Goal: Task Accomplishment & Management: Use online tool/utility

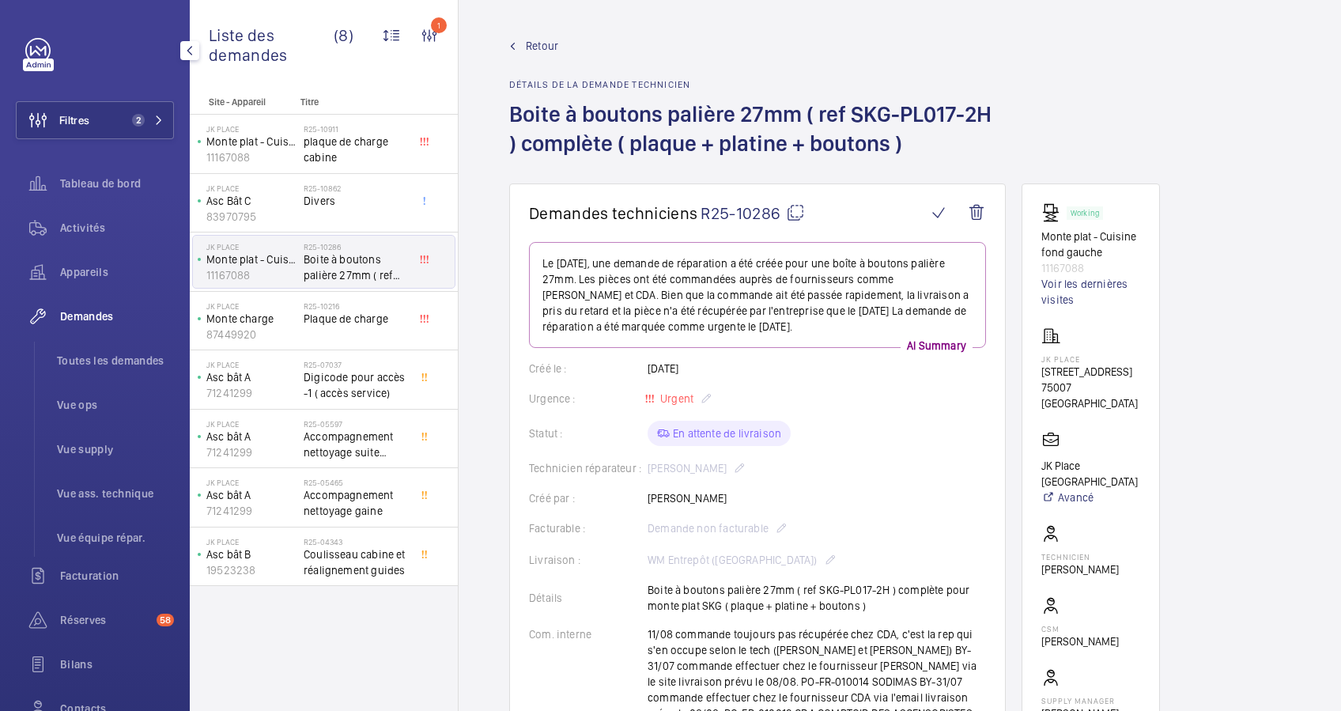
click at [97, 48] on div at bounding box center [99, 50] width 149 height 25
click at [157, 119] on mat-icon at bounding box center [158, 119] width 9 height 9
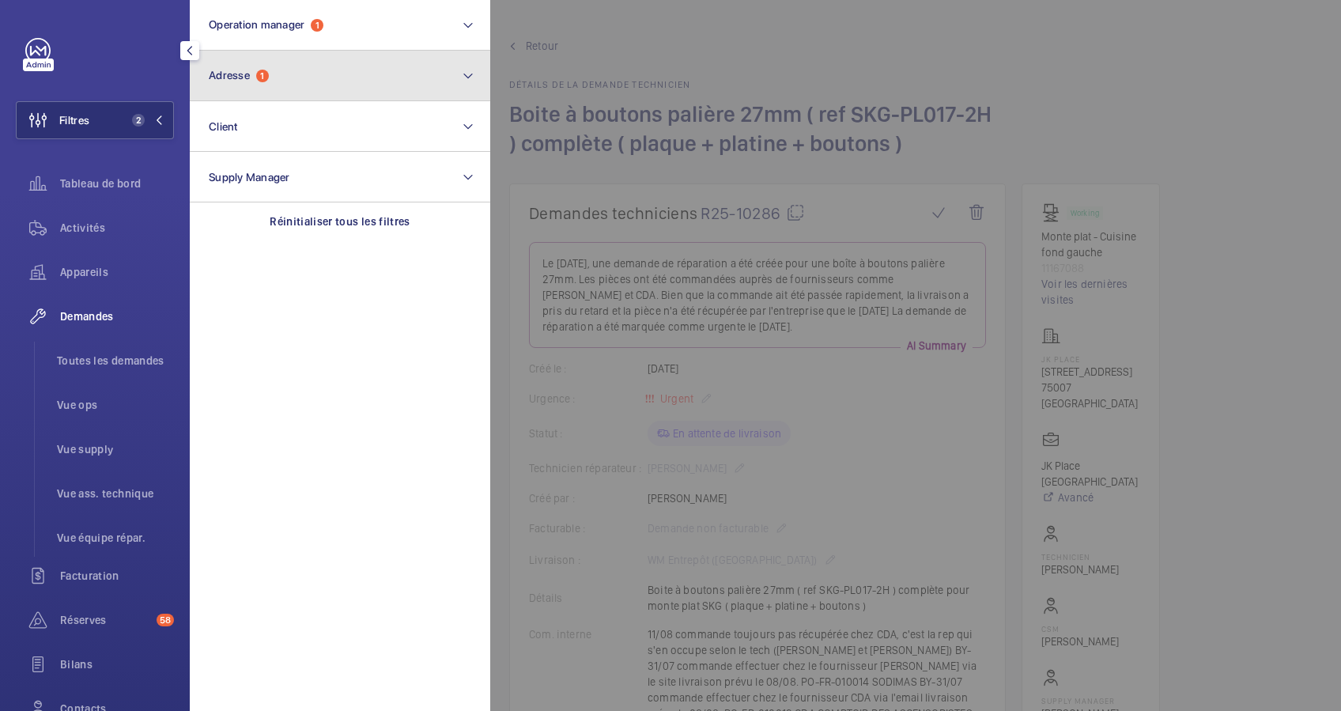
click at [297, 81] on button "Adresse 1" at bounding box center [340, 76] width 300 height 51
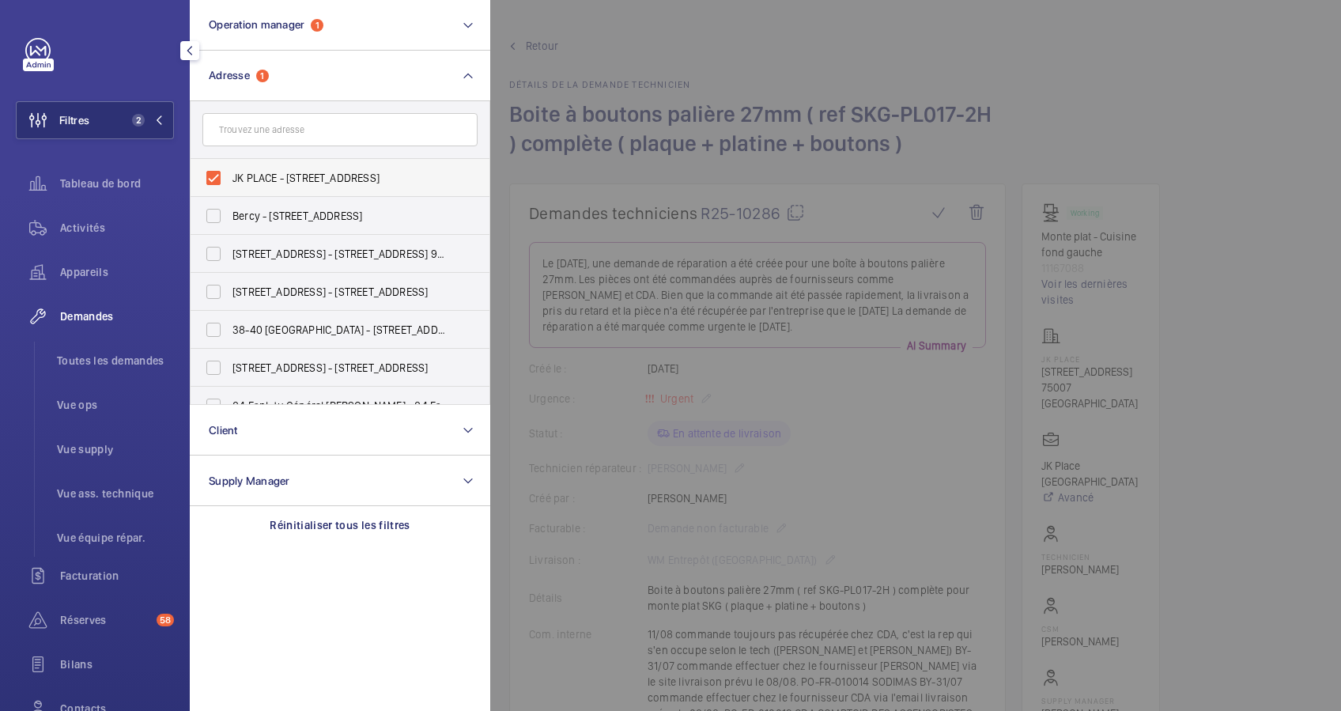
click at [208, 171] on label "JK PLACE - [STREET_ADDRESS]" at bounding box center [328, 178] width 275 height 38
click at [208, 171] on input "JK PLACE - [STREET_ADDRESS]" at bounding box center [214, 178] width 32 height 32
checkbox input "false"
drag, startPoint x: 87, startPoint y: 232, endPoint x: 172, endPoint y: 183, distance: 97.4
click at [86, 231] on span "Activités" at bounding box center [117, 228] width 114 height 16
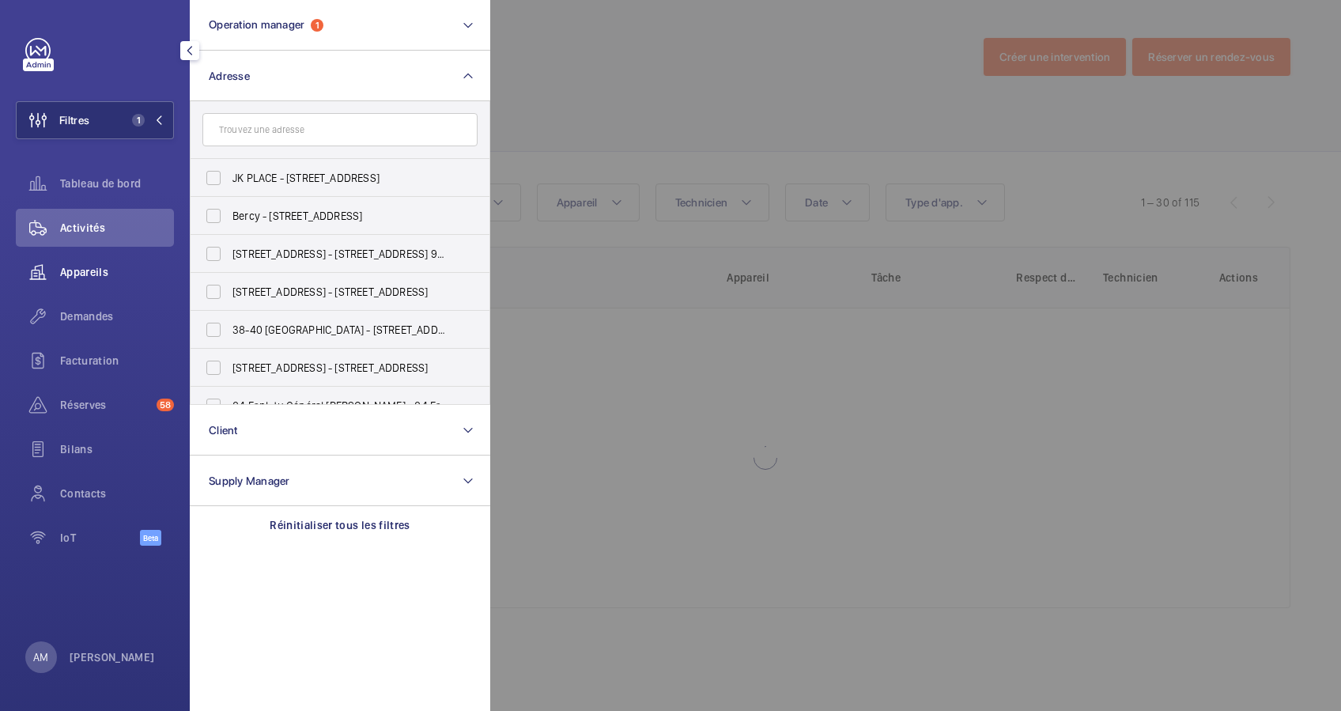
click at [93, 263] on div "Appareils" at bounding box center [95, 272] width 158 height 38
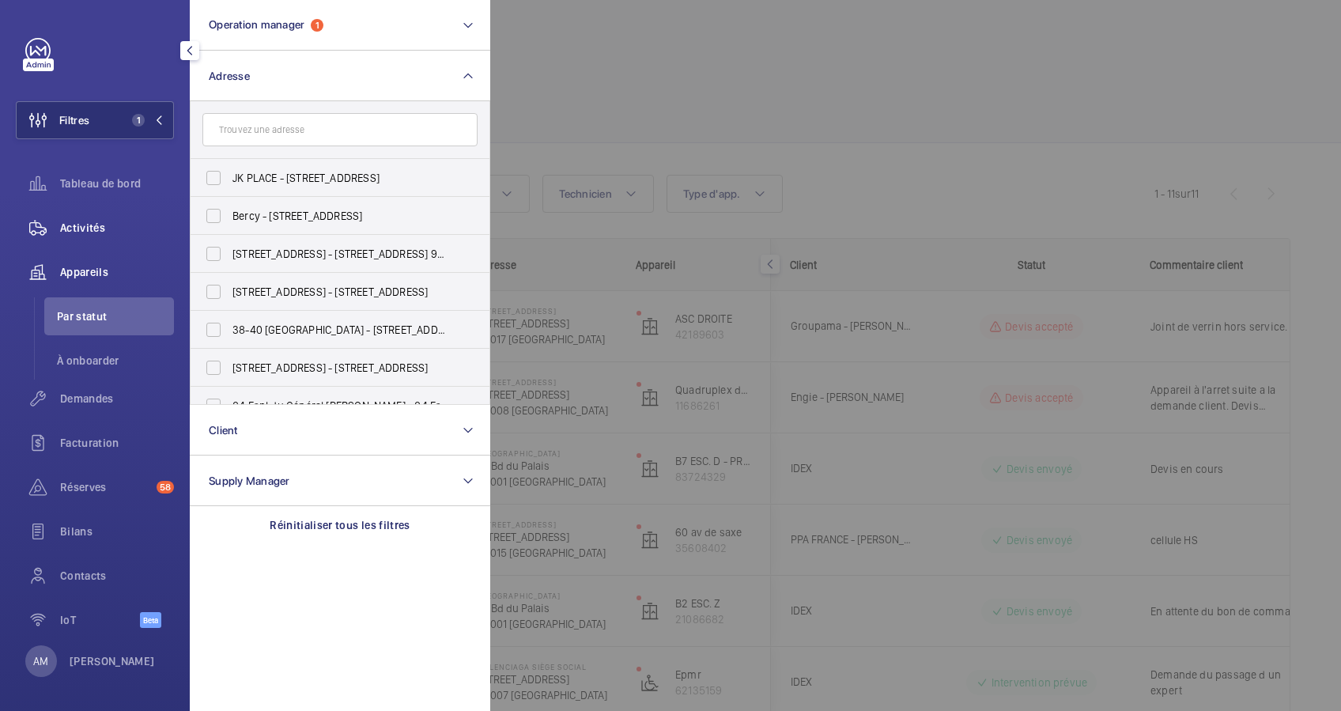
click at [88, 221] on span "Activités" at bounding box center [117, 228] width 114 height 16
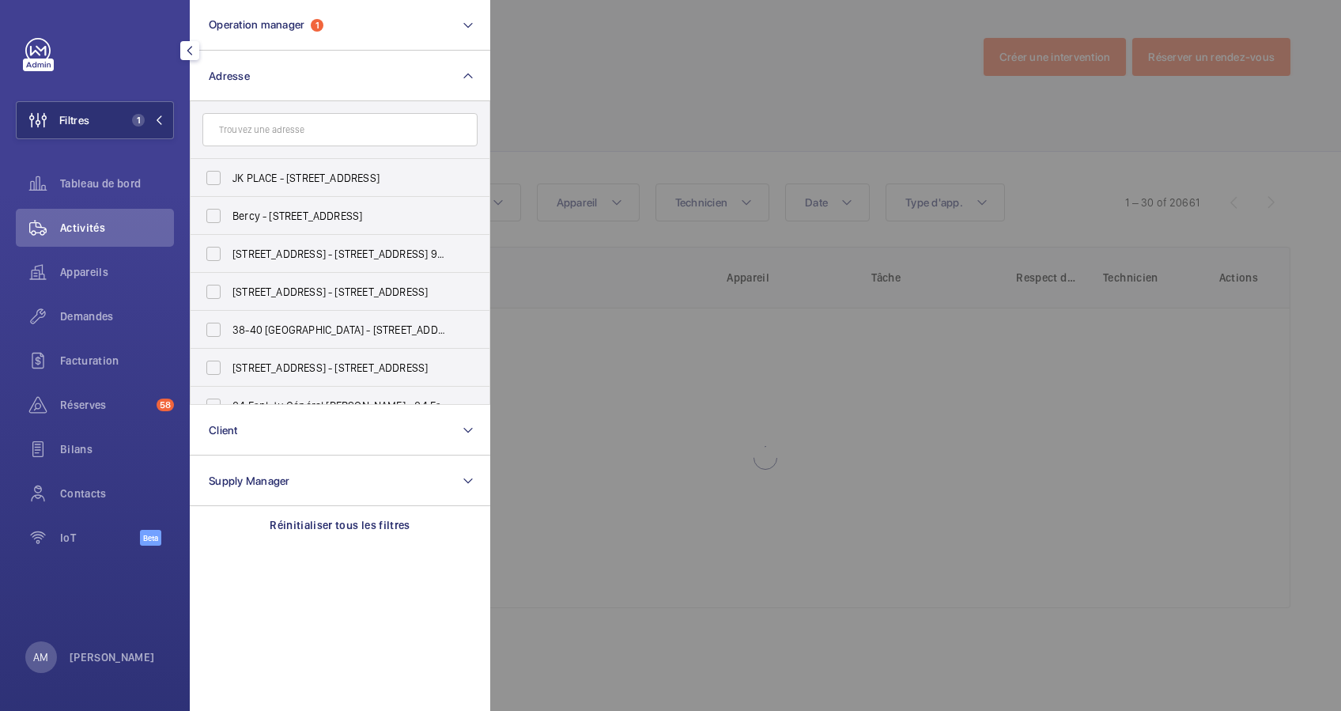
click at [522, 58] on div at bounding box center [1160, 355] width 1341 height 711
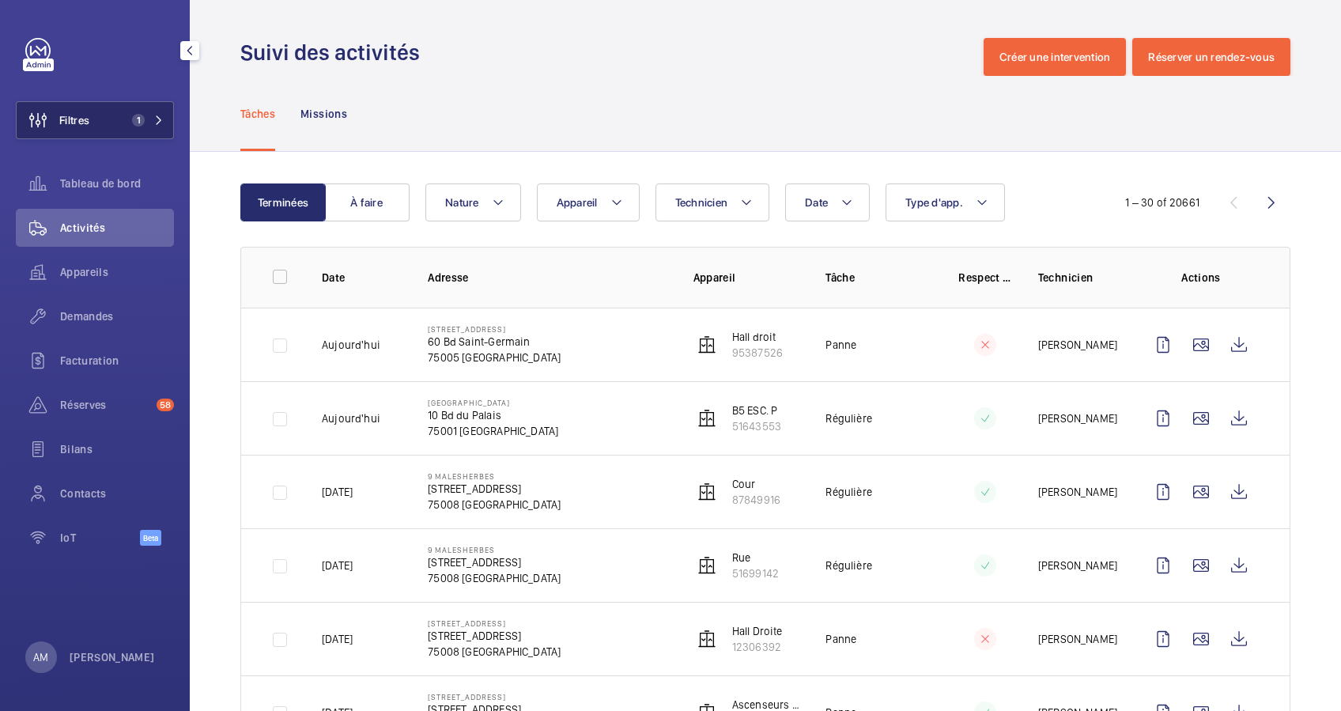
click at [127, 117] on span "1" at bounding box center [135, 120] width 19 height 13
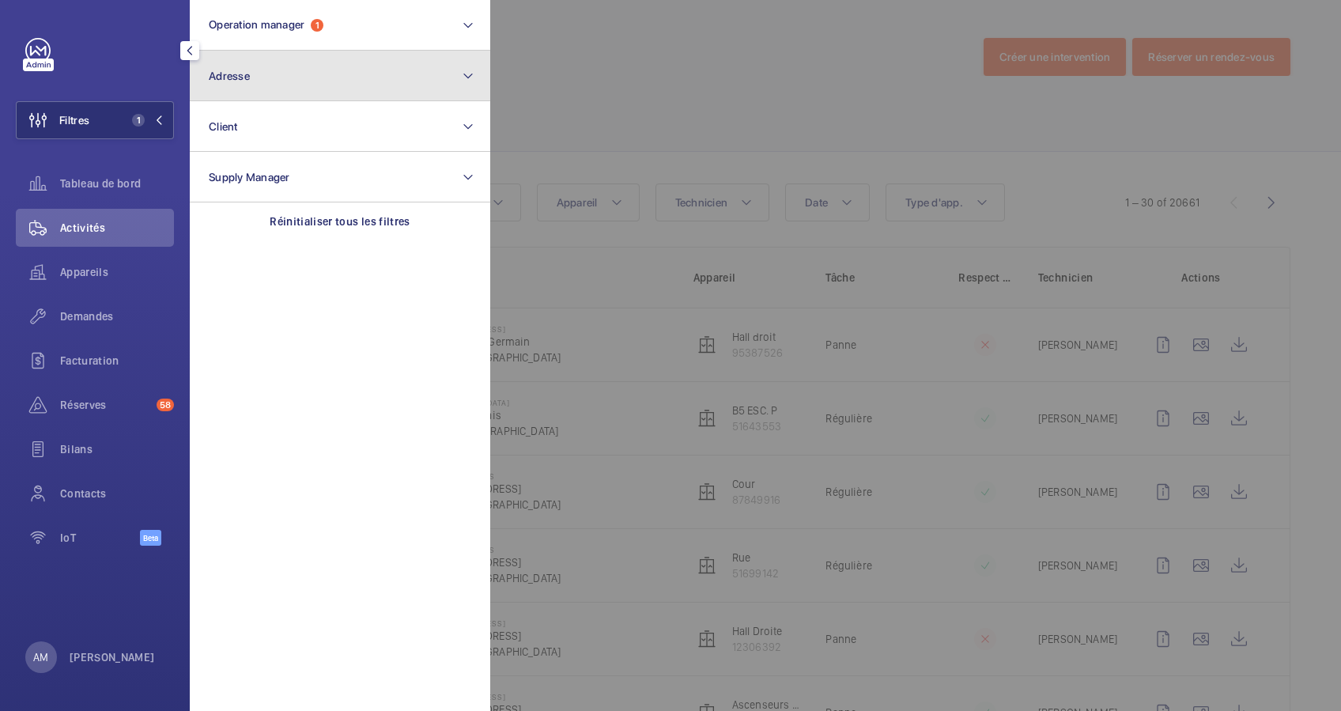
click at [373, 76] on button "Adresse" at bounding box center [340, 76] width 300 height 51
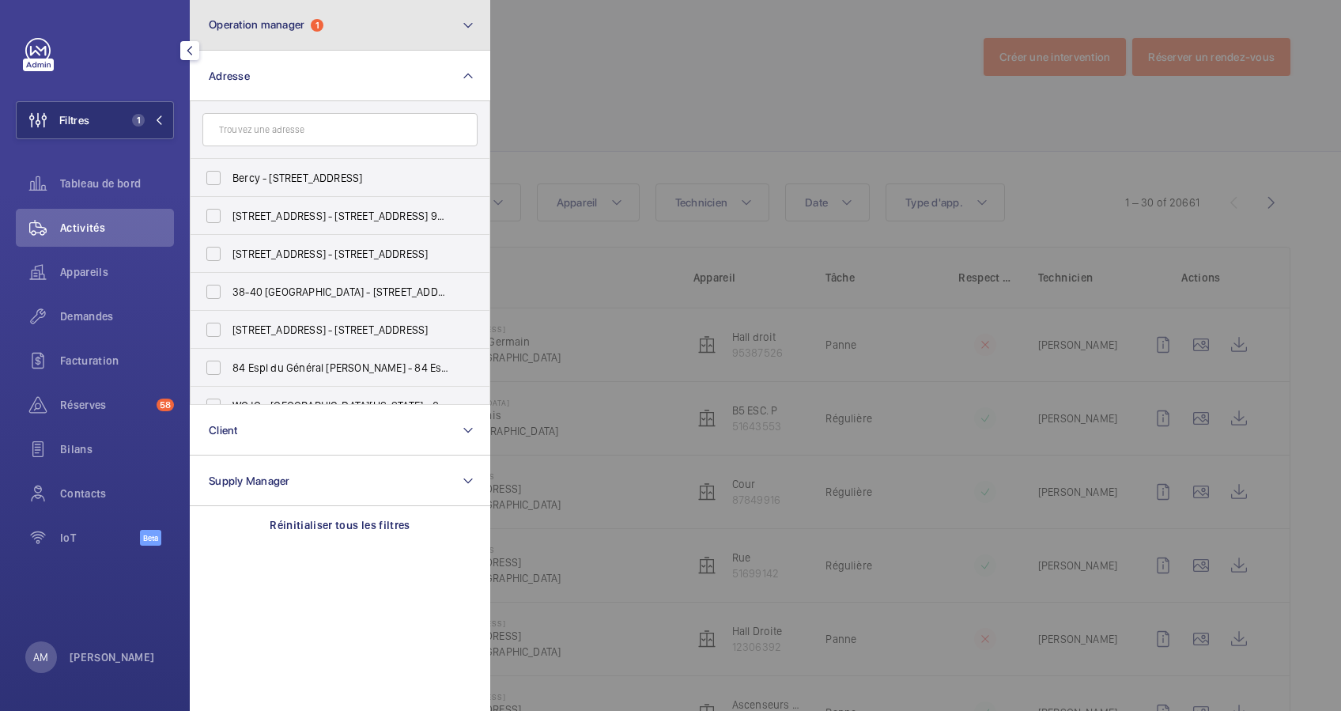
click at [381, 30] on button "Operation manager 1" at bounding box center [340, 25] width 300 height 51
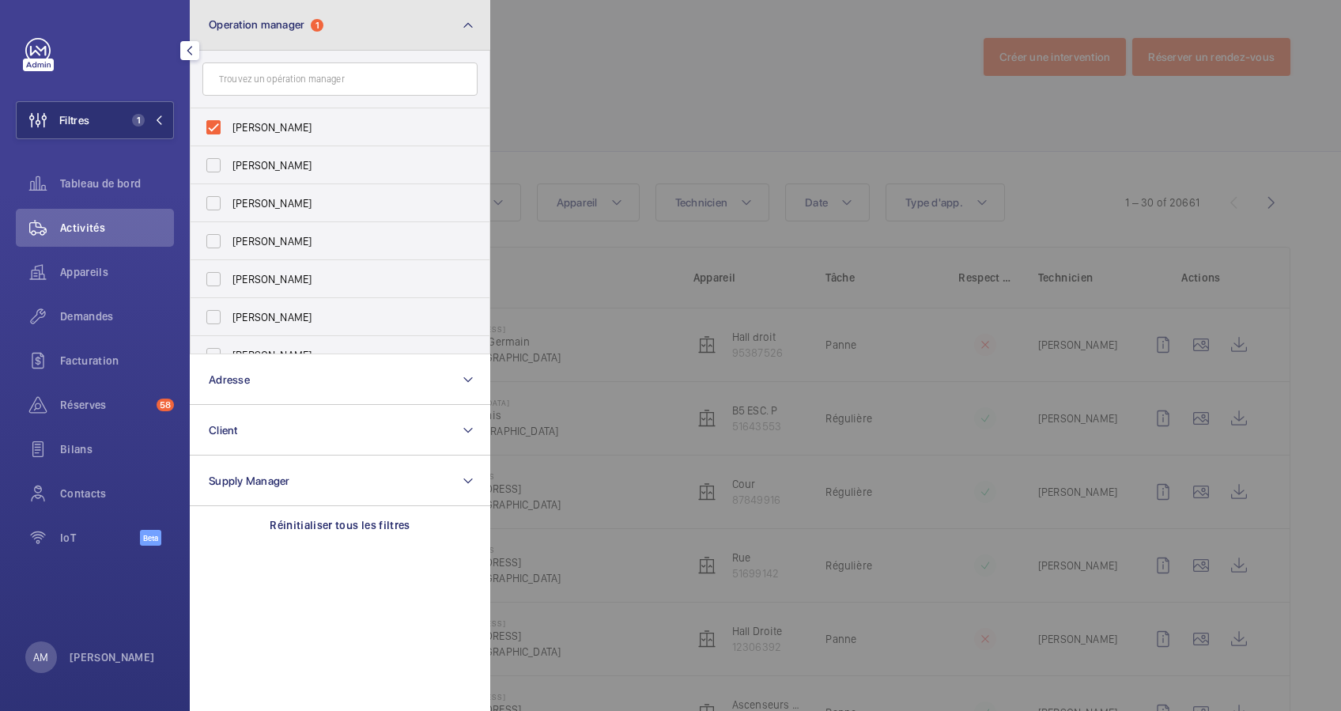
click at [413, 25] on button "Operation manager 1" at bounding box center [340, 25] width 300 height 51
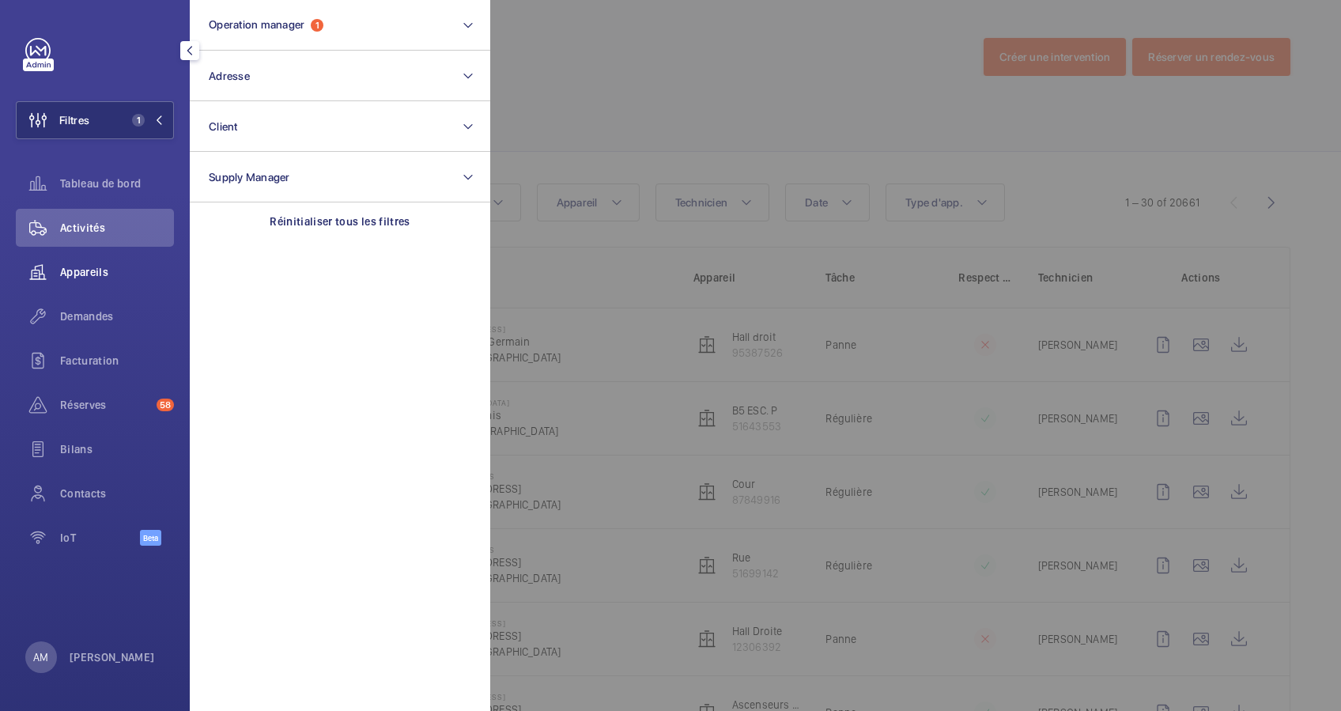
click at [90, 266] on span "Appareils" at bounding box center [117, 272] width 114 height 16
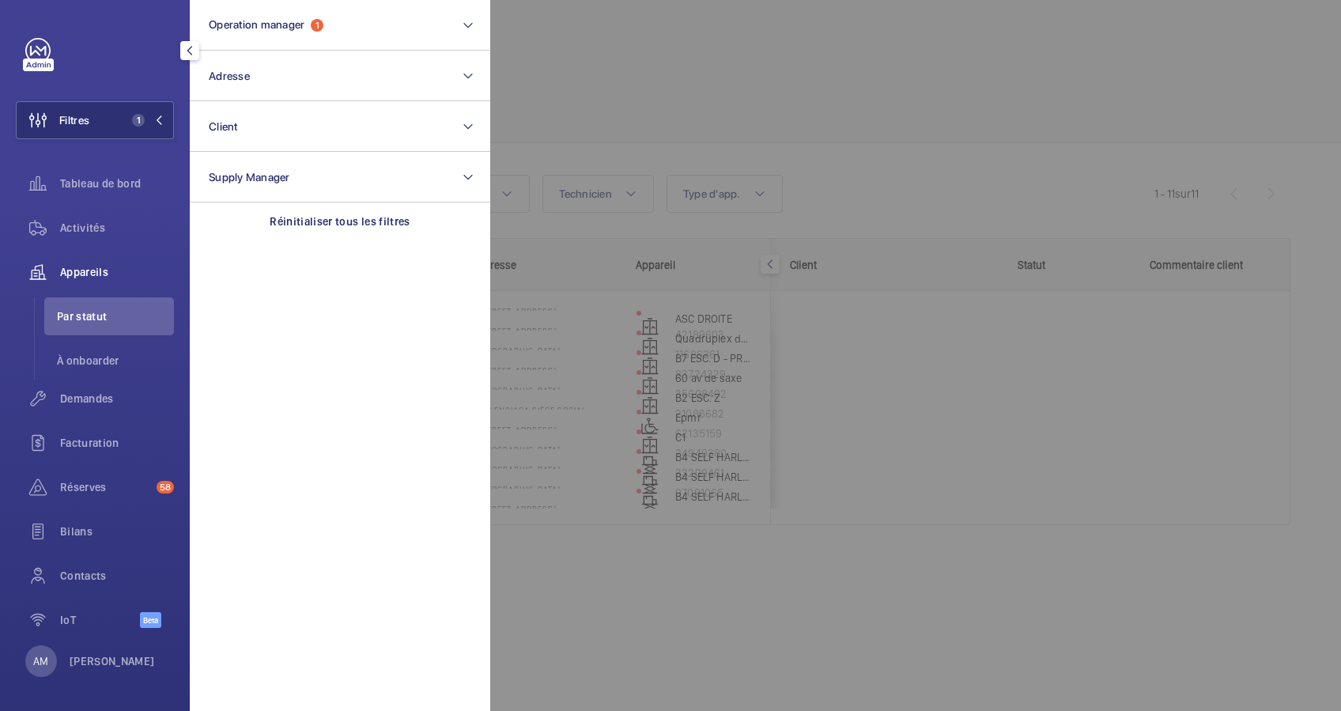
click at [617, 91] on div at bounding box center [1160, 355] width 1341 height 711
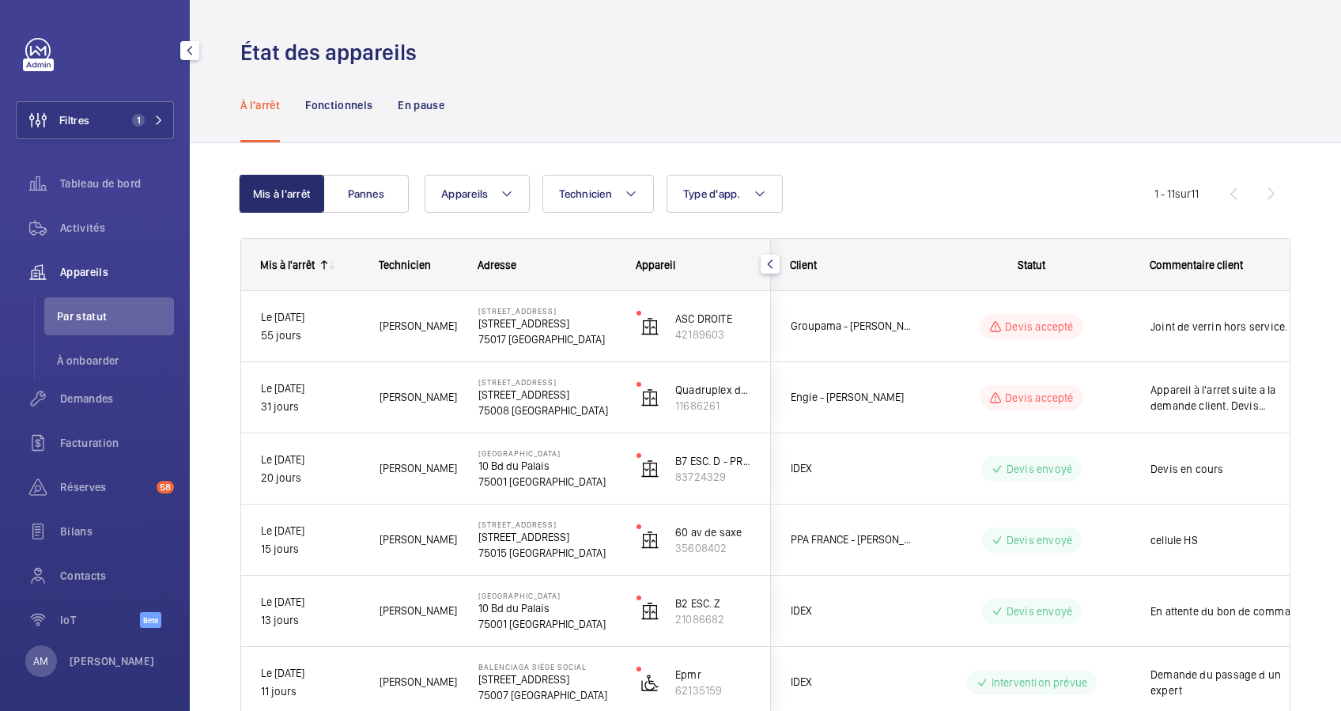
drag, startPoint x: 848, startPoint y: 166, endPoint x: 869, endPoint y: 158, distance: 22.0
click at [852, 159] on div "Mis à l'arrêt Pannes Appareils Technicien Type d'app. Plus de filtres Réinitial…" at bounding box center [765, 638] width 1050 height 979
click at [1000, 128] on div "À l'arrêt Fonctionnels En pause" at bounding box center [765, 104] width 1050 height 75
click at [706, 81] on div "À l'arrêt Fonctionnels En pause" at bounding box center [765, 104] width 1050 height 75
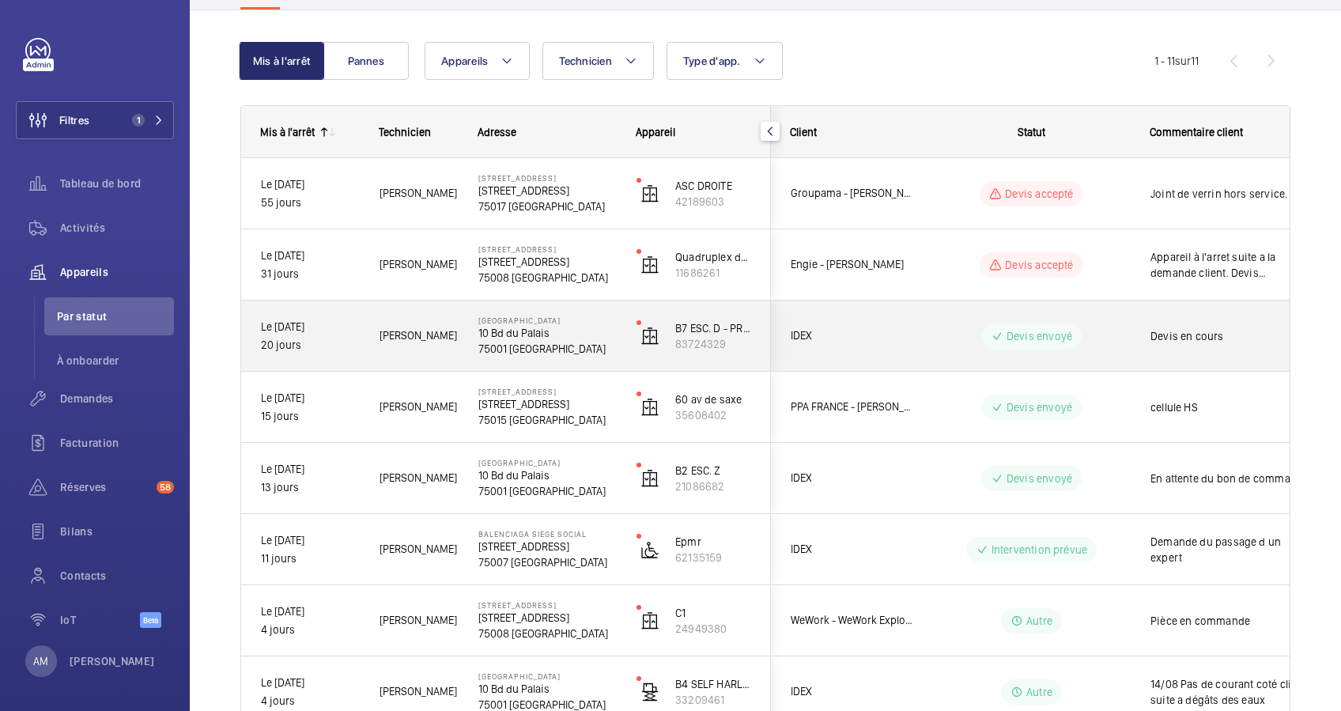
scroll to position [105, 0]
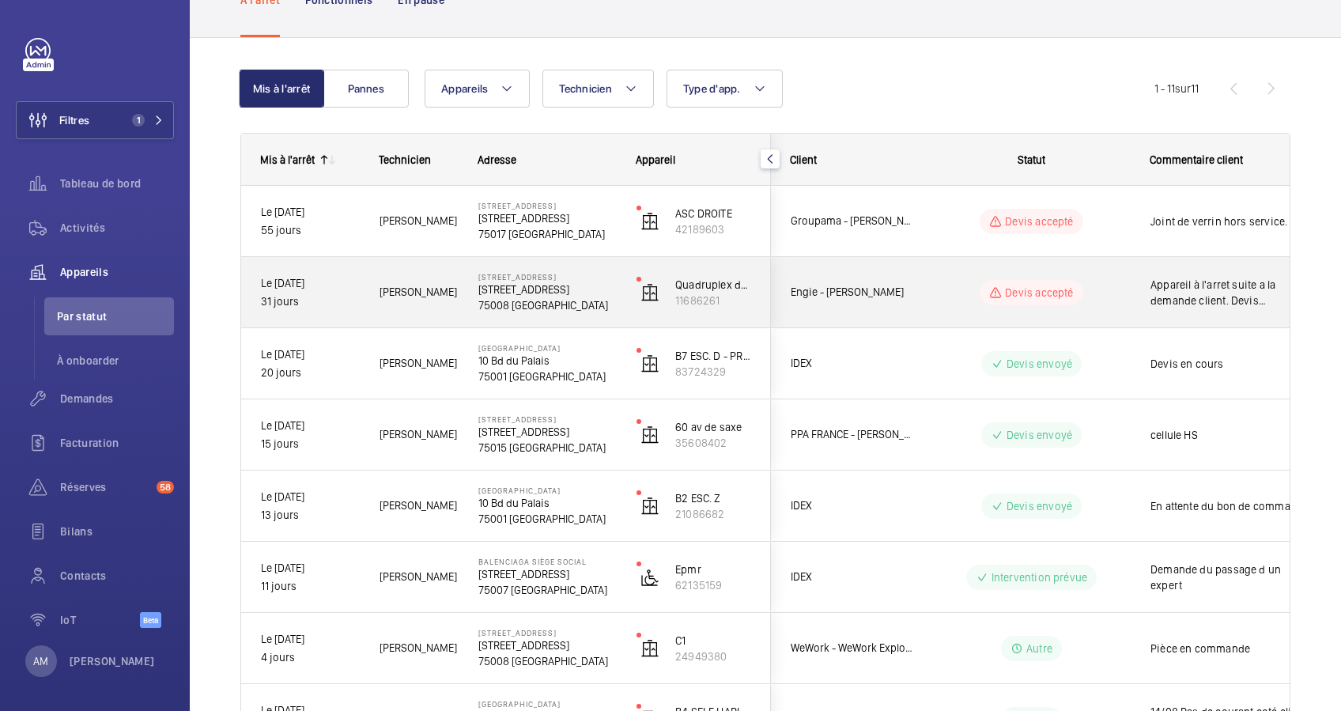
click at [1127, 289] on wm-front-pills-cell "Devis accepté" at bounding box center [1031, 292] width 197 height 25
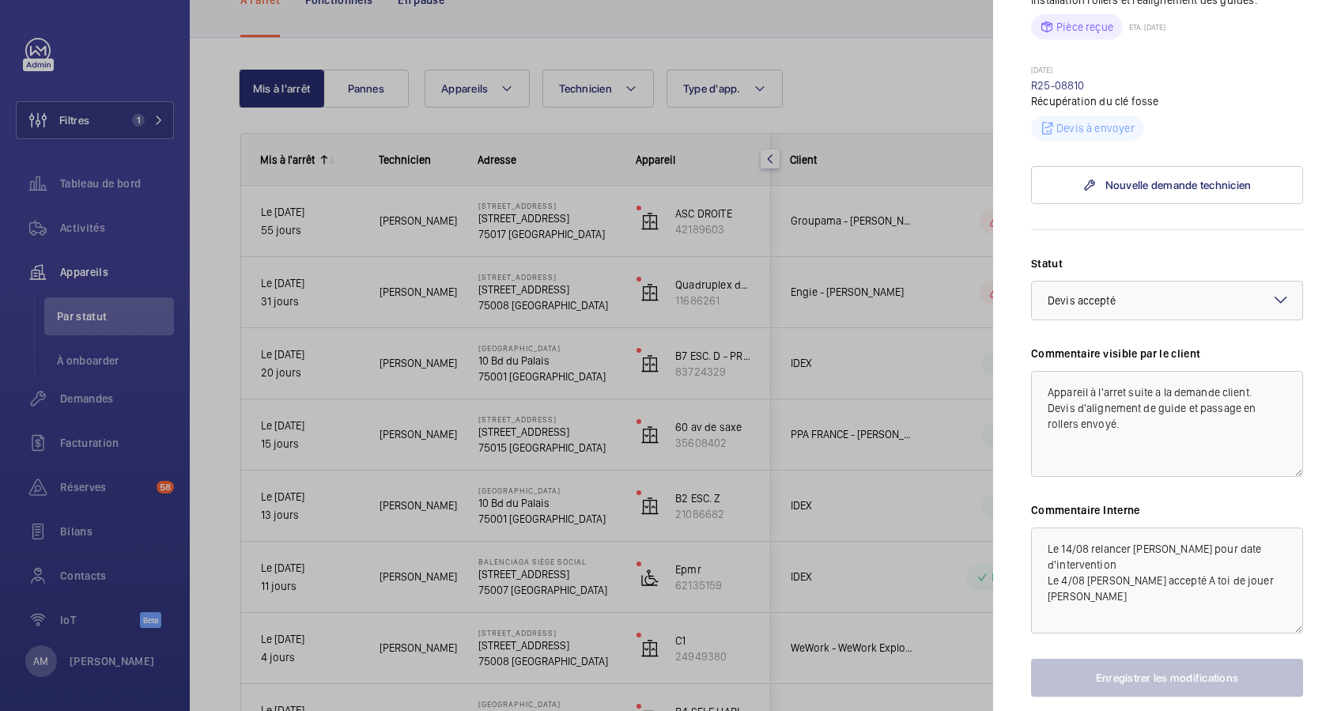
scroll to position [633, 0]
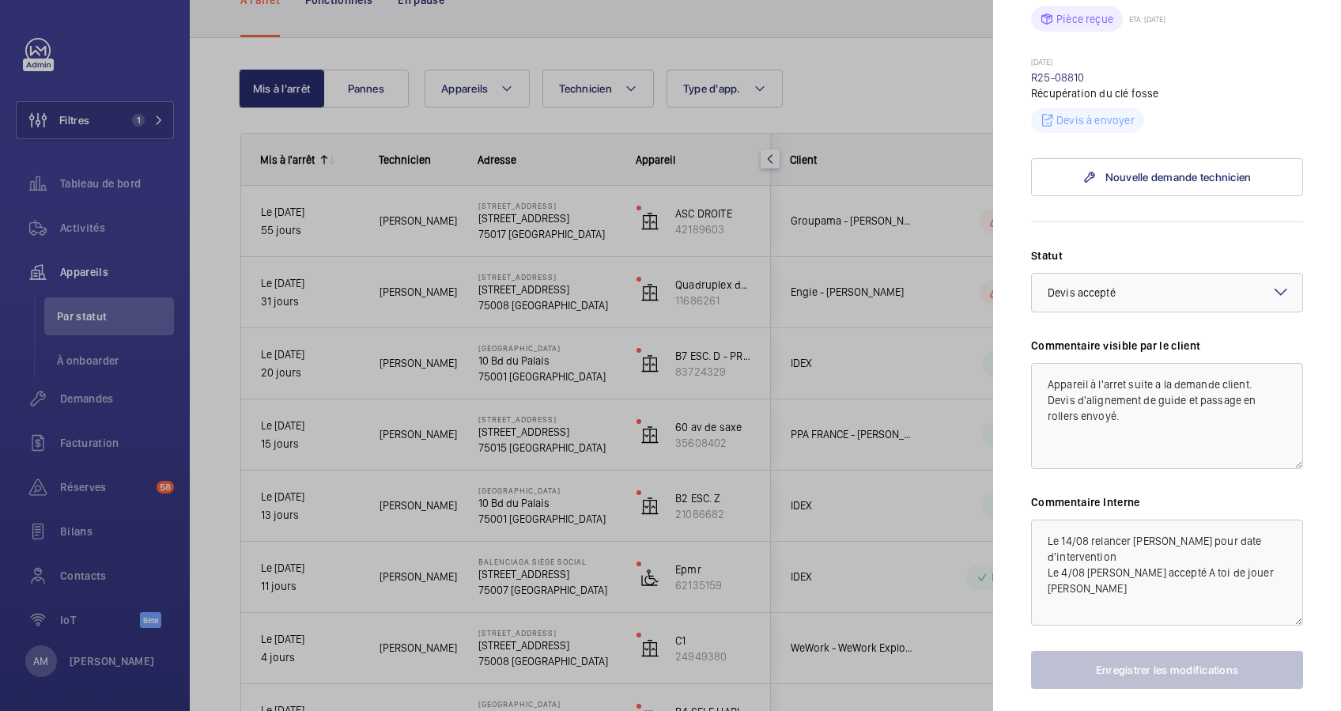
click at [601, 297] on div at bounding box center [670, 355] width 1341 height 711
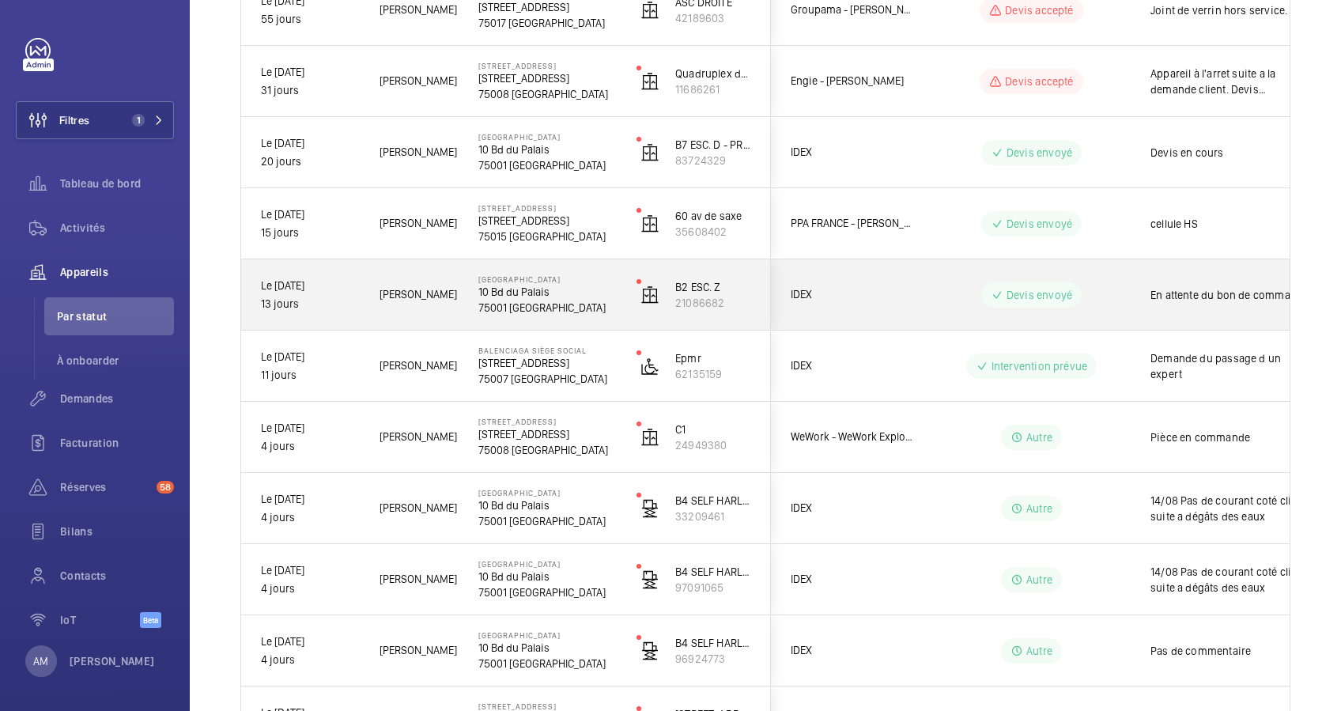
scroll to position [210, 0]
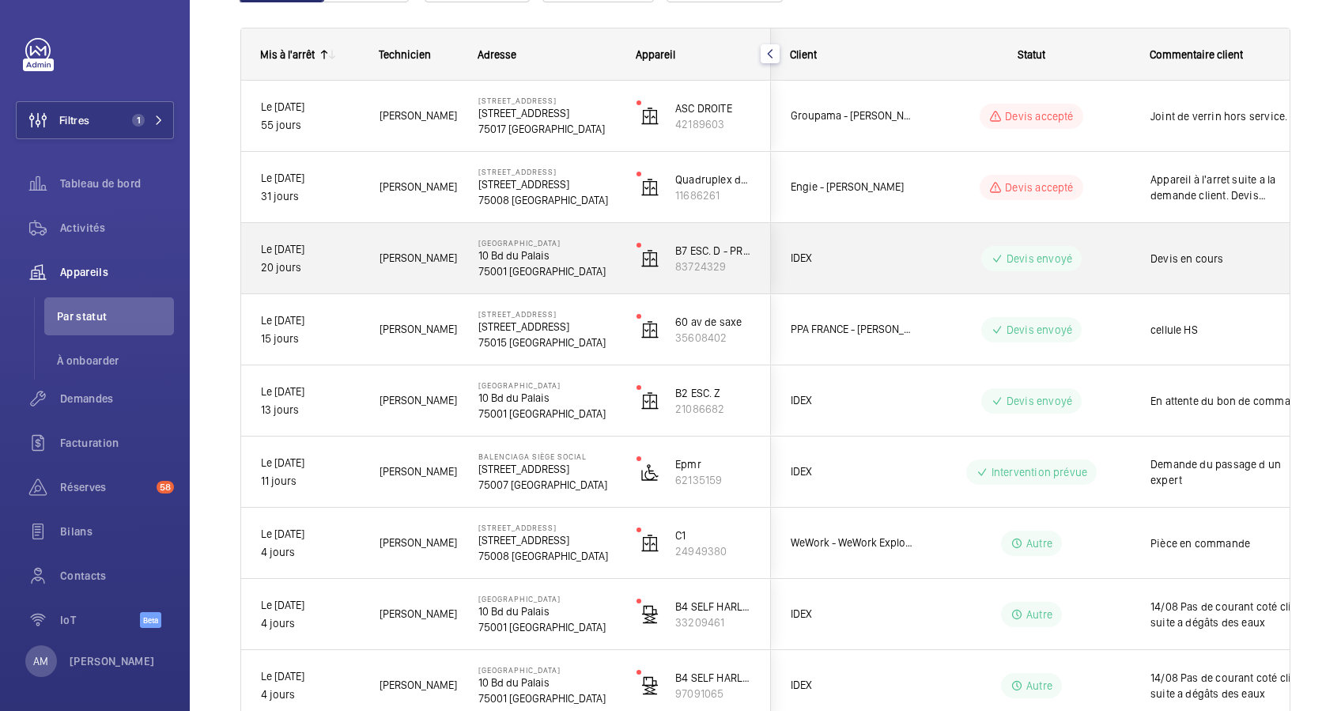
click at [588, 259] on p "10 Bd du Palais" at bounding box center [547, 255] width 138 height 16
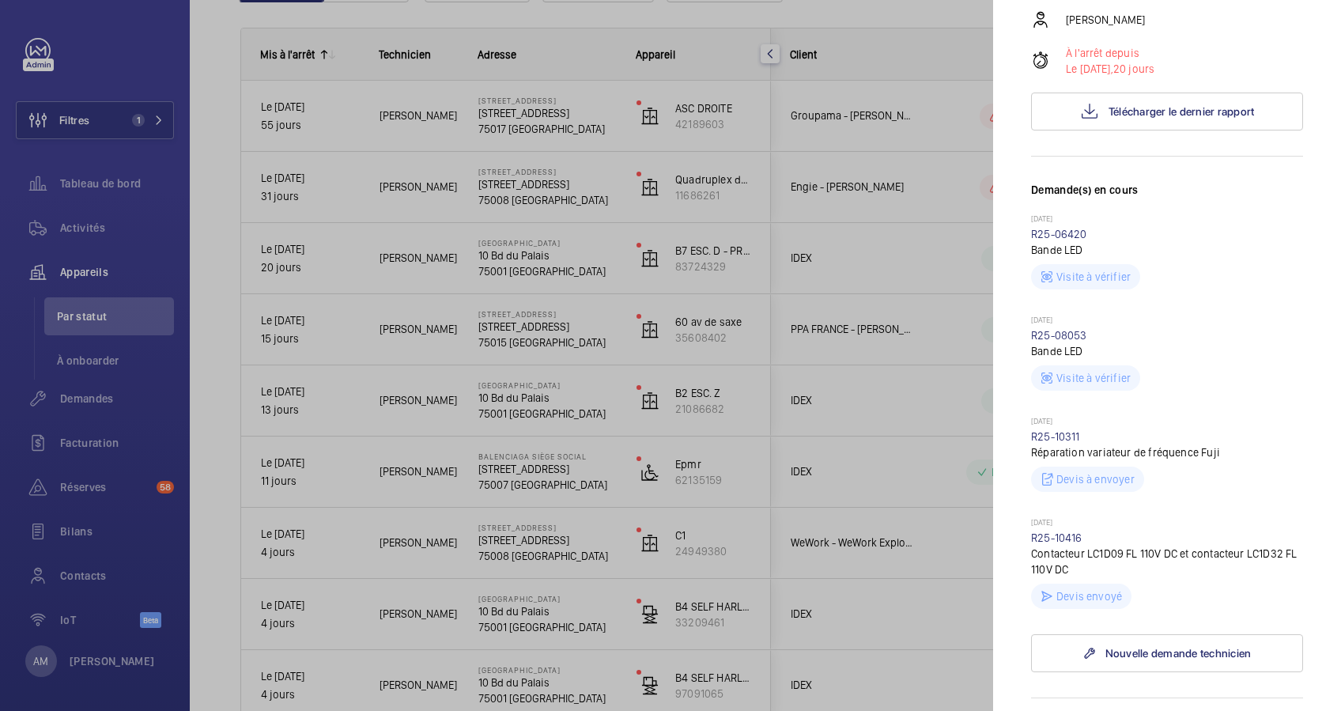
scroll to position [316, 0]
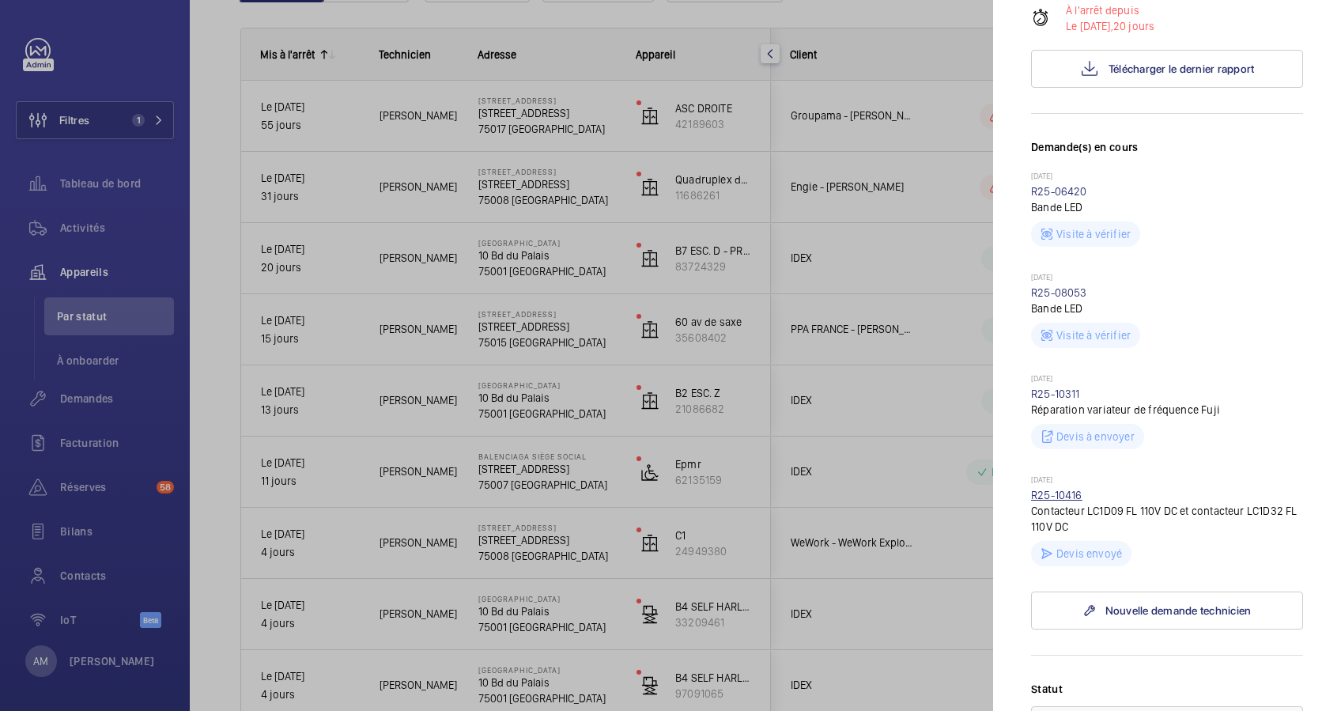
click at [1062, 493] on link "R25-10416" at bounding box center [1056, 495] width 51 height 13
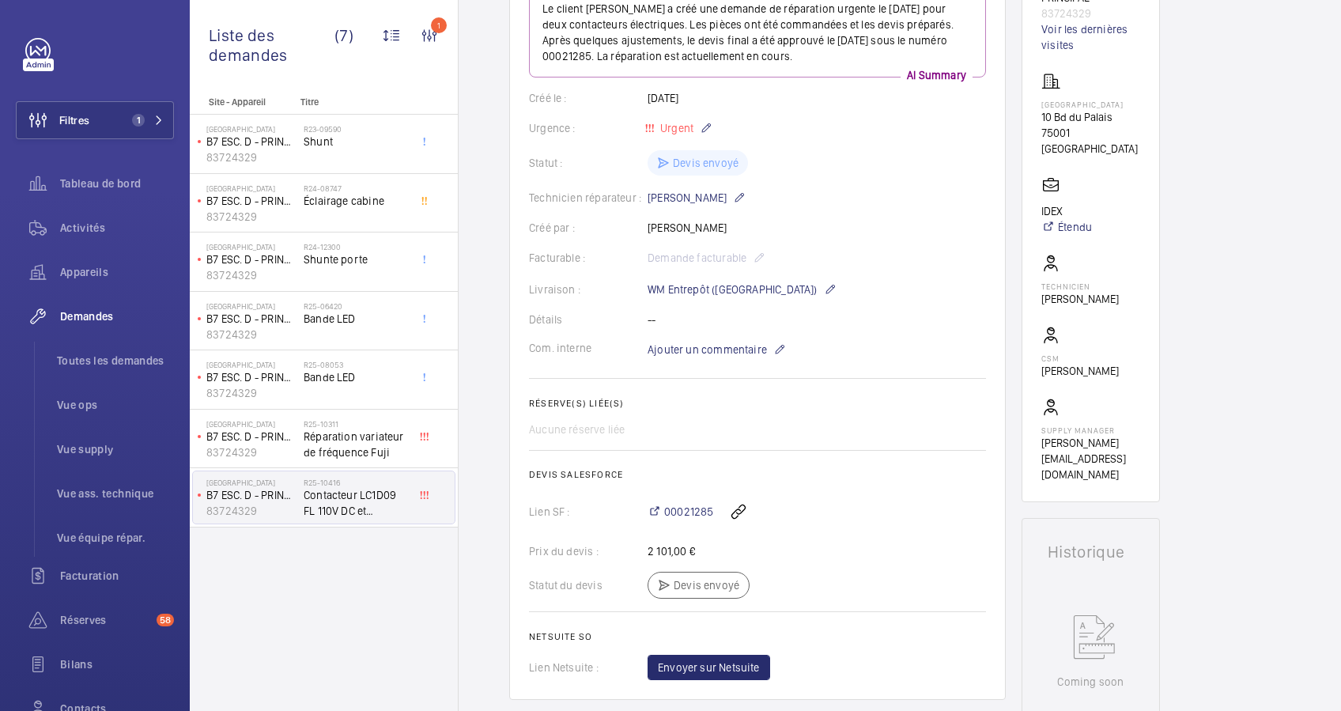
scroll to position [316, 0]
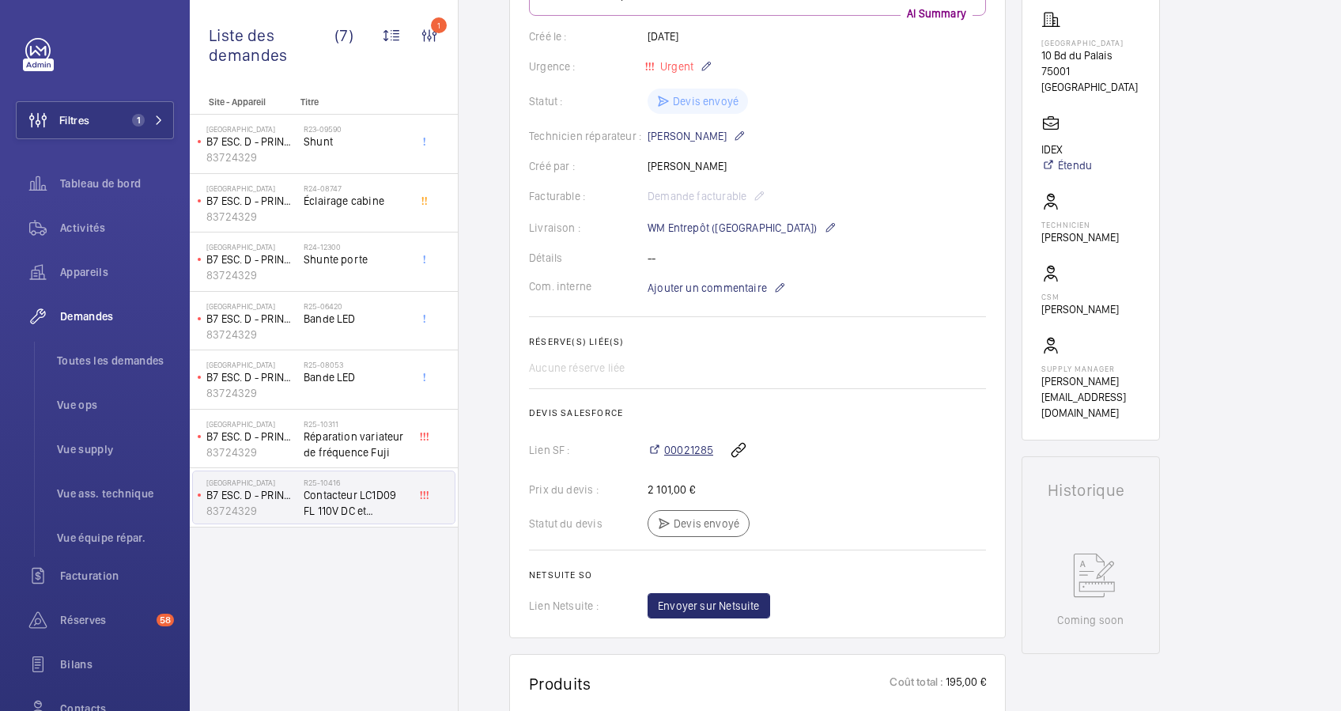
click at [669, 443] on span "00021285" at bounding box center [688, 450] width 49 height 16
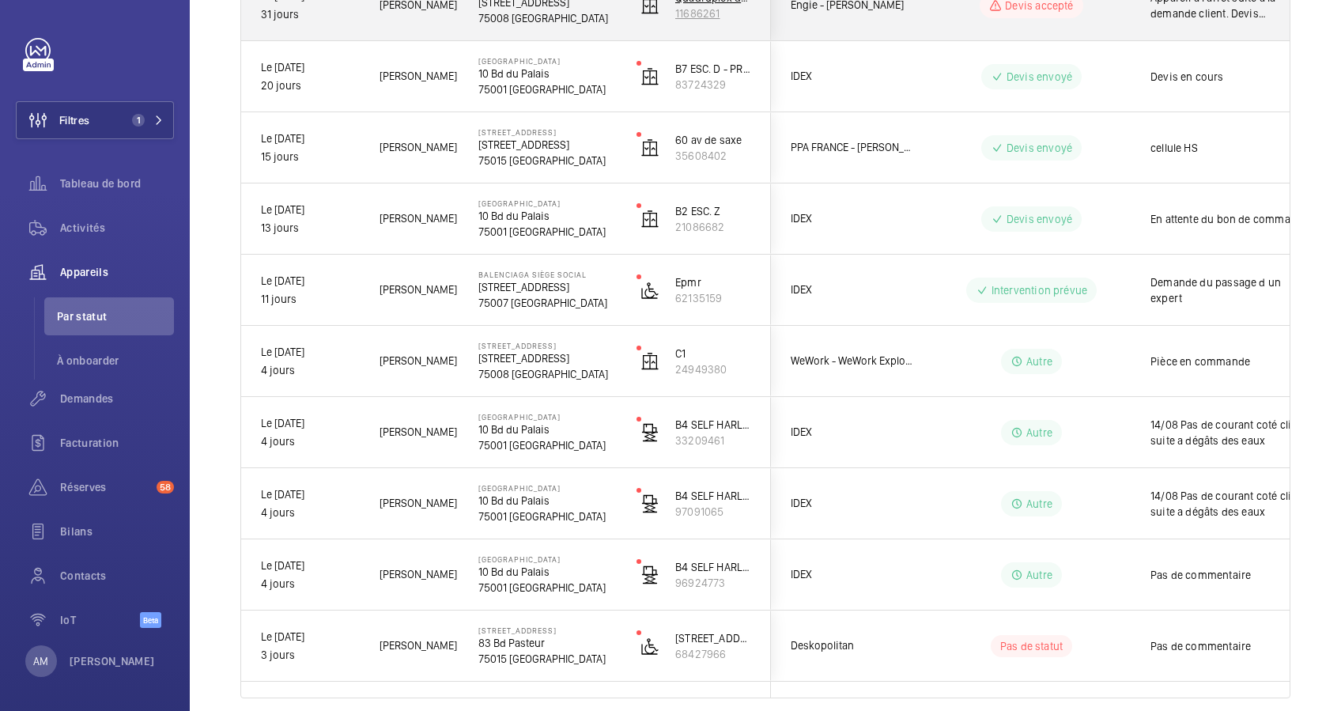
scroll to position [455, 0]
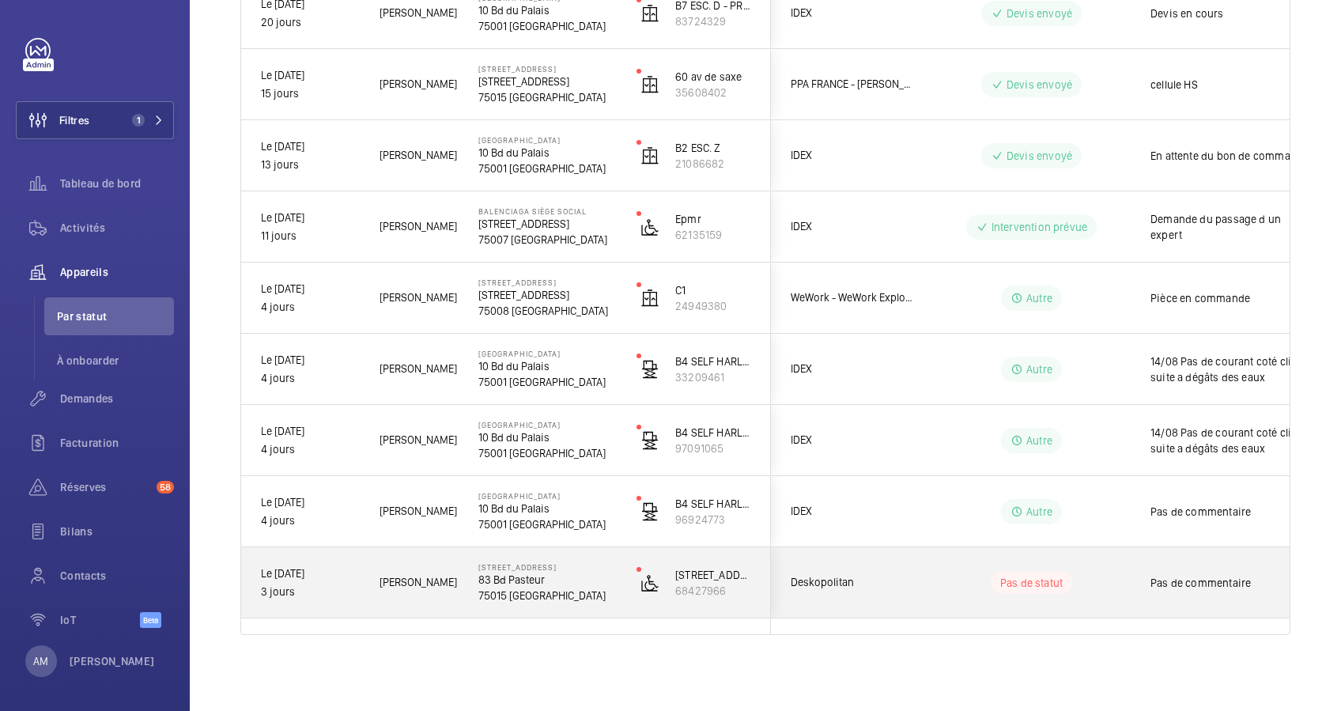
click at [572, 549] on div "[STREET_ADDRESS]" at bounding box center [537, 582] width 157 height 71
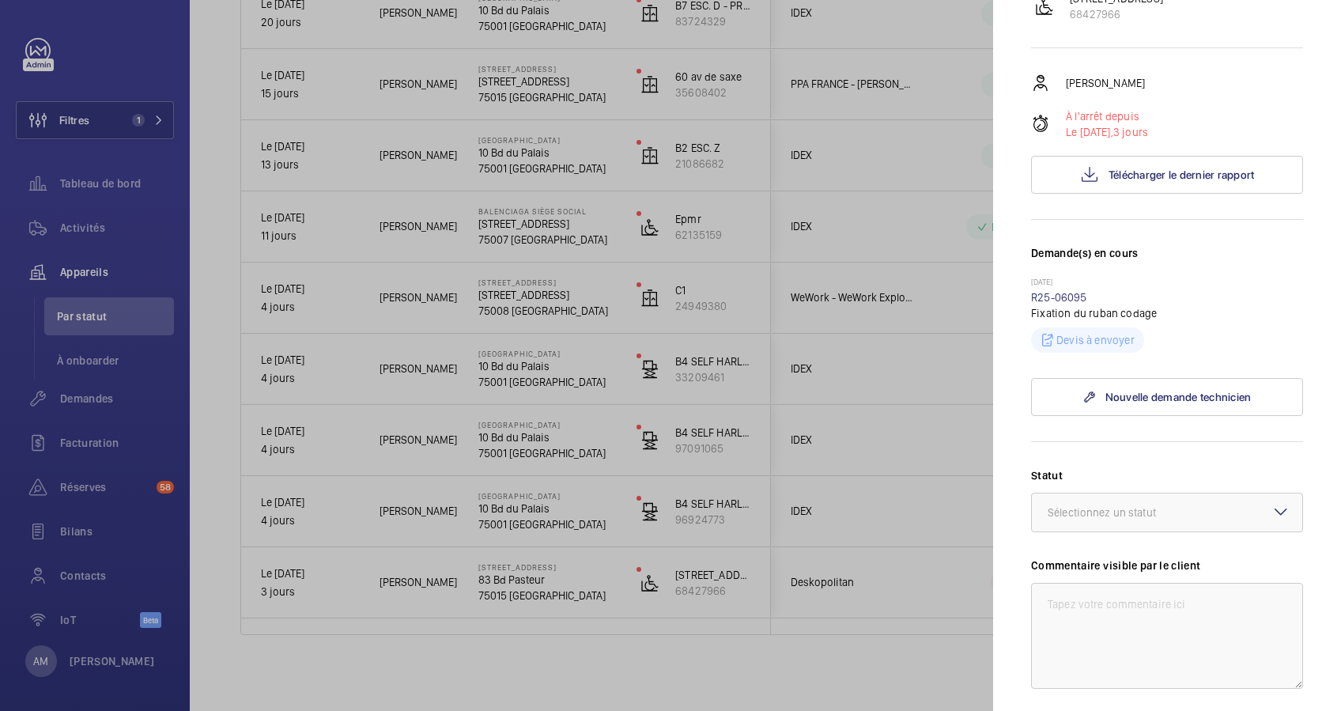
scroll to position [105, 0]
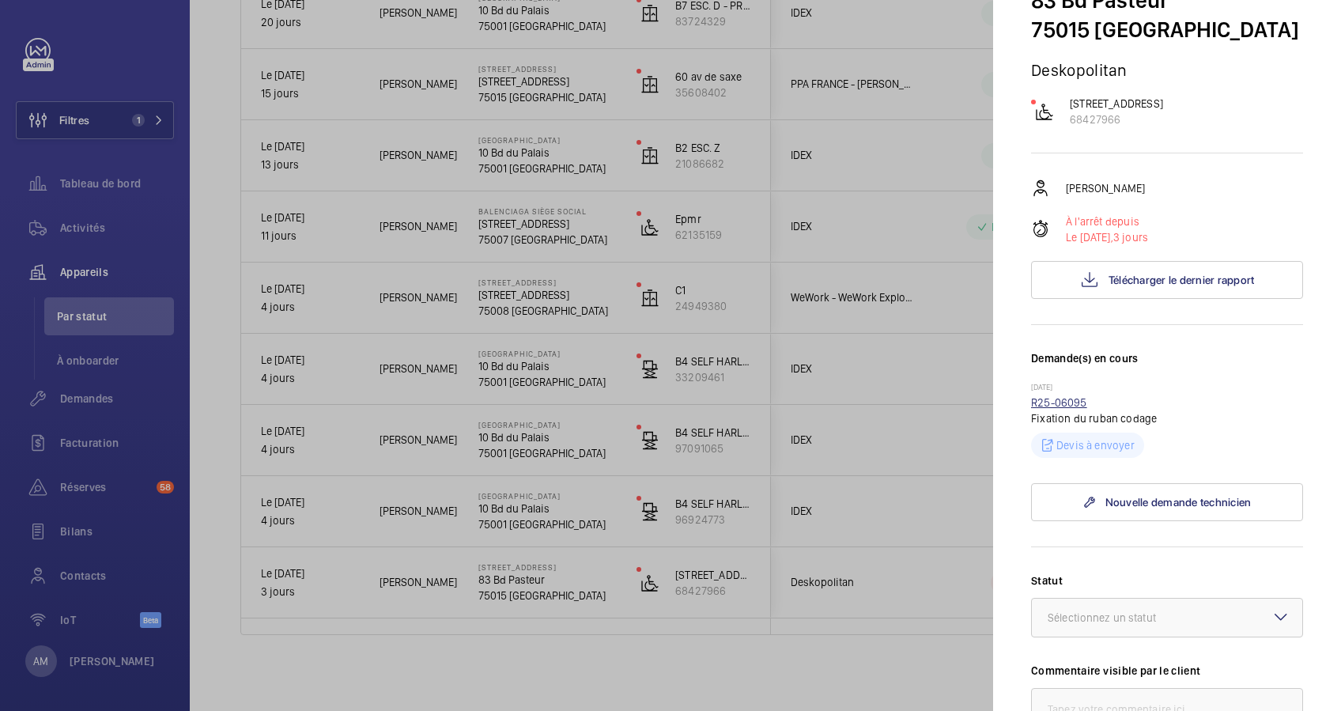
click at [1062, 409] on link "R25-06095" at bounding box center [1059, 402] width 56 height 13
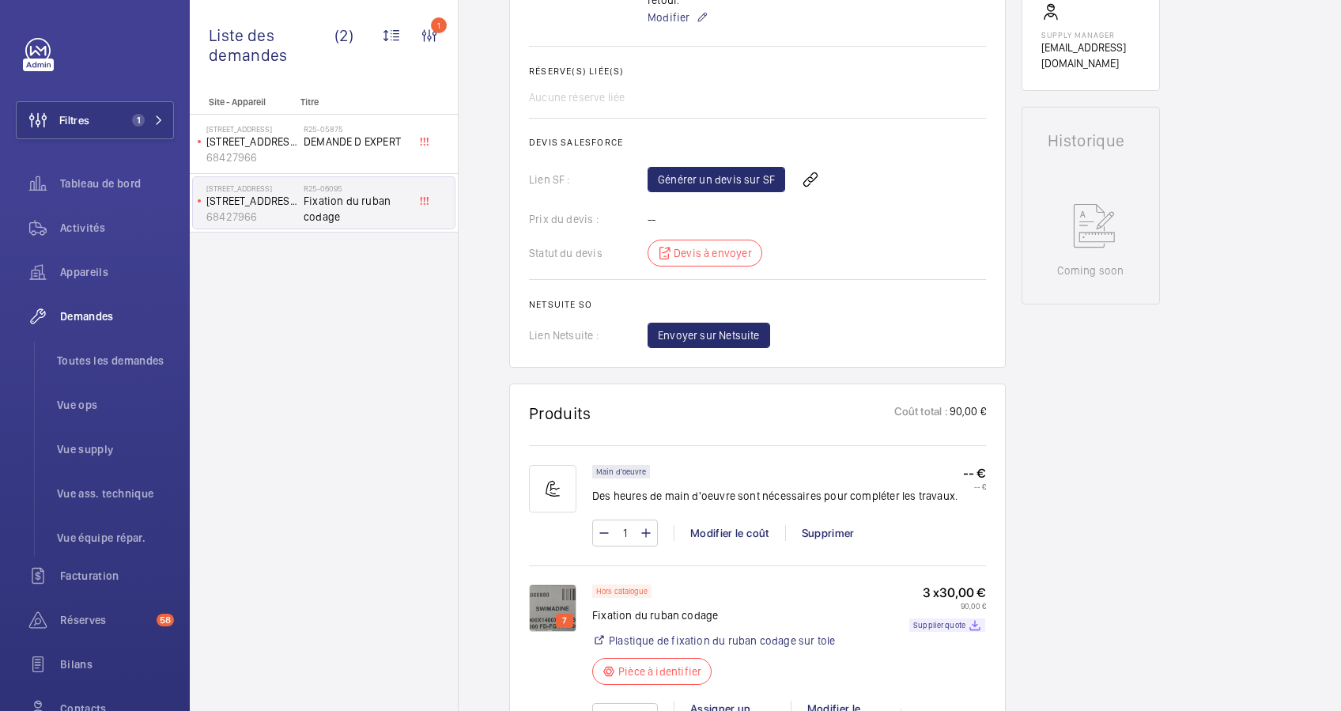
scroll to position [738, 0]
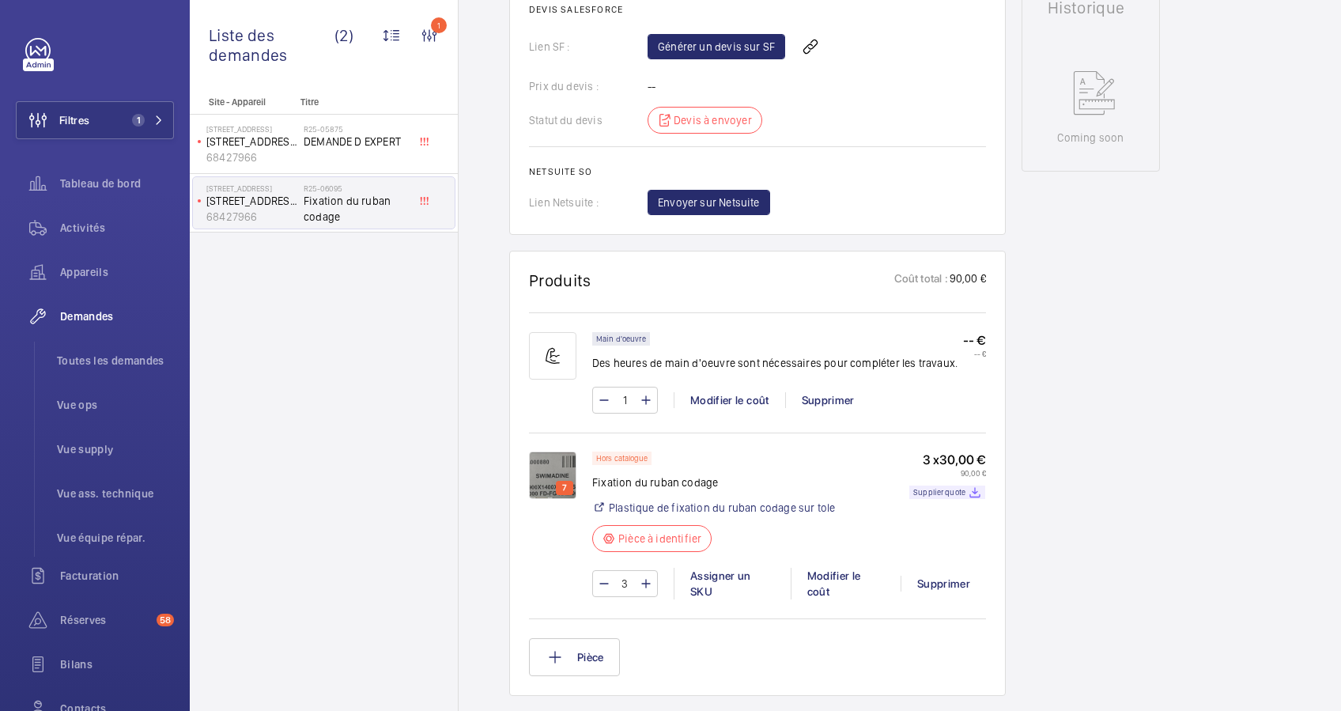
click at [556, 459] on img at bounding box center [552, 474] width 47 height 47
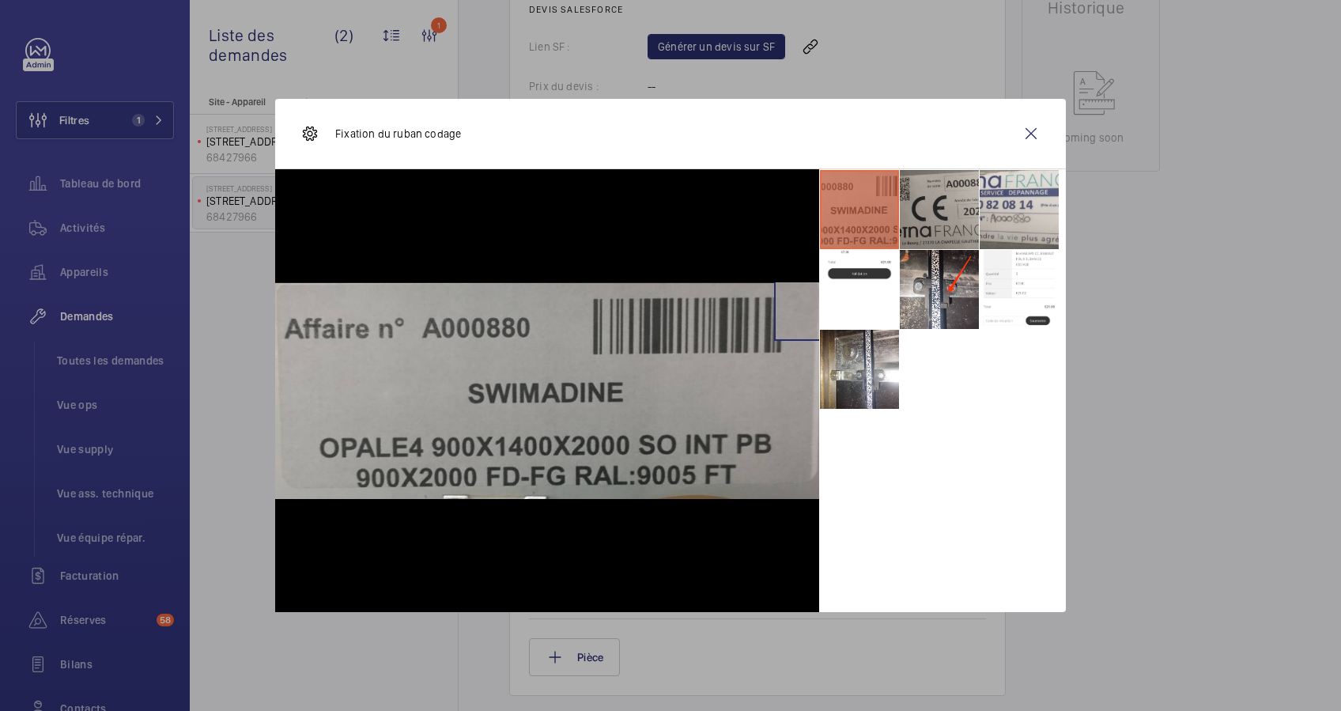
click at [947, 206] on li at bounding box center [939, 209] width 79 height 79
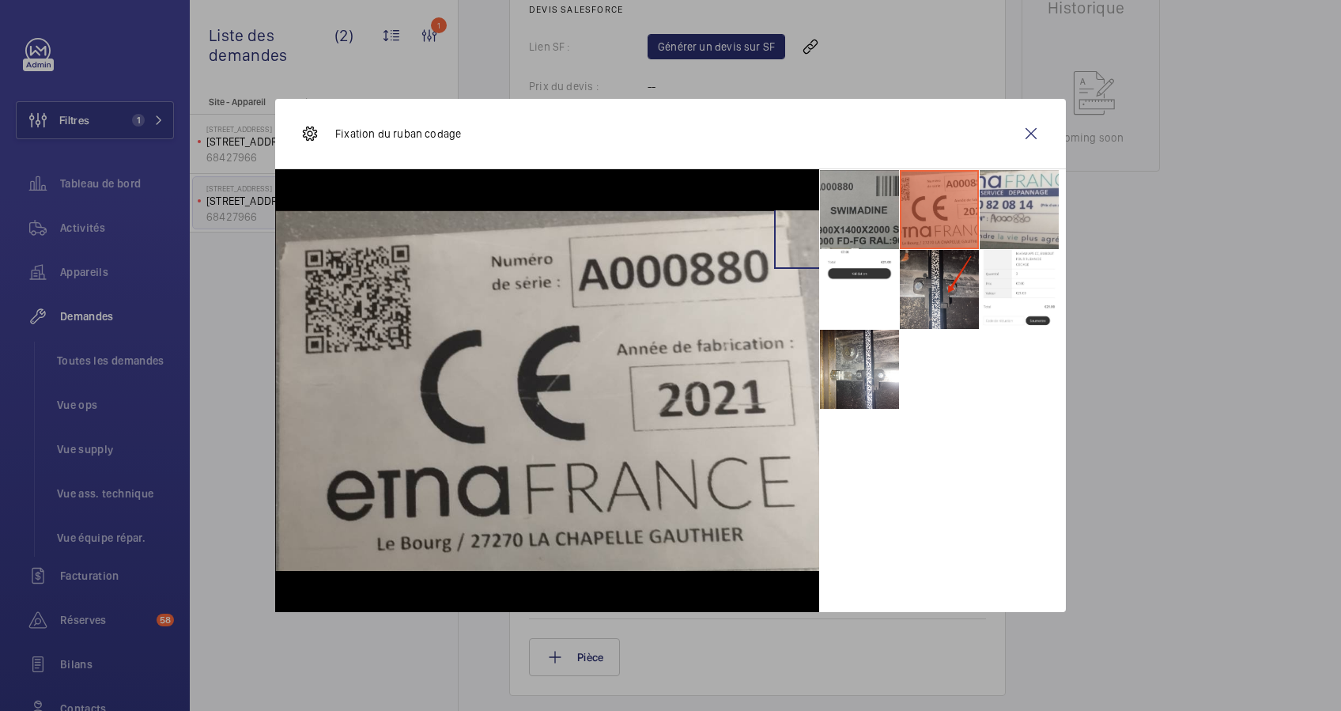
click at [927, 300] on li at bounding box center [939, 289] width 79 height 79
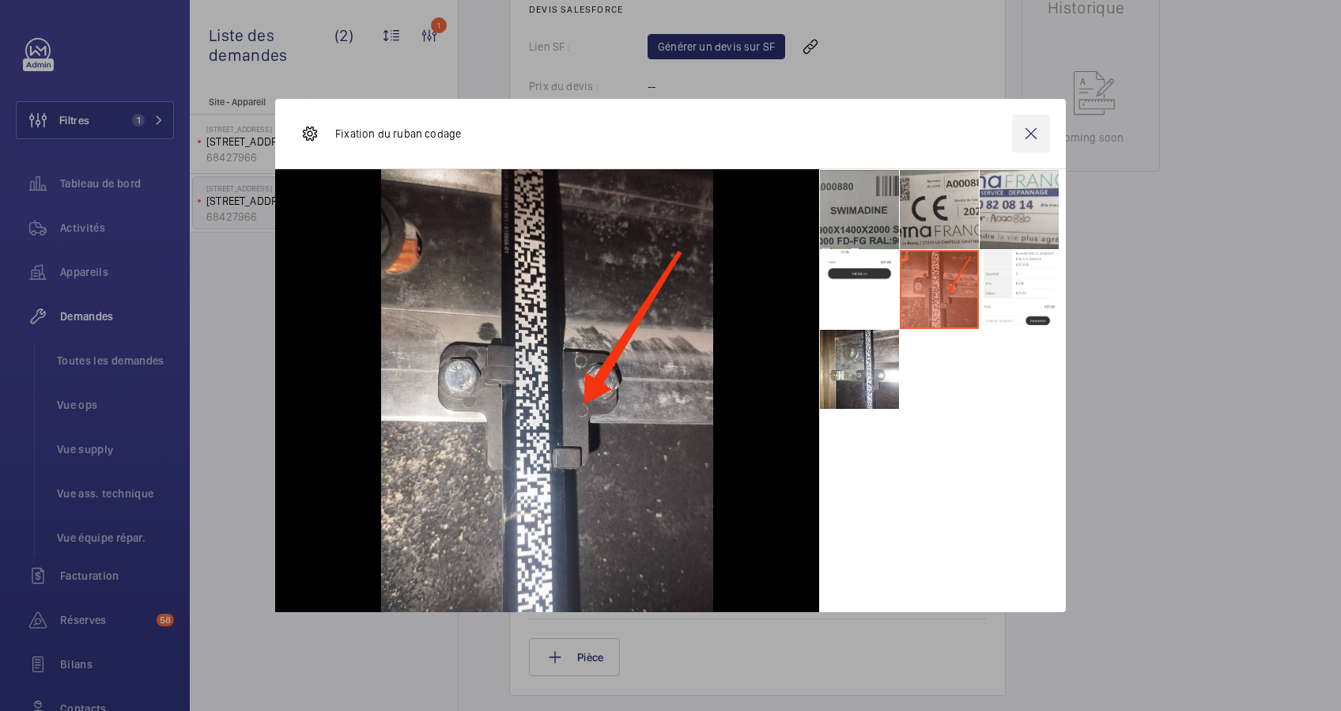
click at [1032, 129] on wm-front-icon-button at bounding box center [1031, 134] width 38 height 38
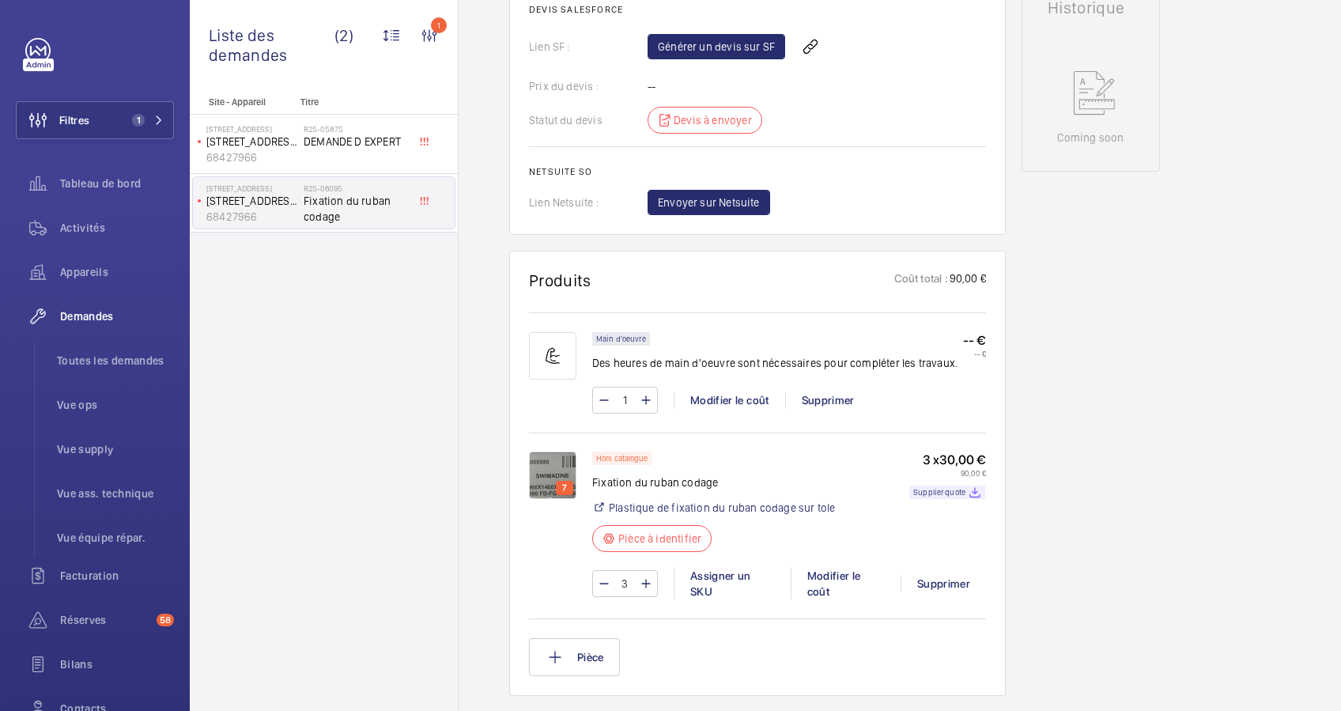
scroll to position [0, 0]
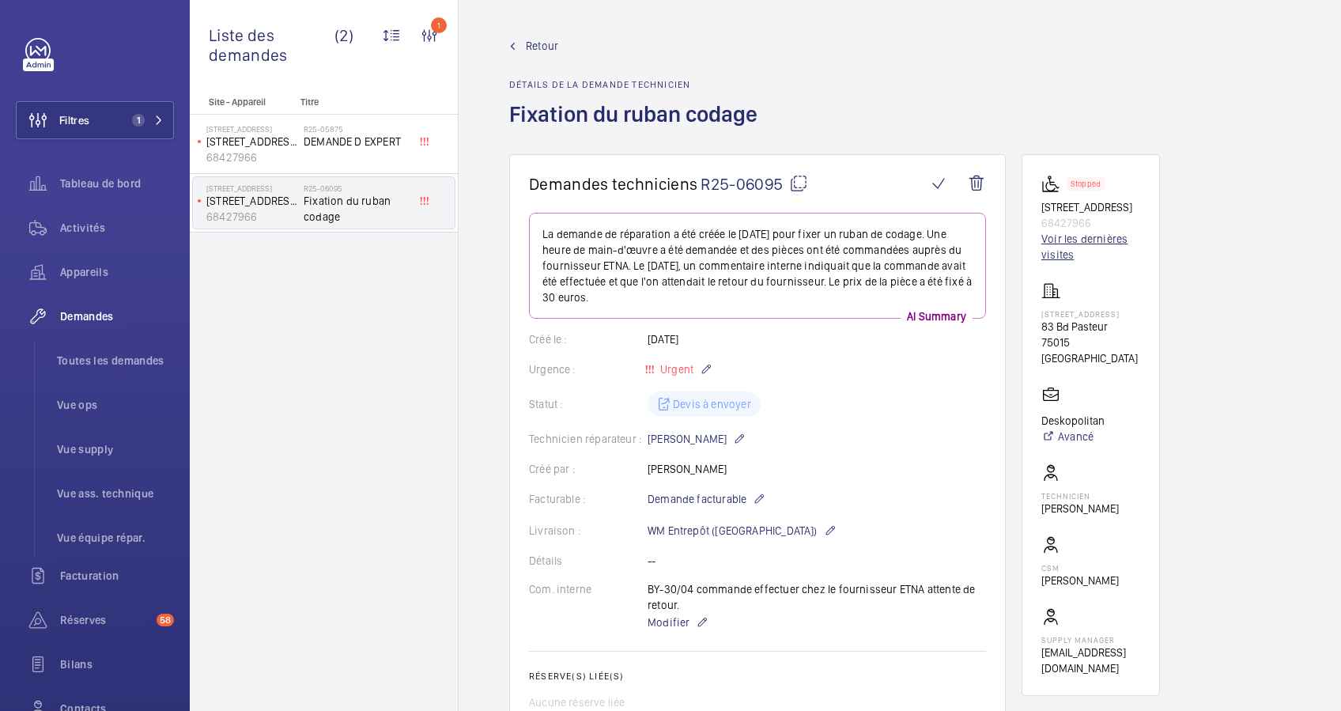
click at [1063, 262] on link "Voir les dernières visites" at bounding box center [1090, 247] width 99 height 32
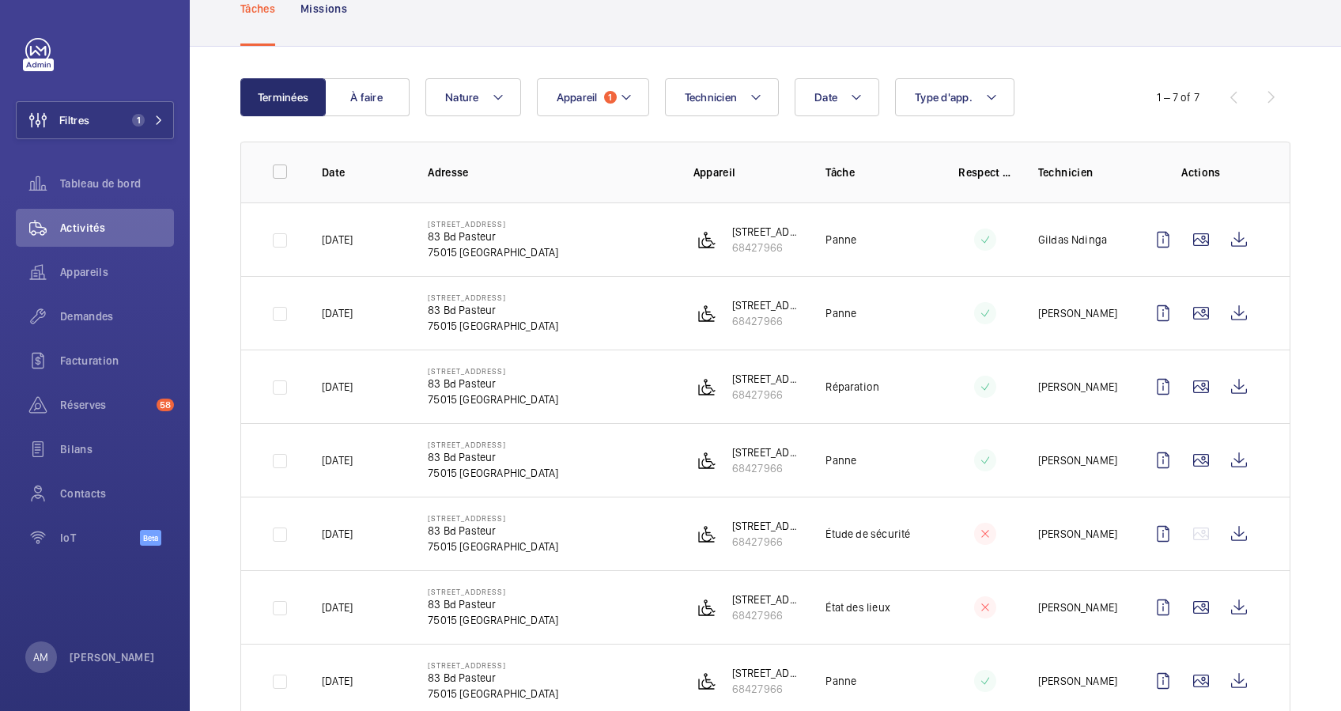
scroll to position [152, 0]
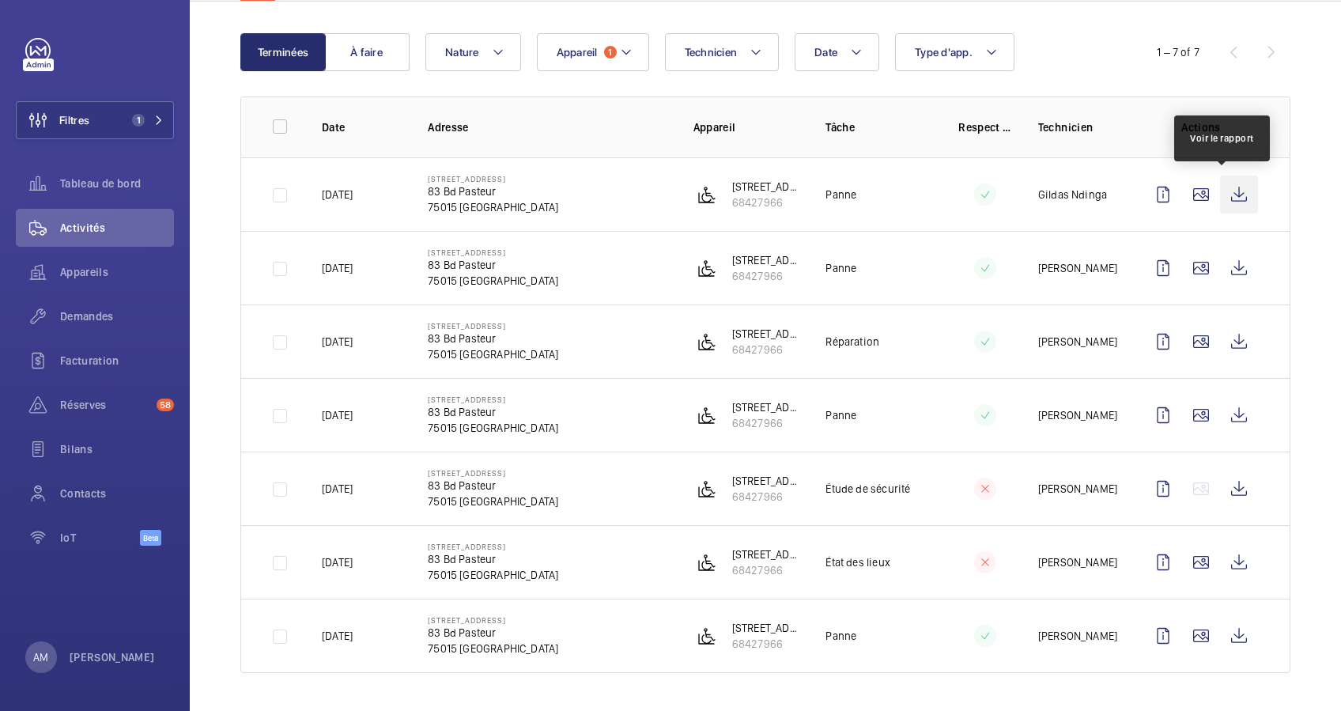
click at [1220, 185] on wm-front-icon-button at bounding box center [1239, 195] width 38 height 38
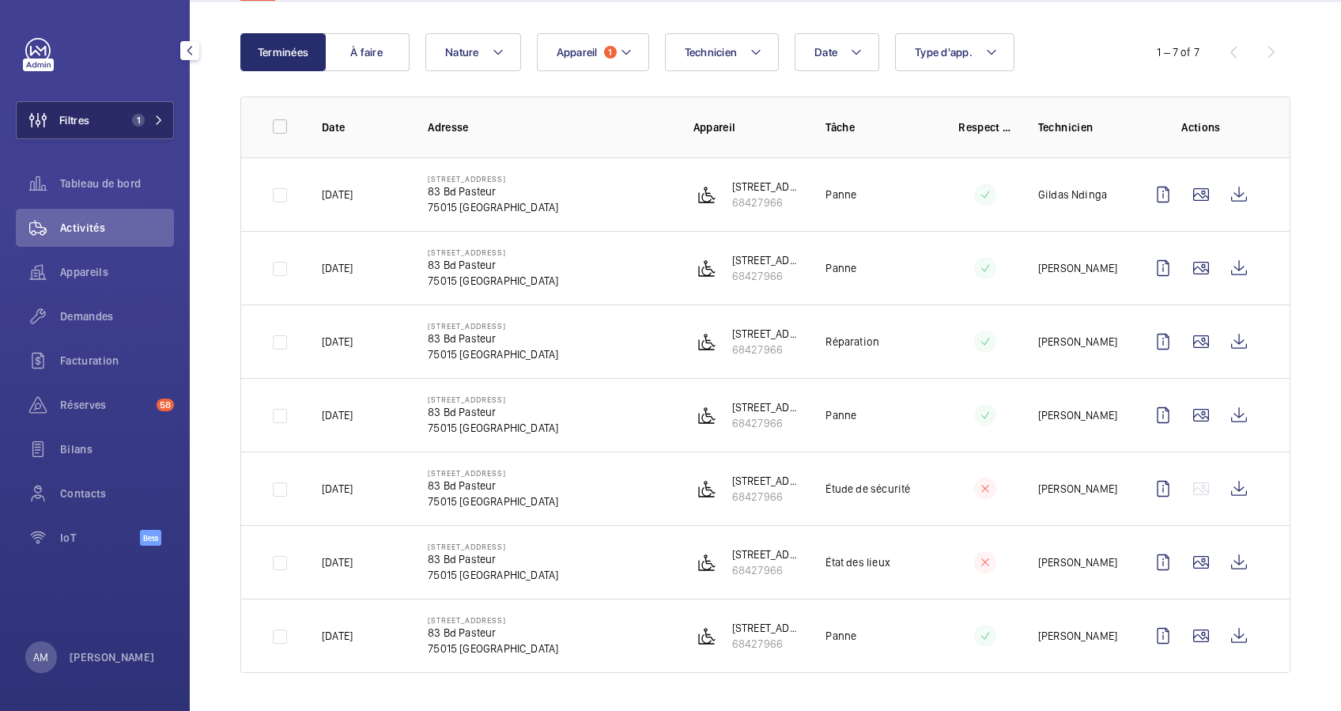
click at [157, 116] on mat-icon at bounding box center [158, 119] width 9 height 9
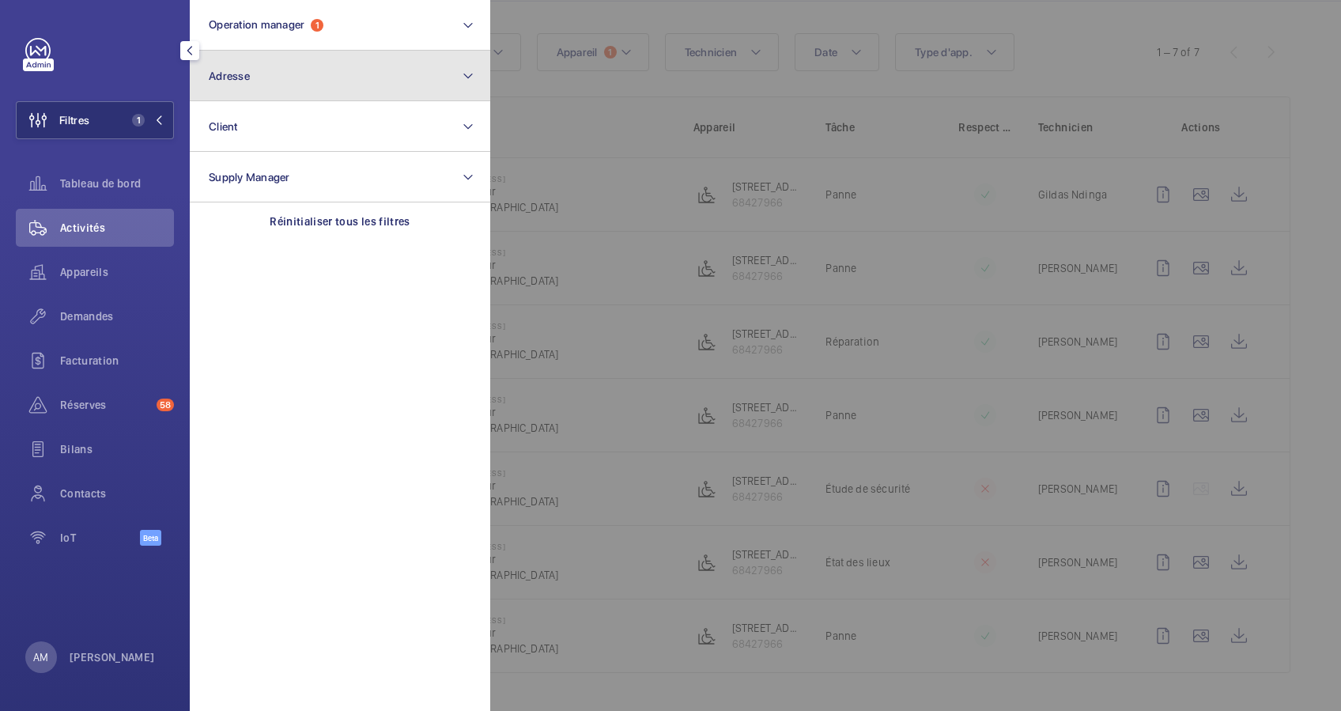
click at [337, 75] on button "Adresse" at bounding box center [340, 76] width 300 height 51
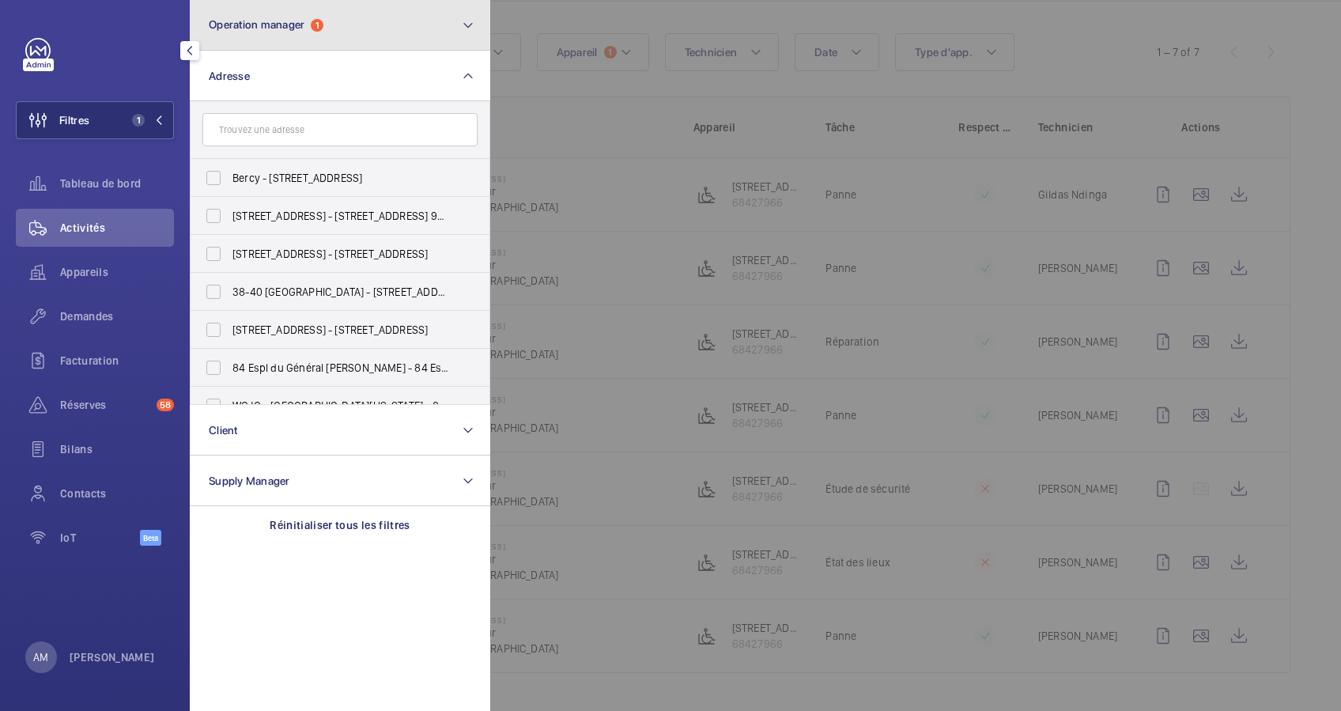
click at [443, 22] on button "Operation manager 1" at bounding box center [340, 25] width 300 height 51
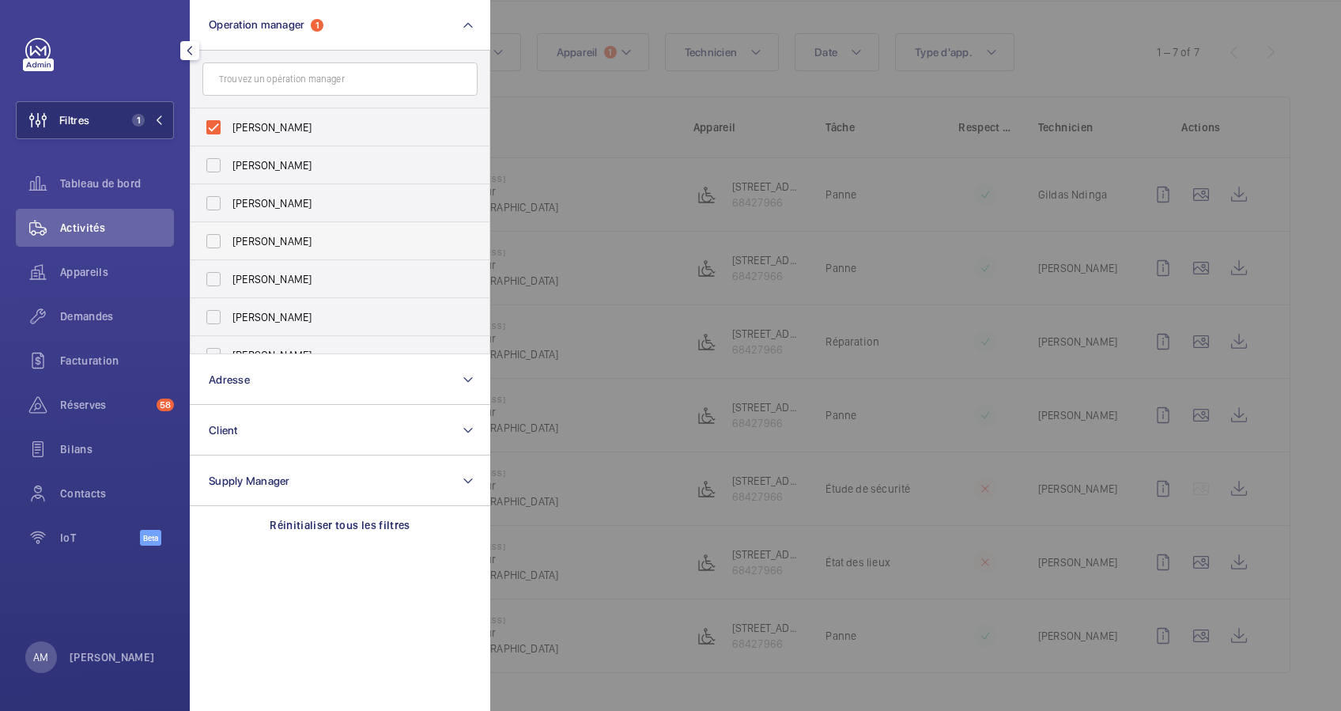
click at [208, 244] on label "[PERSON_NAME]" at bounding box center [328, 241] width 275 height 38
click at [208, 244] on input "[PERSON_NAME]" at bounding box center [214, 241] width 32 height 32
checkbox input "true"
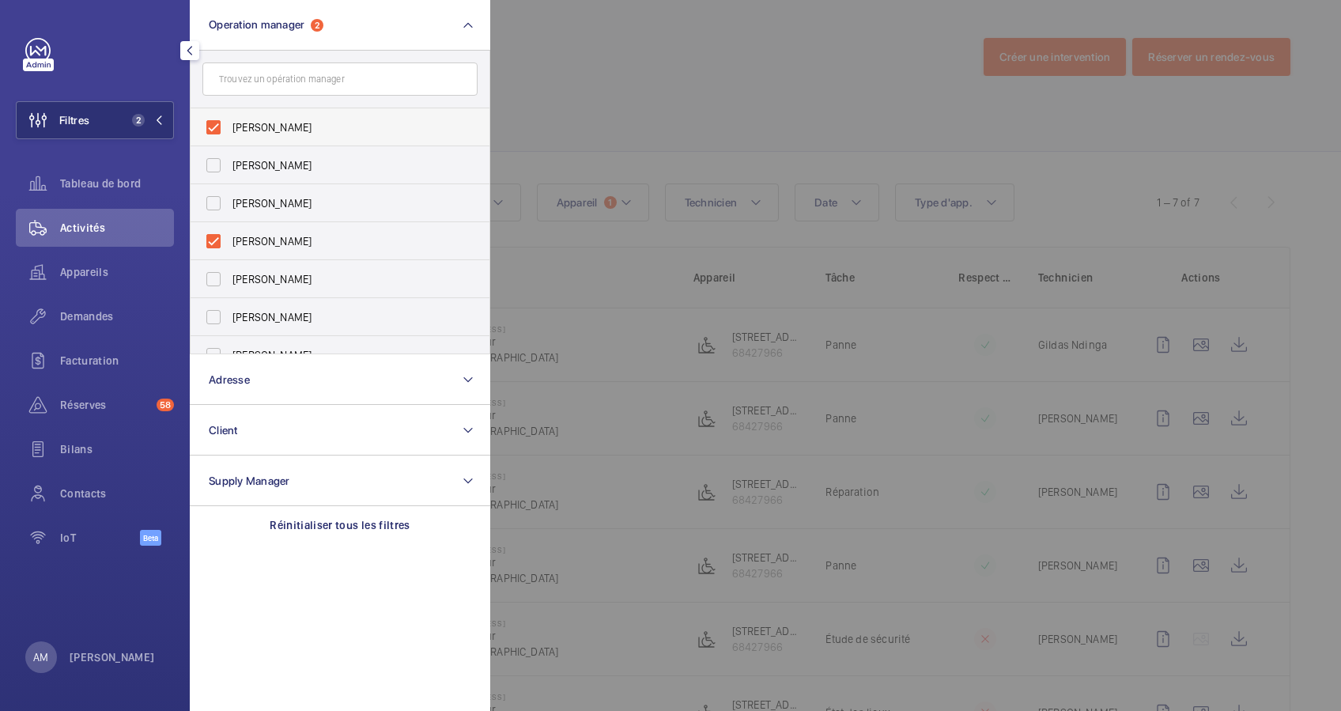
click at [217, 129] on label "[PERSON_NAME]" at bounding box center [328, 127] width 275 height 38
click at [217, 129] on input "[PERSON_NAME]" at bounding box center [214, 127] width 32 height 32
checkbox input "false"
click at [212, 247] on label "[PERSON_NAME]" at bounding box center [328, 241] width 275 height 38
click at [212, 247] on input "[PERSON_NAME]" at bounding box center [214, 241] width 32 height 32
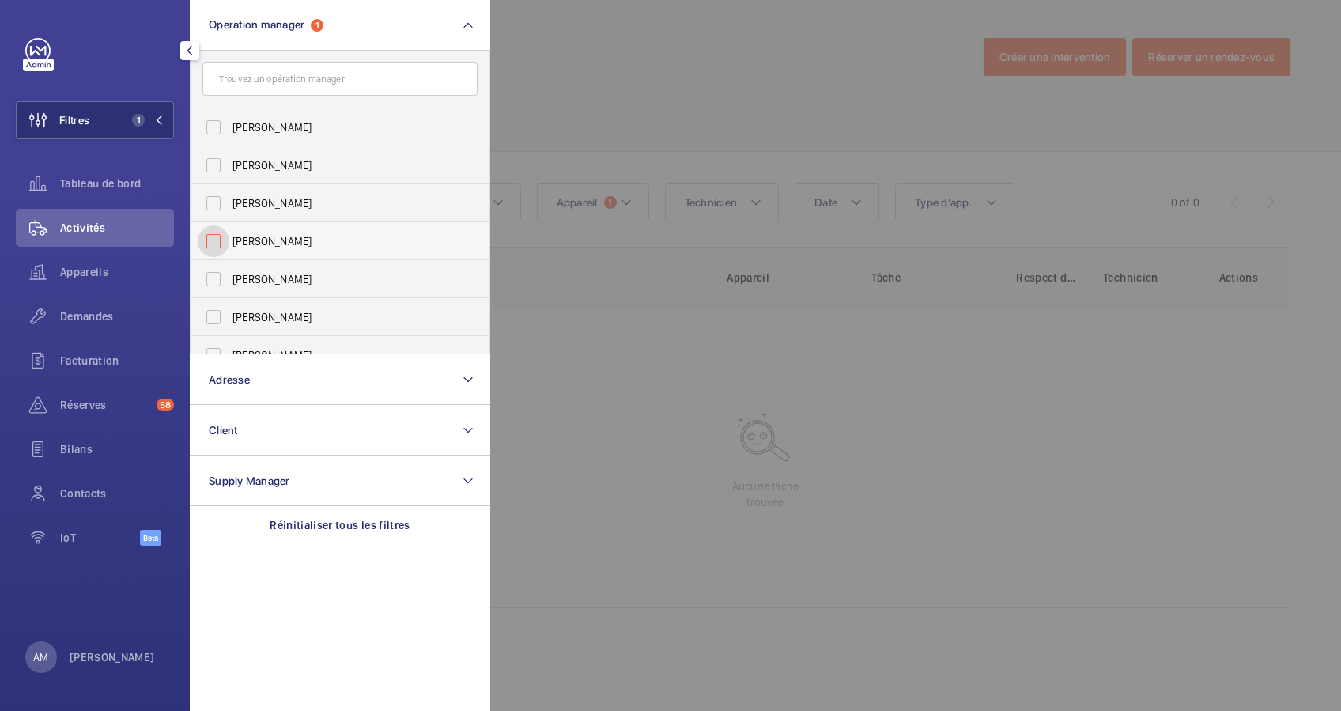
checkbox input "false"
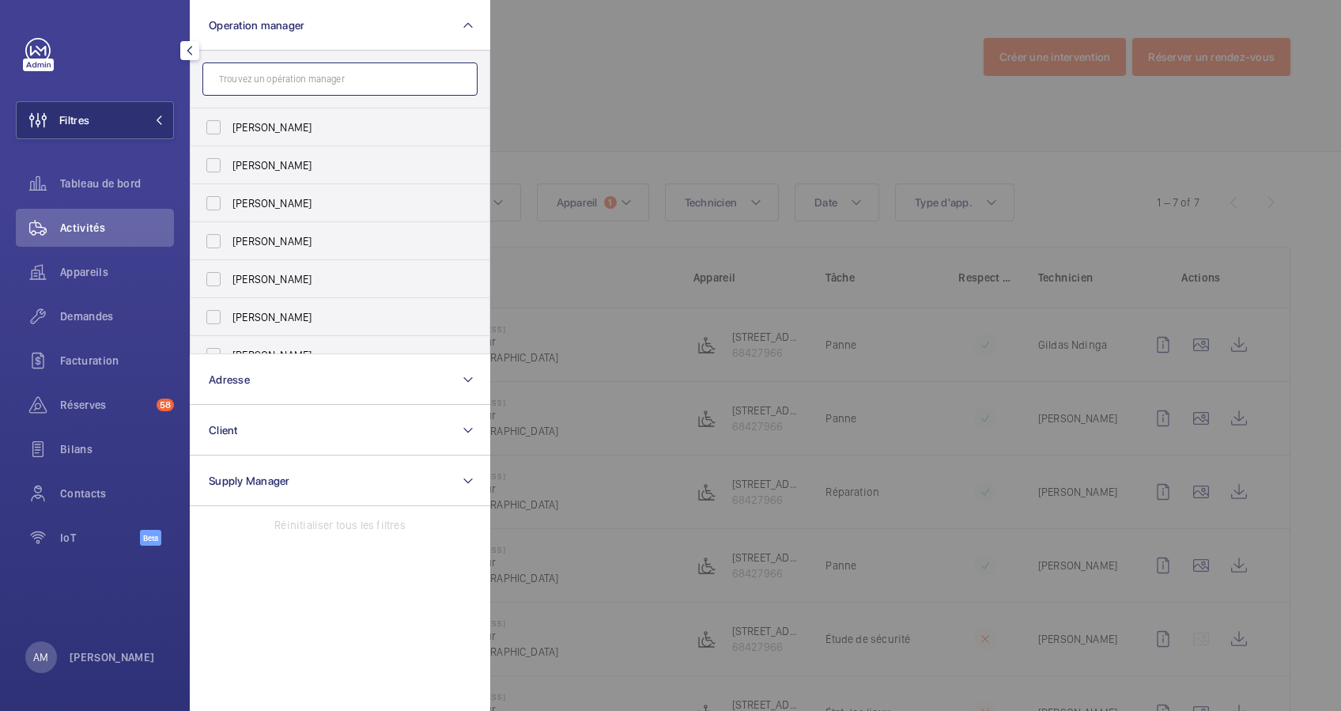
click at [250, 87] on input "text" at bounding box center [339, 78] width 275 height 33
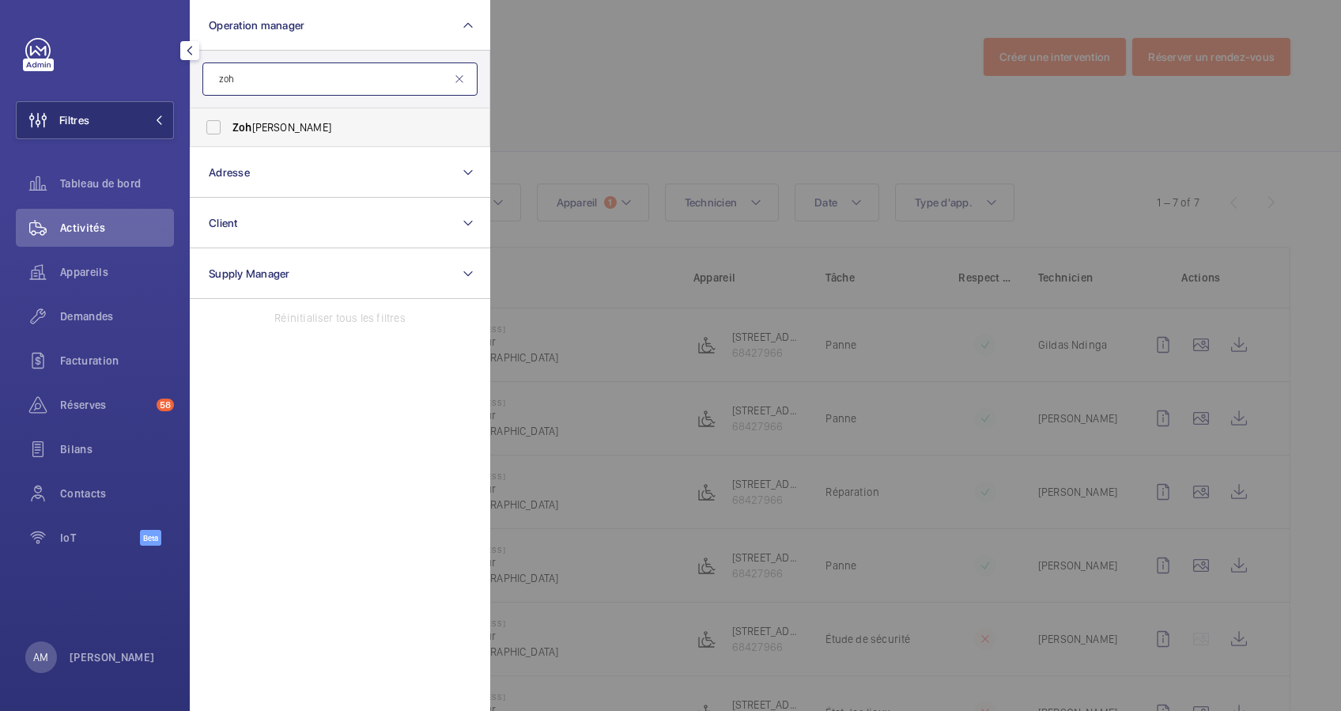
type input "zoh"
drag, startPoint x: 214, startPoint y: 133, endPoint x: 233, endPoint y: 114, distance: 26.8
click at [214, 131] on label "Zoh ra Hamdani" at bounding box center [328, 127] width 275 height 38
click at [214, 131] on input "Zoh ra Hamdani" at bounding box center [214, 127] width 32 height 32
checkbox input "true"
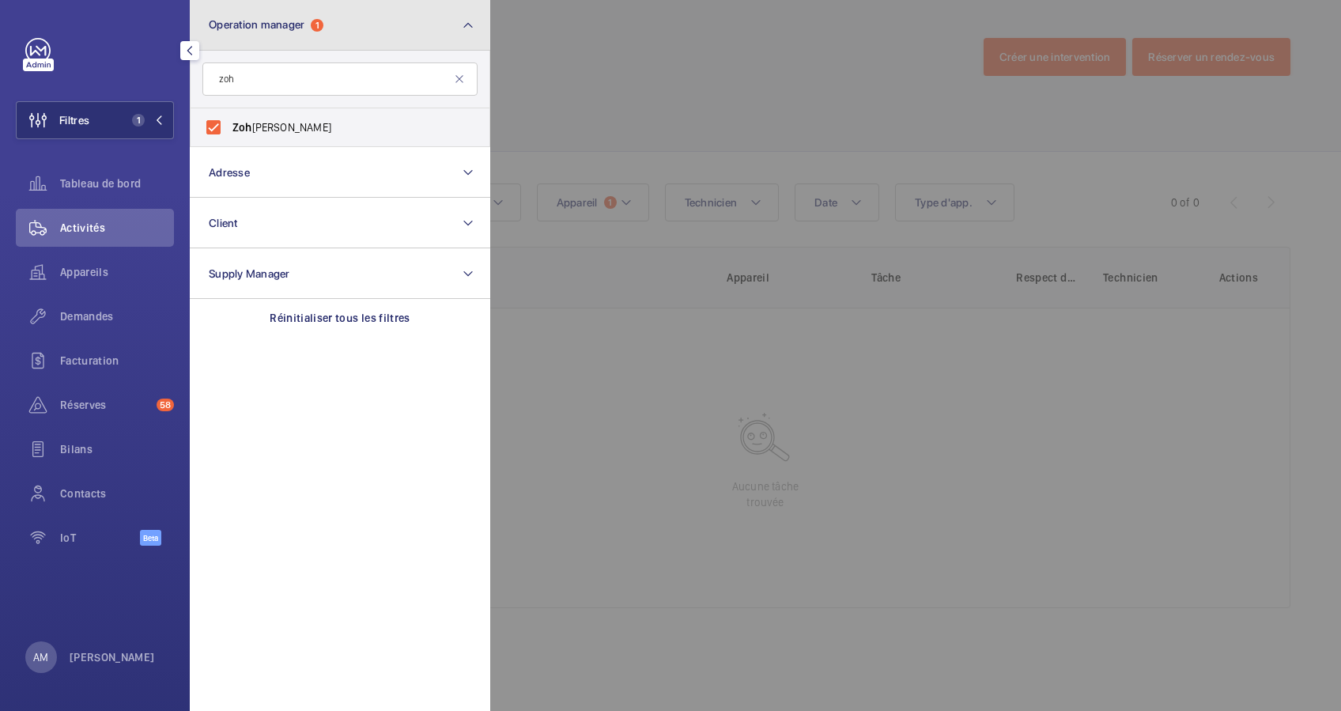
click at [348, 32] on button "Operation manager 1" at bounding box center [340, 25] width 300 height 51
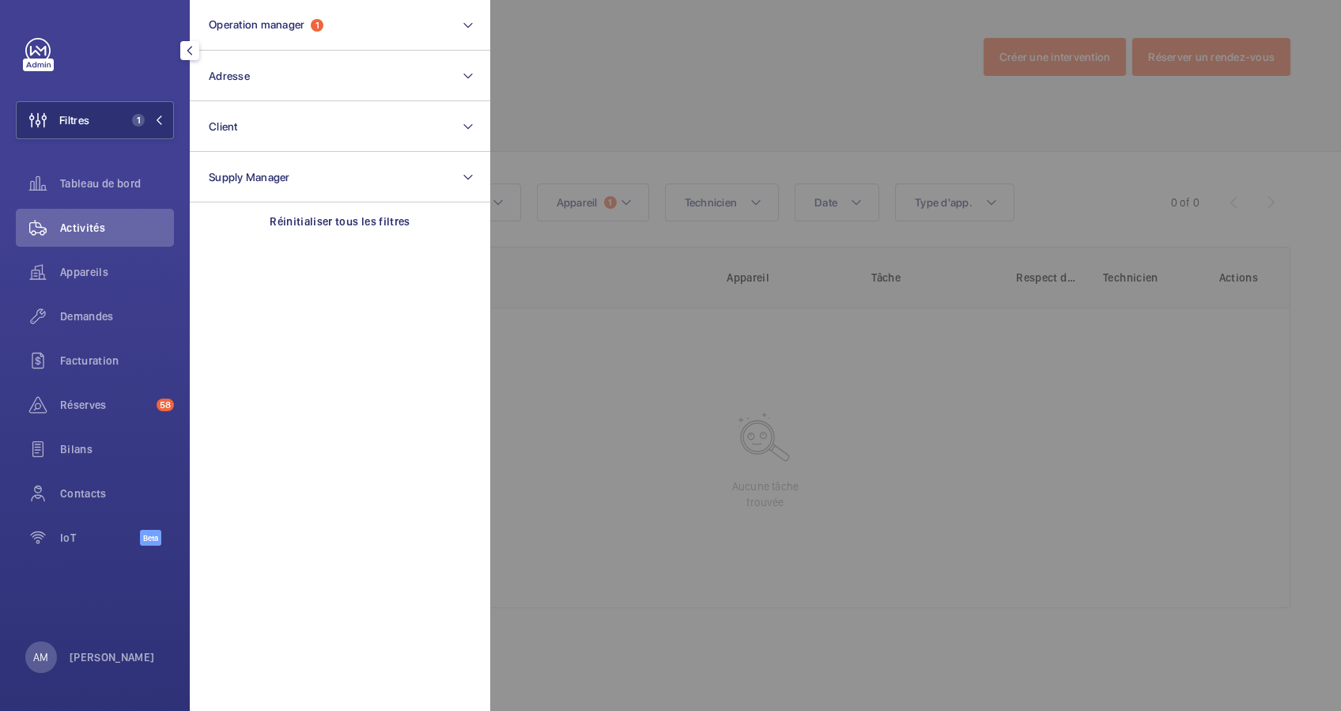
click at [549, 63] on div at bounding box center [1160, 355] width 1341 height 711
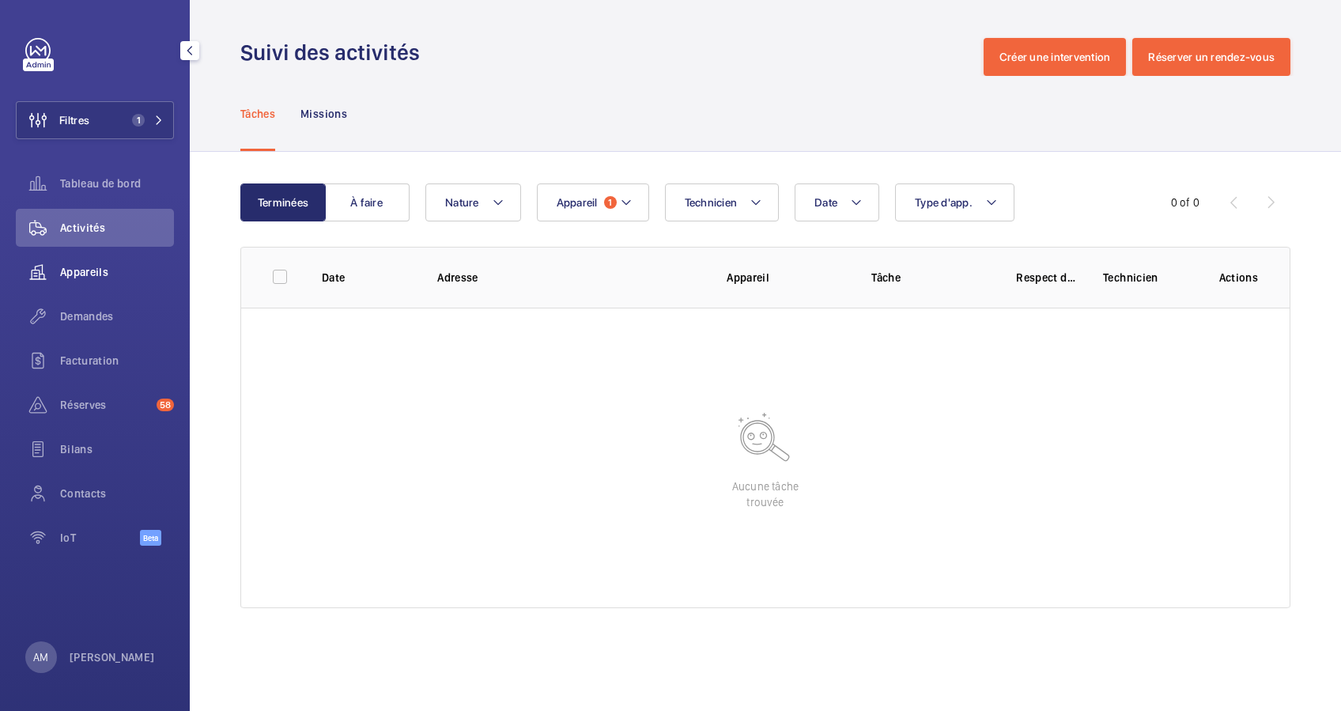
click at [81, 261] on div "Appareils" at bounding box center [95, 272] width 158 height 38
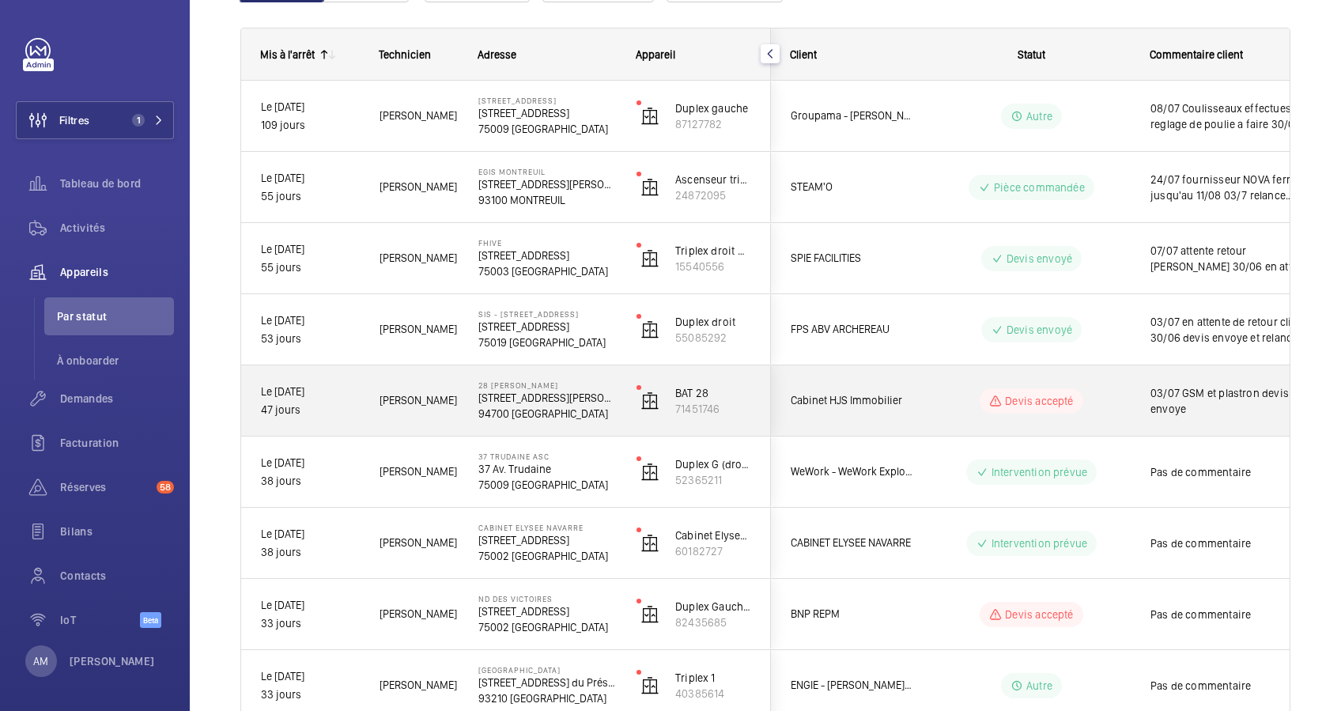
scroll to position [316, 0]
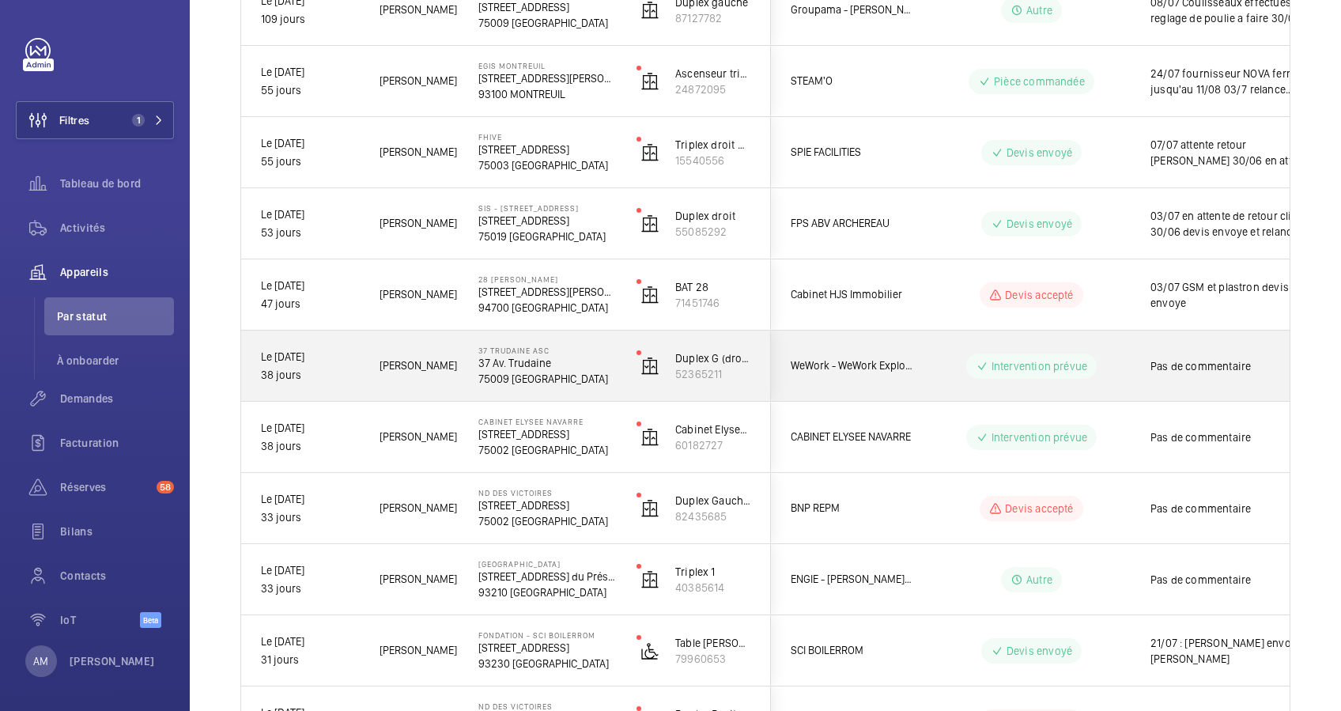
click at [483, 353] on p "37 Trudaine Asc" at bounding box center [547, 350] width 138 height 9
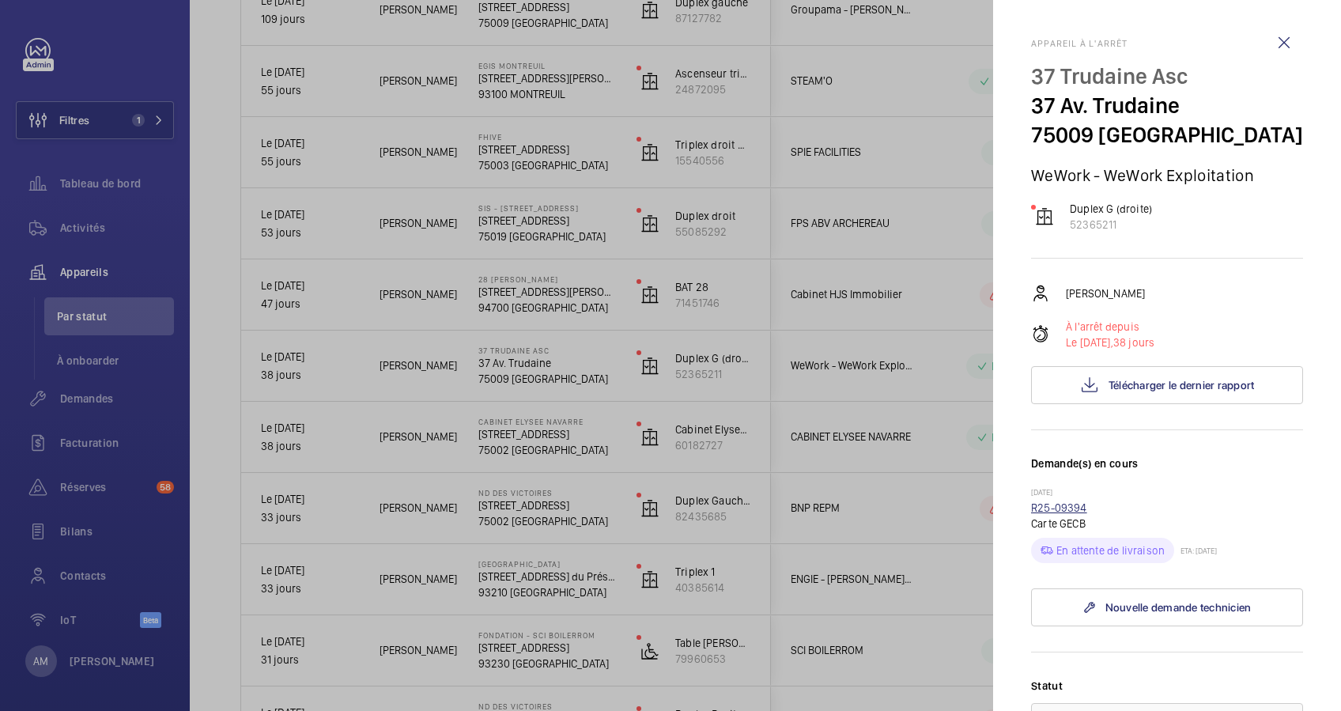
click at [1058, 502] on link "R25-09394" at bounding box center [1059, 507] width 56 height 13
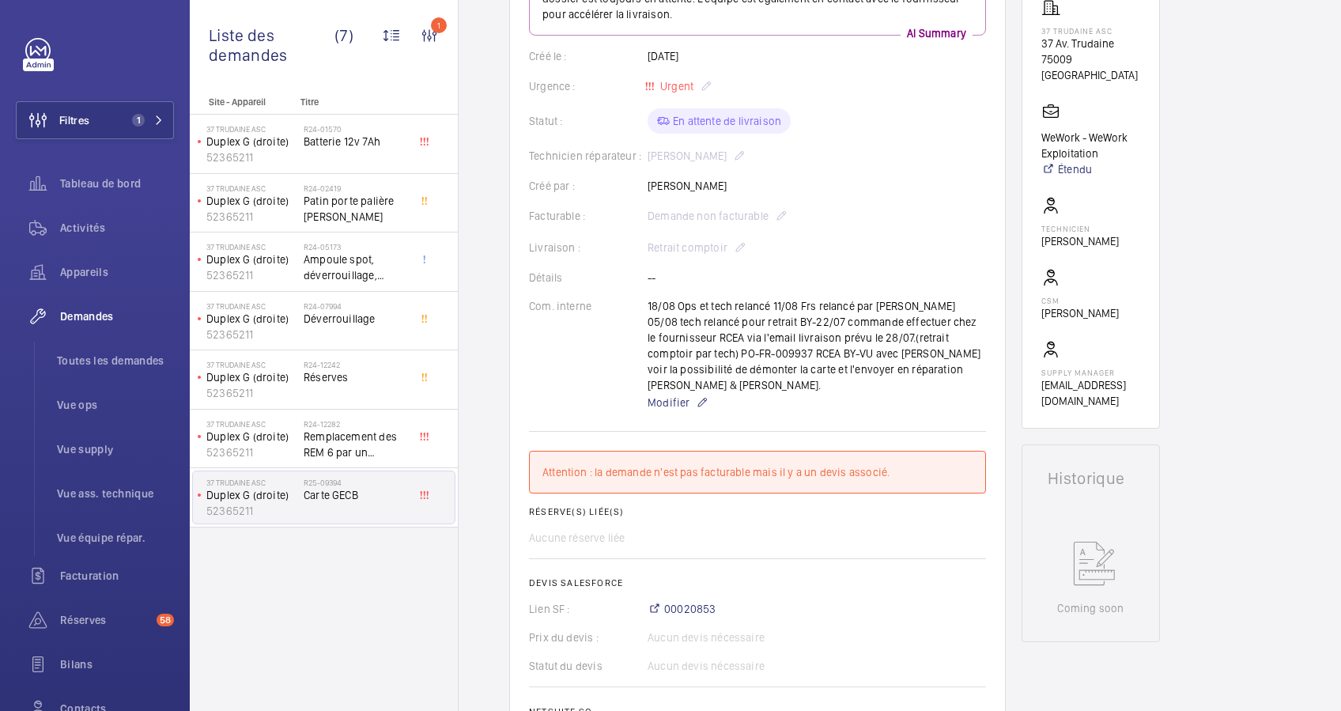
scroll to position [316, 0]
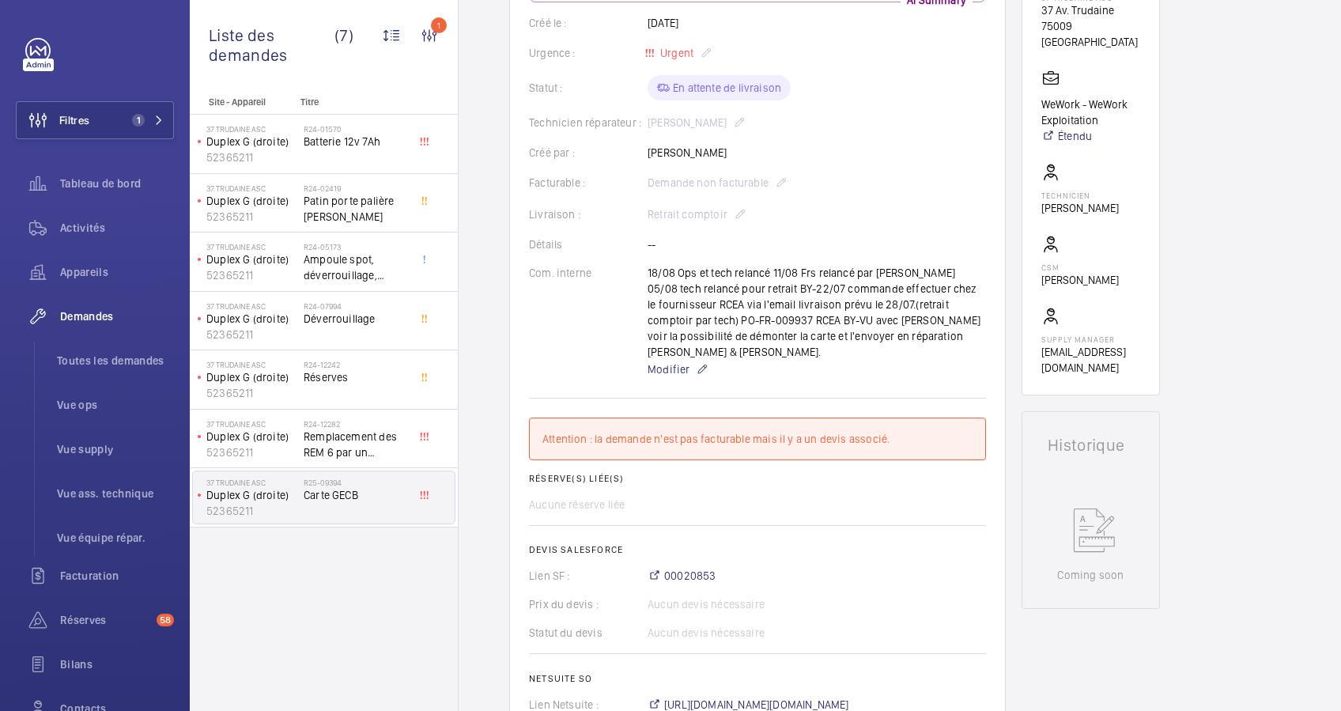
drag, startPoint x: 470, startPoint y: 267, endPoint x: 470, endPoint y: 236, distance: 31.6
click at [470, 267] on div "Demandes techniciens R25-09394 Une demande de réparation urgente pour une carte…" at bounding box center [900, 725] width 882 height 1775
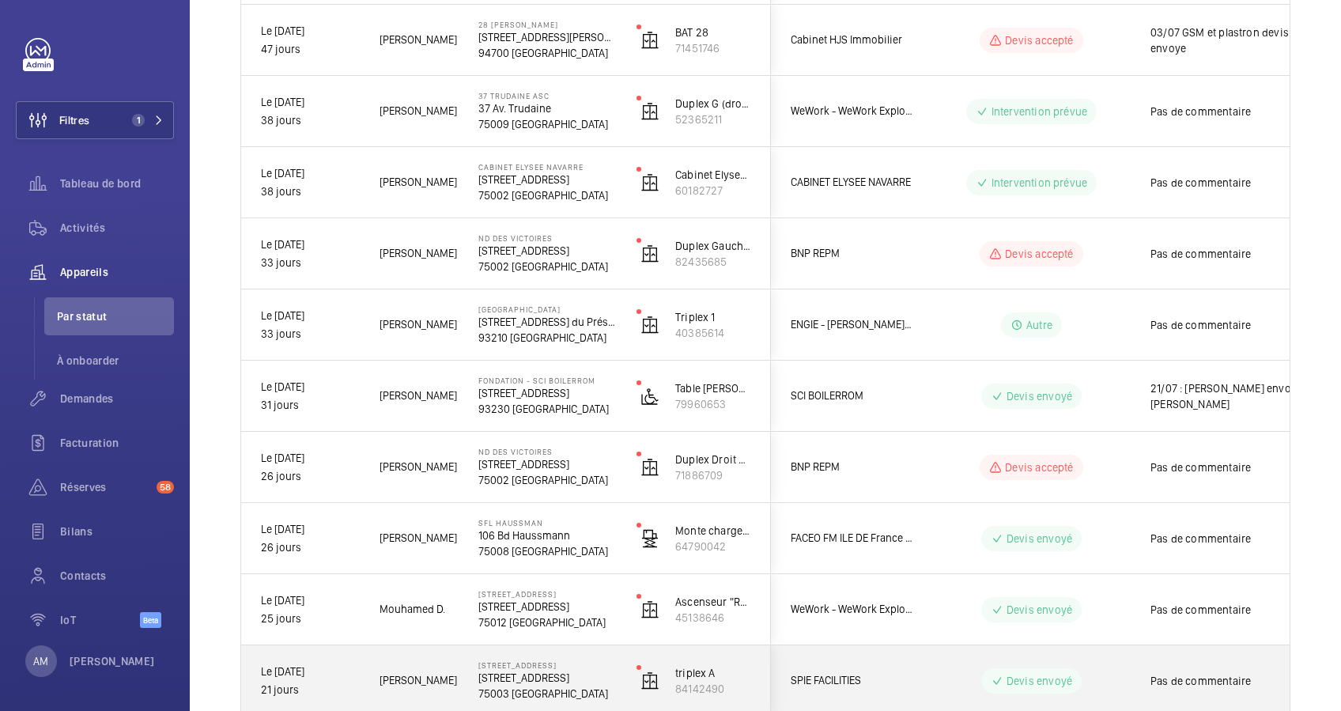
scroll to position [466, 0]
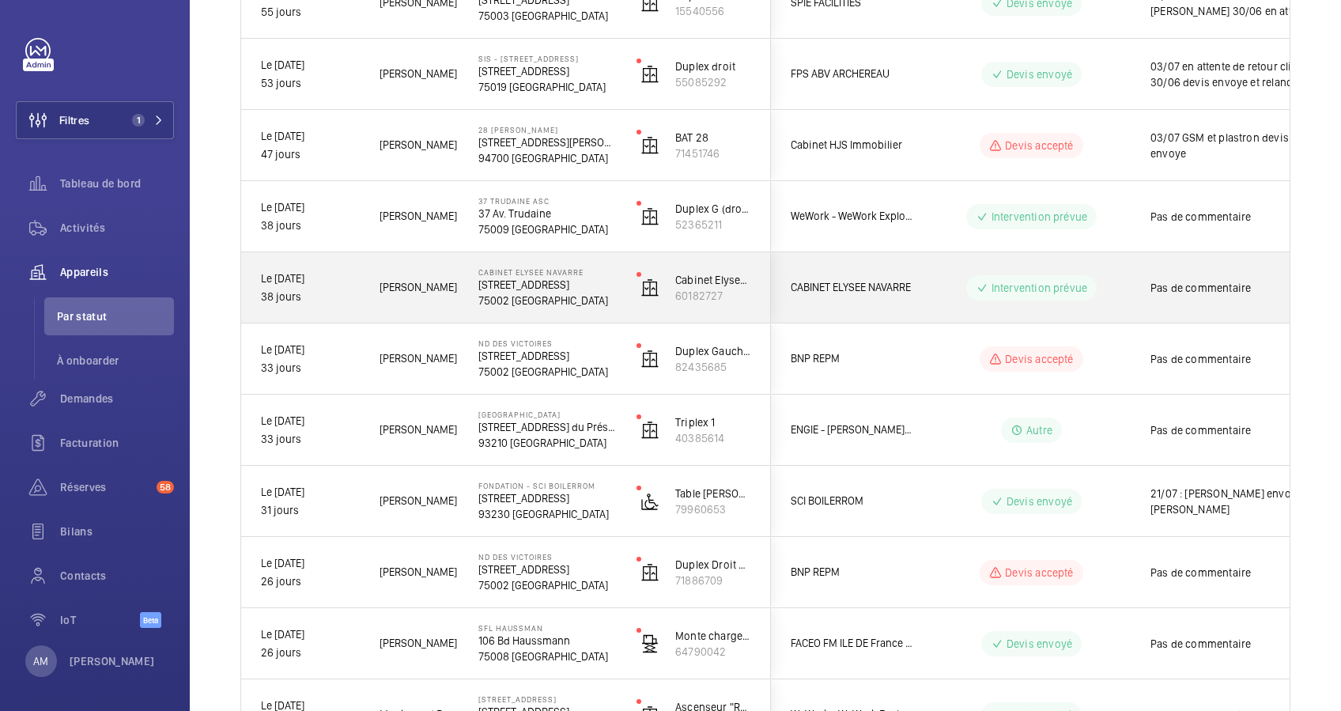
click at [602, 280] on p "[STREET_ADDRESS]" at bounding box center [547, 285] width 138 height 16
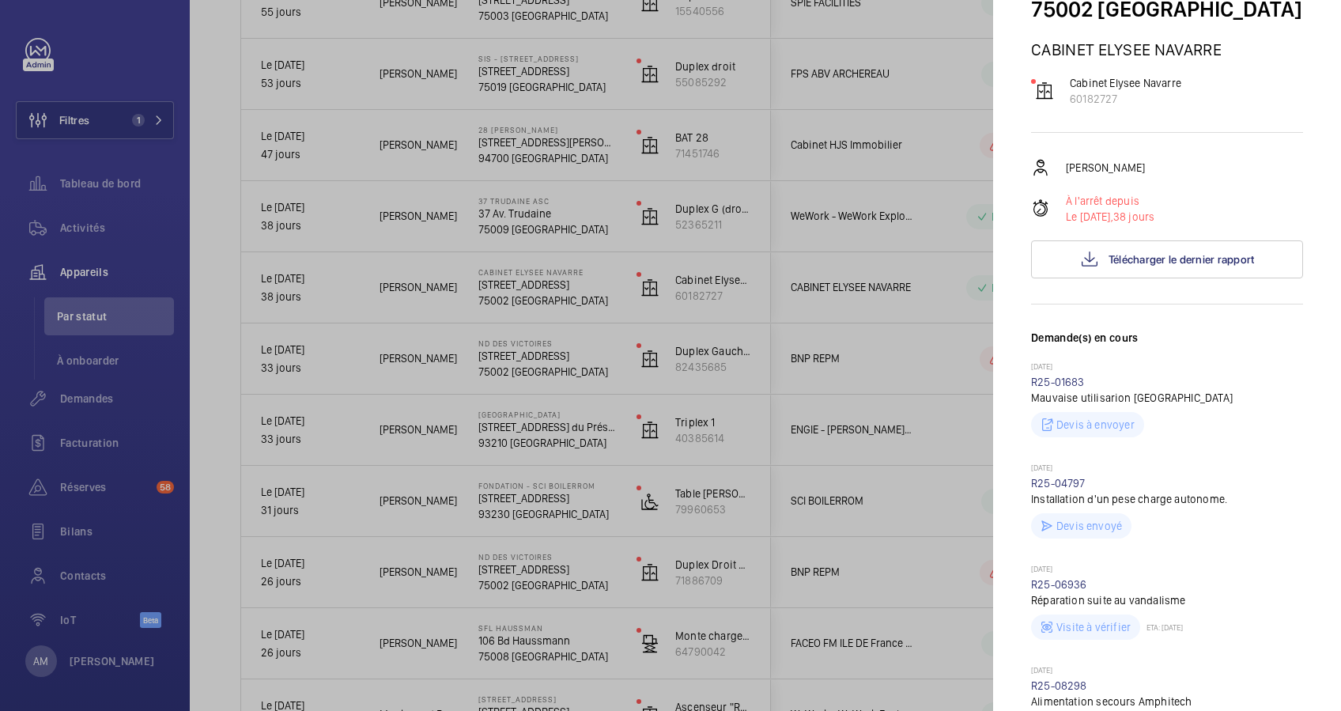
scroll to position [105, 0]
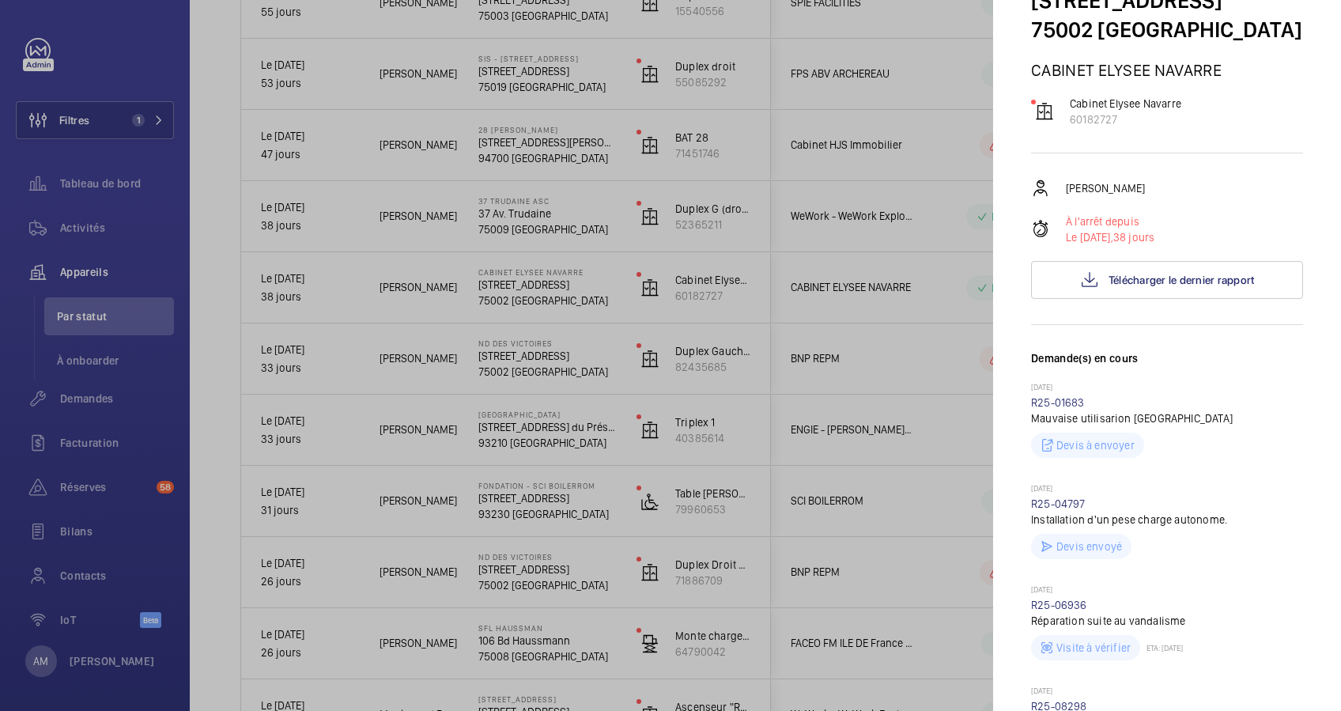
click at [928, 174] on div at bounding box center [670, 355] width 1341 height 711
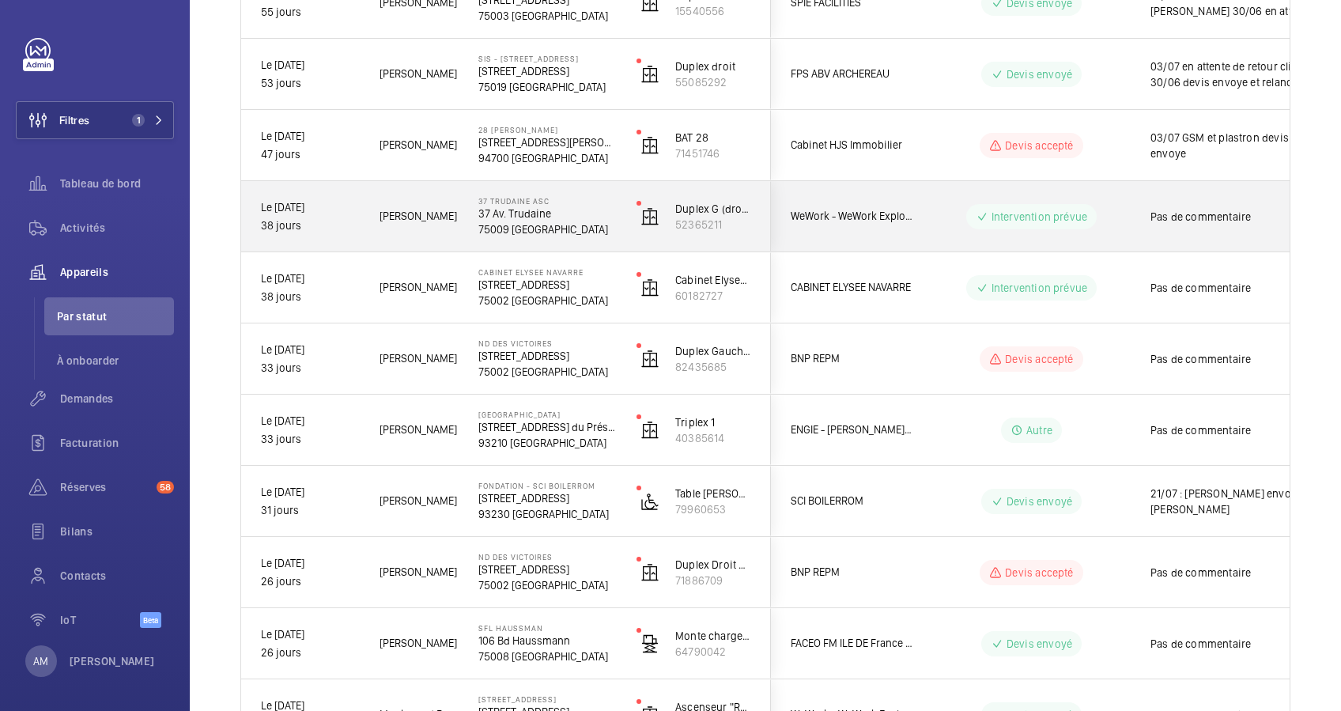
click at [542, 213] on p "37 Av. Trudaine" at bounding box center [547, 214] width 138 height 16
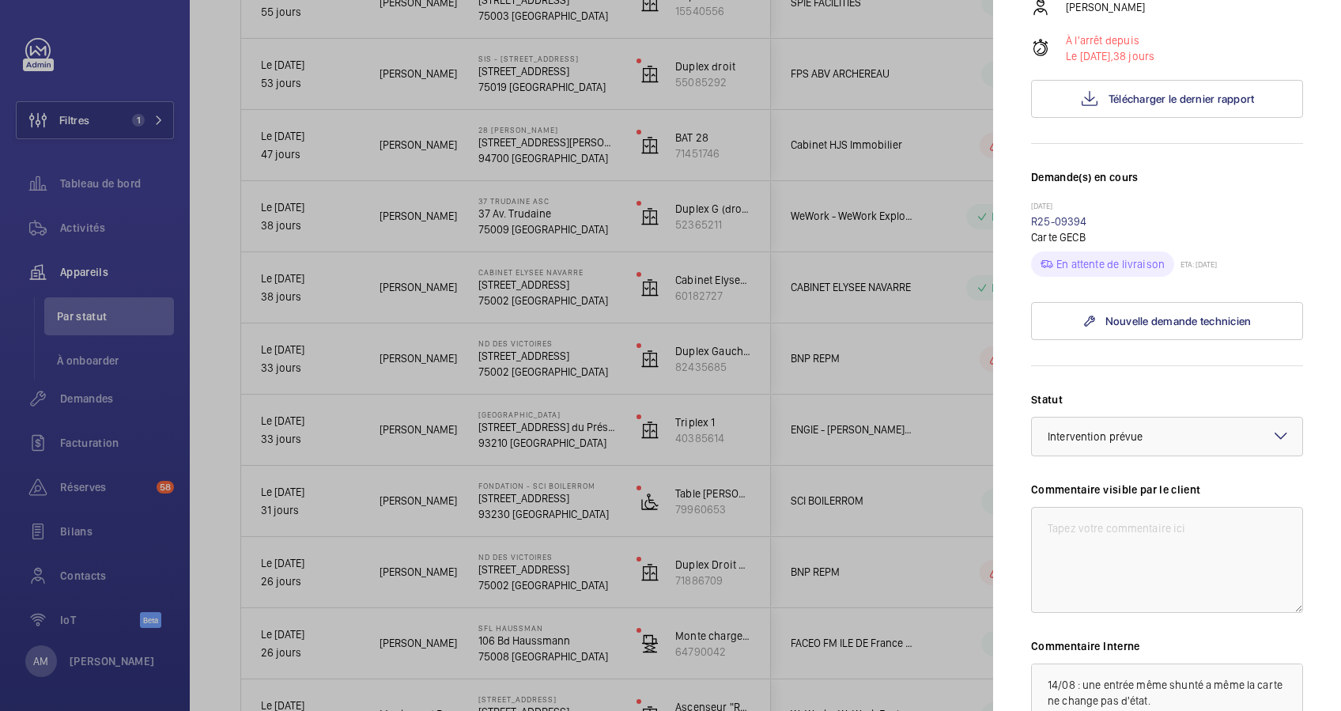
scroll to position [316, 0]
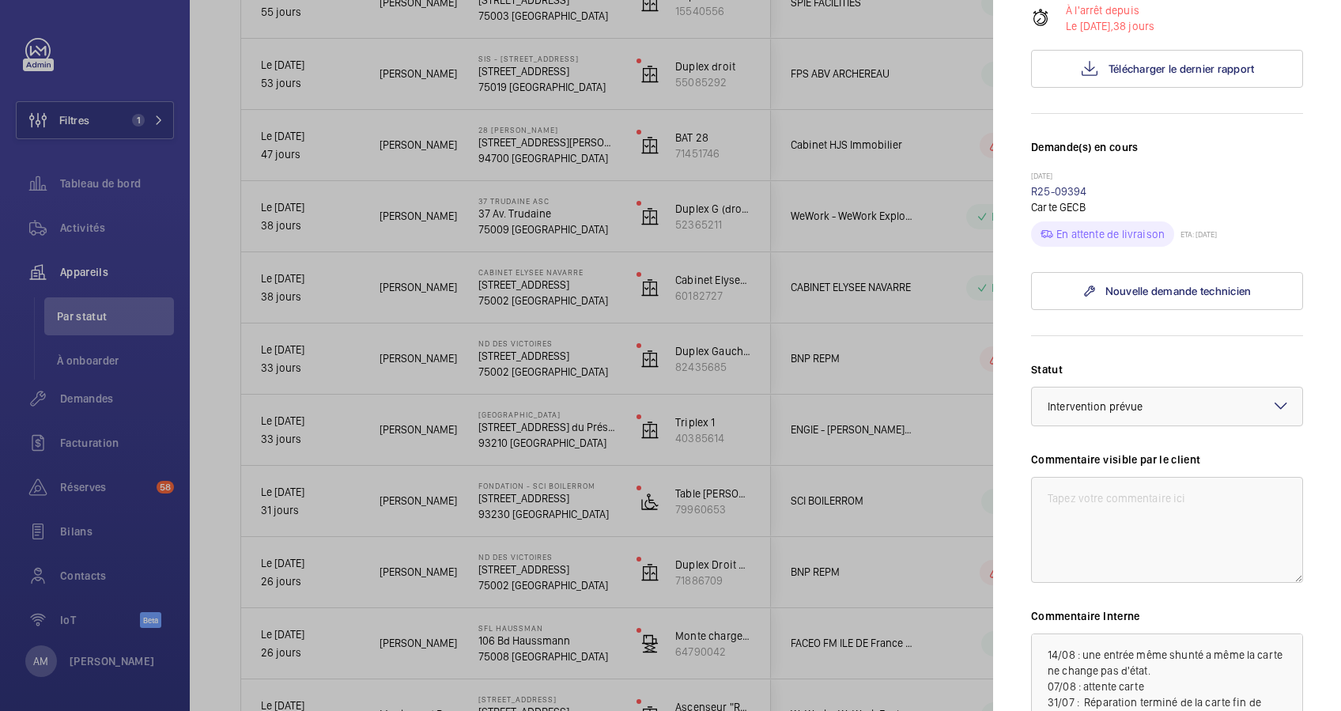
click at [943, 161] on div at bounding box center [670, 355] width 1341 height 711
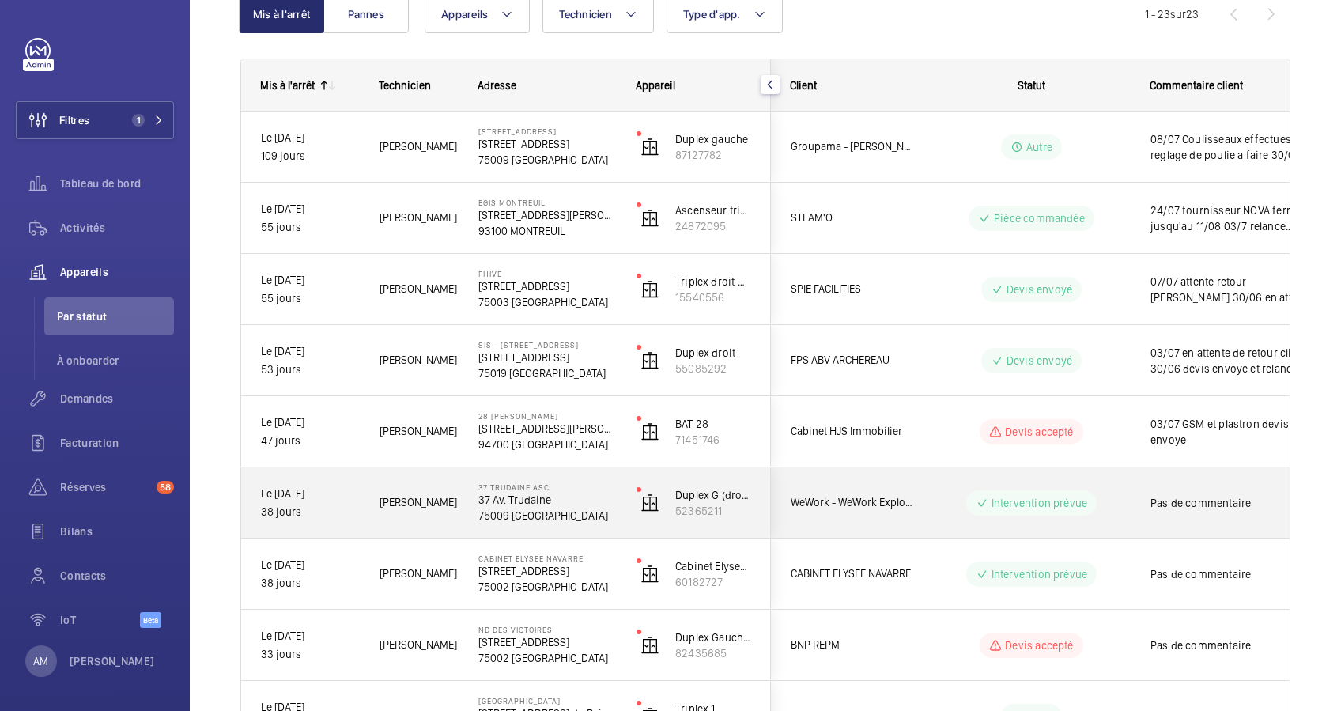
scroll to position [149, 0]
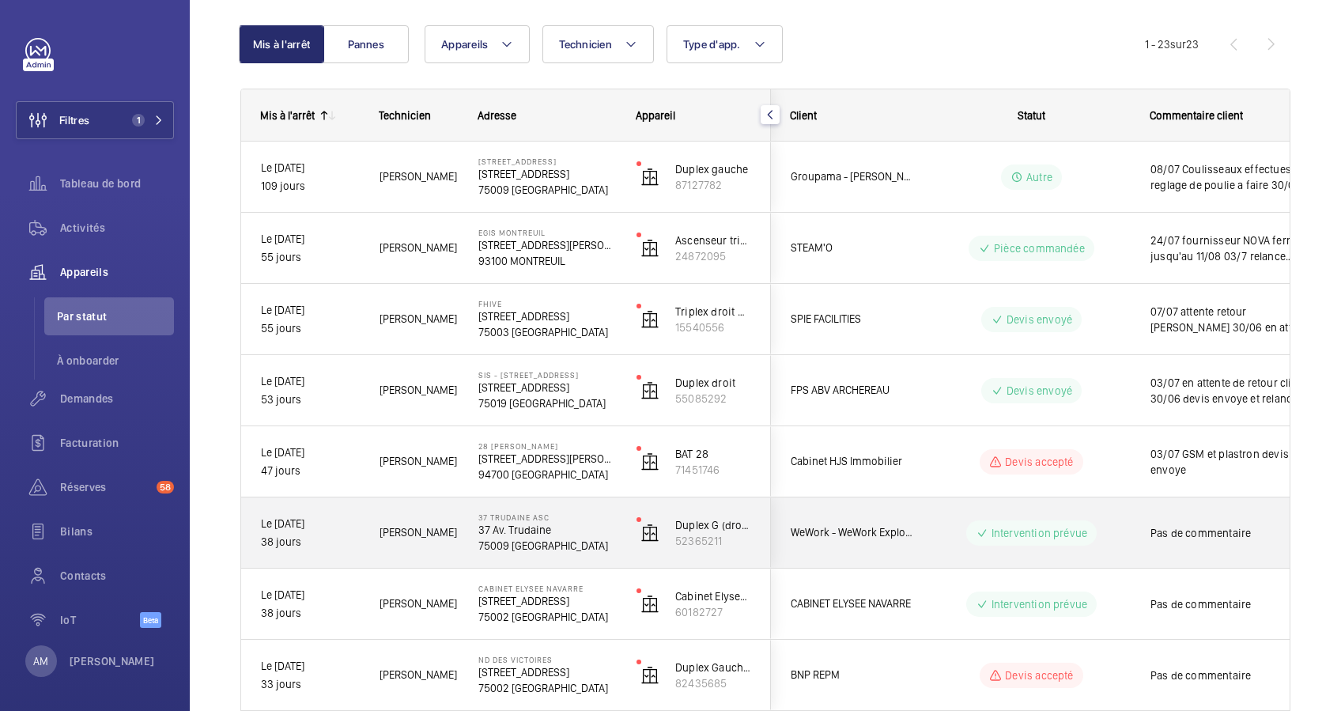
click at [602, 522] on p "37 Av. Trudaine" at bounding box center [547, 530] width 138 height 16
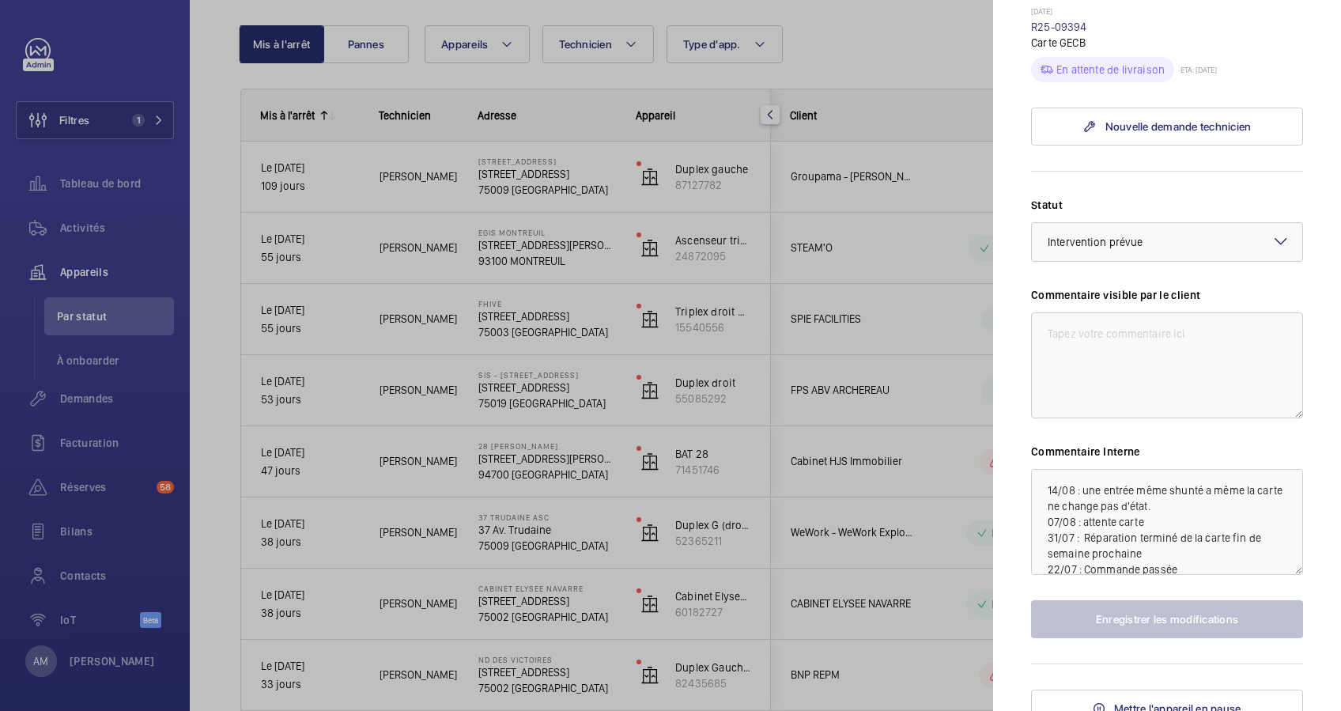
scroll to position [497, 0]
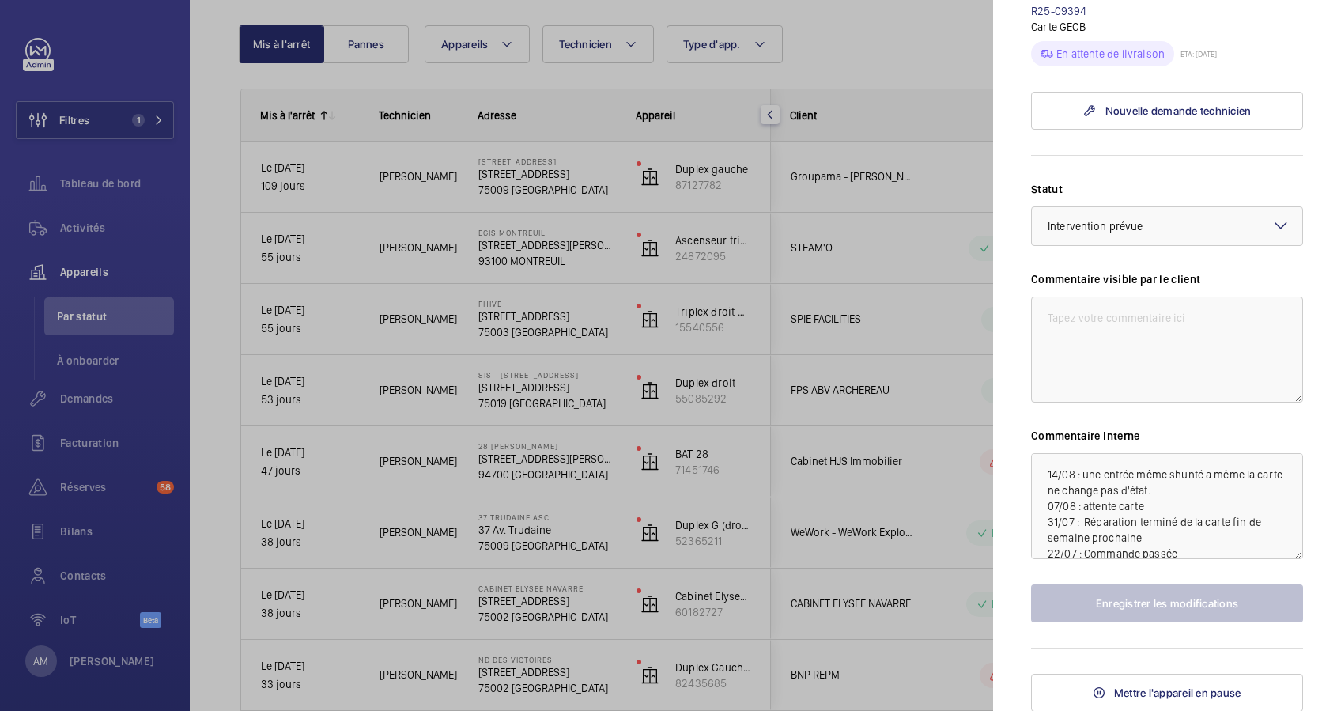
click at [127, 59] on div at bounding box center [670, 355] width 1341 height 711
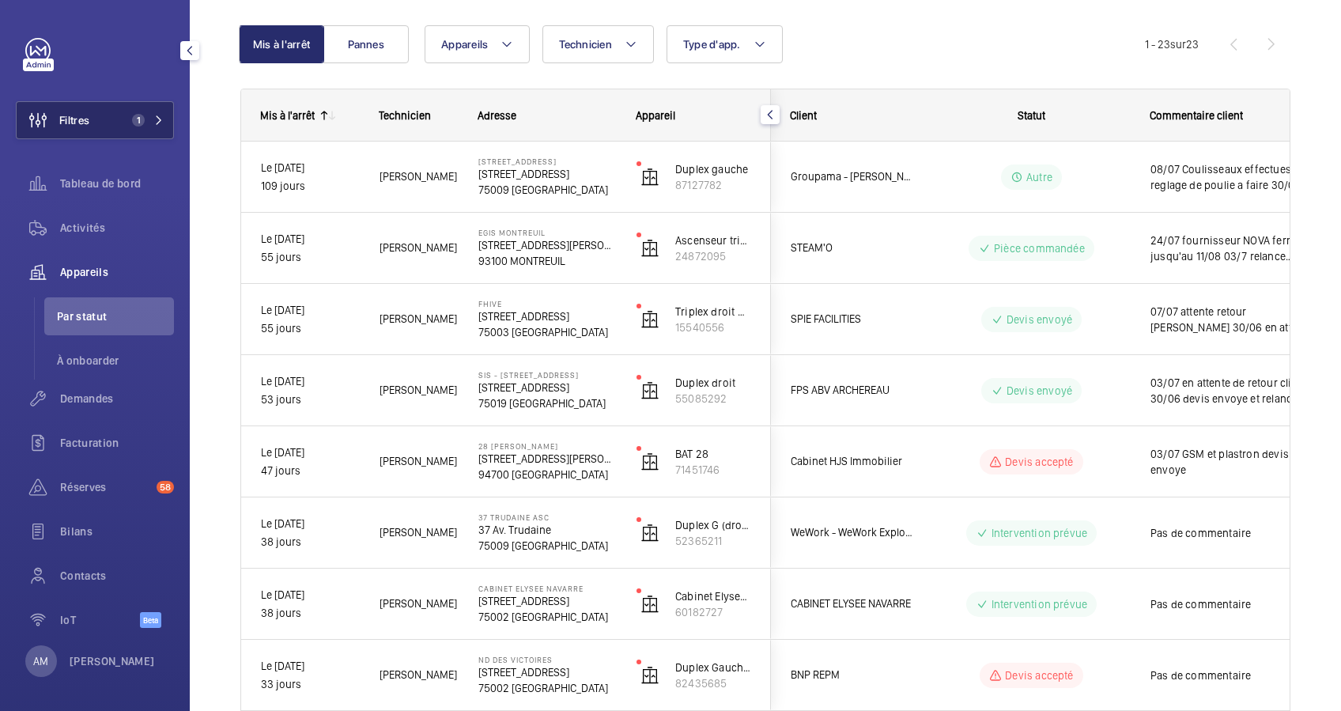
drag, startPoint x: 116, startPoint y: 120, endPoint x: 145, endPoint y: 112, distance: 30.3
click at [120, 120] on button "Filtres 1" at bounding box center [95, 120] width 158 height 38
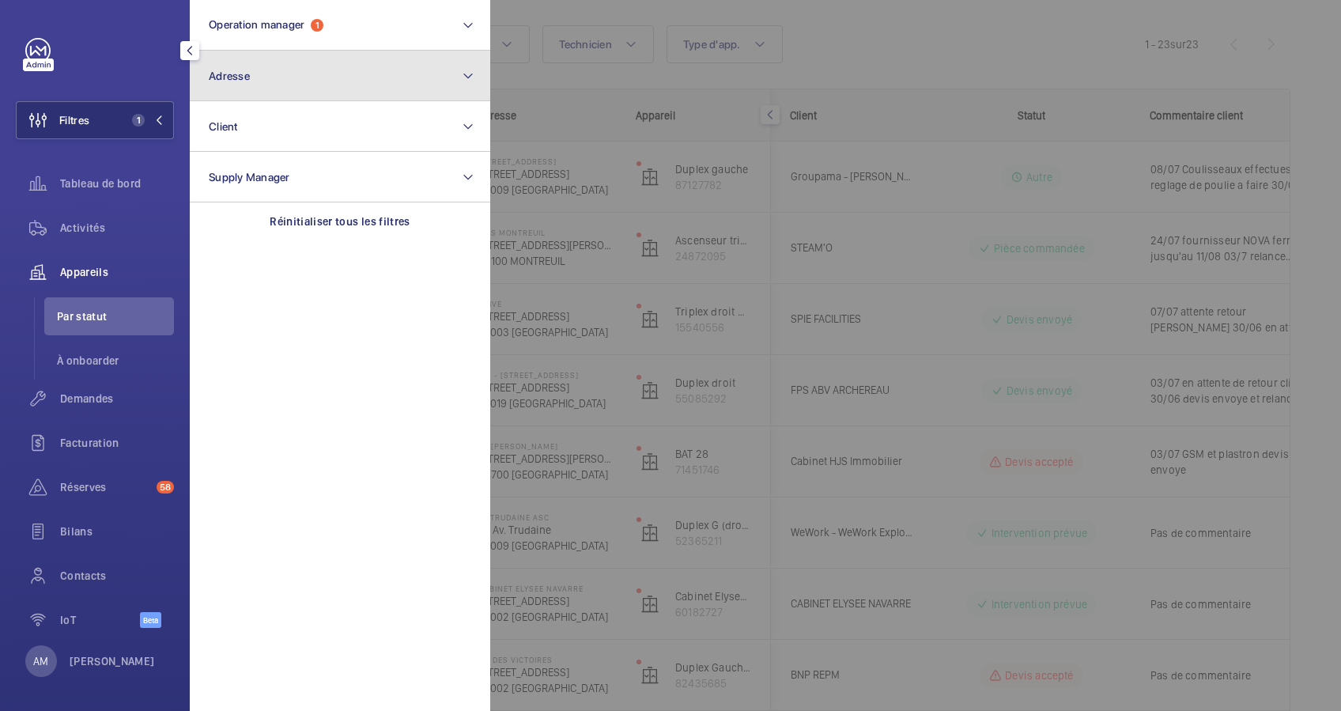
click at [251, 69] on button "Adresse" at bounding box center [340, 76] width 300 height 51
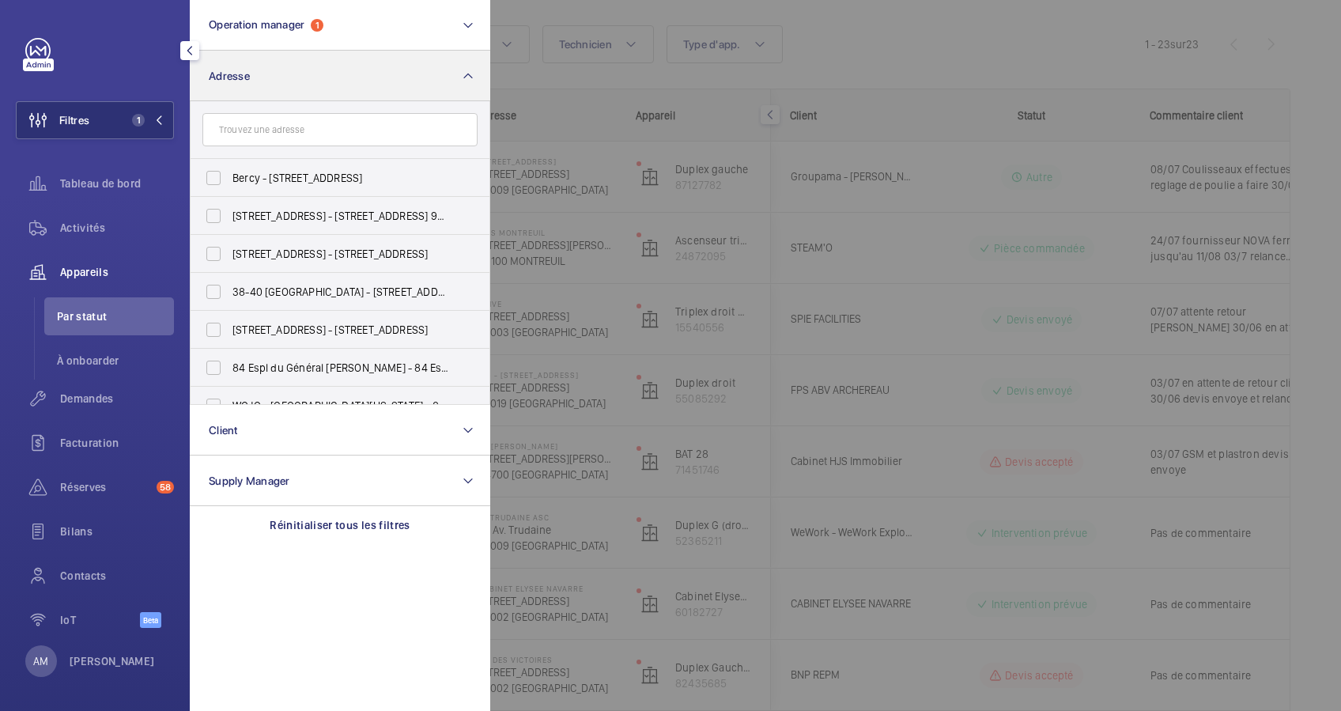
click at [309, 128] on input "text" at bounding box center [339, 129] width 275 height 33
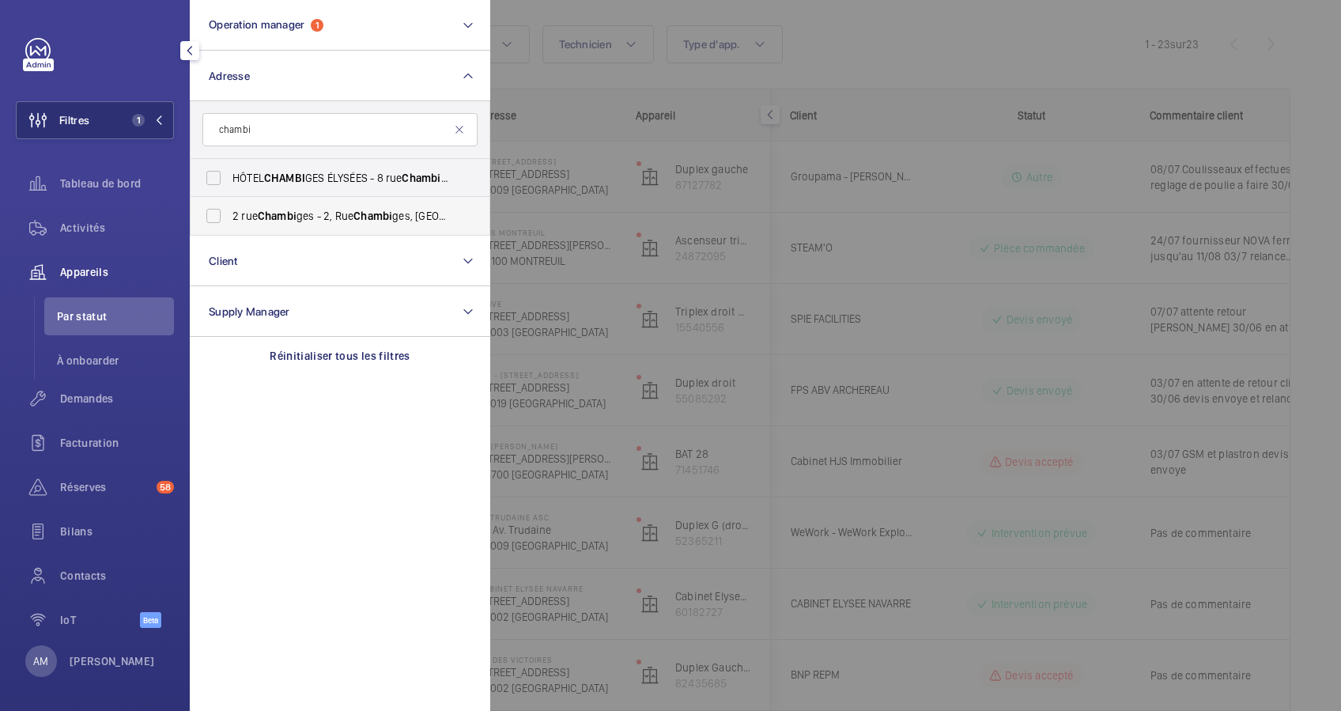
type input "chambi"
click at [245, 210] on span "[STREET_ADDRESS]" at bounding box center [340, 216] width 217 height 16
click at [229, 210] on input "[STREET_ADDRESS]" at bounding box center [214, 216] width 32 height 32
checkbox input "true"
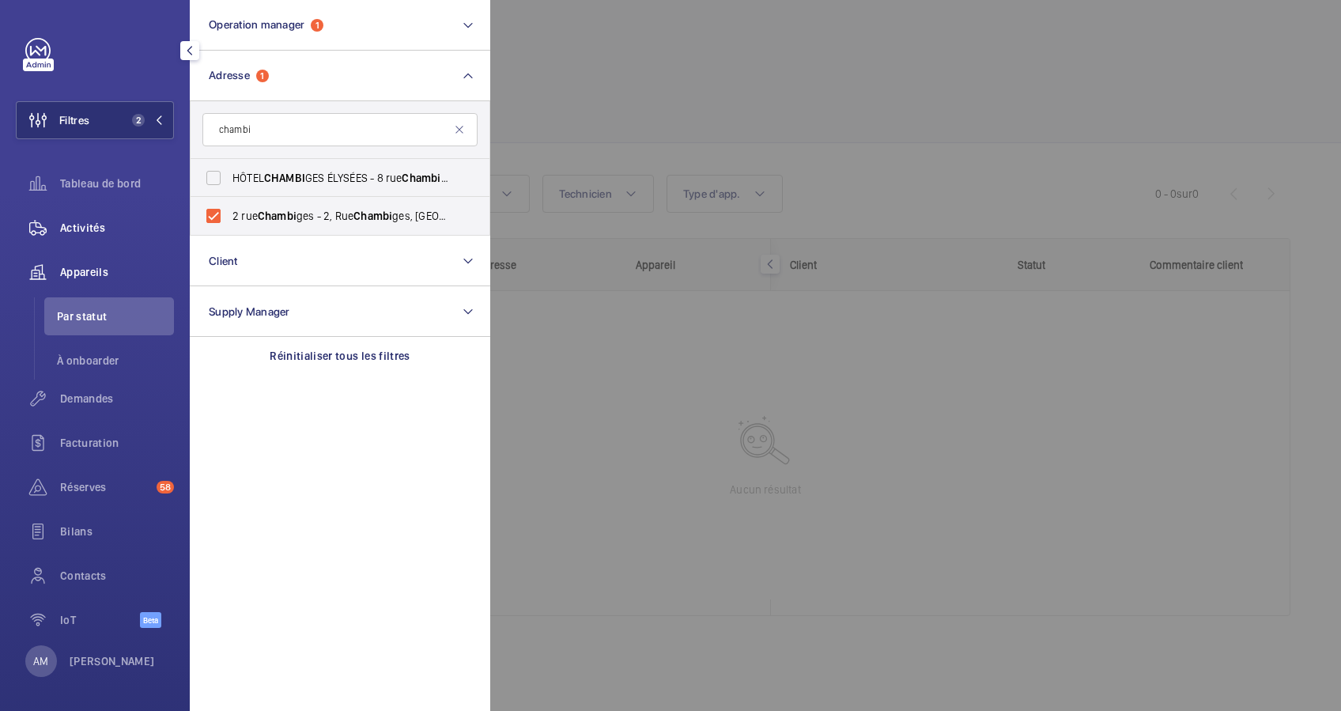
click at [88, 218] on div "Activités" at bounding box center [95, 228] width 158 height 38
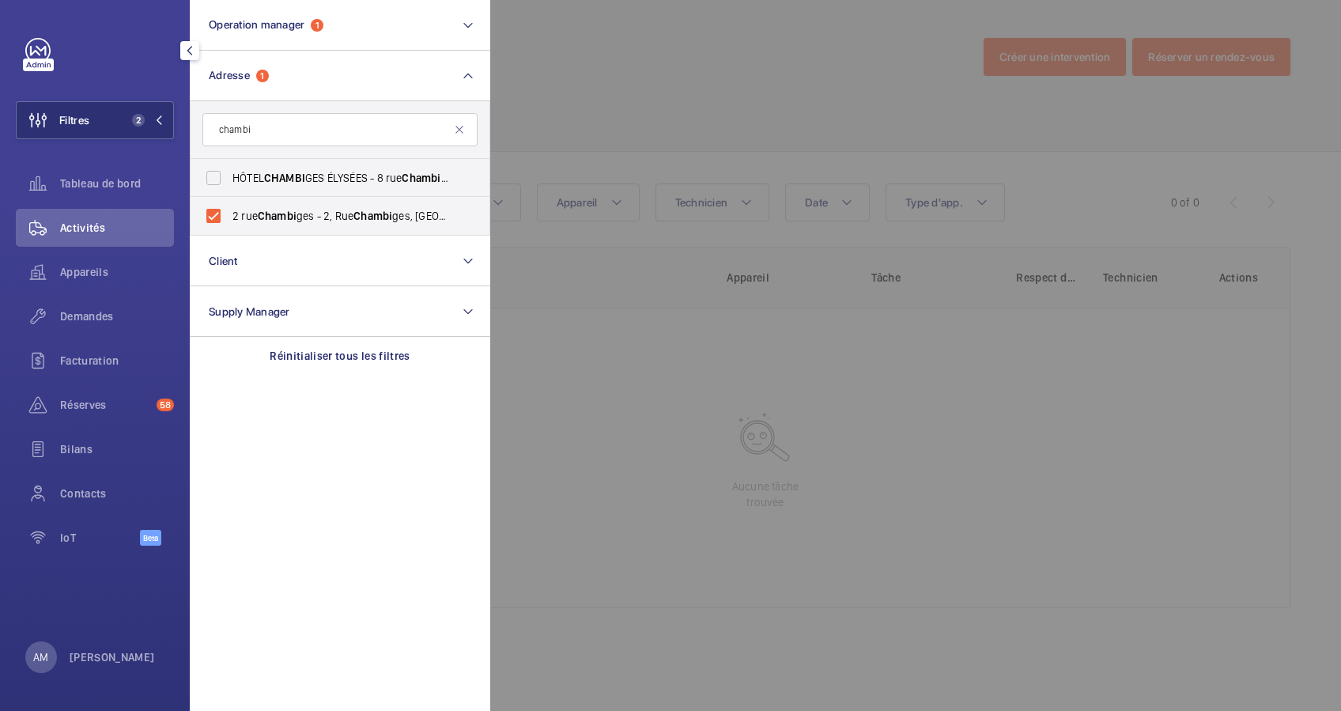
click at [601, 70] on div at bounding box center [1160, 355] width 1341 height 711
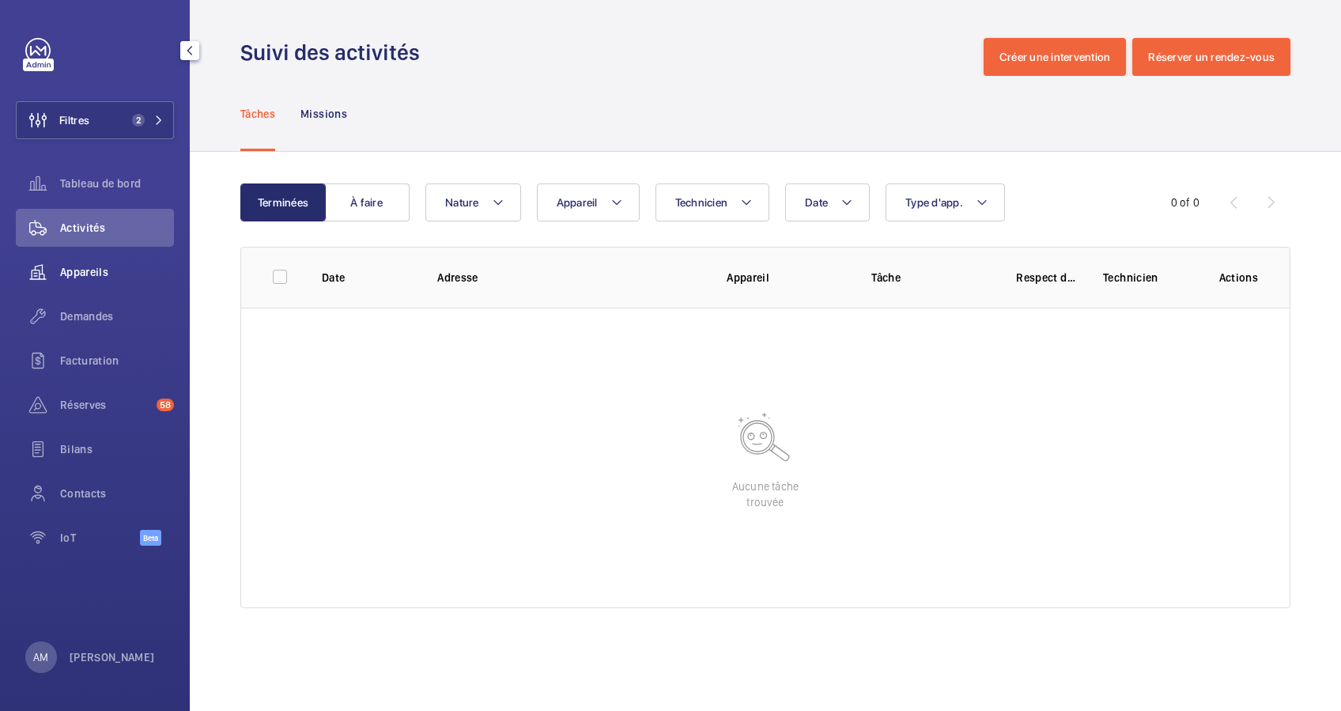
click at [76, 270] on span "Appareils" at bounding box center [117, 272] width 114 height 16
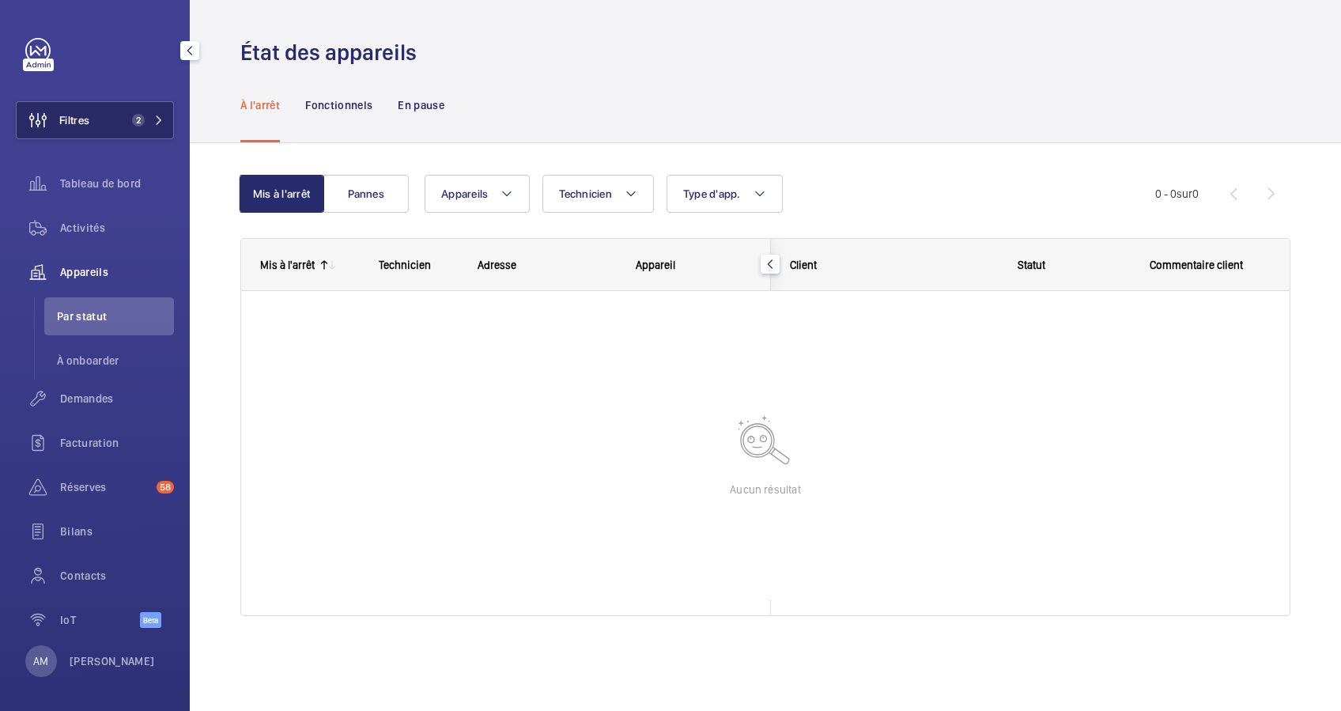
click at [120, 114] on button "Filtres 2" at bounding box center [95, 120] width 158 height 38
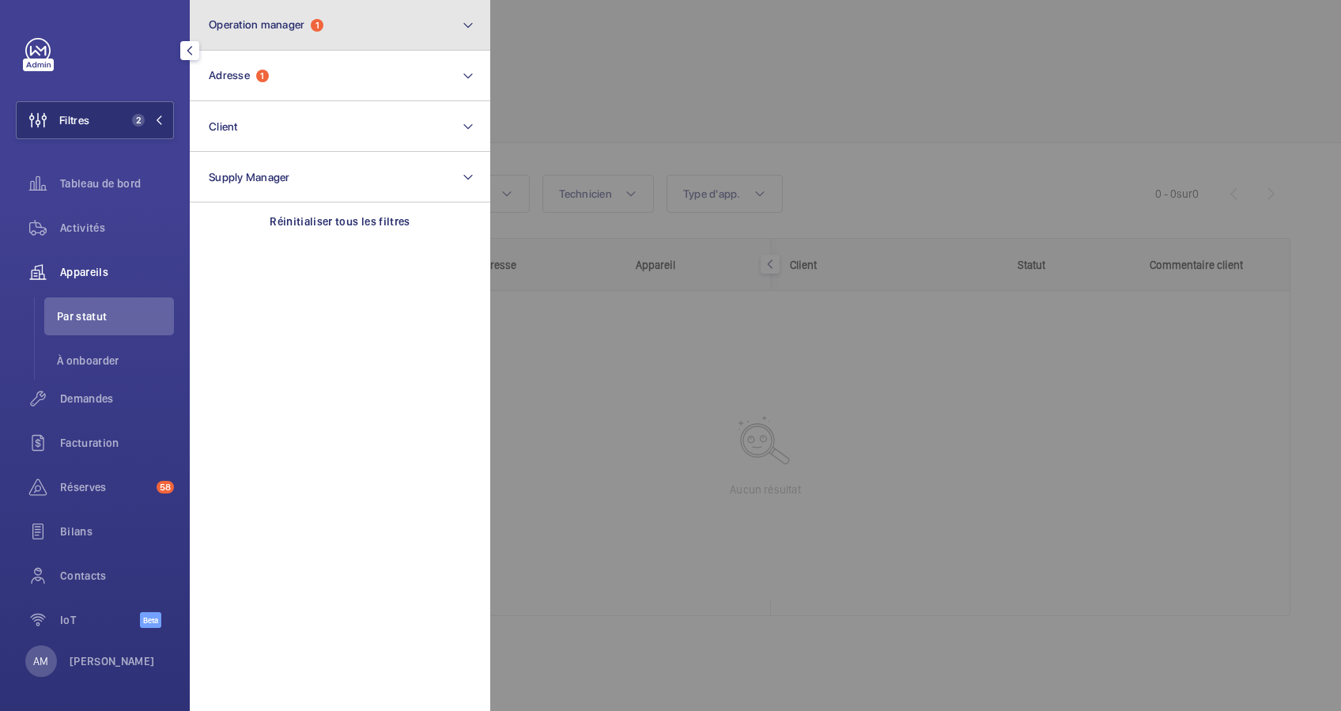
click at [368, 32] on button "Operation manager 1" at bounding box center [340, 25] width 300 height 51
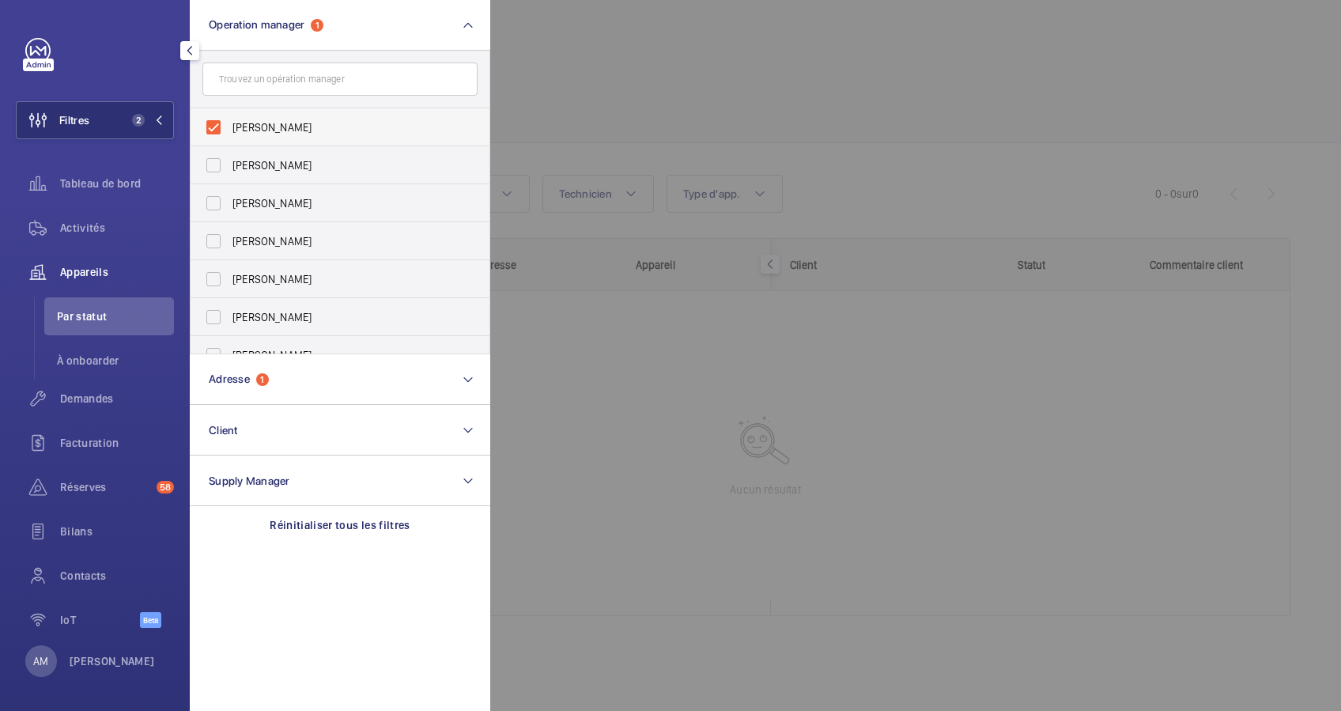
click at [210, 119] on label "[PERSON_NAME]" at bounding box center [328, 127] width 275 height 38
click at [210, 119] on input "[PERSON_NAME]" at bounding box center [214, 127] width 32 height 32
checkbox input "false"
click at [559, 40] on div at bounding box center [1160, 355] width 1341 height 711
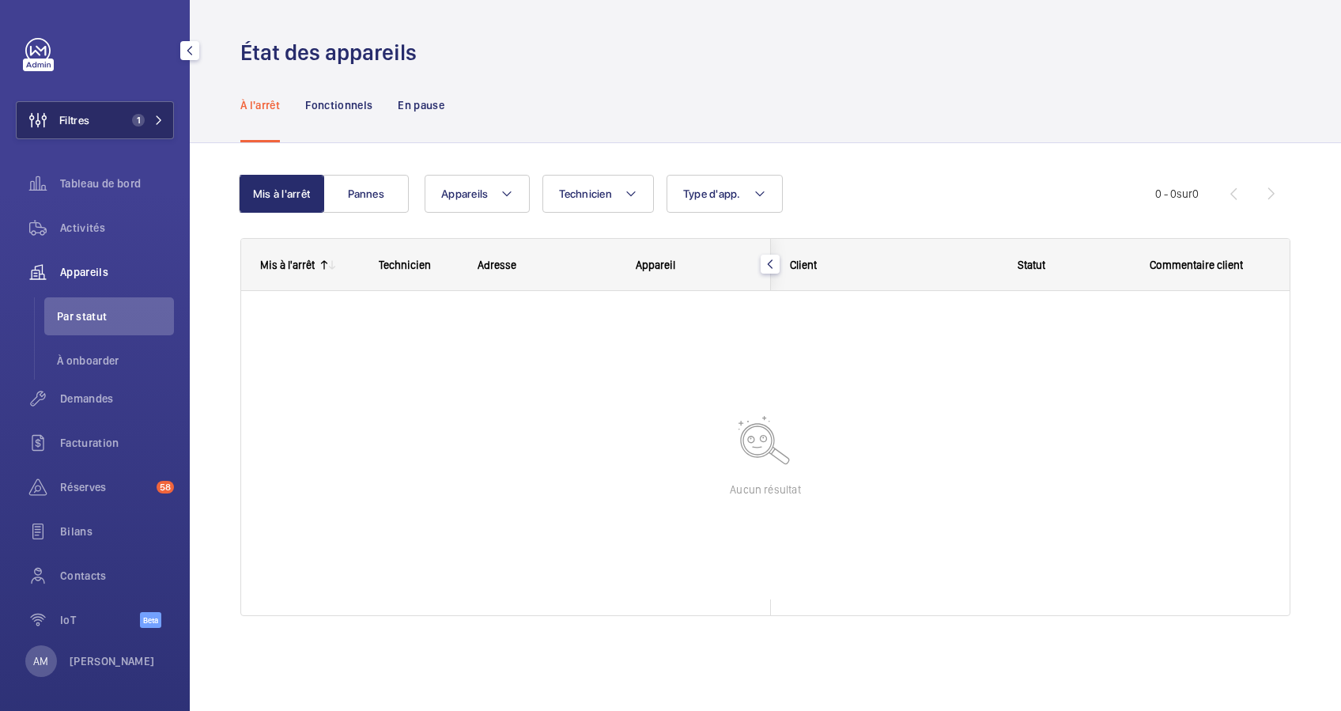
click at [132, 116] on span "1" at bounding box center [138, 120] width 13 height 13
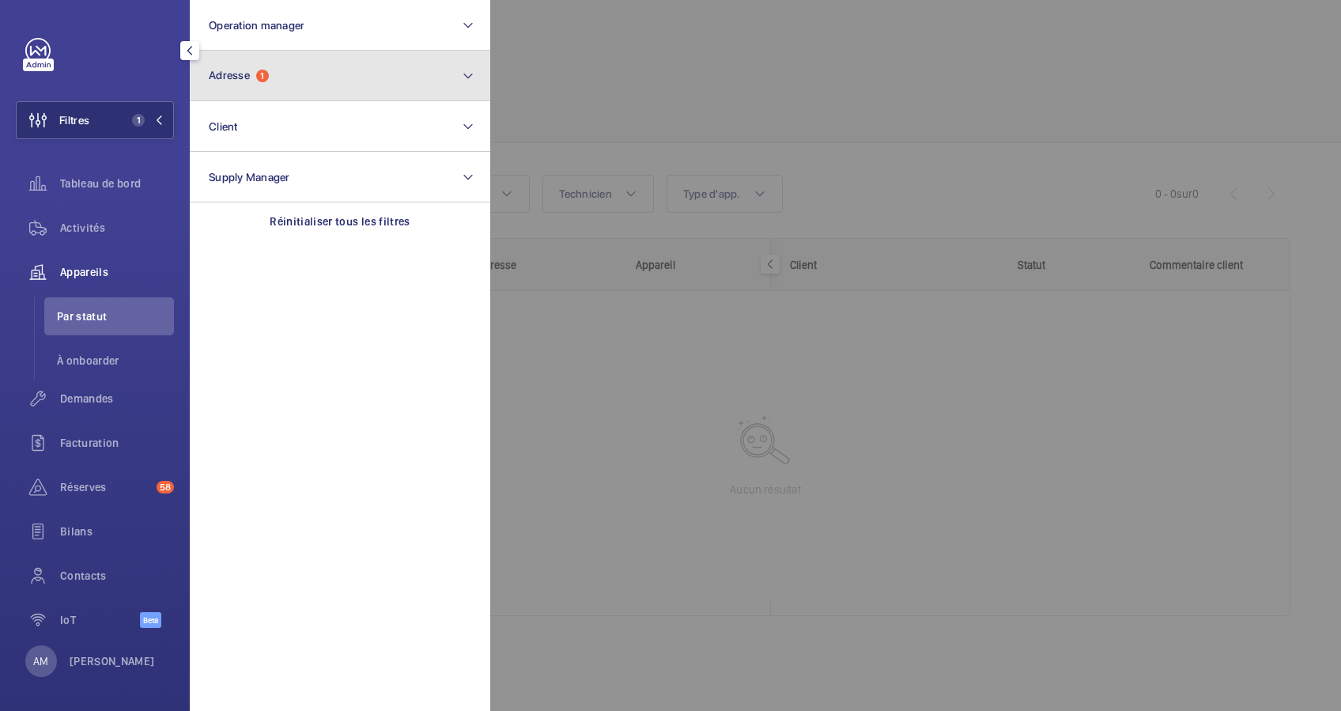
click at [328, 81] on button "Adresse 1" at bounding box center [340, 76] width 300 height 51
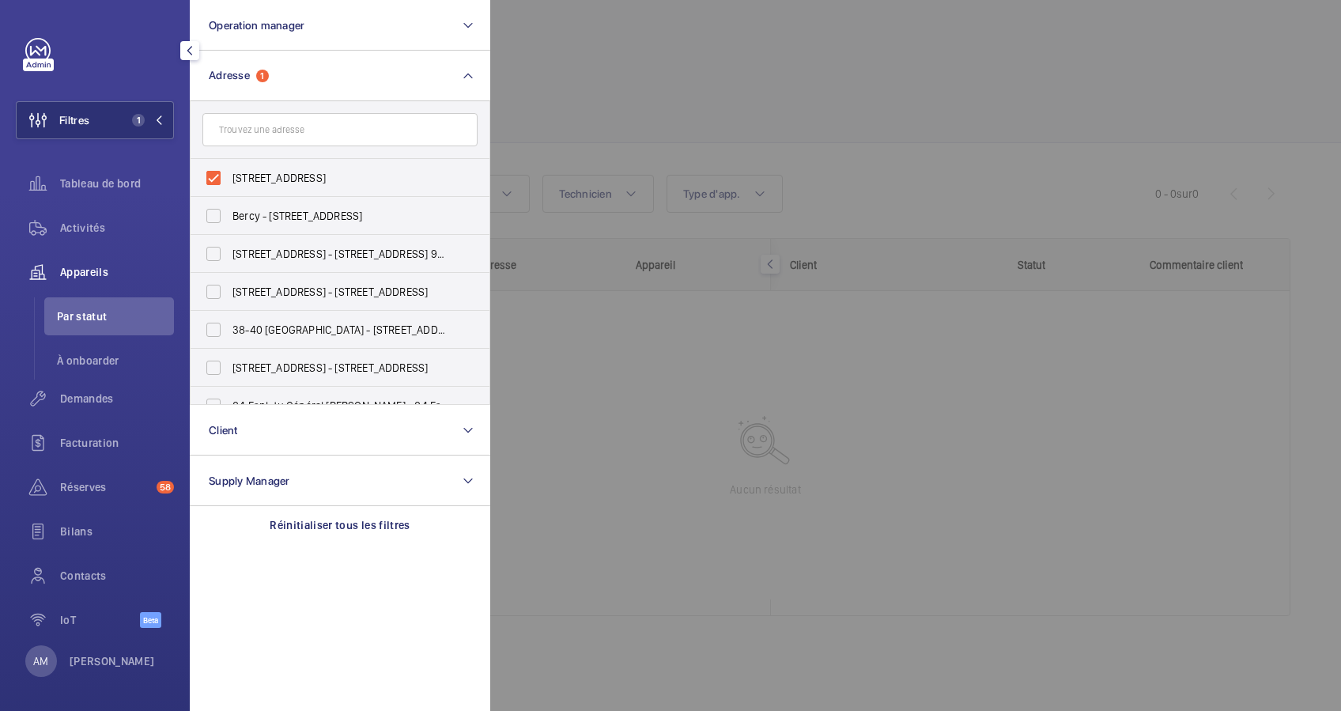
drag, startPoint x: 91, startPoint y: 222, endPoint x: 344, endPoint y: 139, distance: 266.3
click at [89, 222] on span "Activités" at bounding box center [117, 228] width 114 height 16
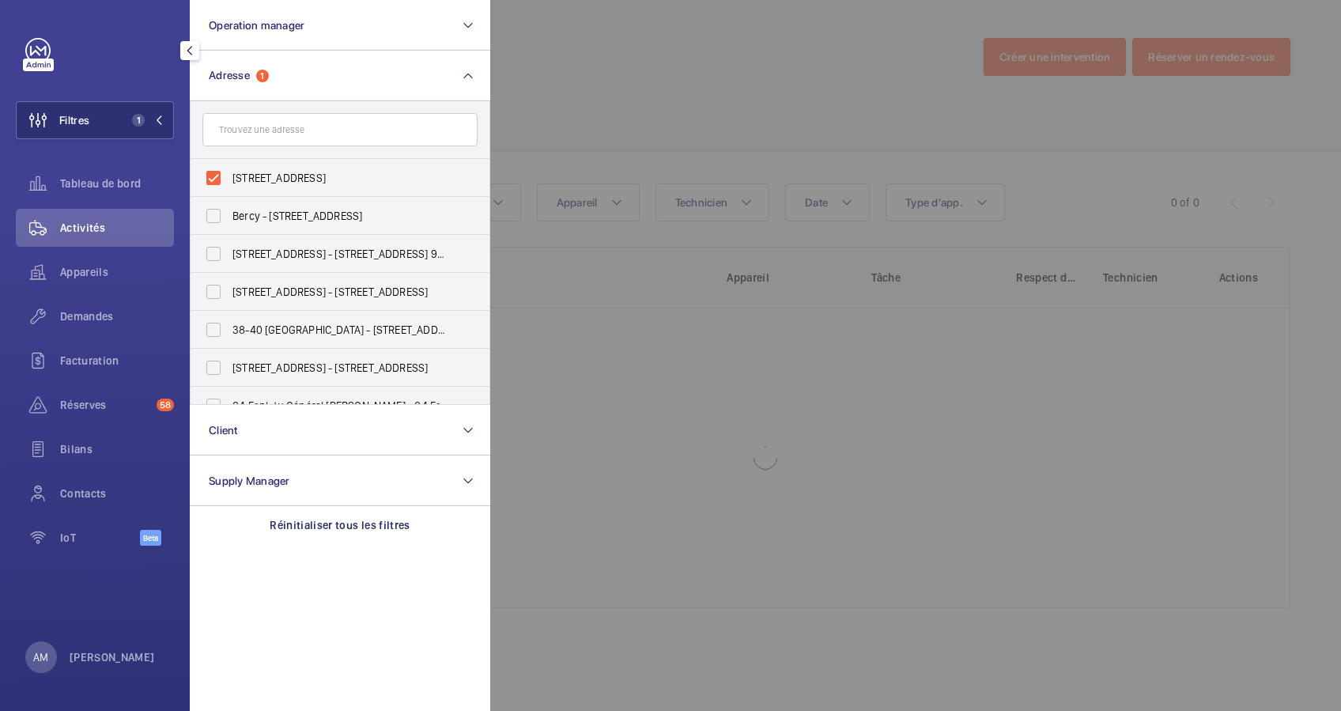
click at [608, 77] on div at bounding box center [1160, 355] width 1341 height 711
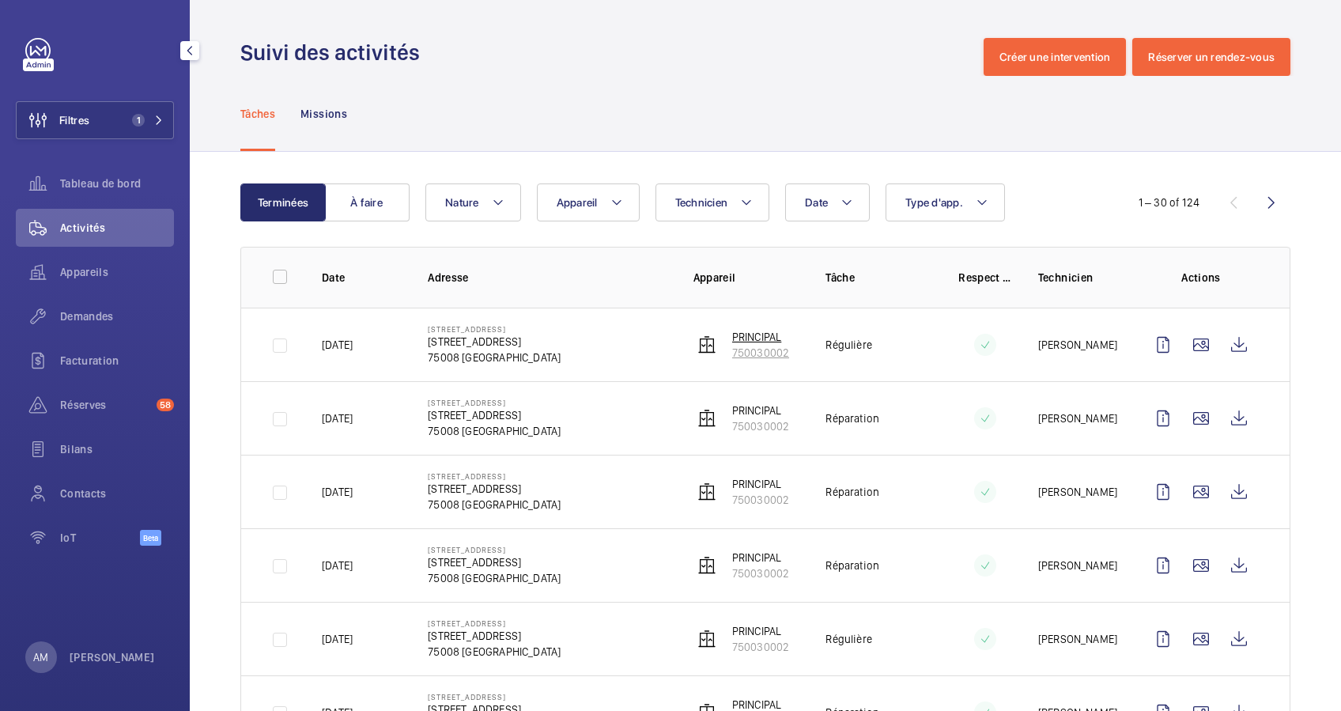
click at [749, 336] on p "PRINCIPAL" at bounding box center [761, 337] width 58 height 16
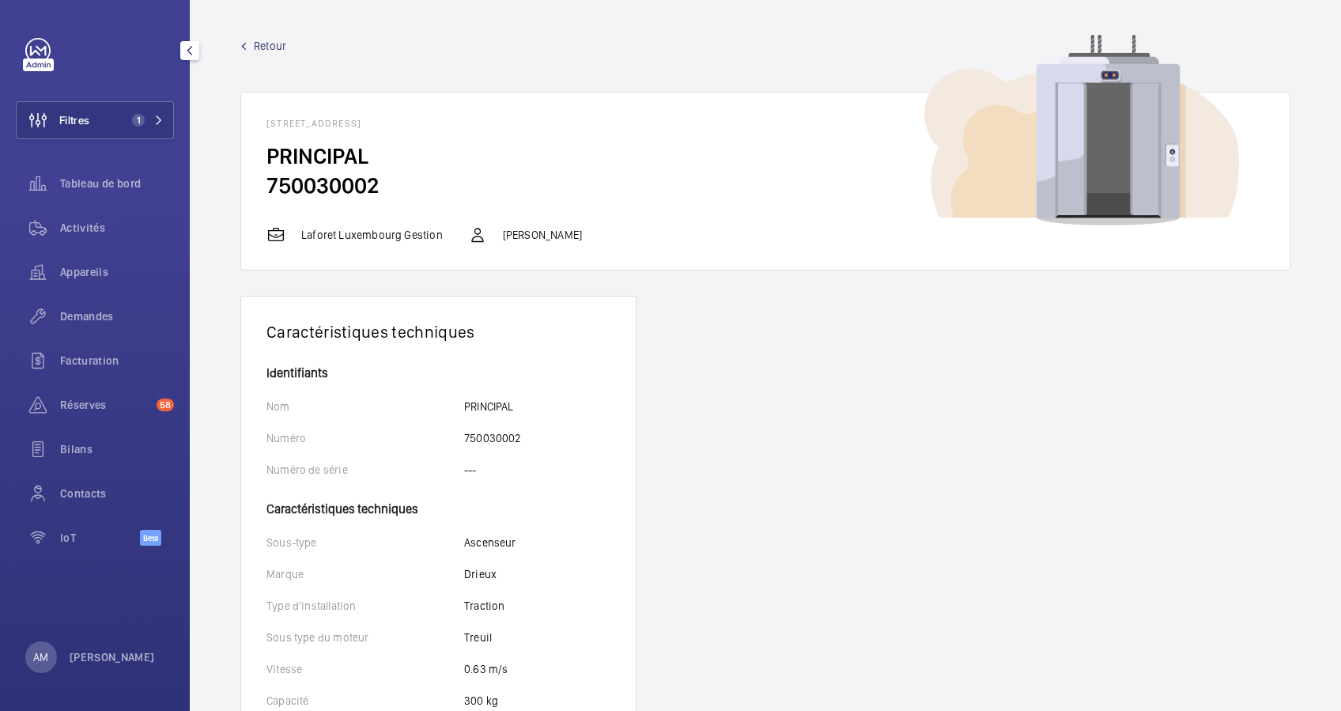
drag, startPoint x: 130, startPoint y: 115, endPoint x: 183, endPoint y: 108, distance: 54.3
click at [139, 115] on span "1" at bounding box center [135, 120] width 19 height 13
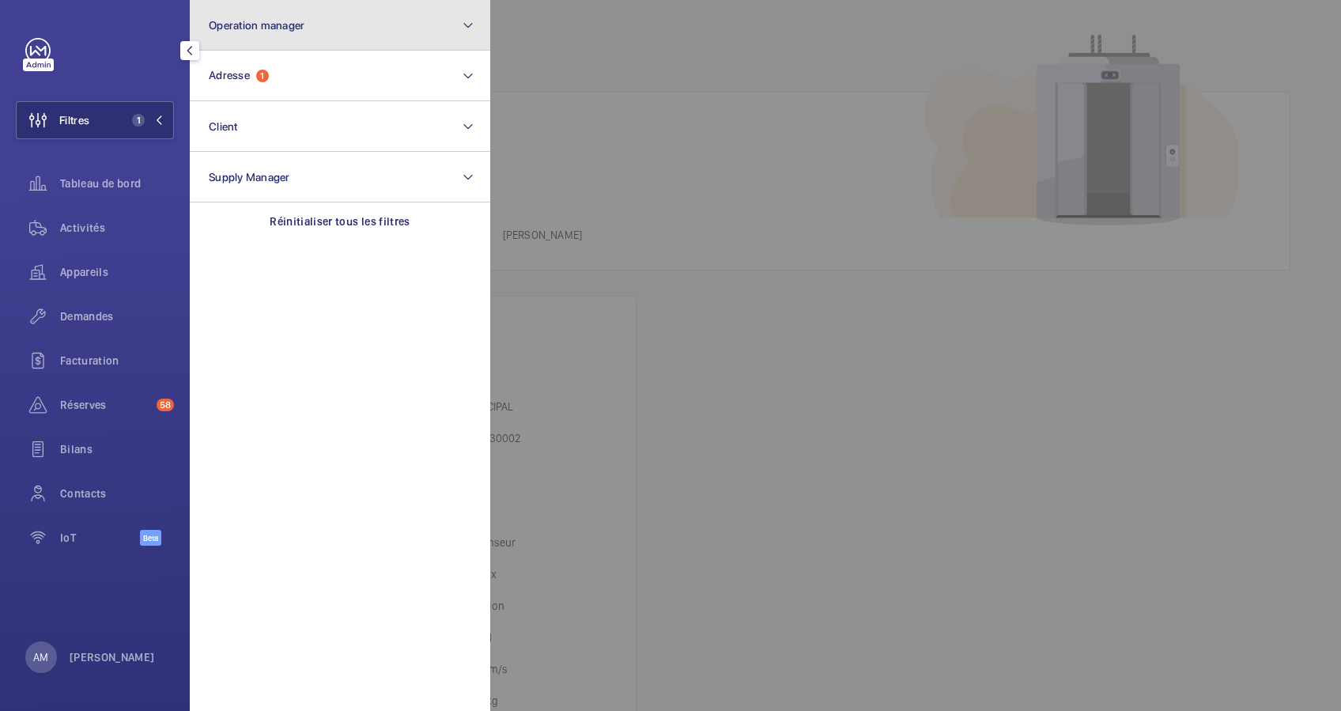
click at [323, 32] on button "Operation manager" at bounding box center [340, 25] width 300 height 51
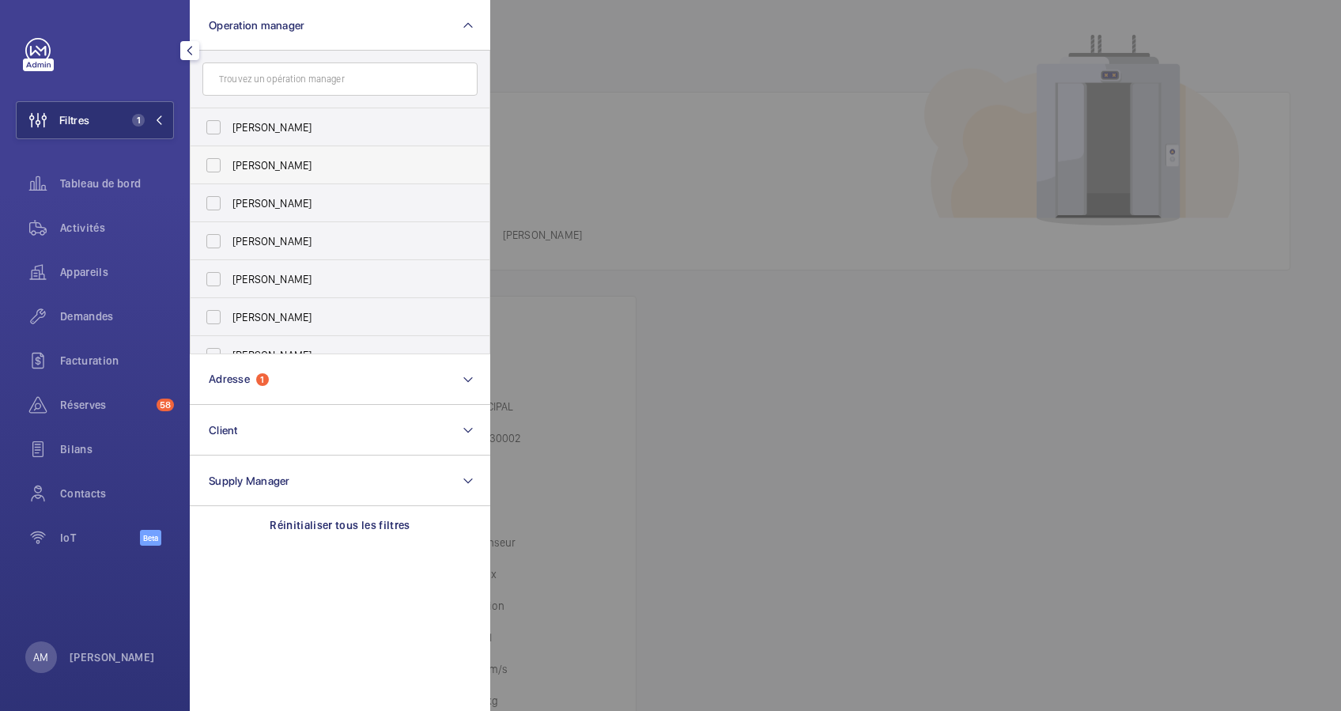
click at [270, 158] on span "[PERSON_NAME]" at bounding box center [340, 165] width 217 height 16
click at [229, 158] on input "[PERSON_NAME]" at bounding box center [214, 165] width 32 height 32
checkbox input "true"
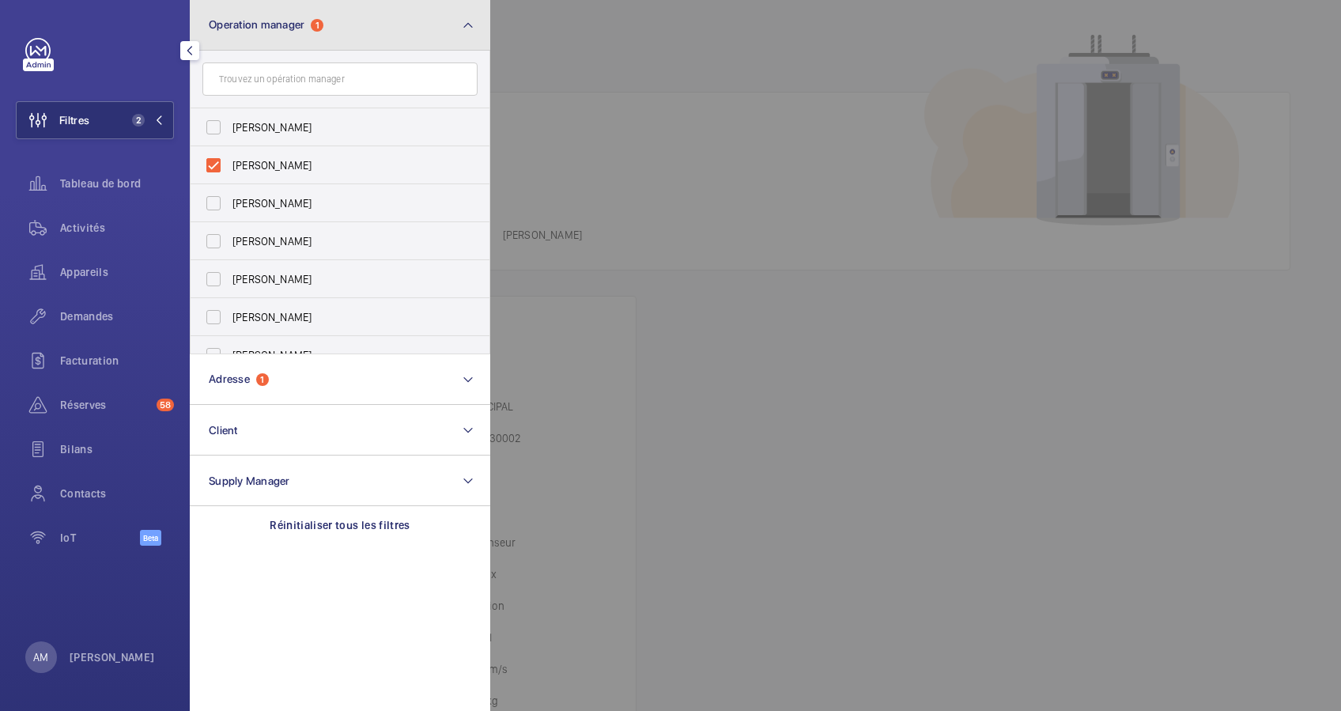
click at [401, 41] on button "Operation manager 1" at bounding box center [340, 25] width 300 height 51
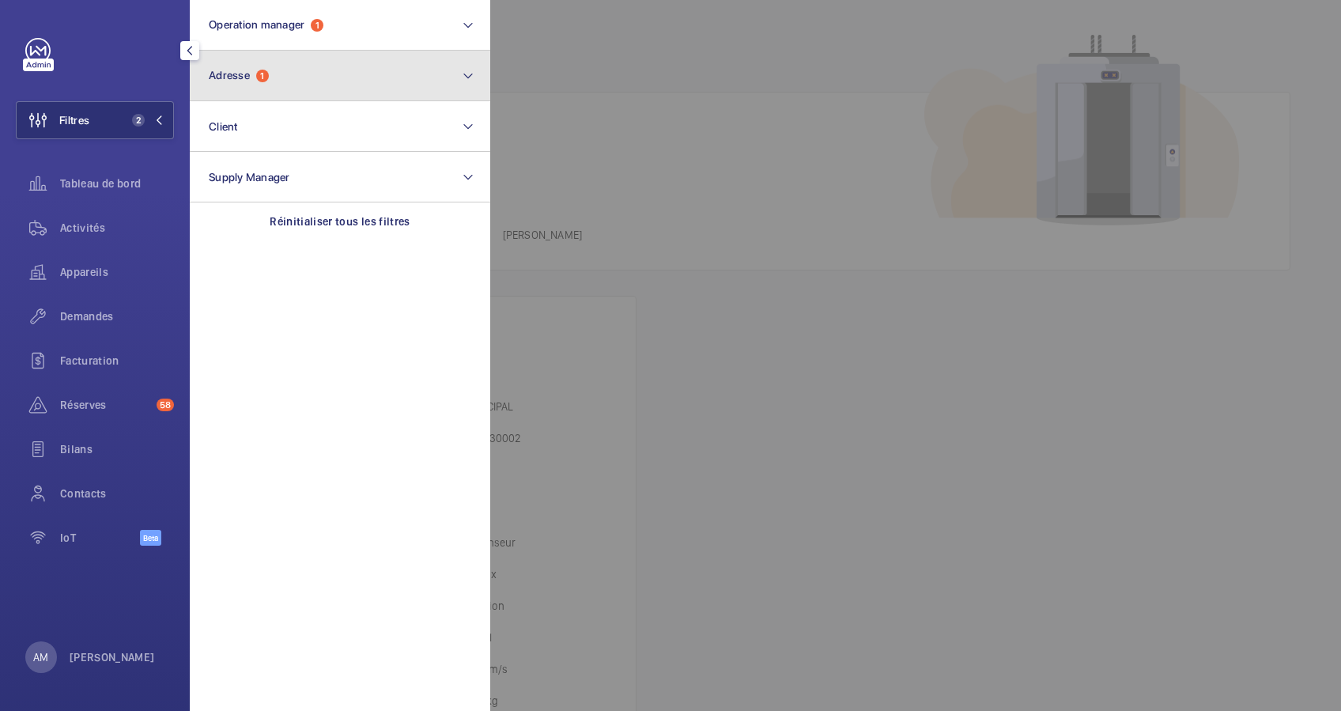
click at [343, 83] on button "Adresse 1" at bounding box center [340, 76] width 300 height 51
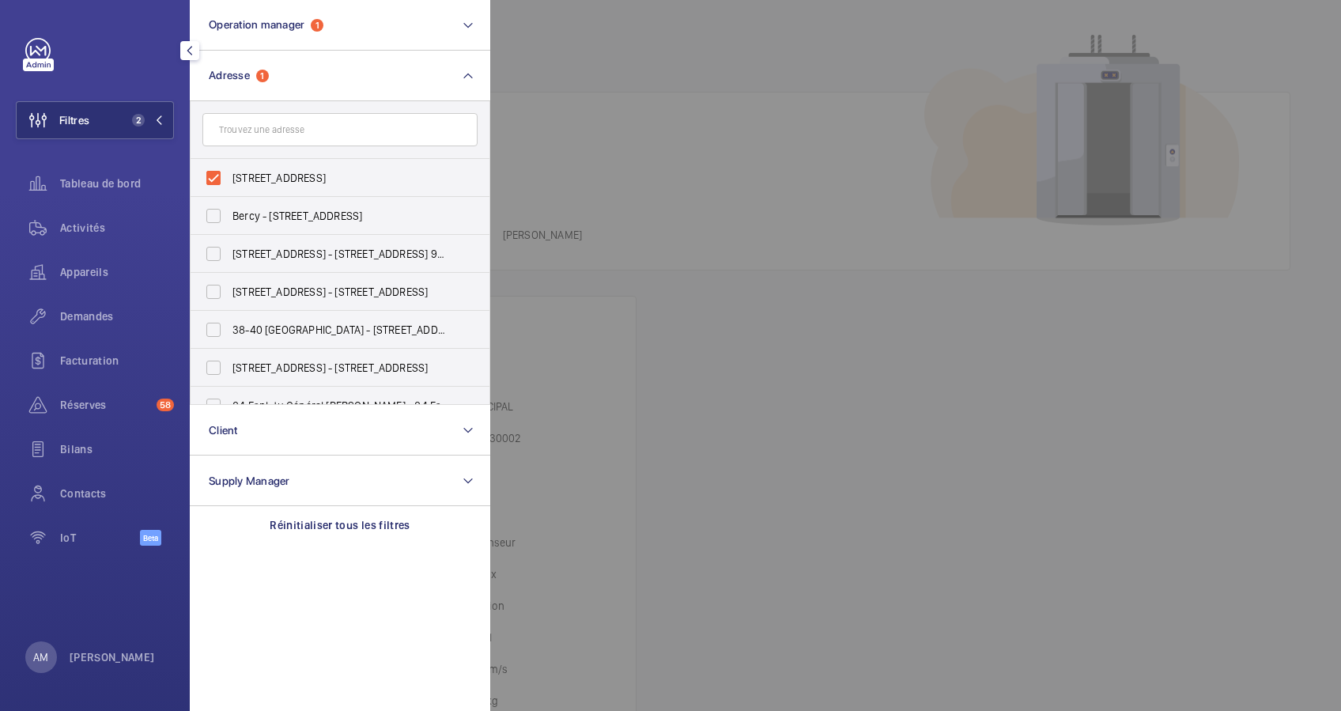
click at [215, 171] on label "[STREET_ADDRESS]" at bounding box center [328, 178] width 275 height 38
click at [215, 171] on input "[STREET_ADDRESS]" at bounding box center [214, 178] width 32 height 32
checkbox input "false"
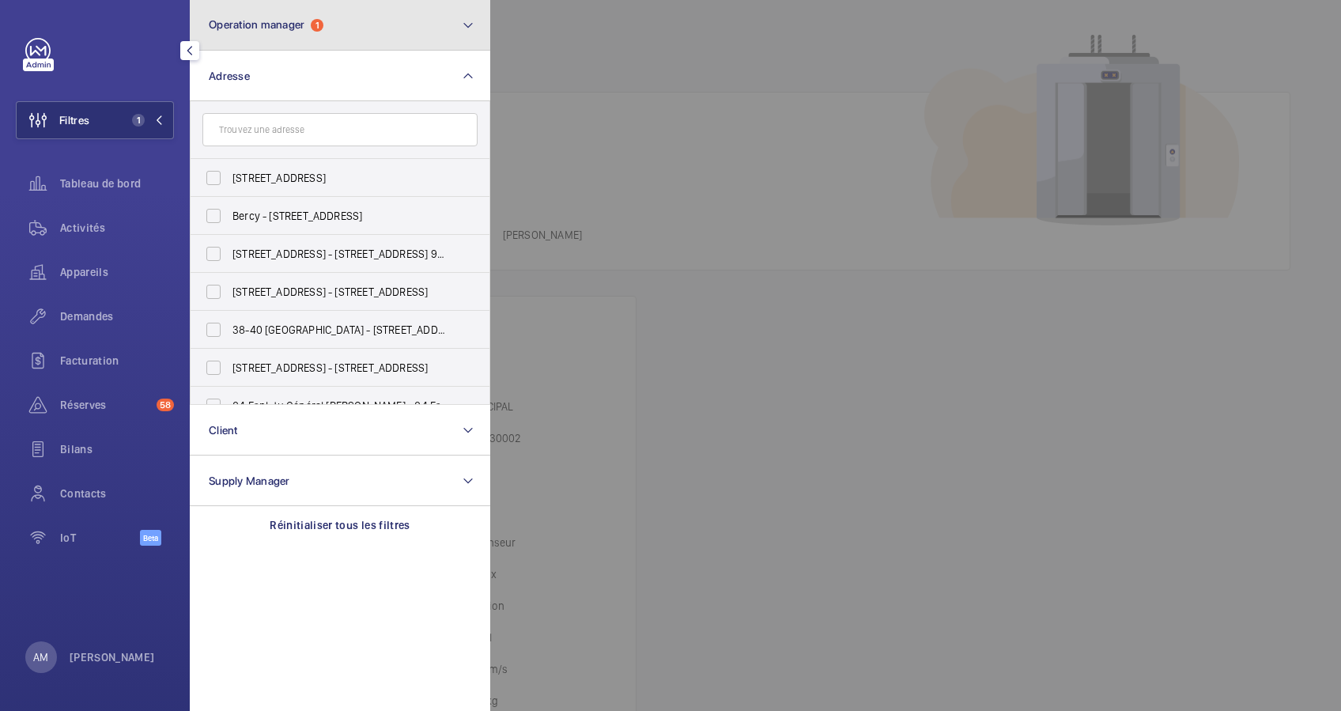
click at [433, 22] on button "Operation manager 1" at bounding box center [340, 25] width 300 height 51
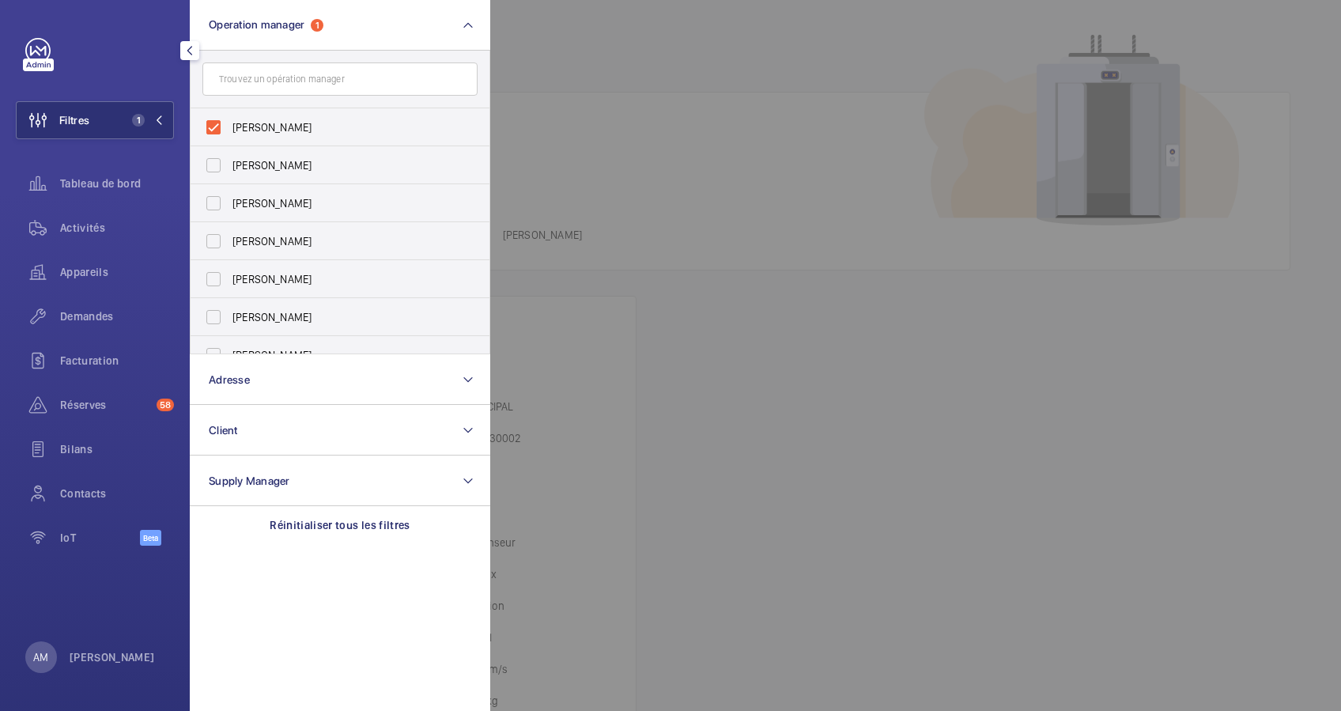
click at [561, 32] on div at bounding box center [1160, 355] width 1341 height 711
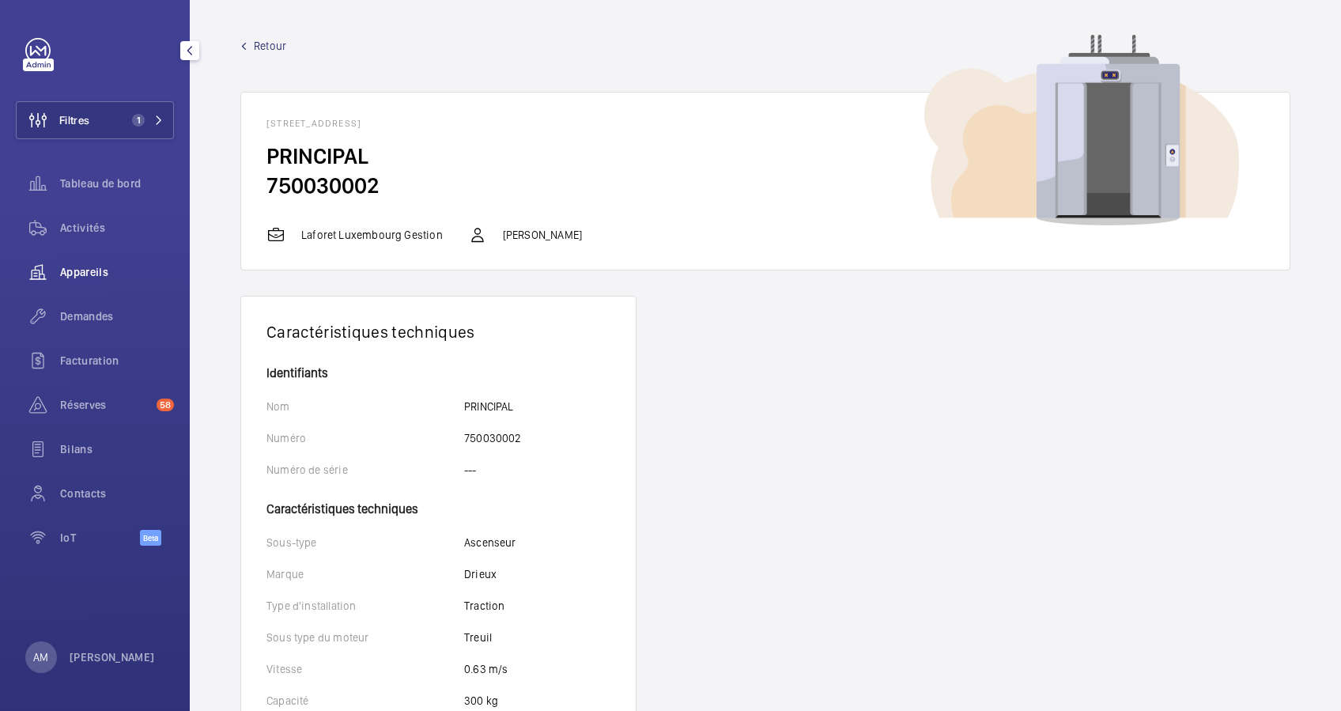
click at [79, 269] on span "Appareils" at bounding box center [117, 272] width 114 height 16
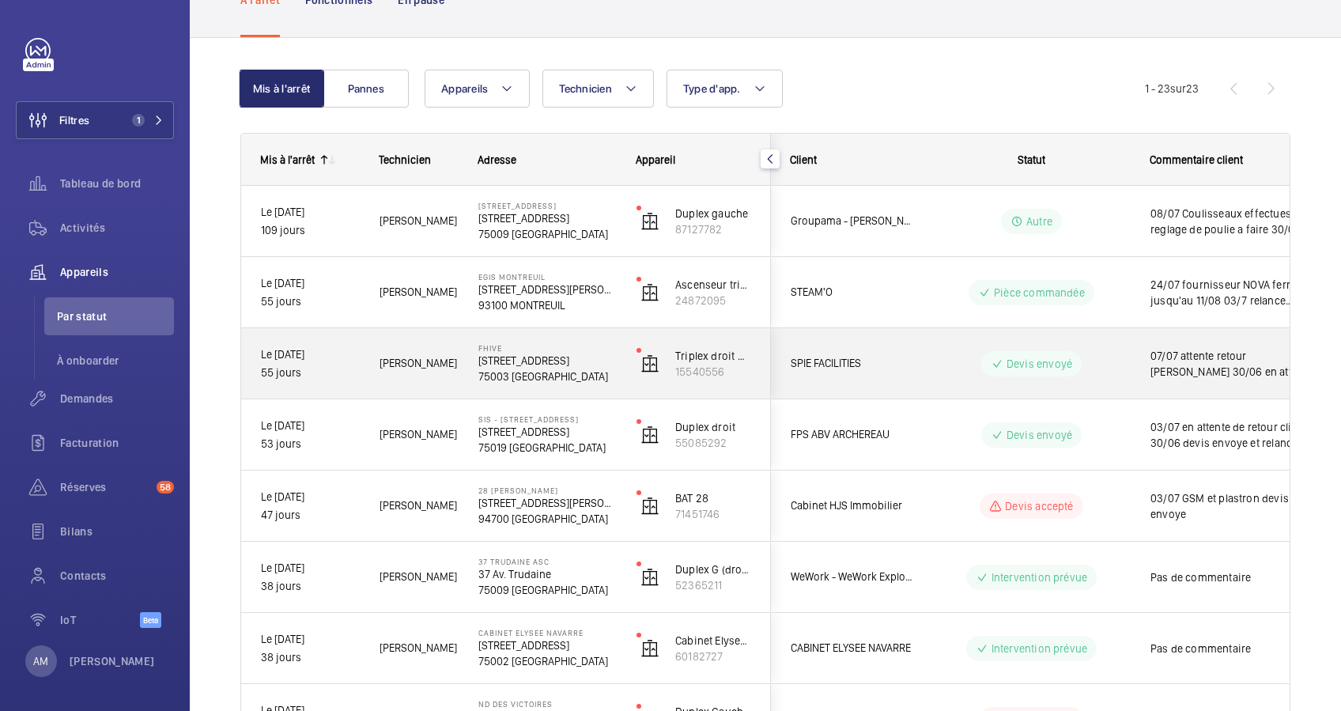
scroll to position [210, 0]
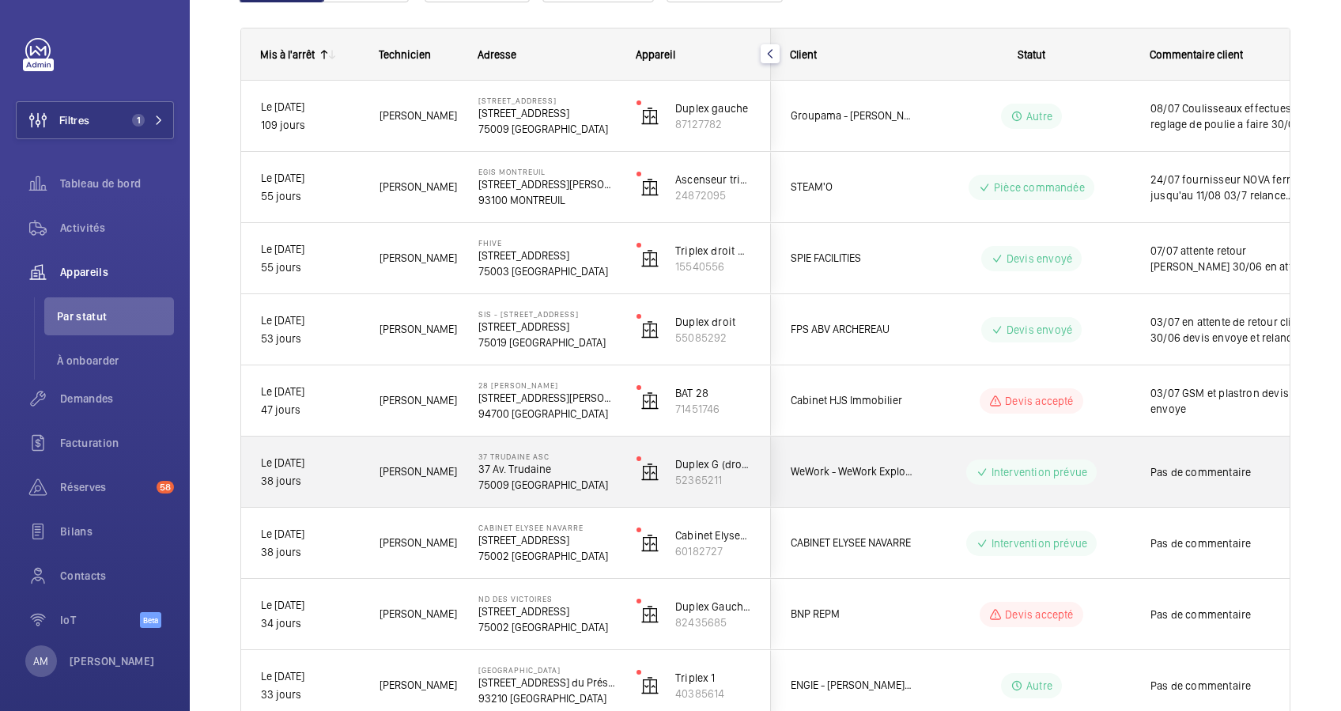
click at [560, 463] on p "37 Av. Trudaine" at bounding box center [547, 469] width 138 height 16
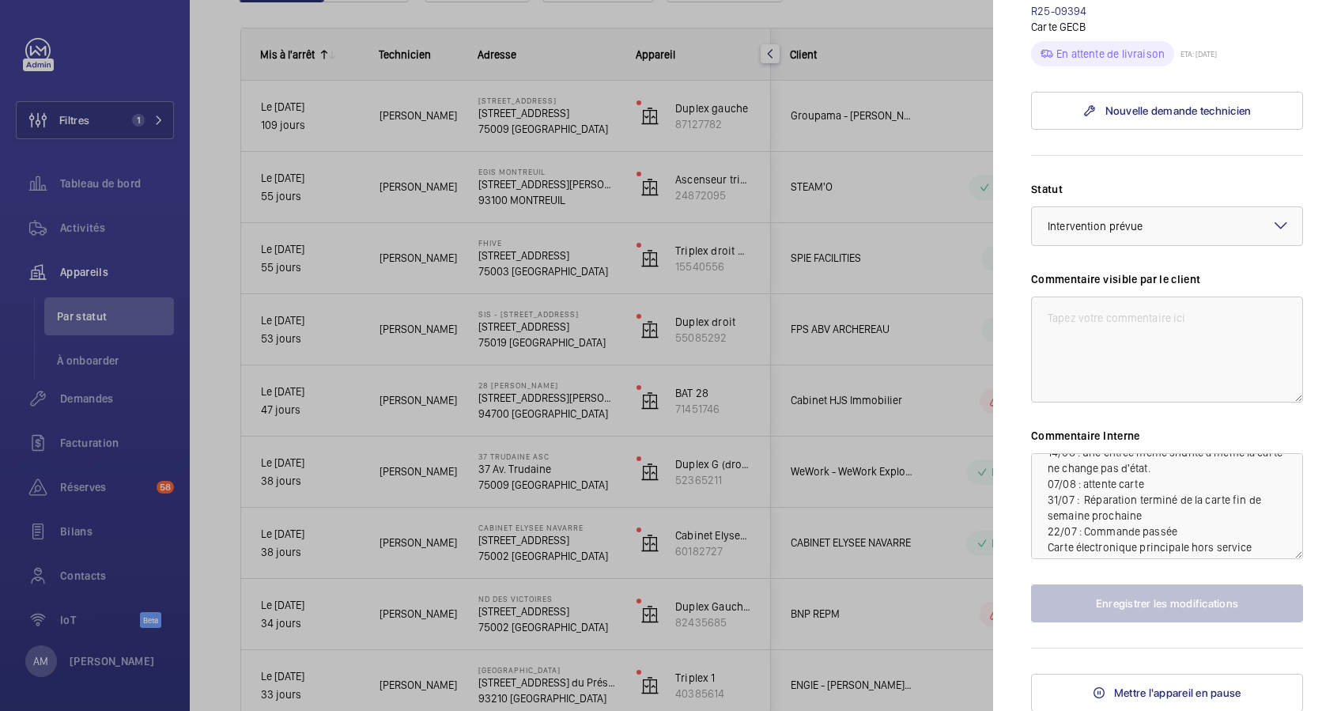
scroll to position [32, 0]
click at [712, 10] on div at bounding box center [670, 355] width 1341 height 711
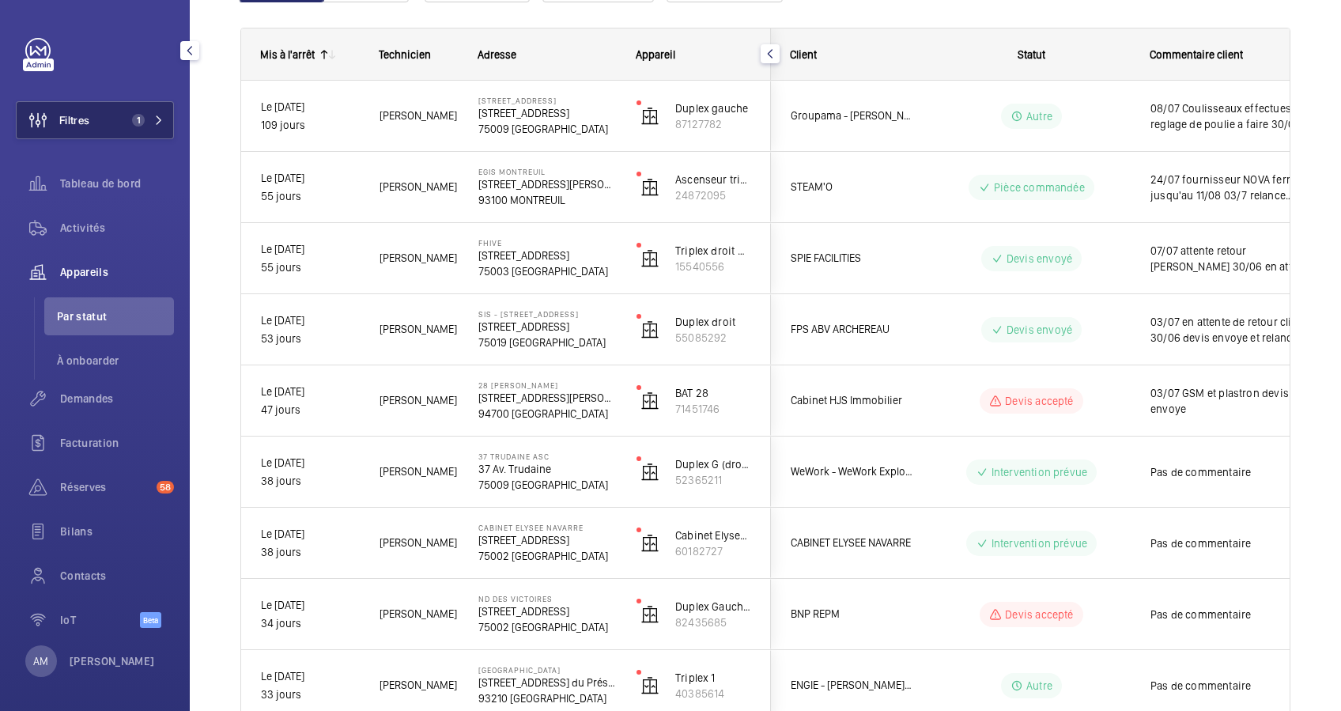
click at [141, 121] on span "1" at bounding box center [145, 120] width 38 height 13
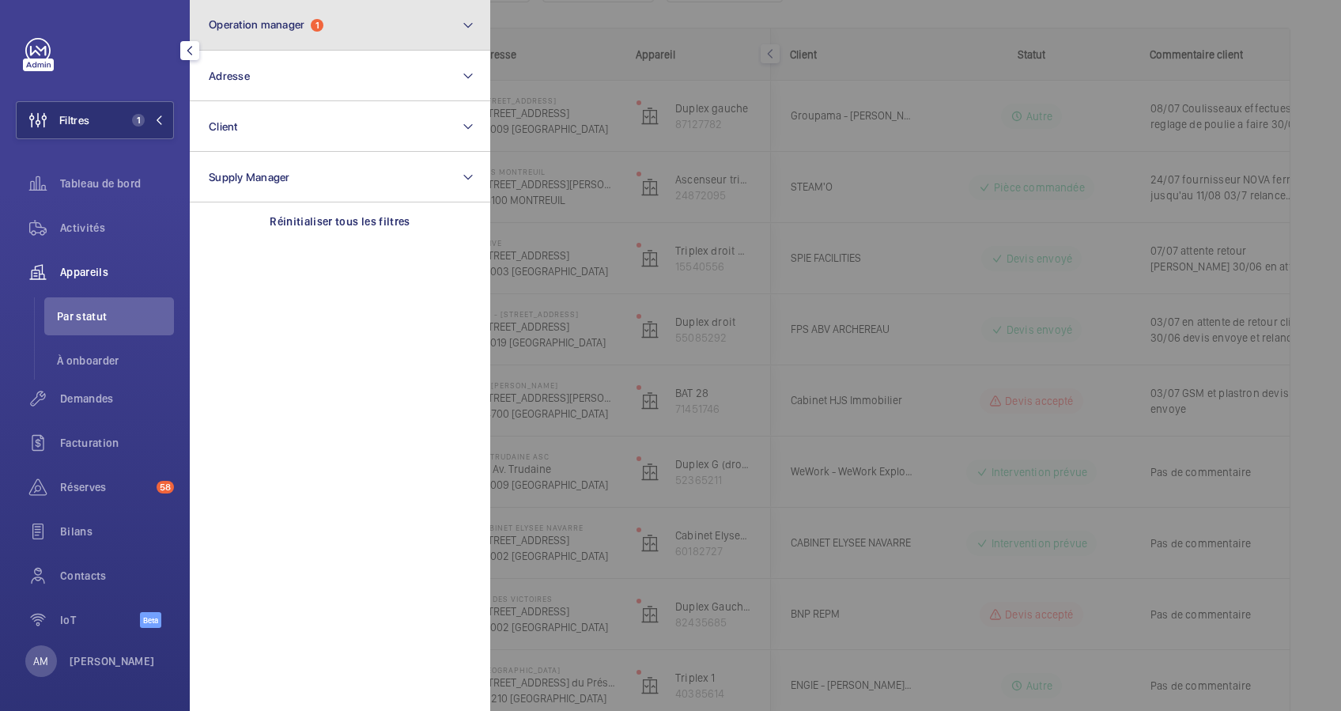
click at [287, 38] on button "Operation manager 1" at bounding box center [340, 25] width 300 height 51
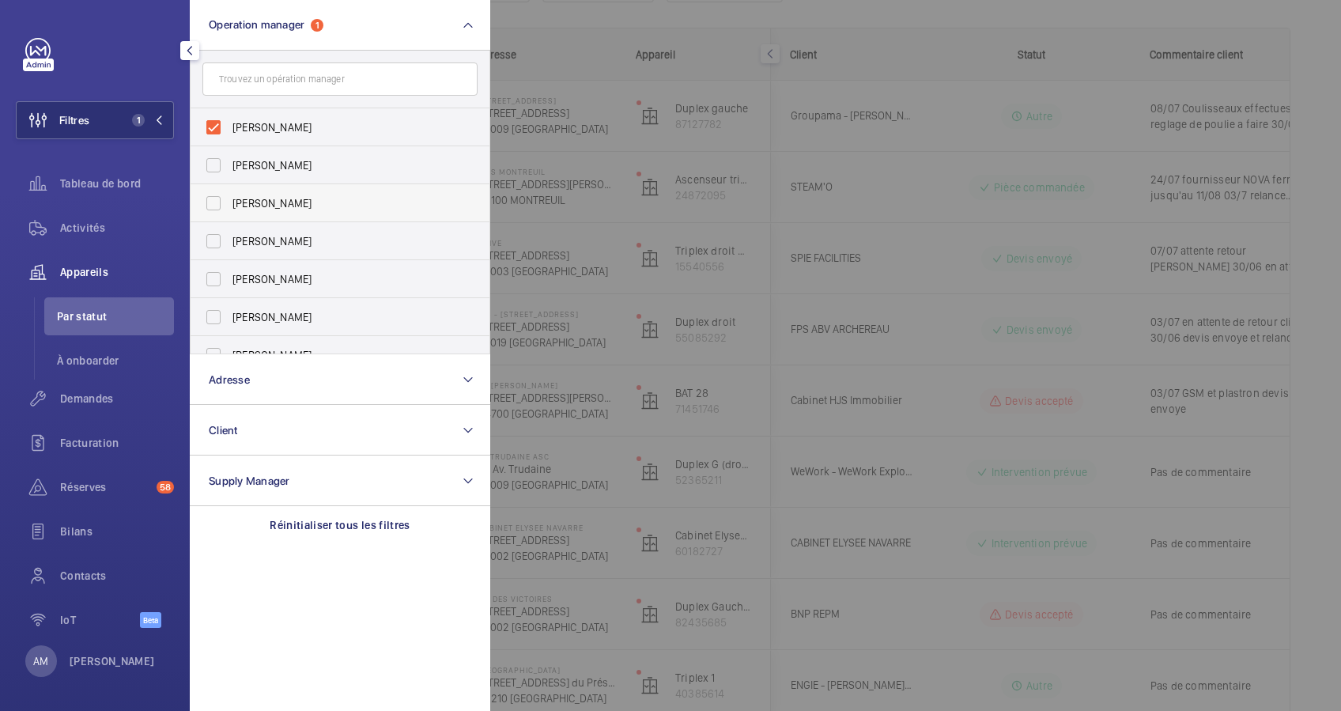
click at [202, 198] on label "[PERSON_NAME]" at bounding box center [328, 203] width 275 height 38
click at [202, 198] on input "[PERSON_NAME]" at bounding box center [214, 203] width 32 height 32
checkbox input "true"
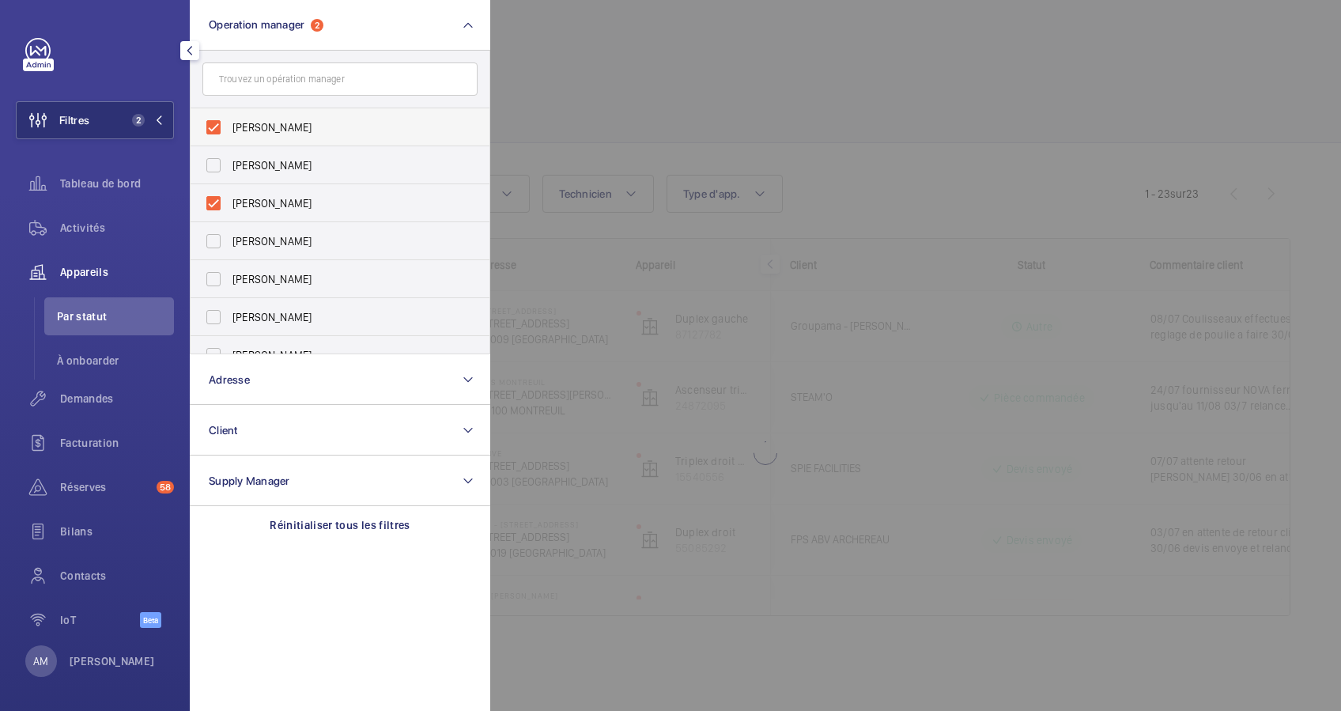
click at [215, 123] on label "[PERSON_NAME]" at bounding box center [328, 127] width 275 height 38
click at [215, 123] on input "[PERSON_NAME]" at bounding box center [214, 127] width 32 height 32
checkbox input "false"
click at [522, 65] on div at bounding box center [1160, 355] width 1341 height 711
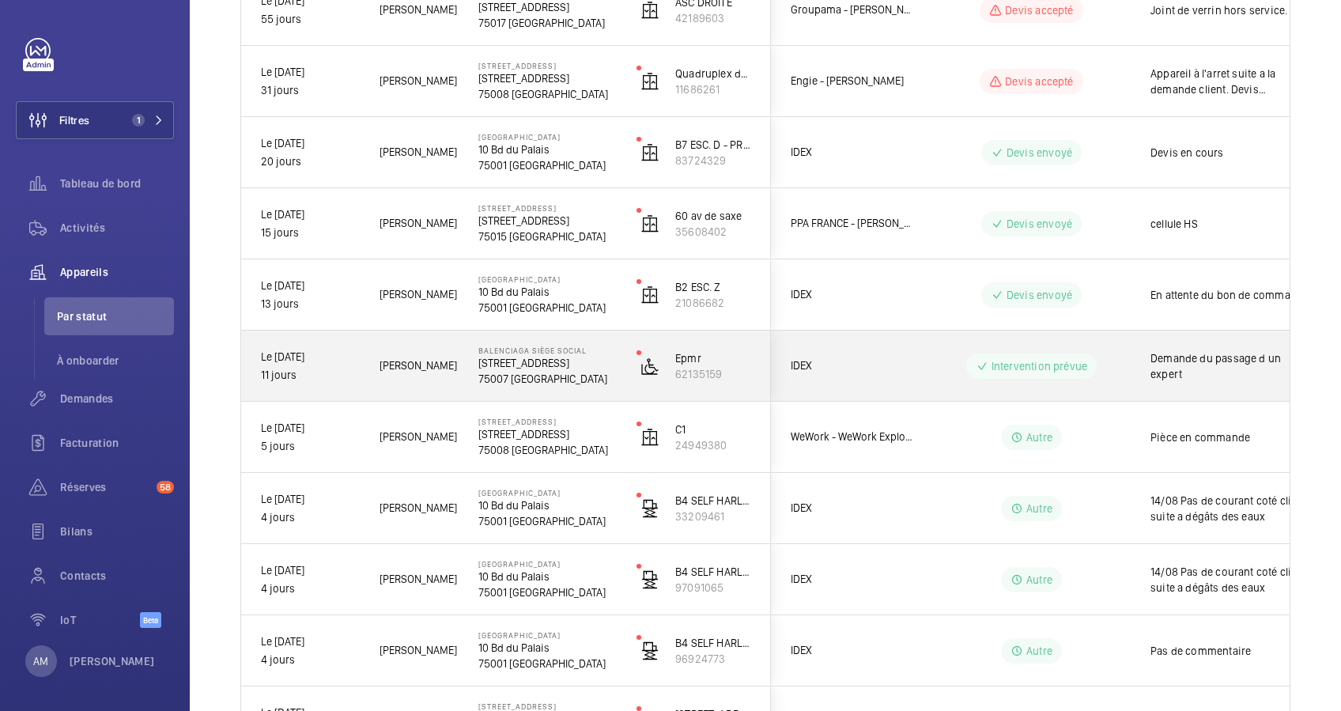
scroll to position [421, 0]
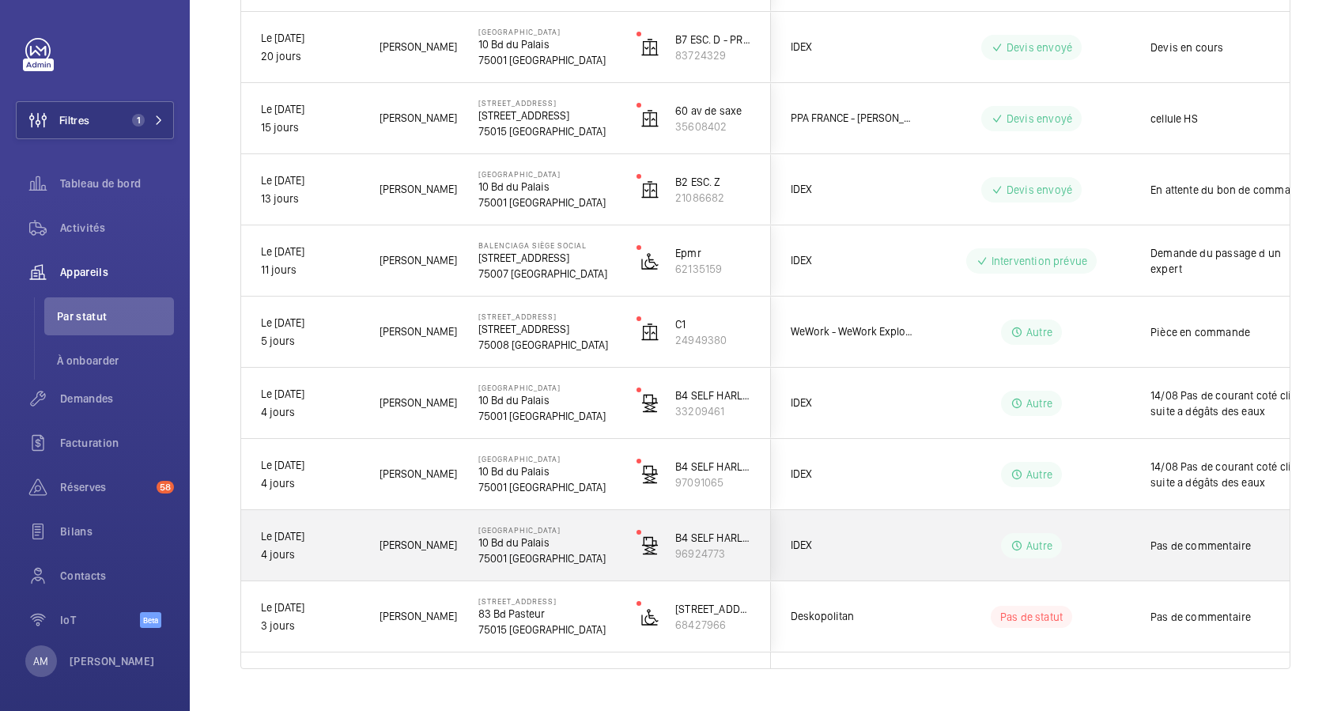
click at [453, 554] on div "[PERSON_NAME]" at bounding box center [409, 545] width 97 height 50
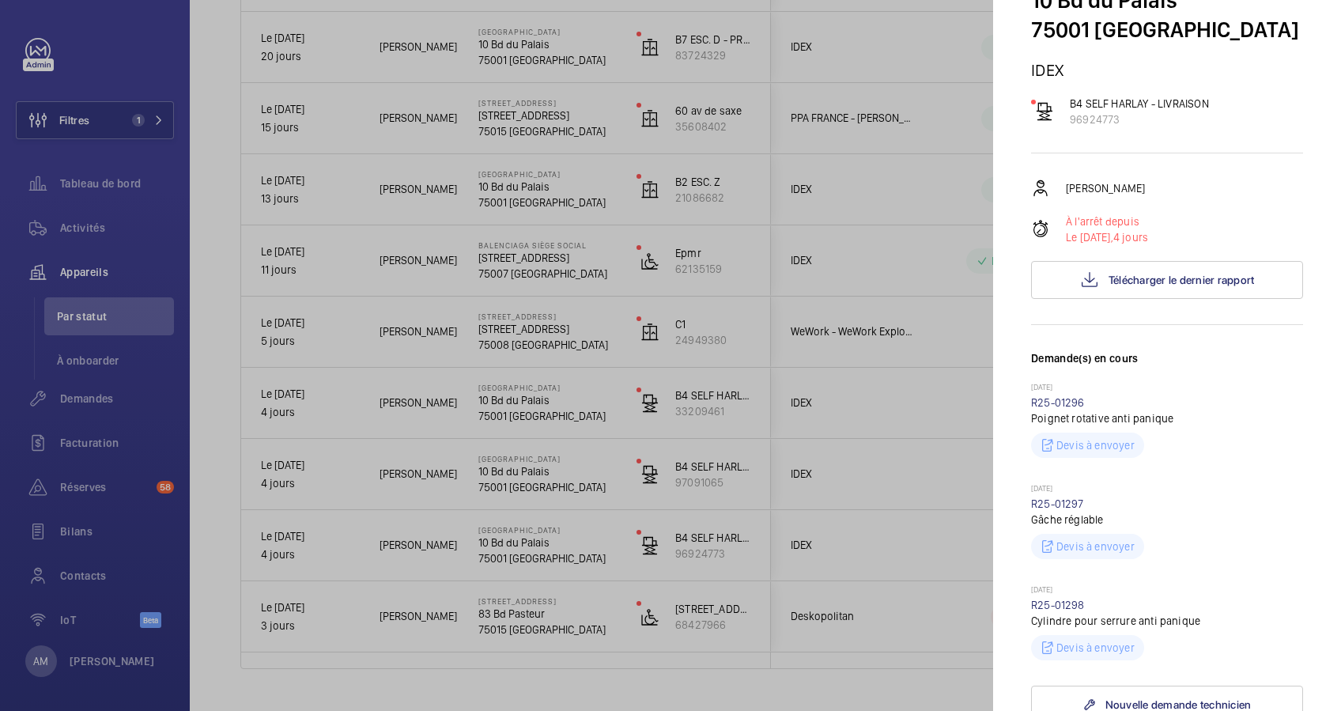
scroll to position [210, 0]
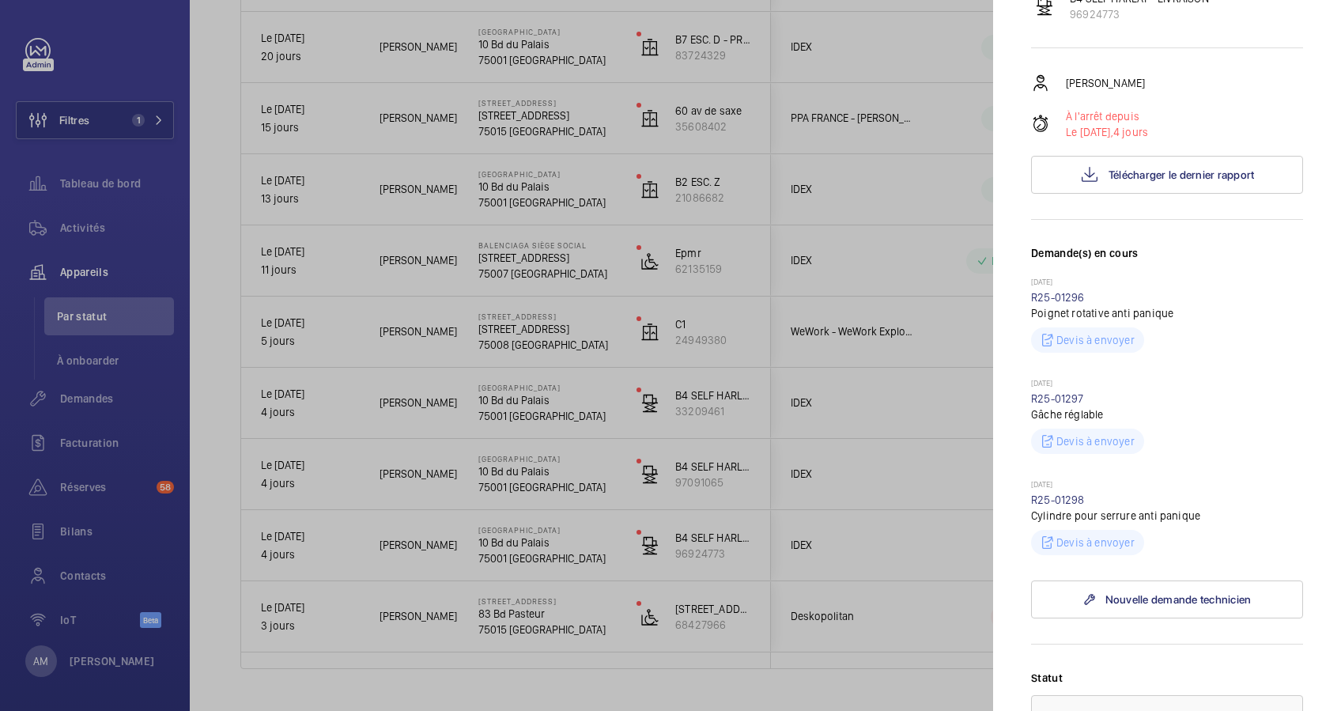
click at [887, 278] on div at bounding box center [670, 355] width 1341 height 711
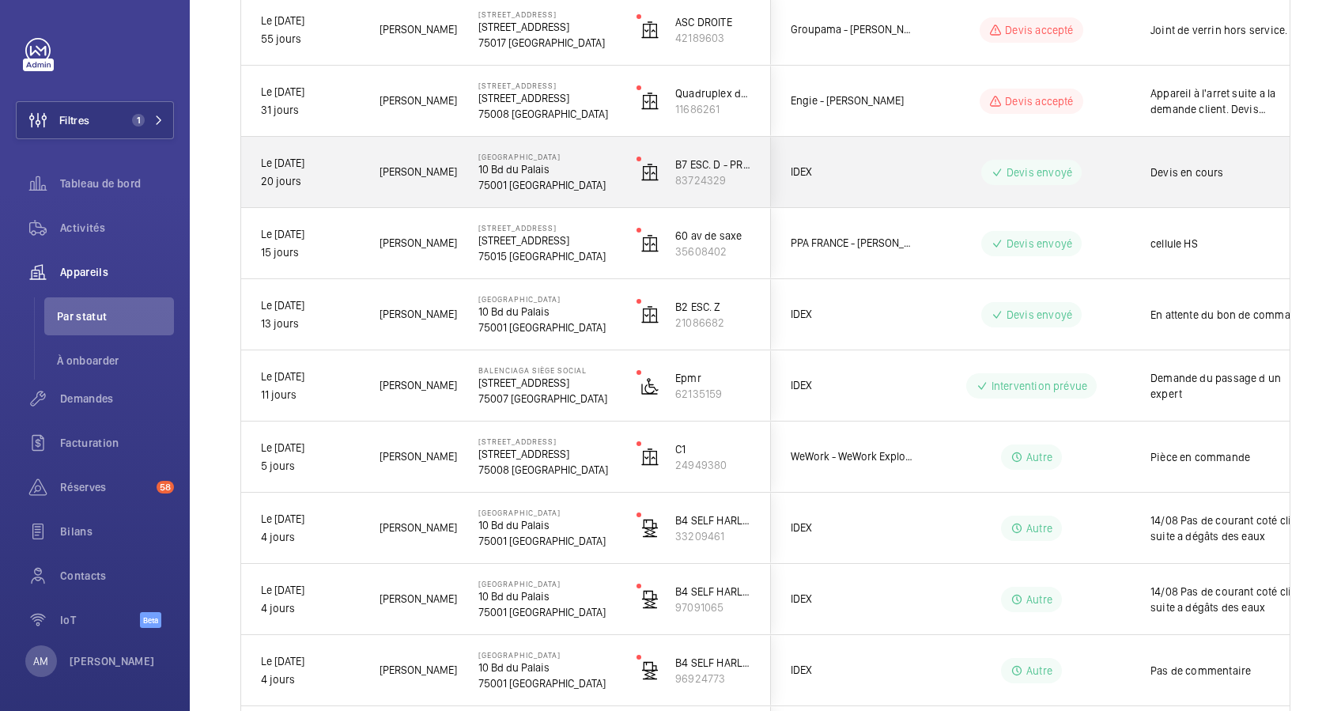
scroll to position [316, 0]
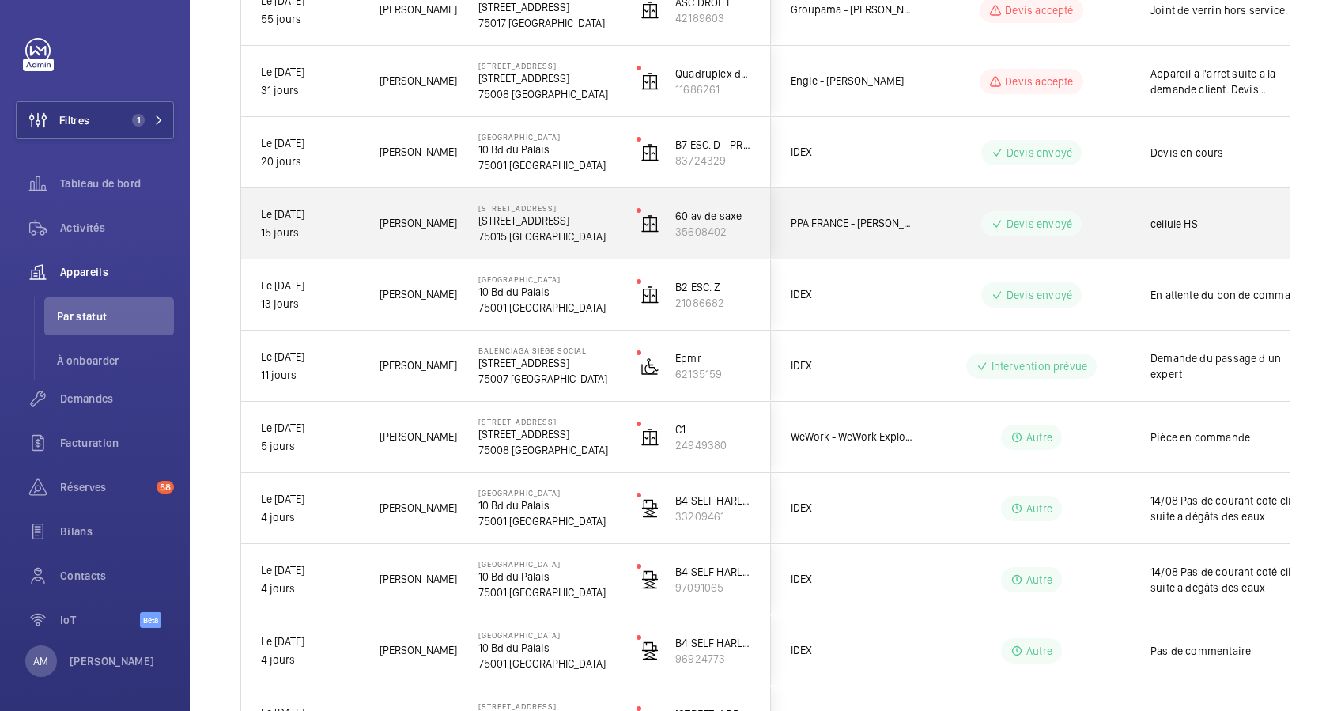
click at [568, 240] on p "75015 [GEOGRAPHIC_DATA]" at bounding box center [547, 236] width 138 height 16
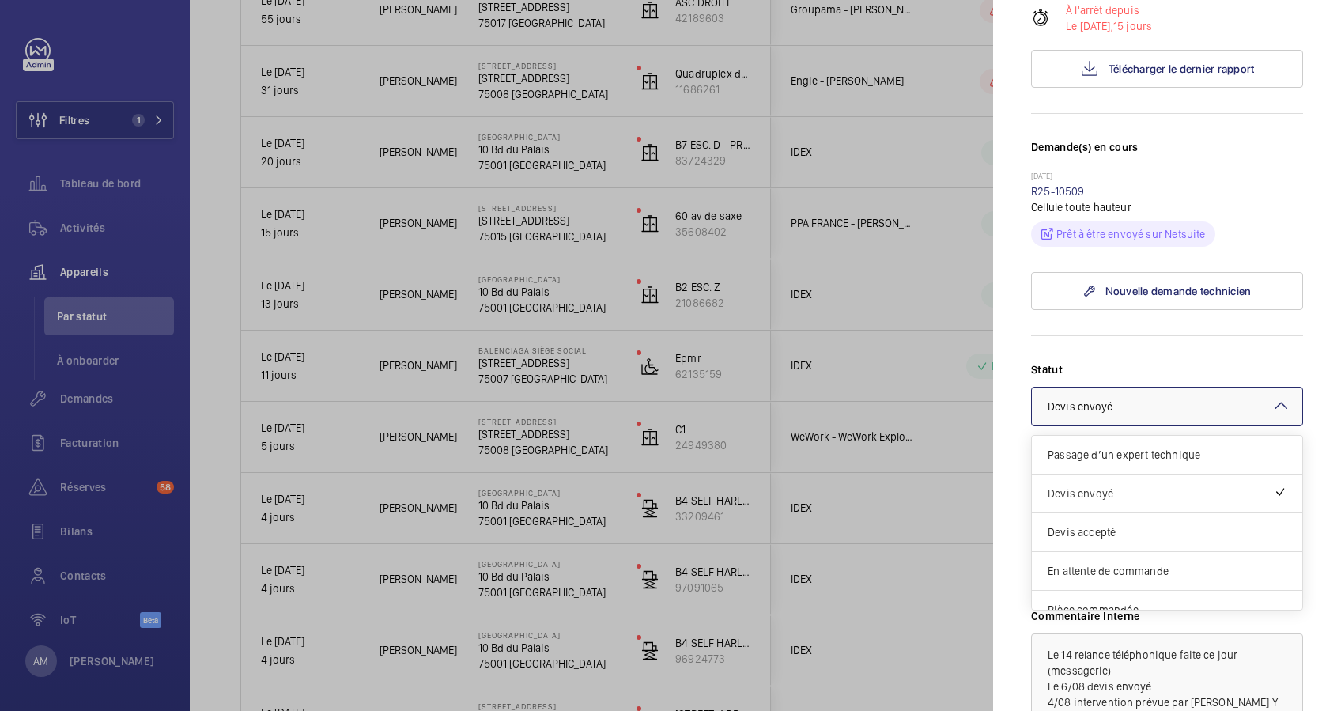
click at [1199, 425] on div at bounding box center [1167, 406] width 270 height 38
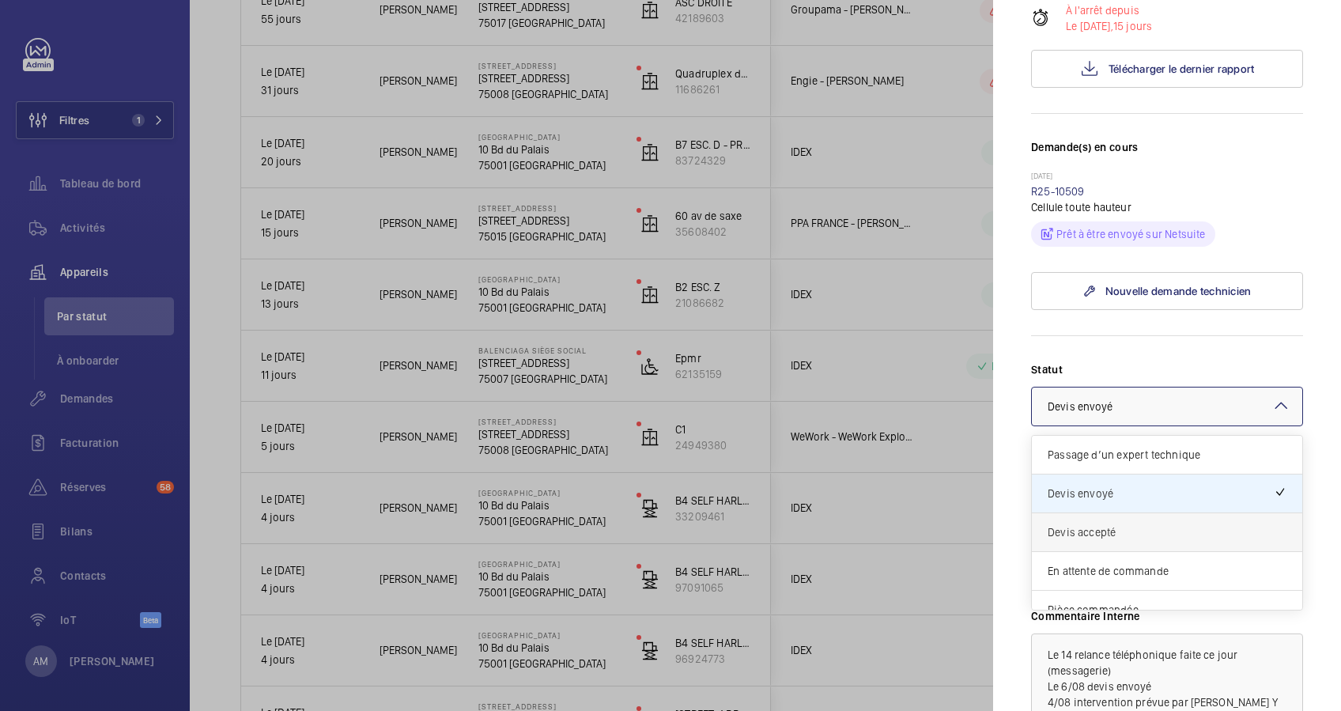
click at [1139, 540] on span "Devis accepté" at bounding box center [1167, 532] width 239 height 16
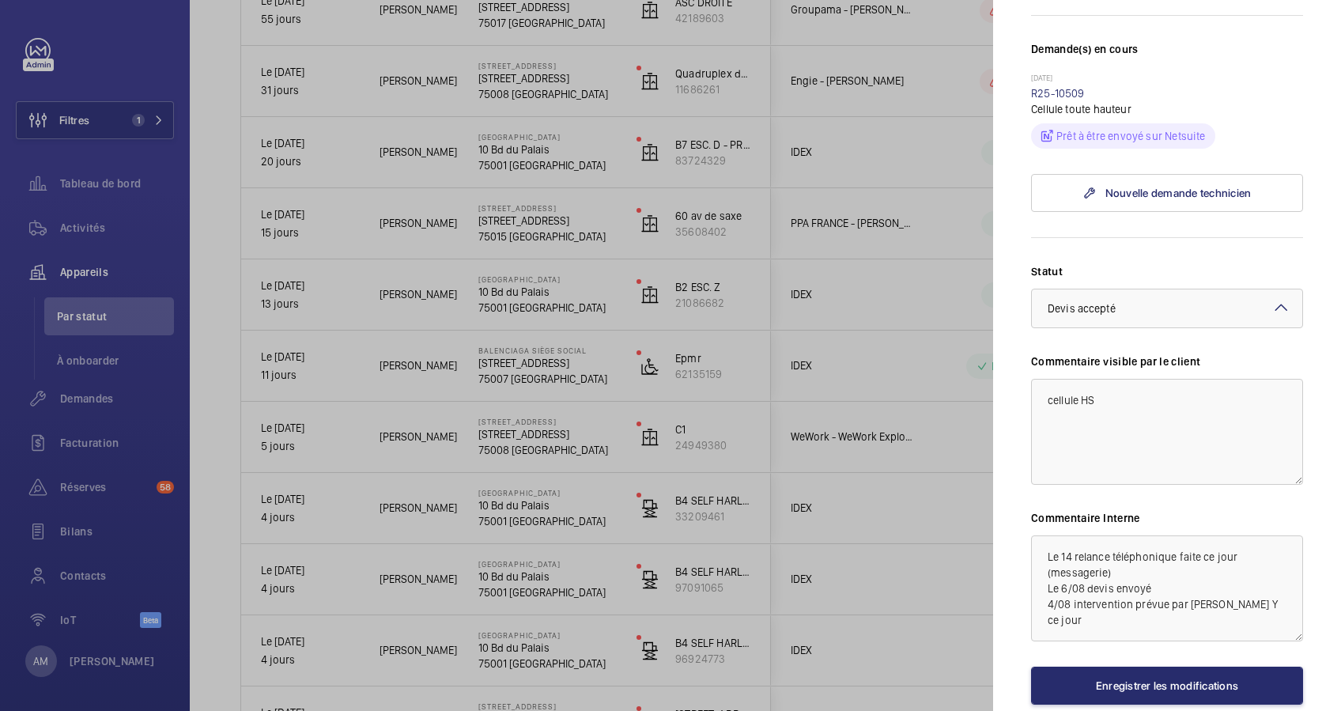
scroll to position [526, 0]
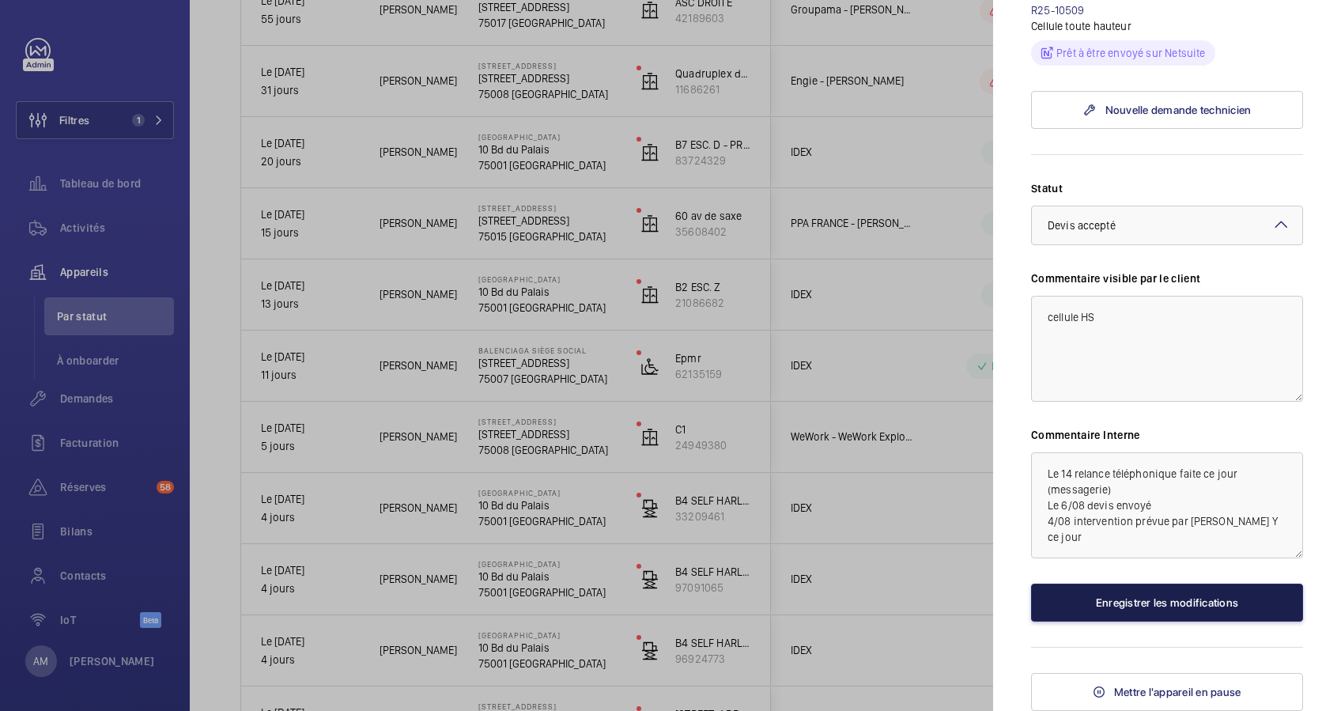
click at [1162, 605] on button "Enregistrer les modifications" at bounding box center [1167, 602] width 272 height 38
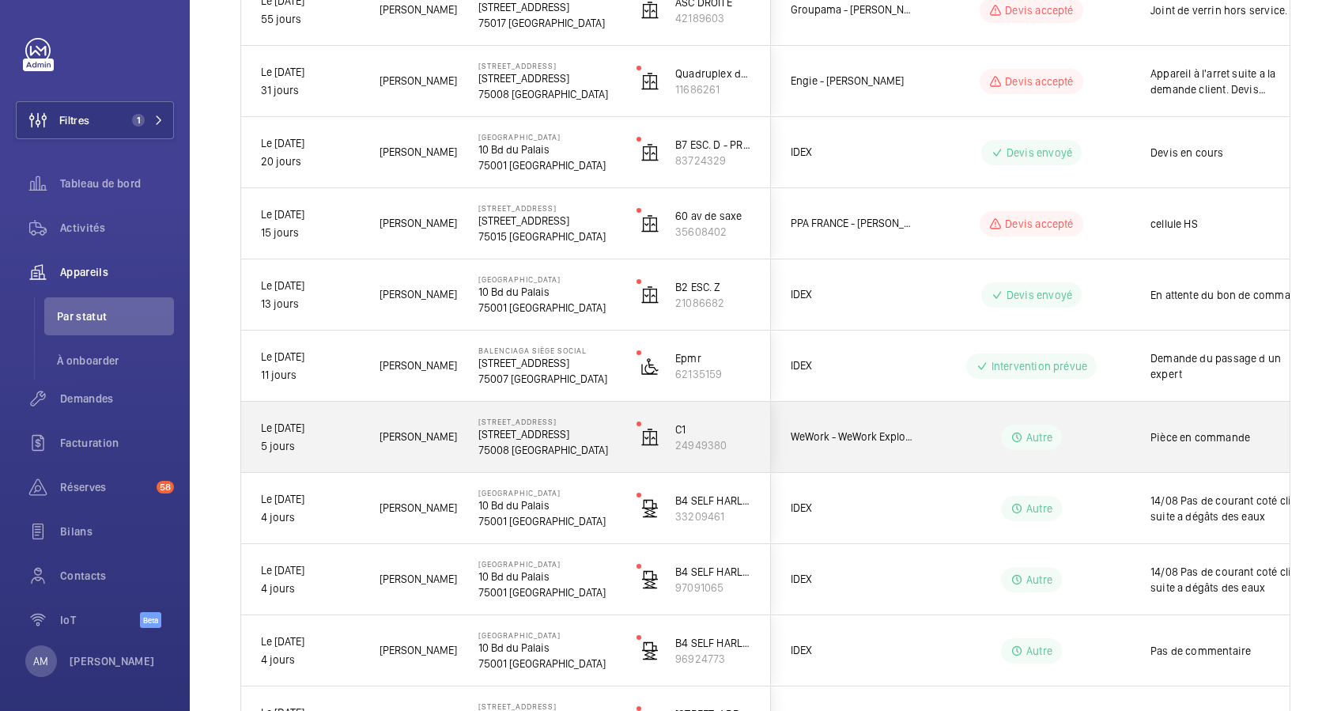
click at [430, 420] on div "[PERSON_NAME]" at bounding box center [409, 437] width 97 height 50
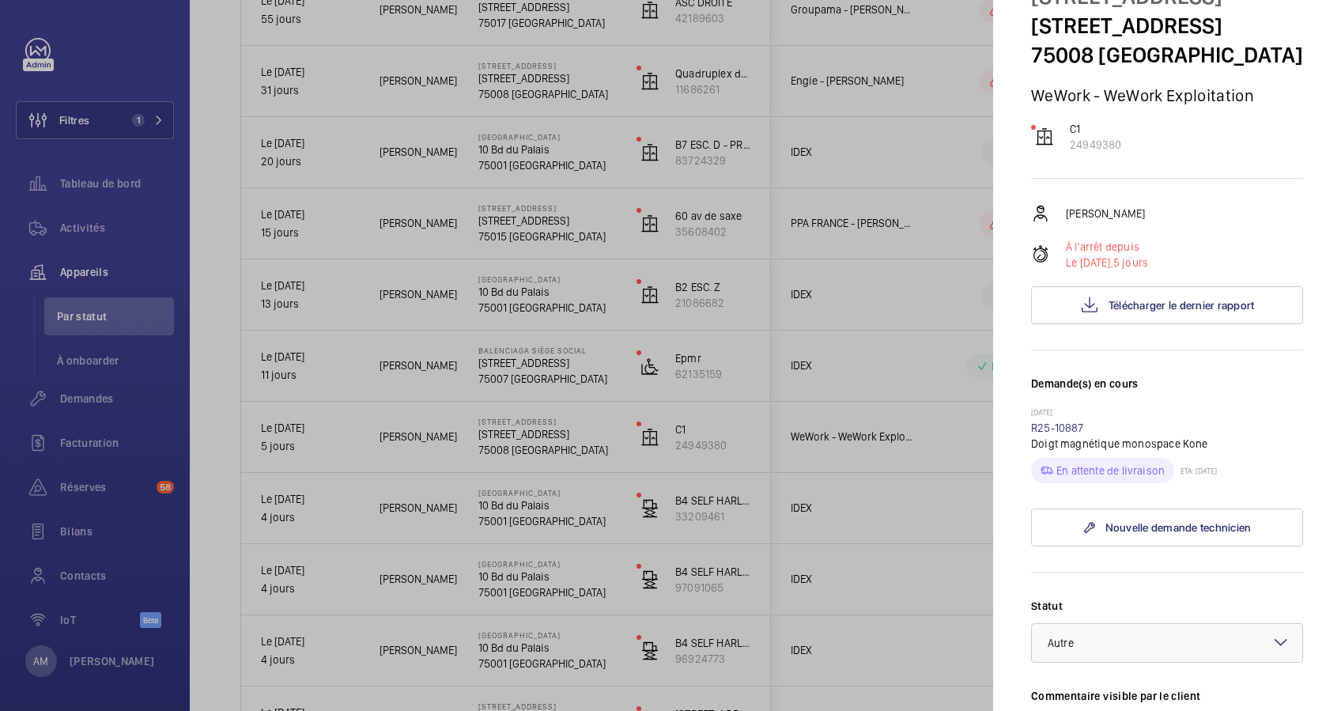
scroll to position [105, 0]
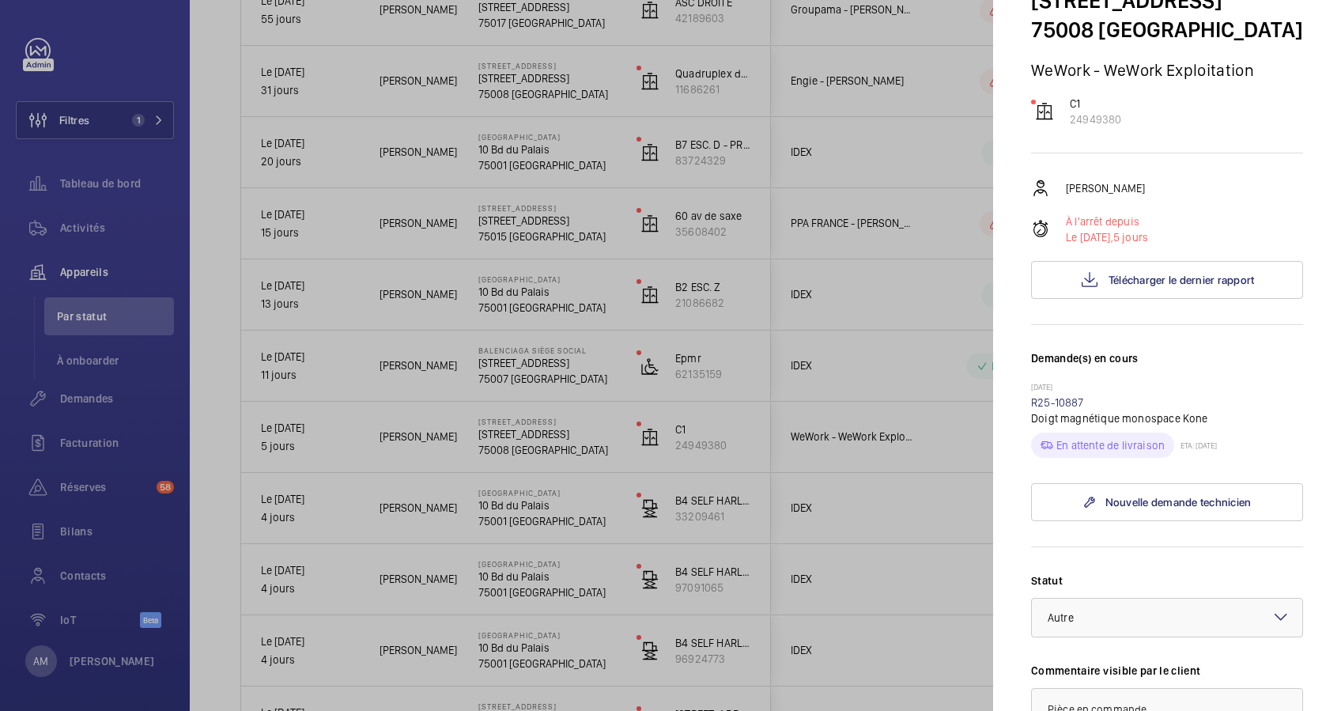
click at [199, 95] on div at bounding box center [670, 355] width 1341 height 711
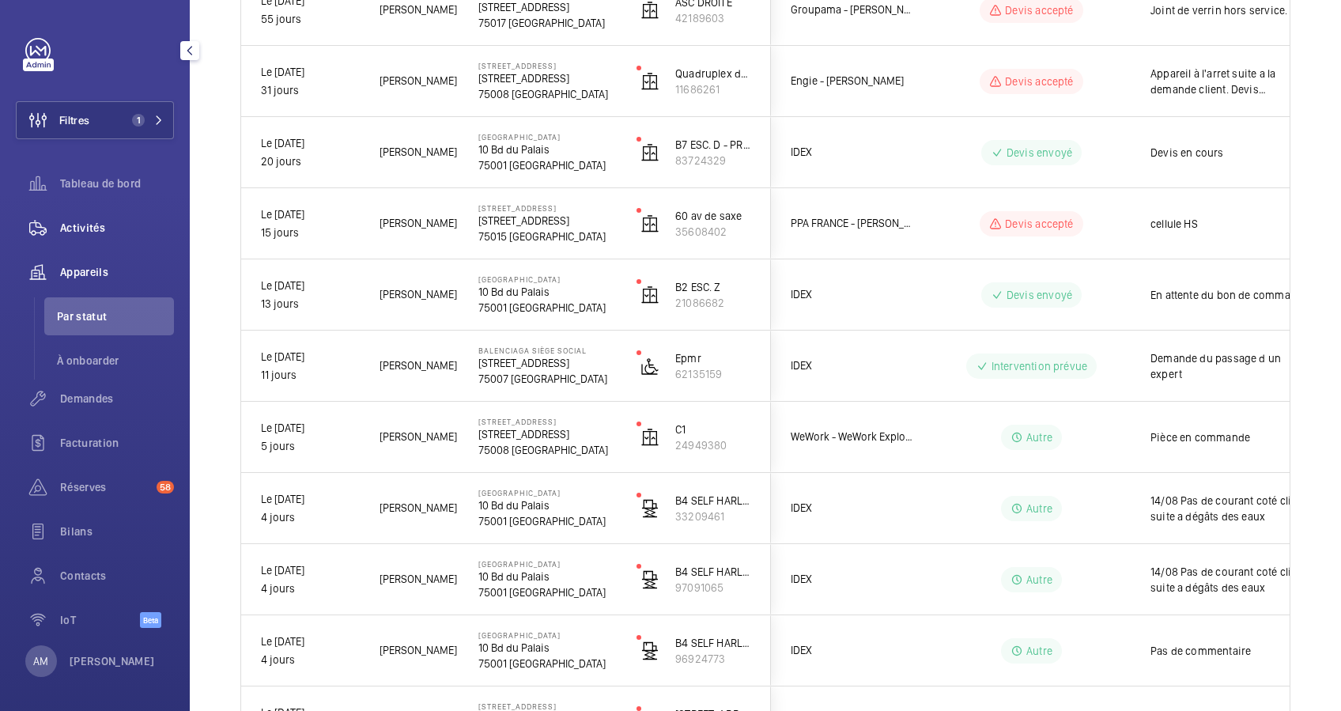
click at [98, 220] on span "Activités" at bounding box center [117, 228] width 114 height 16
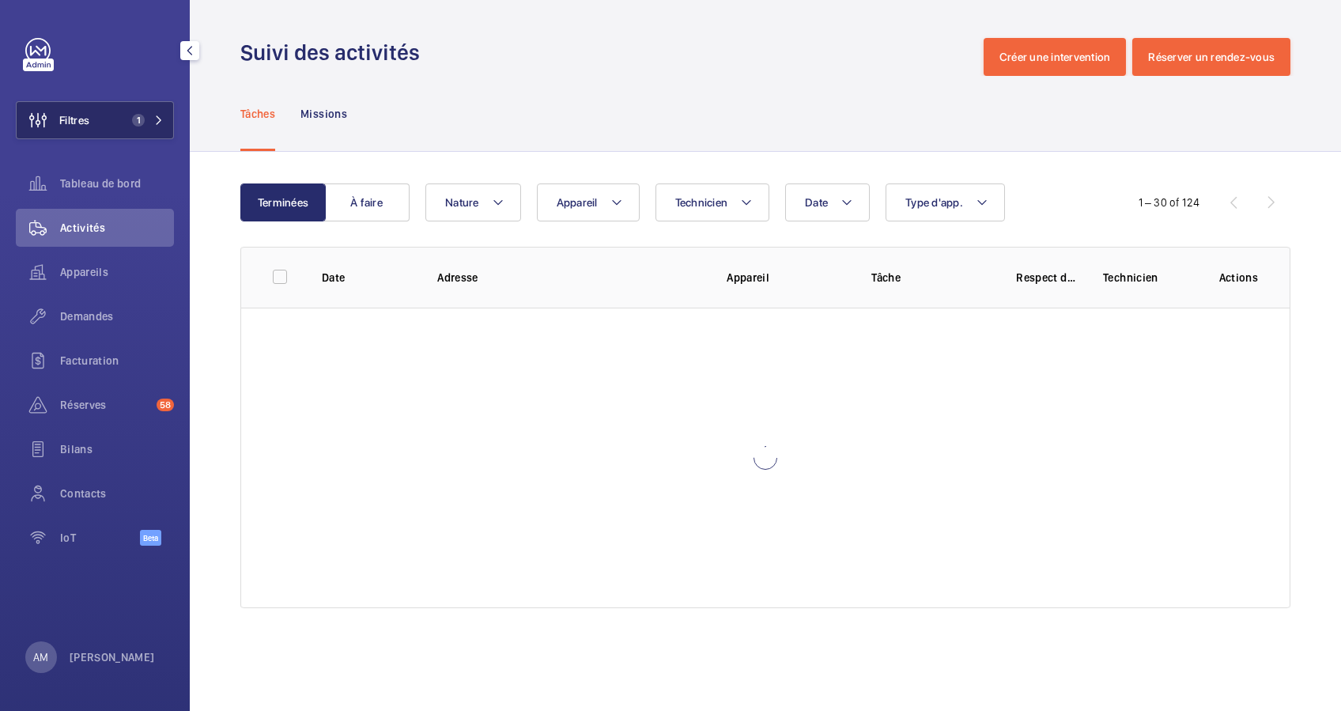
drag, startPoint x: 158, startPoint y: 115, endPoint x: 166, endPoint y: 111, distance: 9.2
click at [161, 114] on span "1" at bounding box center [145, 120] width 38 height 13
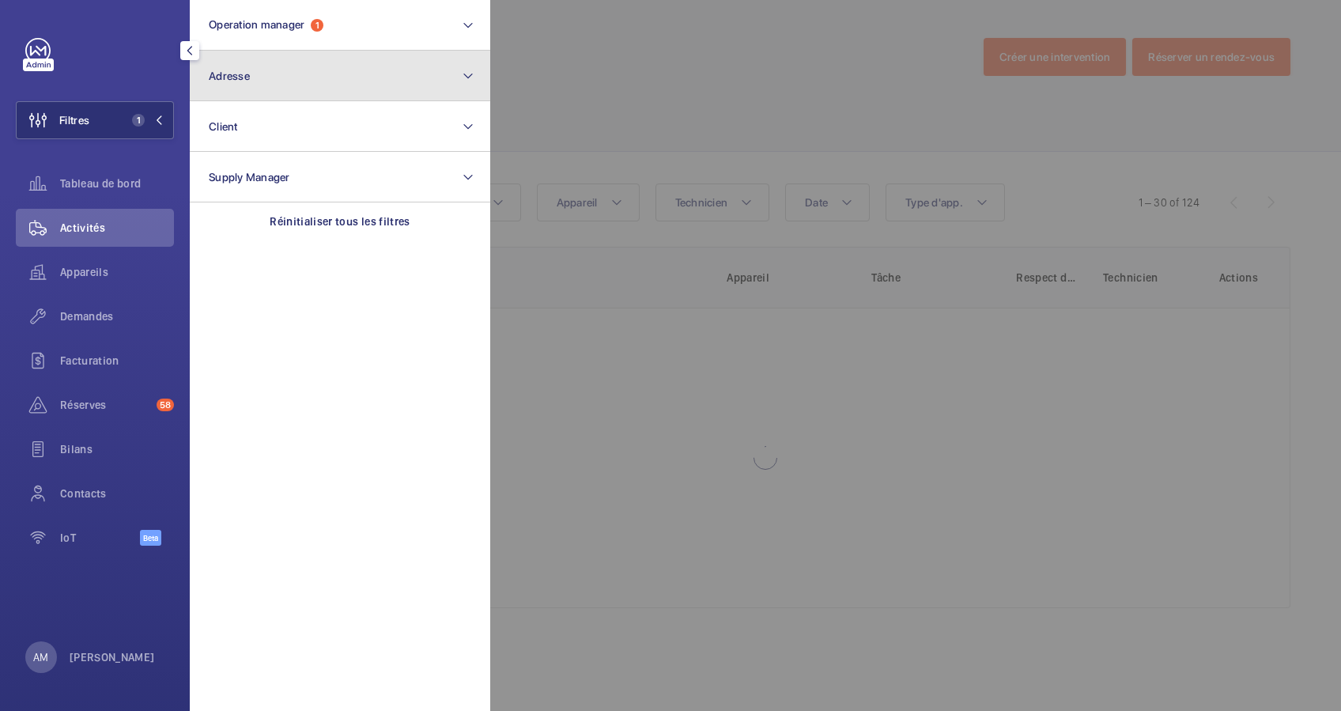
click at [251, 81] on button "Adresse" at bounding box center [340, 76] width 300 height 51
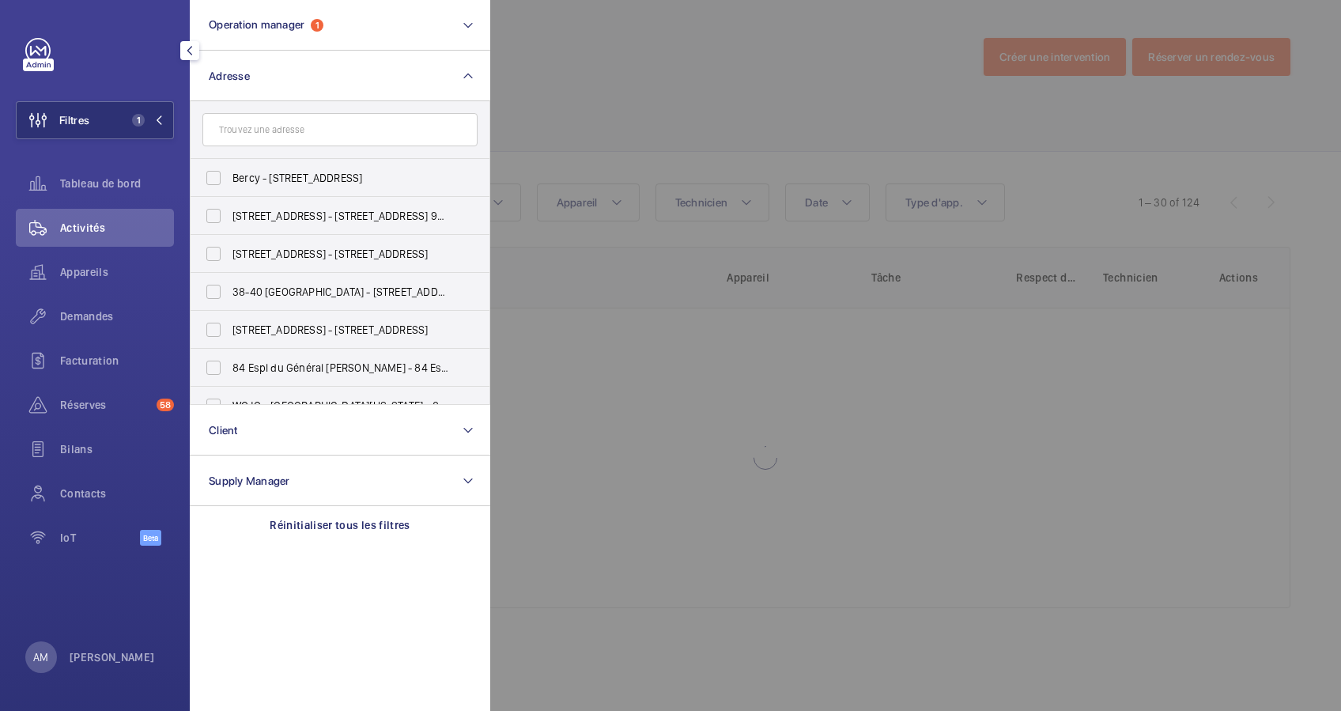
click at [244, 129] on input "text" at bounding box center [339, 129] width 275 height 33
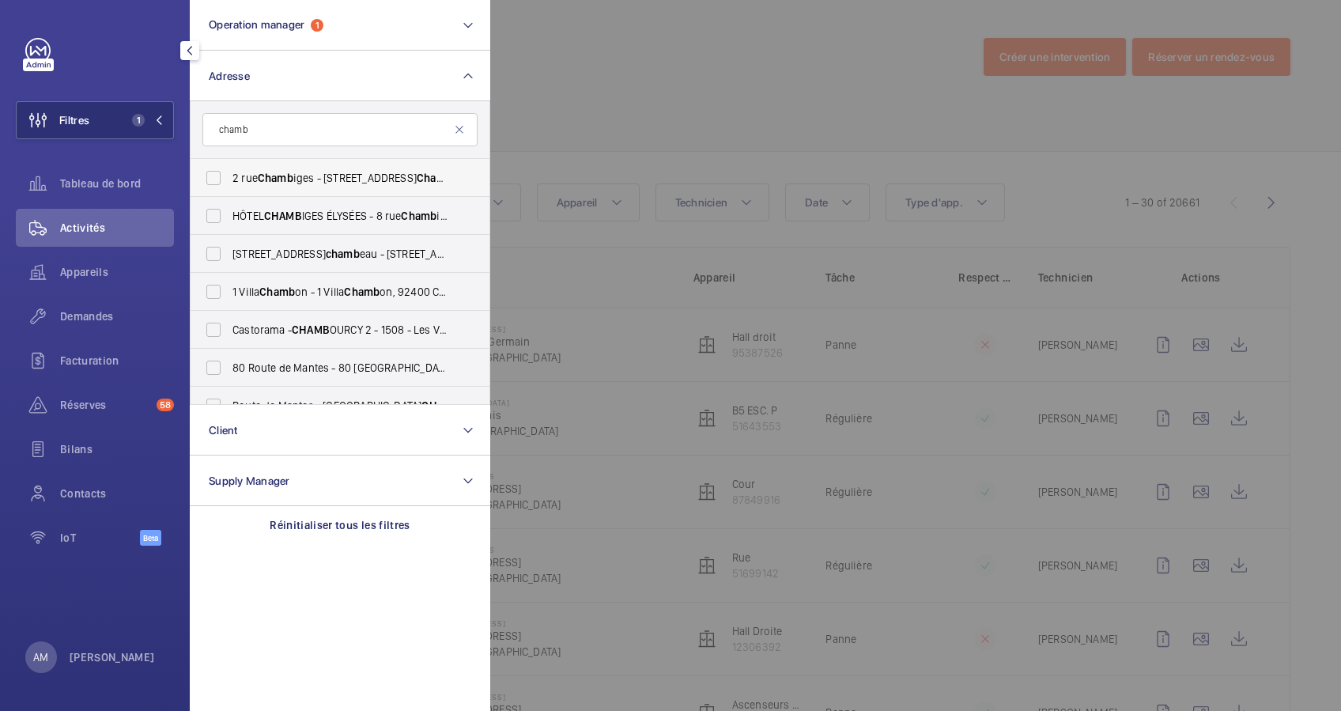
type input "chamb"
click at [240, 171] on span "[STREET_ADDRESS]" at bounding box center [340, 178] width 217 height 16
click at [229, 171] on input "[STREET_ADDRESS]" at bounding box center [214, 178] width 32 height 32
checkbox input "true"
click at [87, 312] on span "Demandes" at bounding box center [117, 316] width 114 height 16
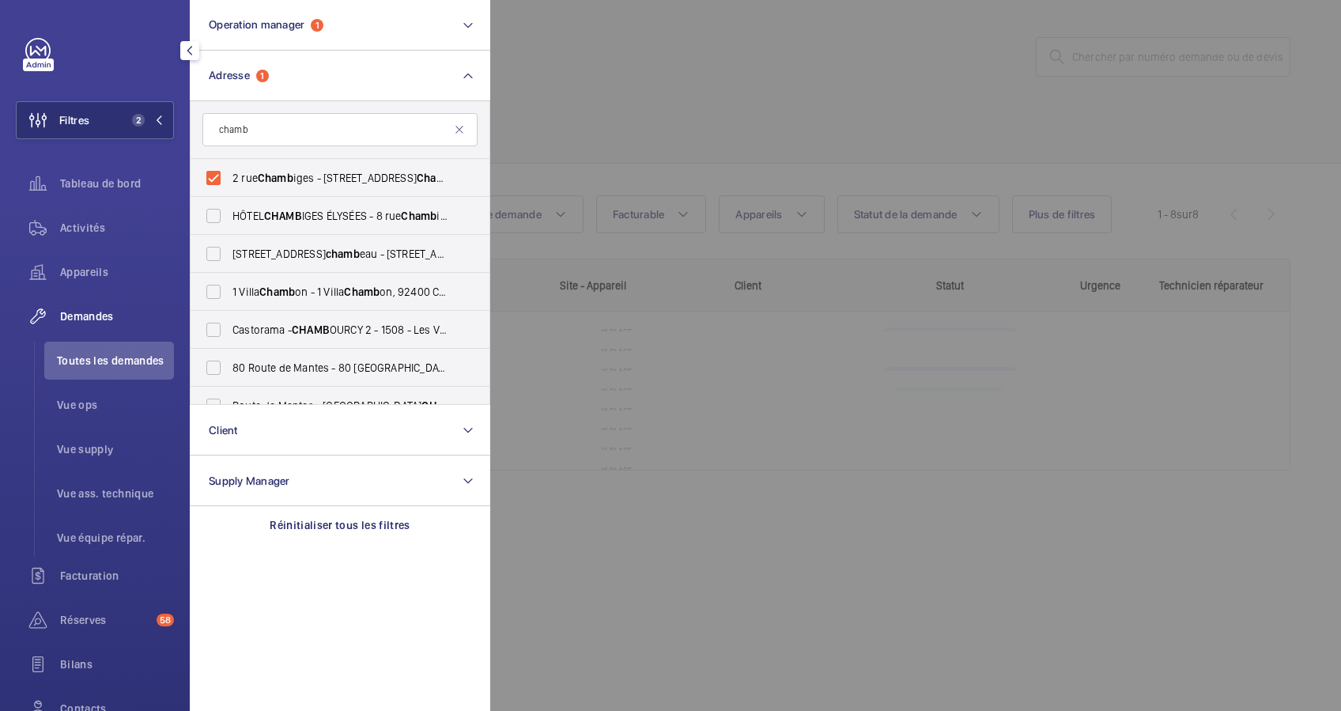
click at [652, 91] on div at bounding box center [1160, 355] width 1341 height 711
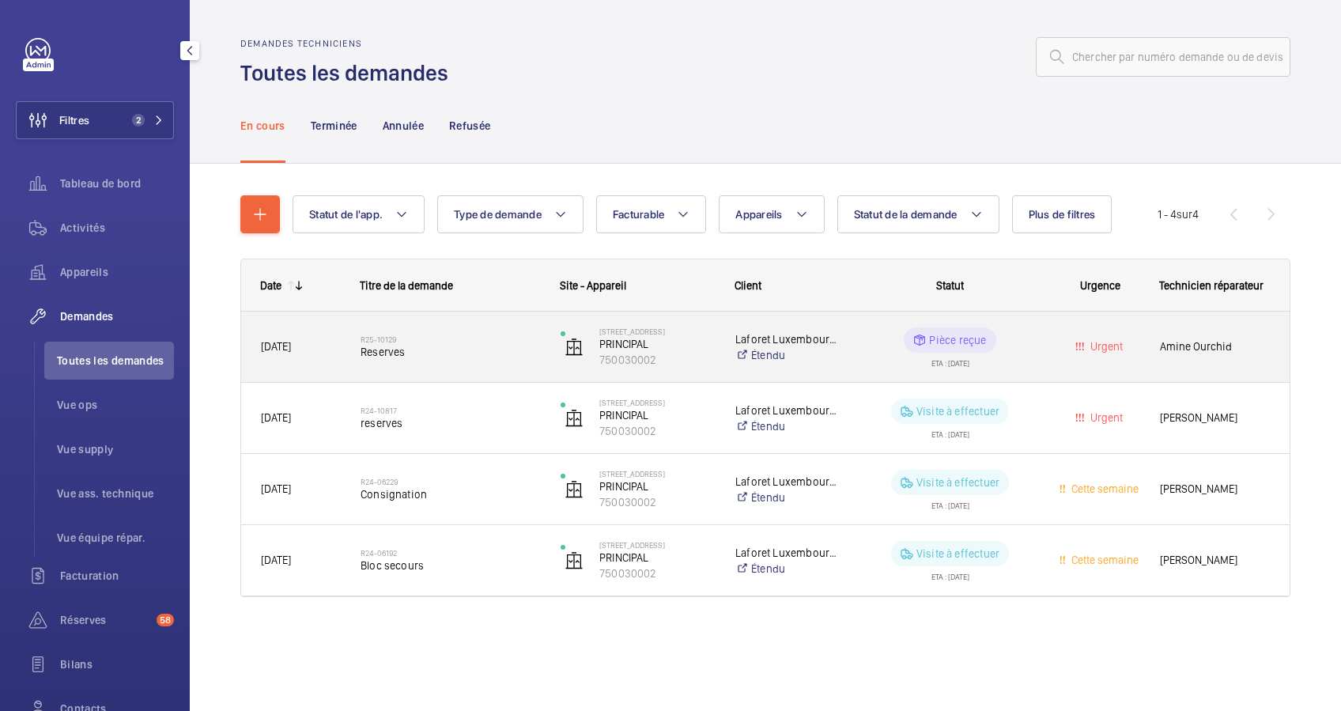
click at [459, 346] on span "Reserves" at bounding box center [450, 352] width 179 height 16
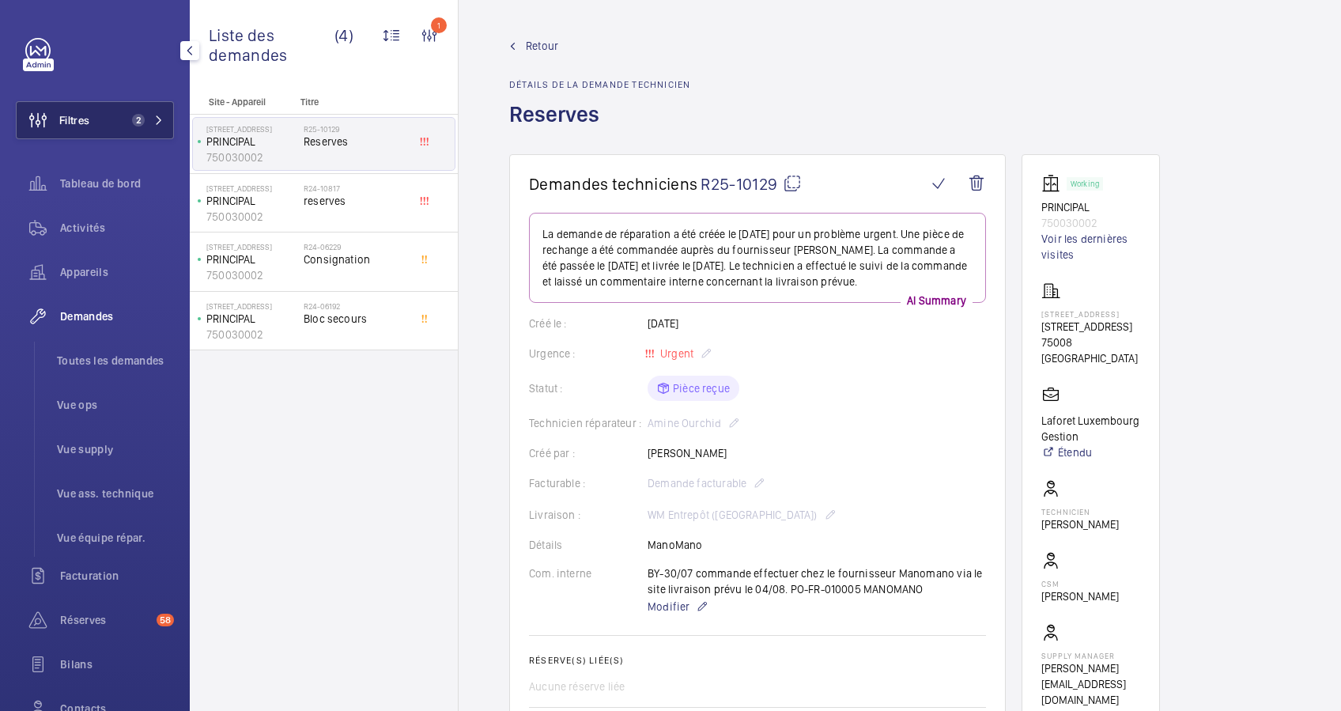
click at [149, 106] on button "Filtres 2" at bounding box center [95, 120] width 158 height 38
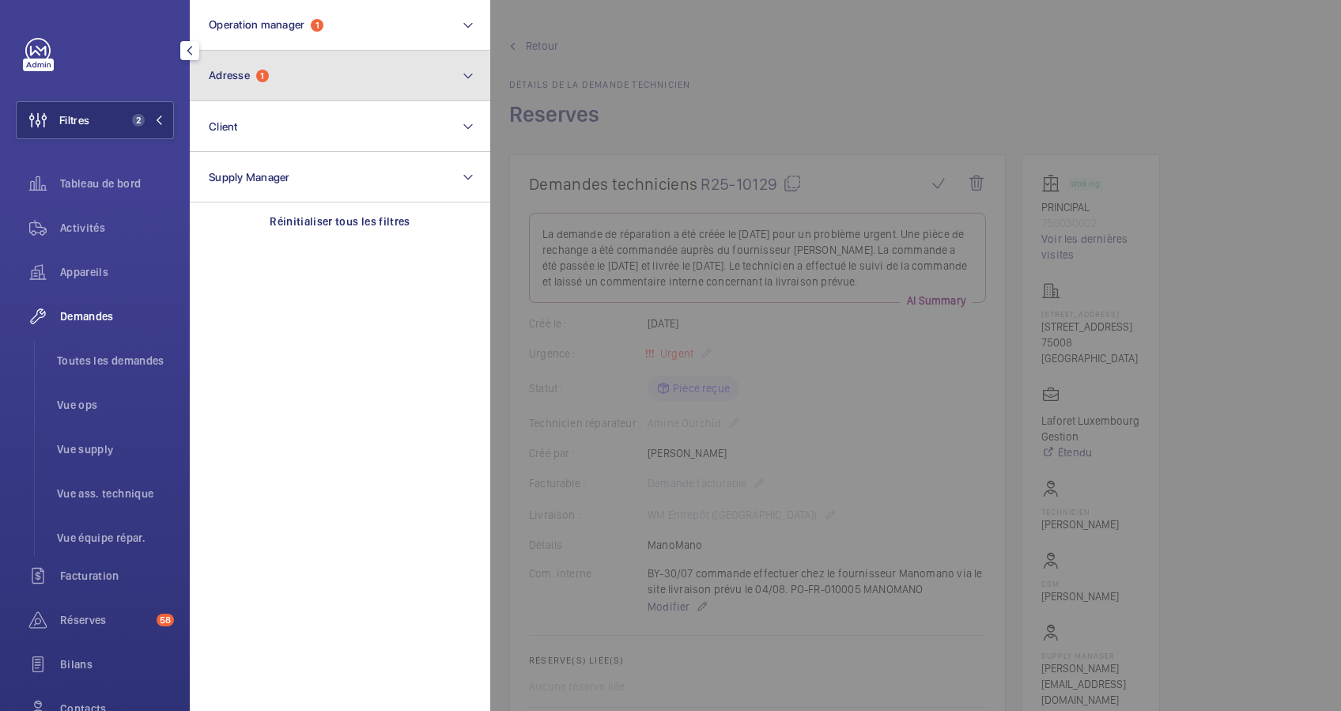
click at [221, 71] on span "Adresse" at bounding box center [229, 75] width 41 height 13
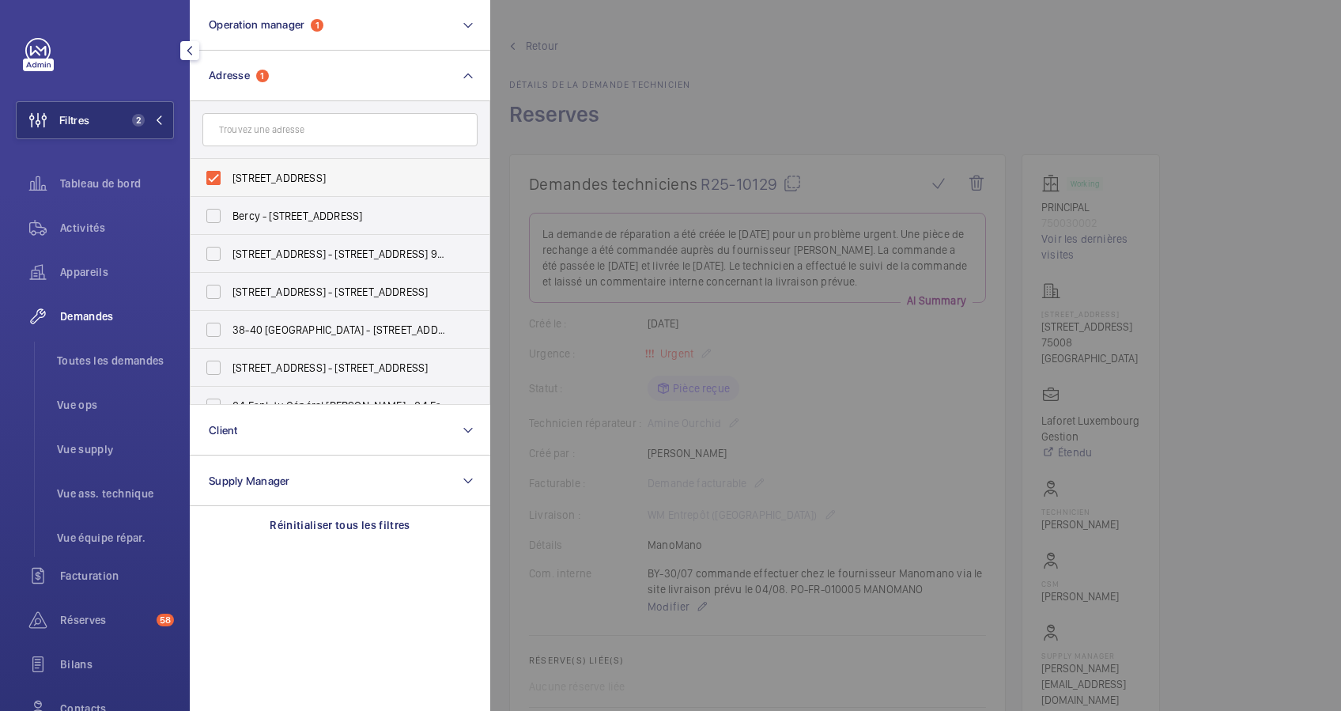
click at [206, 171] on label "[STREET_ADDRESS]" at bounding box center [328, 178] width 275 height 38
click at [206, 171] on input "[STREET_ADDRESS]" at bounding box center [214, 178] width 32 height 32
checkbox input "false"
click at [300, 119] on input "text" at bounding box center [339, 129] width 275 height 33
type input "bass"
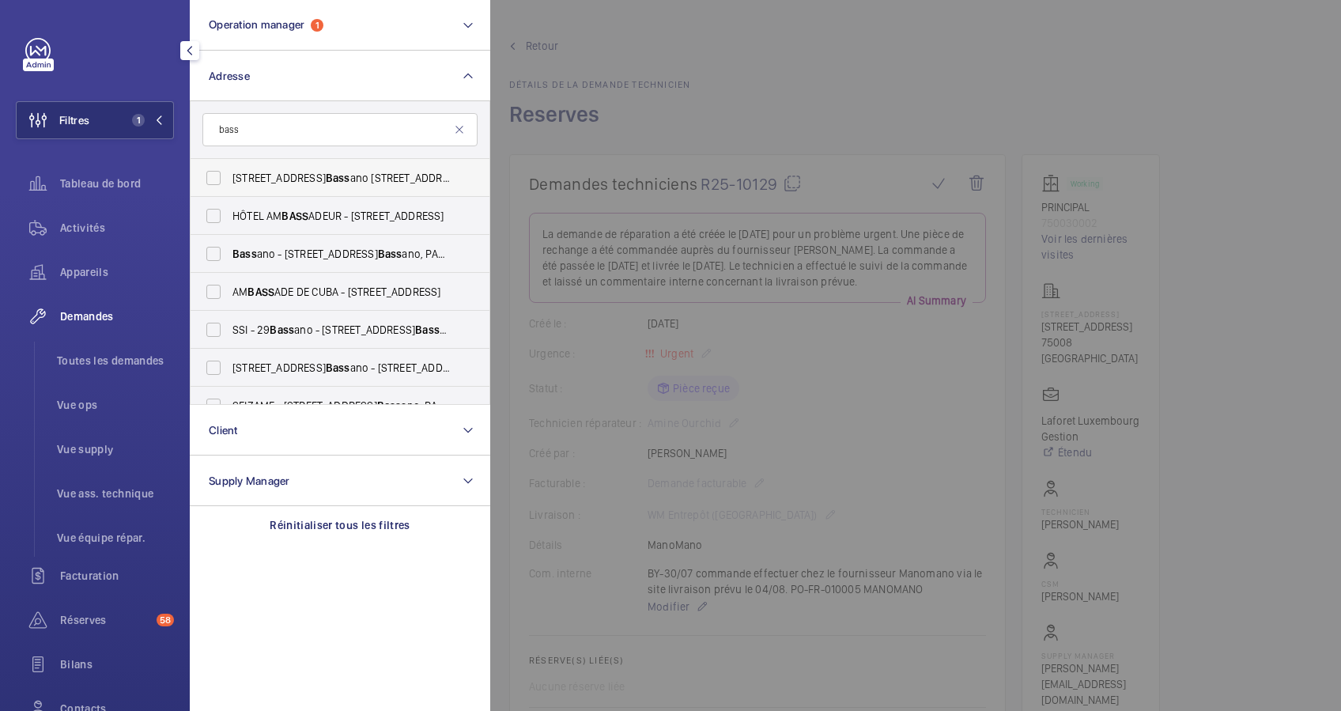
click at [307, 161] on label "[STREET_ADDRESS] - [STREET_ADDRESS]" at bounding box center [328, 178] width 275 height 38
click at [229, 162] on input "[STREET_ADDRESS] - [STREET_ADDRESS]" at bounding box center [214, 178] width 32 height 32
checkbox input "true"
click at [81, 215] on div "Activités" at bounding box center [95, 228] width 158 height 38
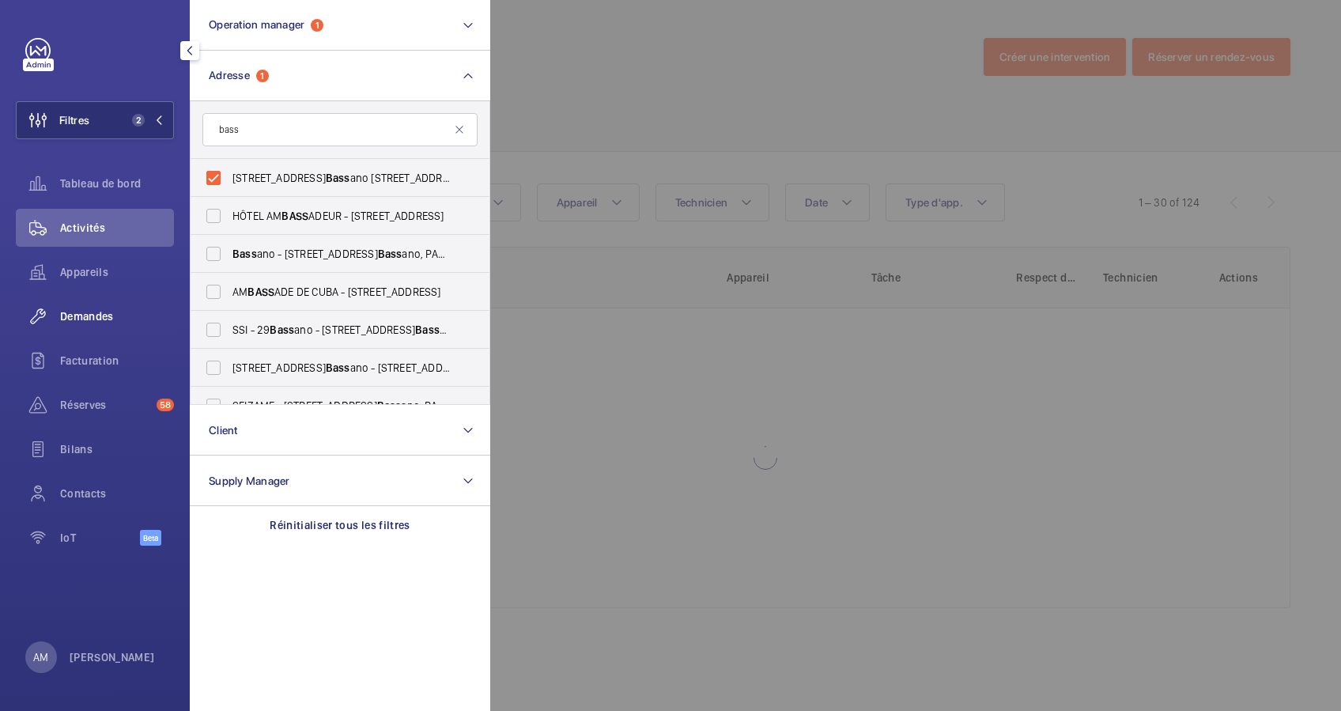
click at [86, 314] on span "Demandes" at bounding box center [117, 316] width 114 height 16
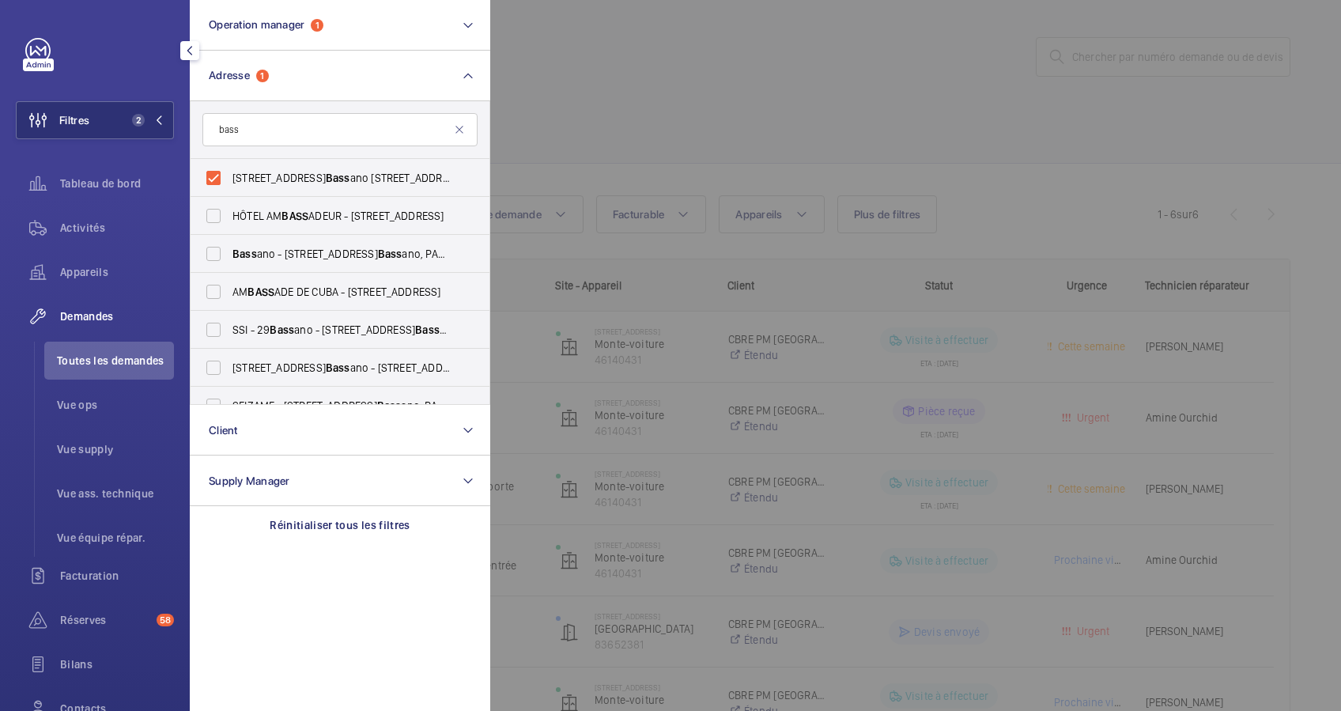
click at [528, 27] on div at bounding box center [1160, 355] width 1341 height 711
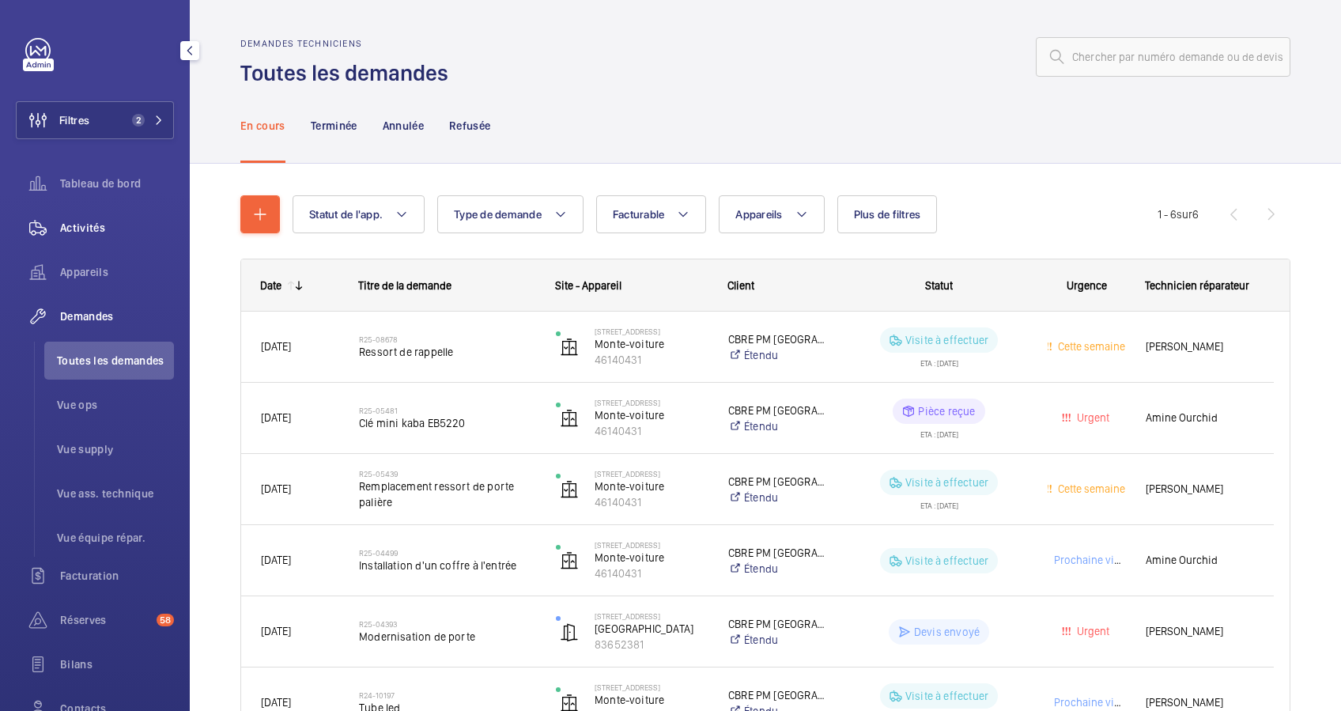
click at [92, 221] on span "Activités" at bounding box center [117, 228] width 114 height 16
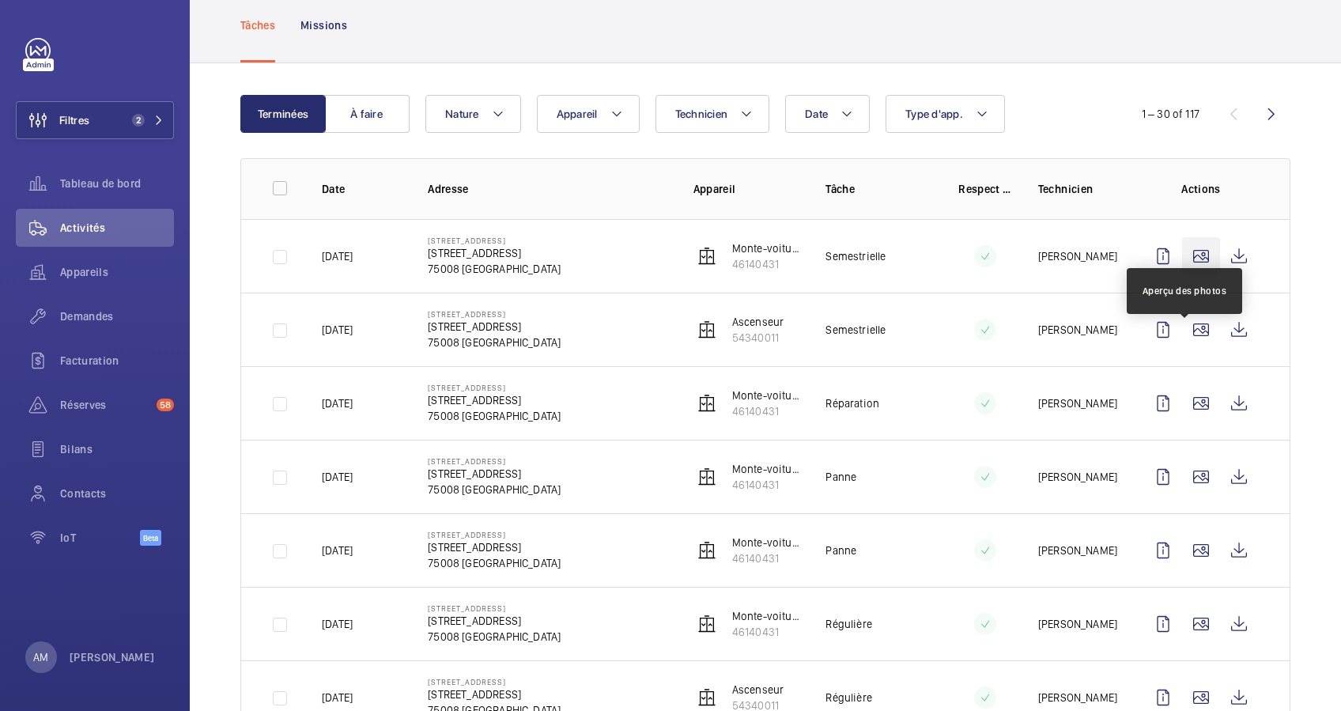
scroll to position [105, 0]
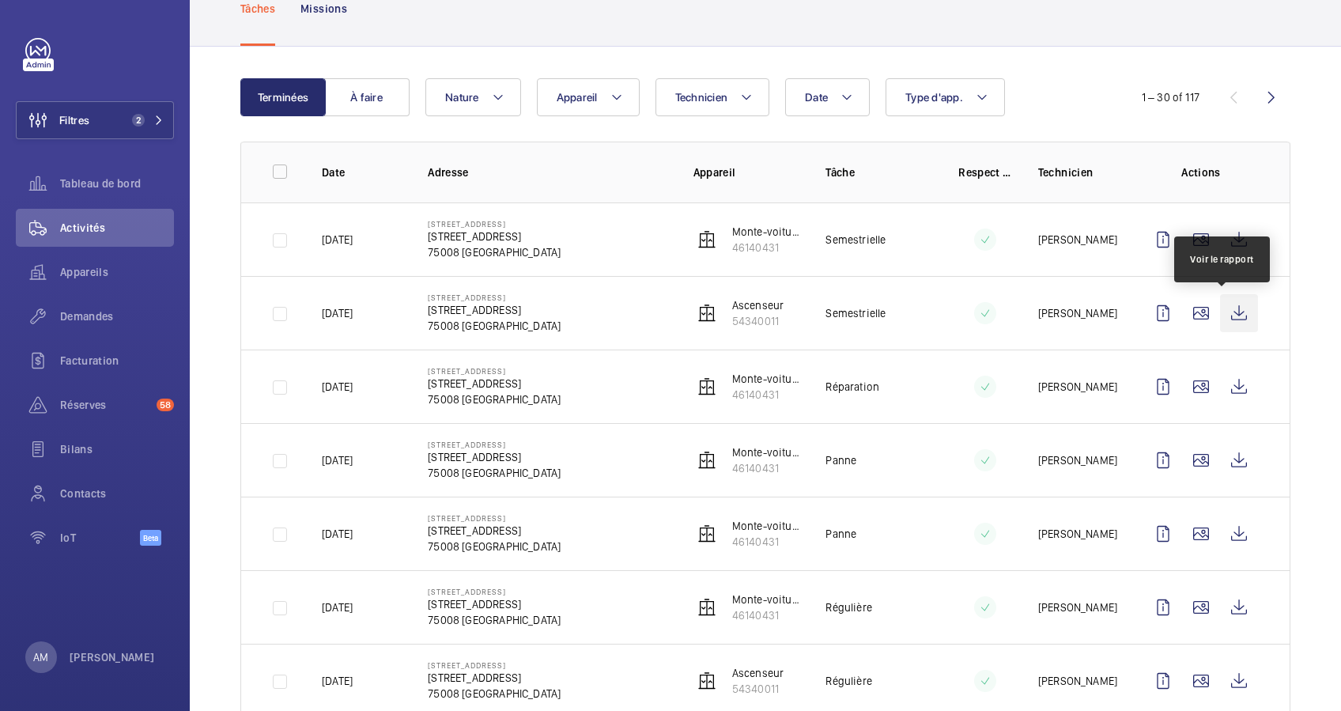
click at [1221, 316] on wm-front-icon-button at bounding box center [1239, 313] width 38 height 38
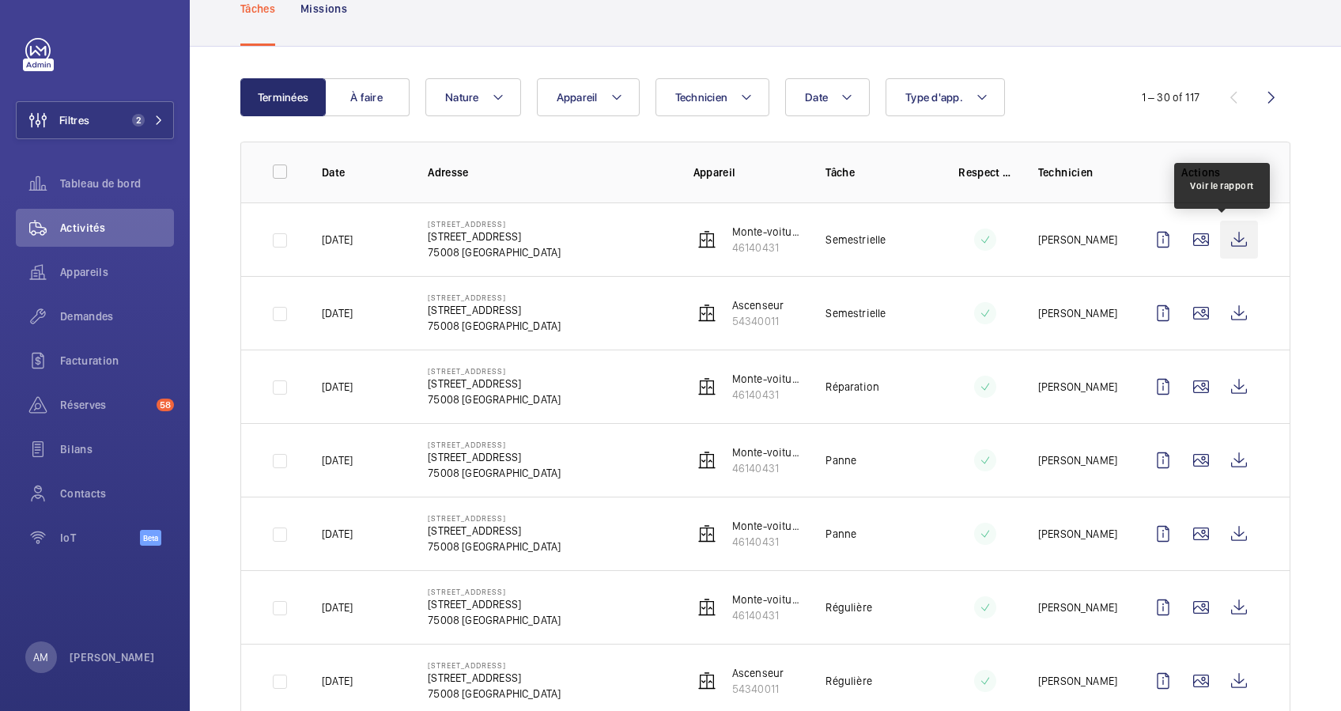
click at [1227, 234] on wm-front-icon-button at bounding box center [1239, 240] width 38 height 38
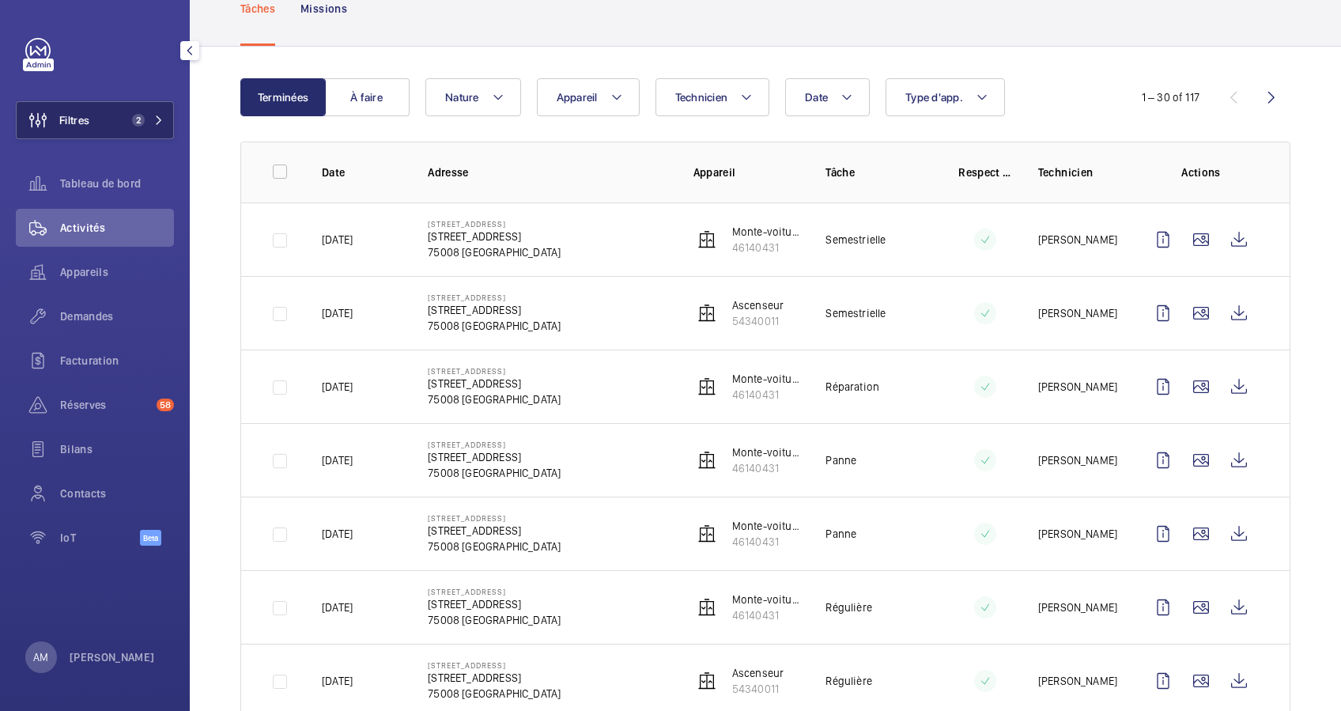
click at [168, 109] on button "Filtres 2" at bounding box center [95, 120] width 158 height 38
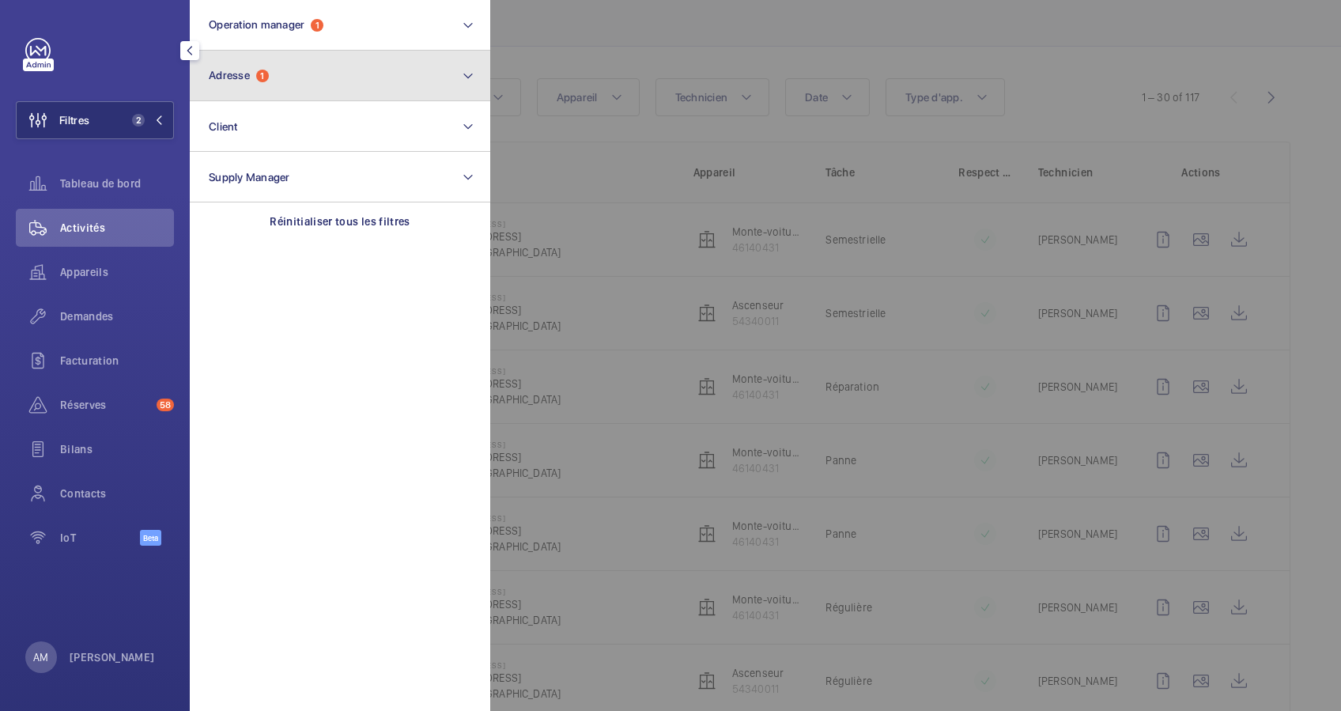
click at [260, 71] on span "1" at bounding box center [262, 76] width 13 height 13
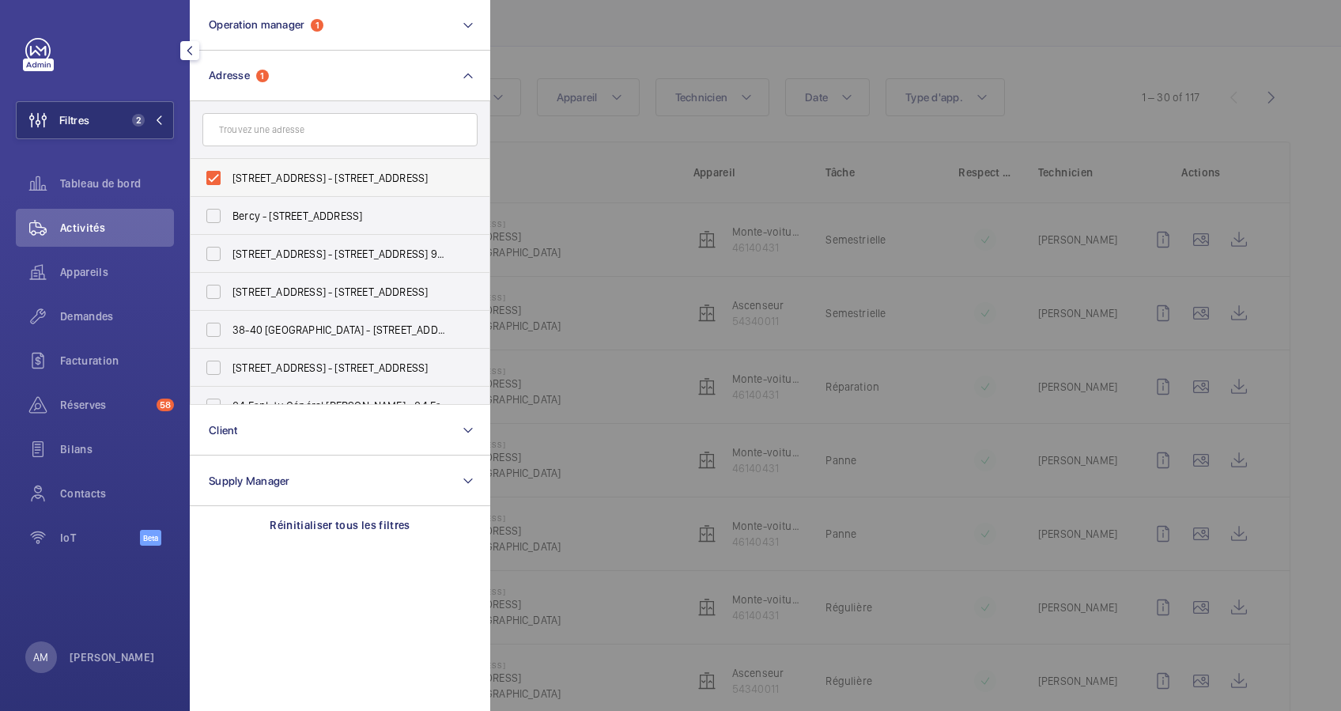
click at [206, 168] on label "[STREET_ADDRESS] - [STREET_ADDRESS]" at bounding box center [328, 178] width 275 height 38
click at [206, 168] on input "[STREET_ADDRESS] - [STREET_ADDRESS]" at bounding box center [214, 178] width 32 height 32
checkbox input "false"
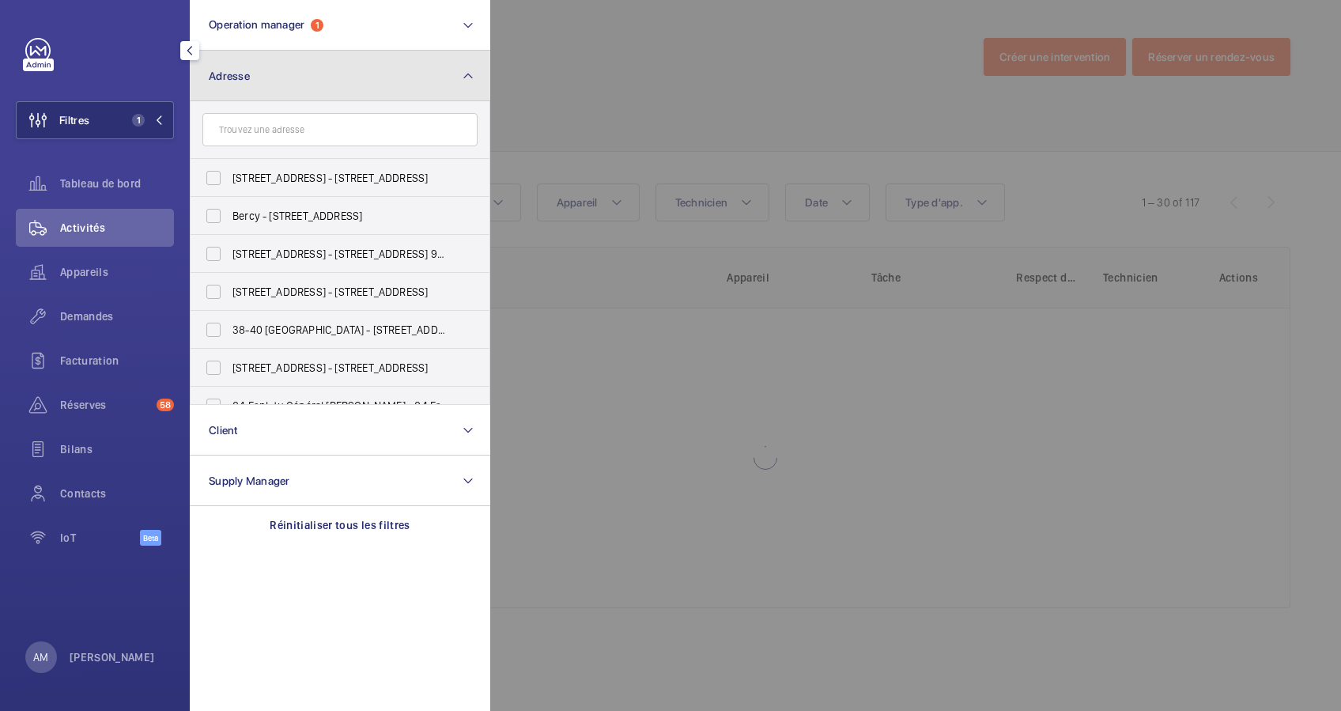
click at [352, 82] on button "Adresse" at bounding box center [340, 76] width 300 height 51
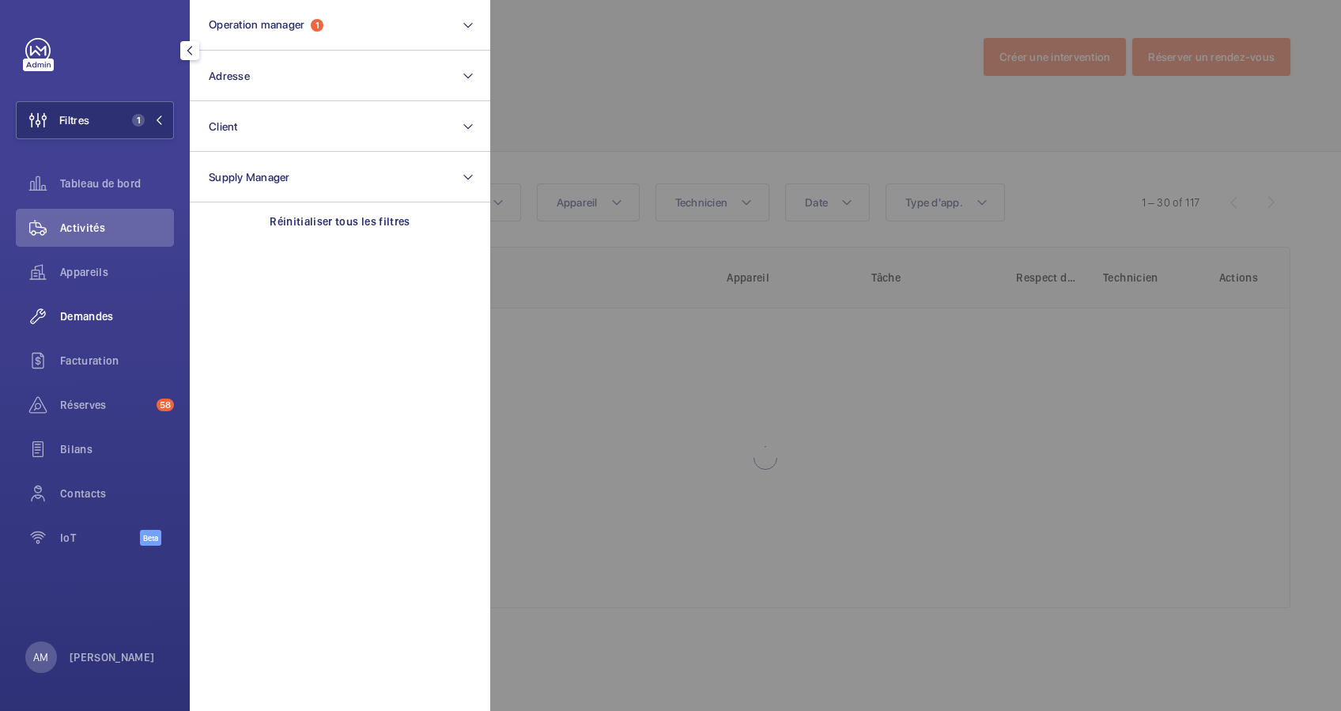
click at [105, 313] on span "Demandes" at bounding box center [117, 316] width 114 height 16
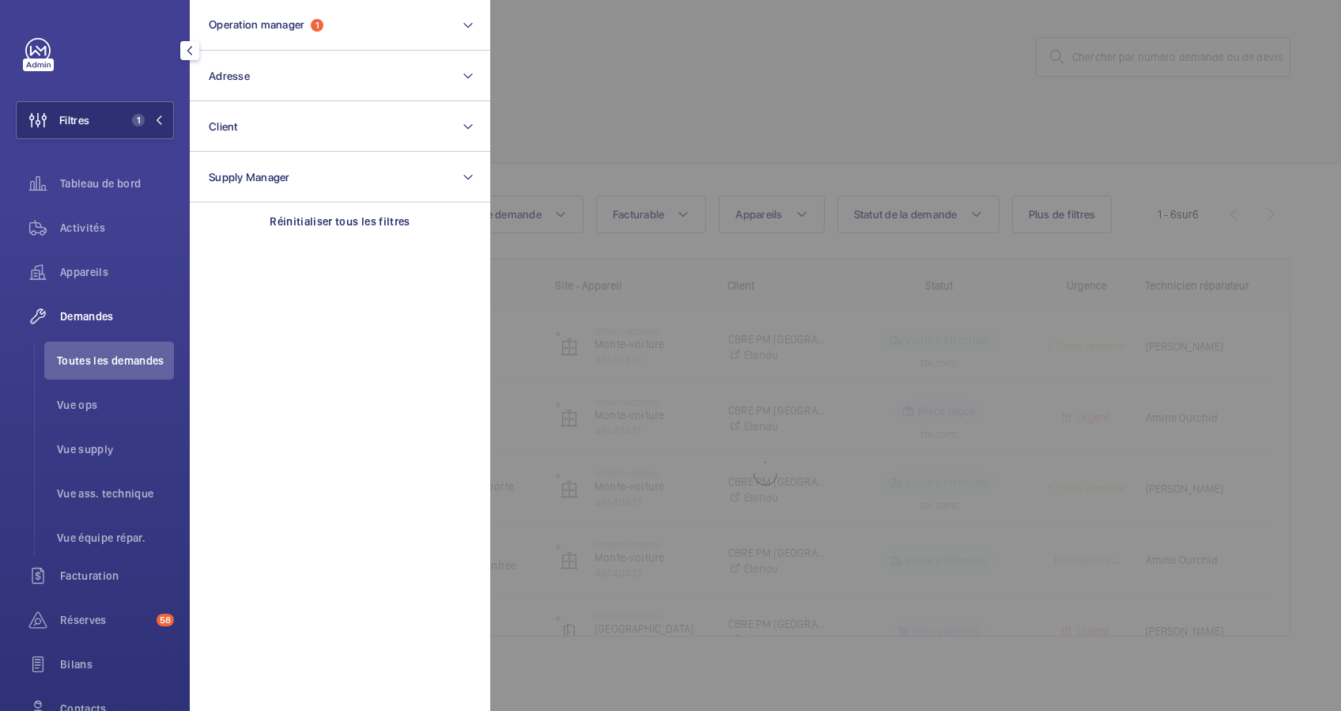
click at [1126, 48] on div at bounding box center [1160, 355] width 1341 height 711
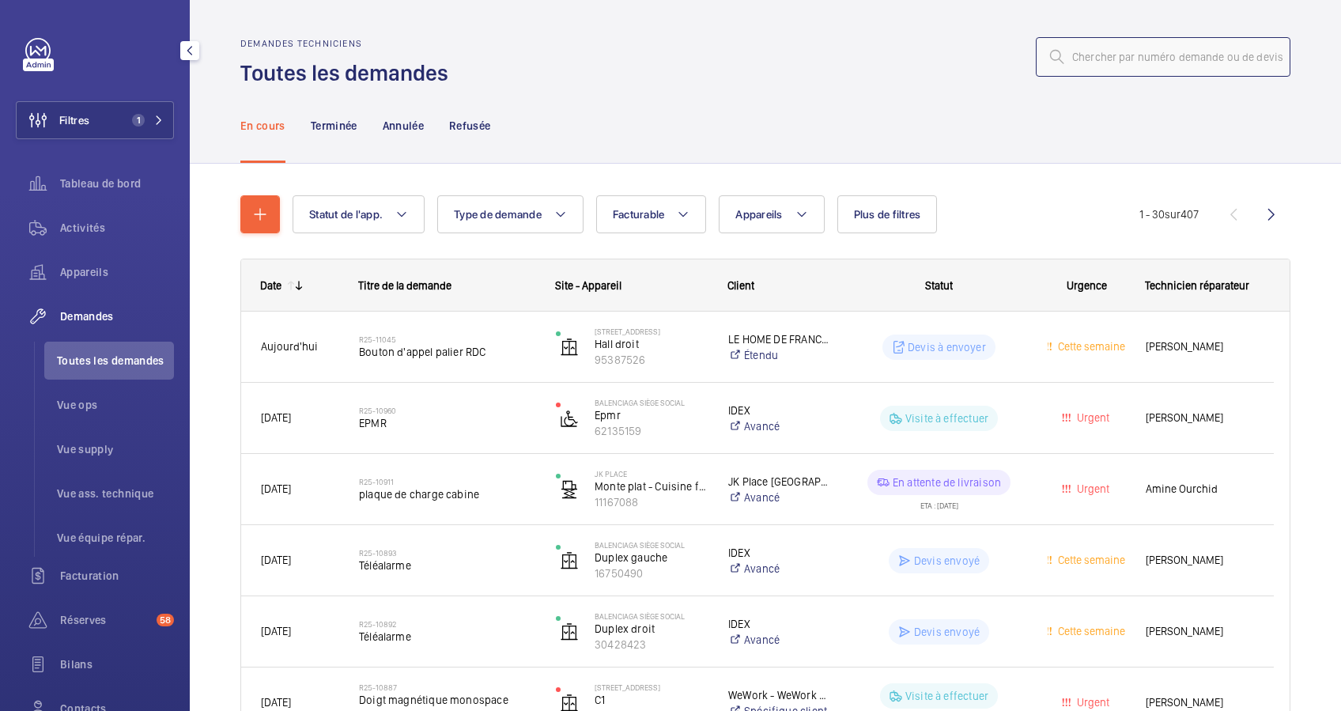
click at [1126, 48] on input "text" at bounding box center [1163, 57] width 255 height 40
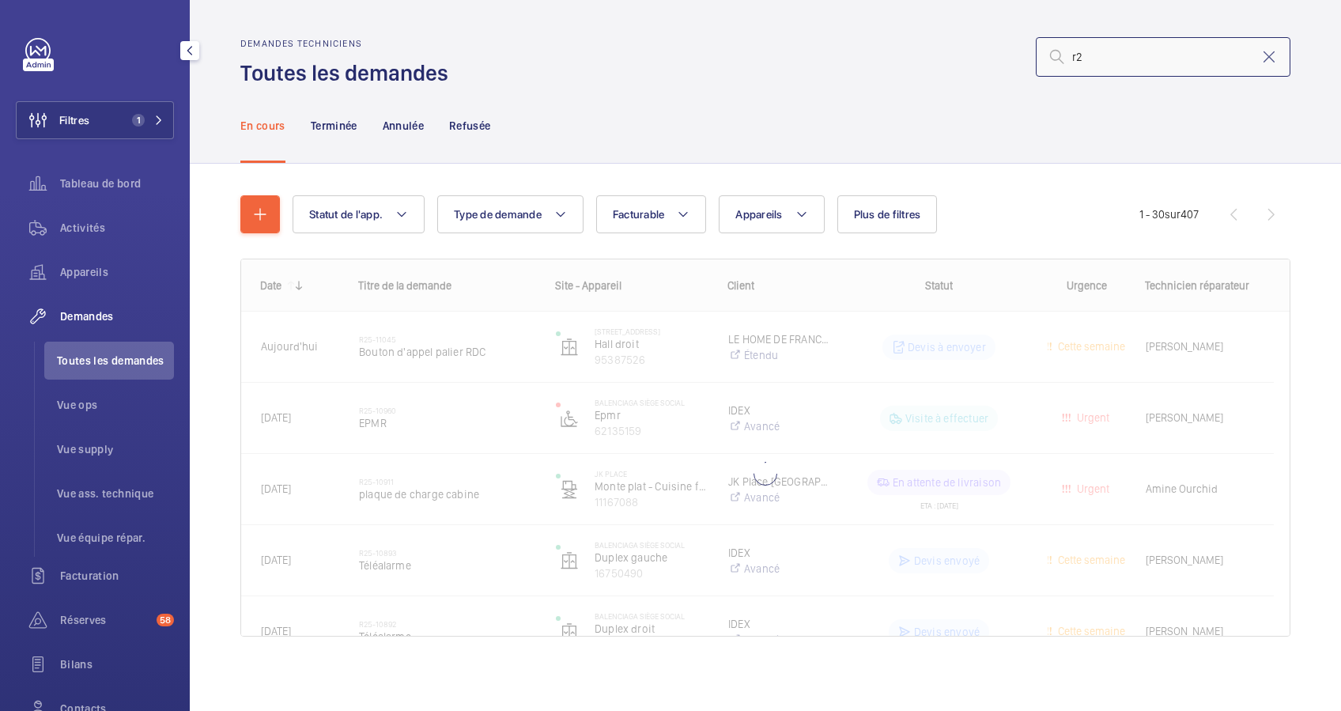
type input "r"
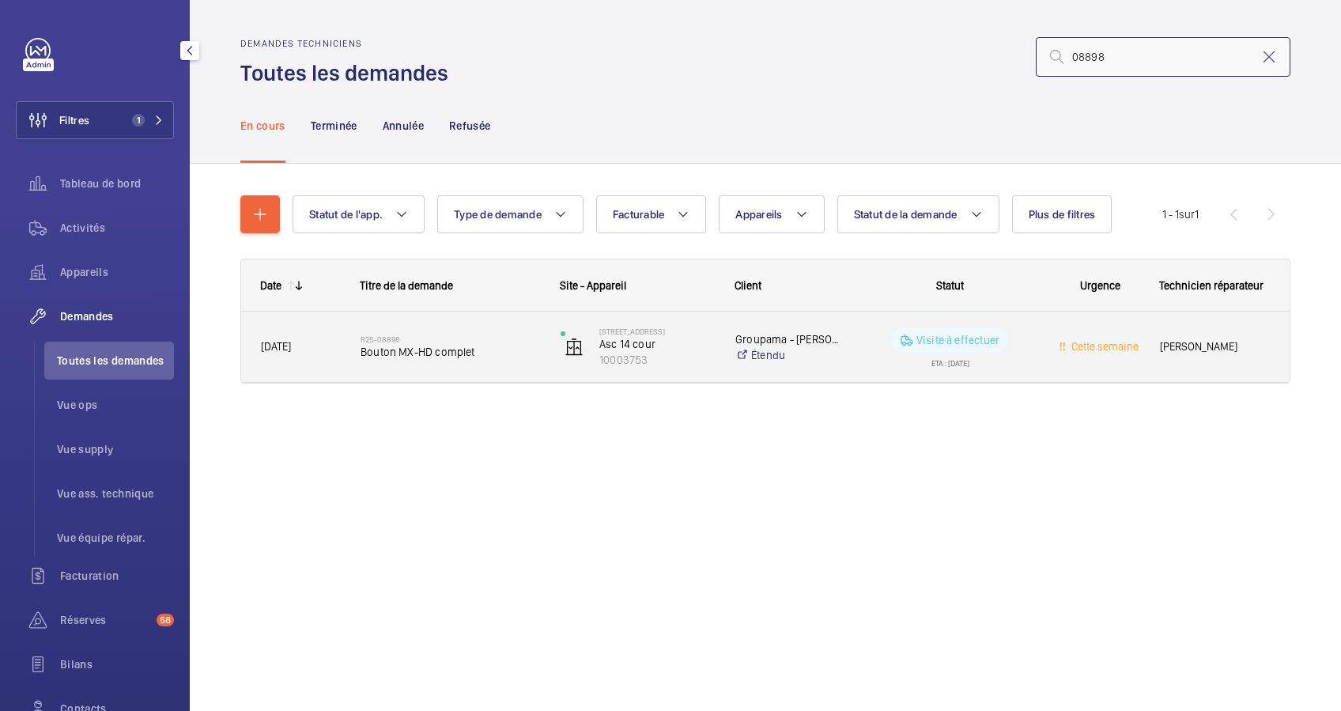
type input "08898"
click at [412, 342] on h2 "R25-08898" at bounding box center [450, 338] width 179 height 9
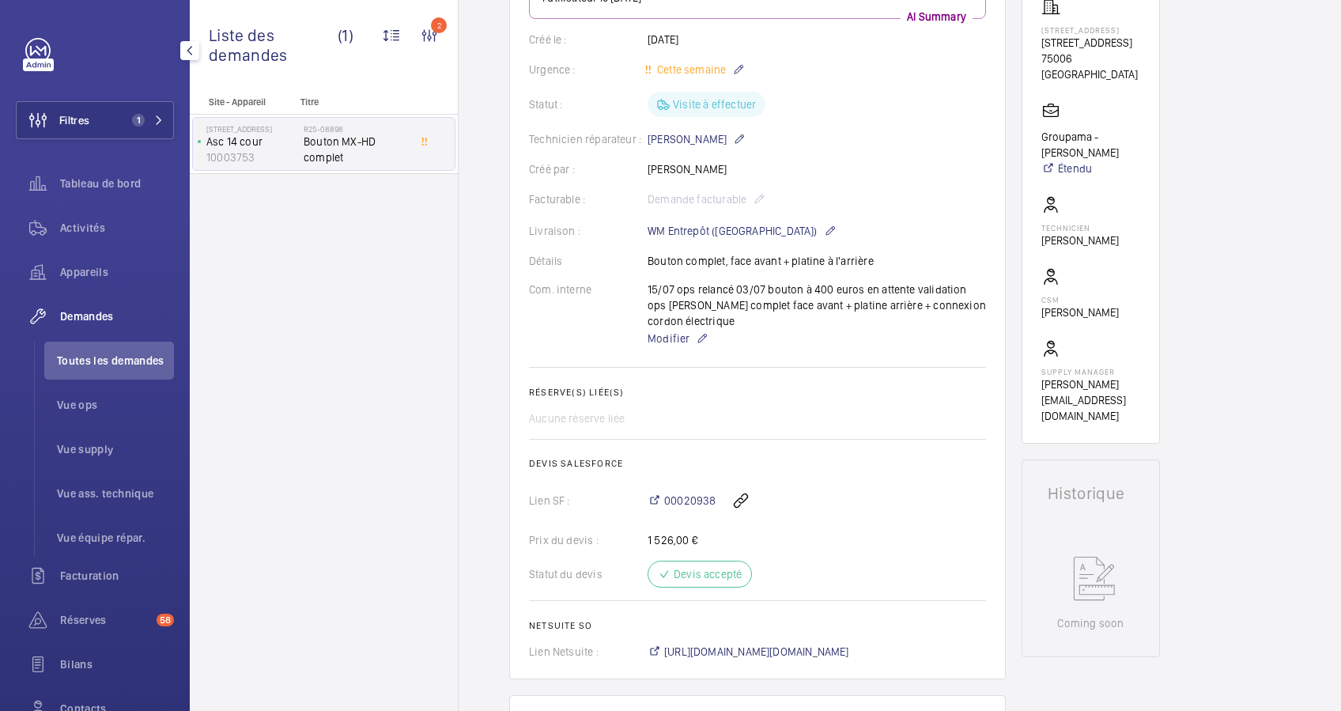
scroll to position [316, 0]
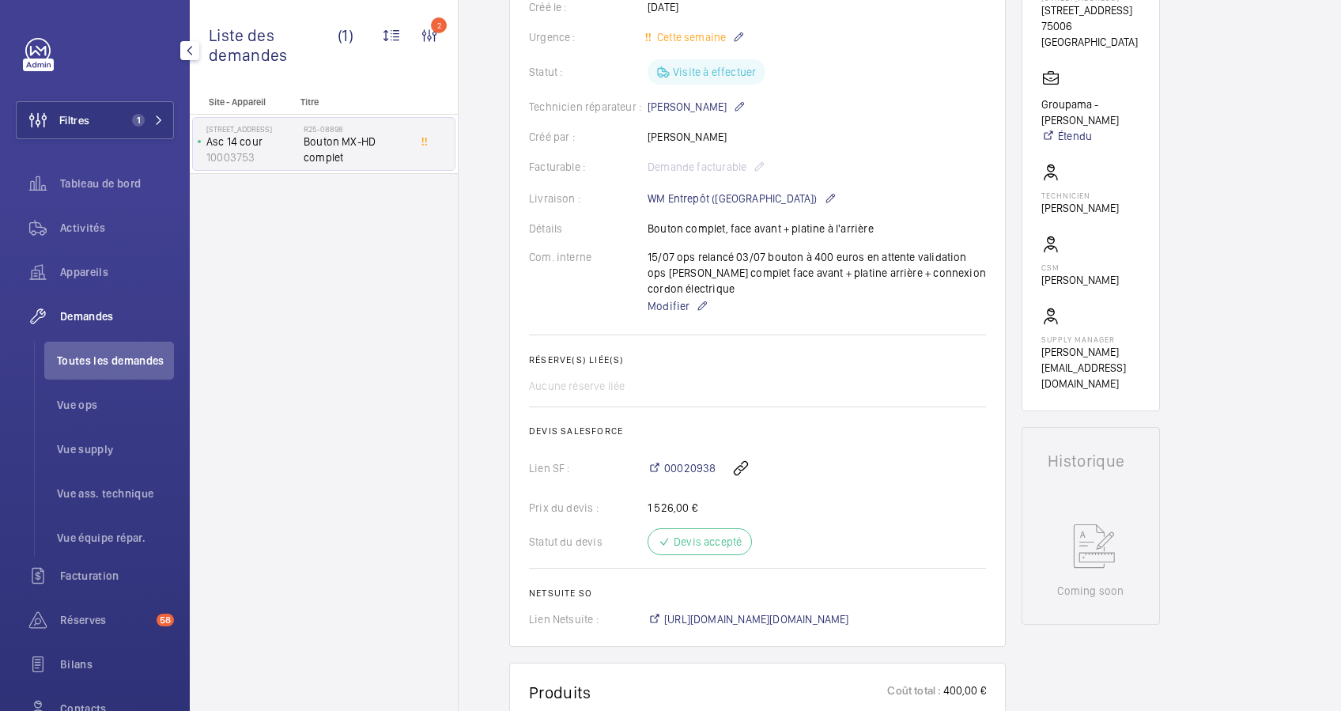
click at [529, 283] on div "Com. interne 15/07 ops relancé 03/07 bouton à 400 euros en attente validation o…" at bounding box center [757, 282] width 457 height 66
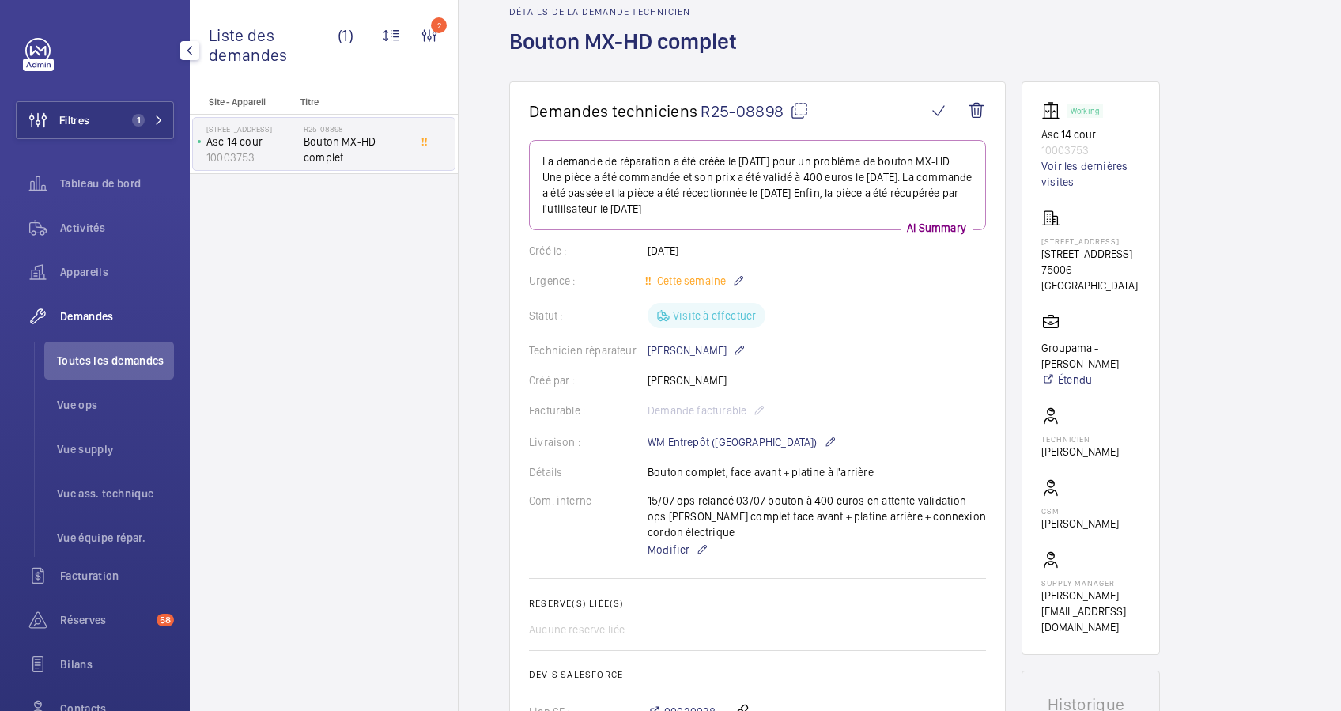
scroll to position [0, 0]
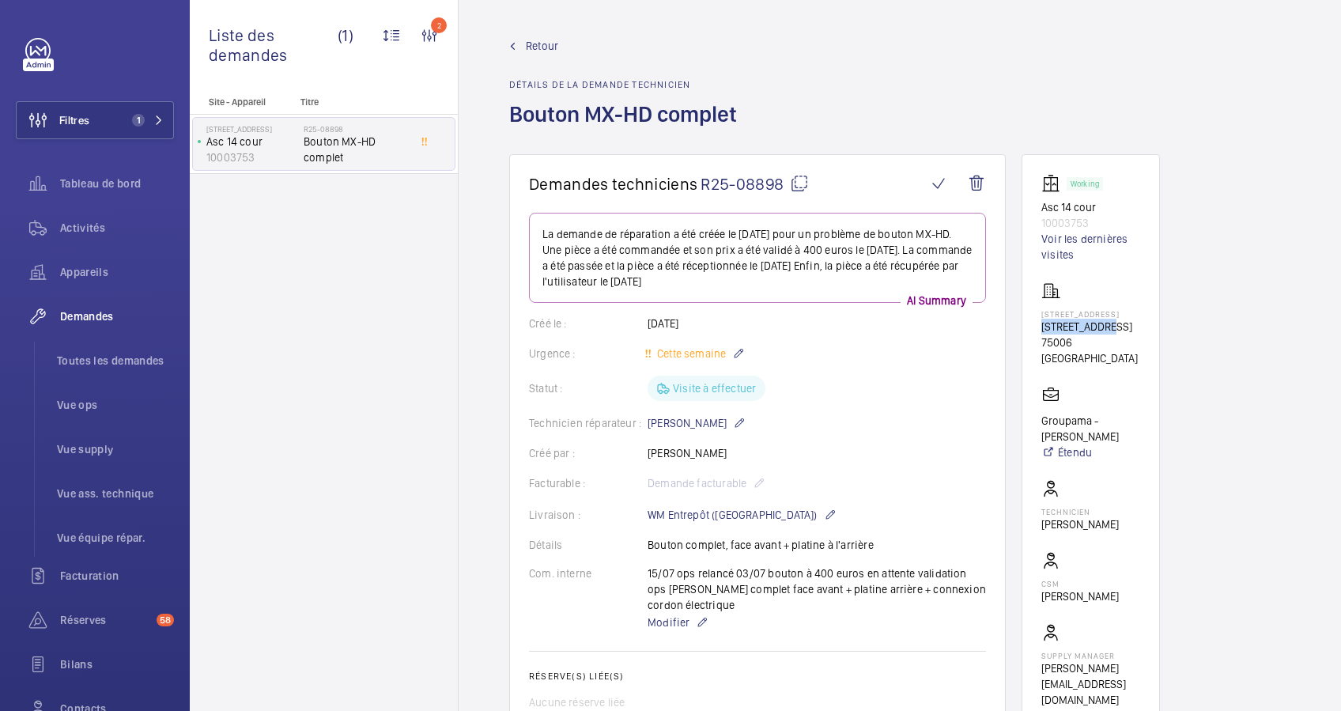
drag, startPoint x: 1030, startPoint y: 327, endPoint x: 1098, endPoint y: 325, distance: 68.0
click at [1098, 325] on wm-front-card "Working Asc 14 cour 10003753 Voir les dernières visites [STREET_ADDRESS] Groupa…" at bounding box center [1090, 440] width 138 height 573
copy p "[STREET_ADDRESS]"
click at [160, 114] on button "Filtres 1" at bounding box center [95, 120] width 158 height 38
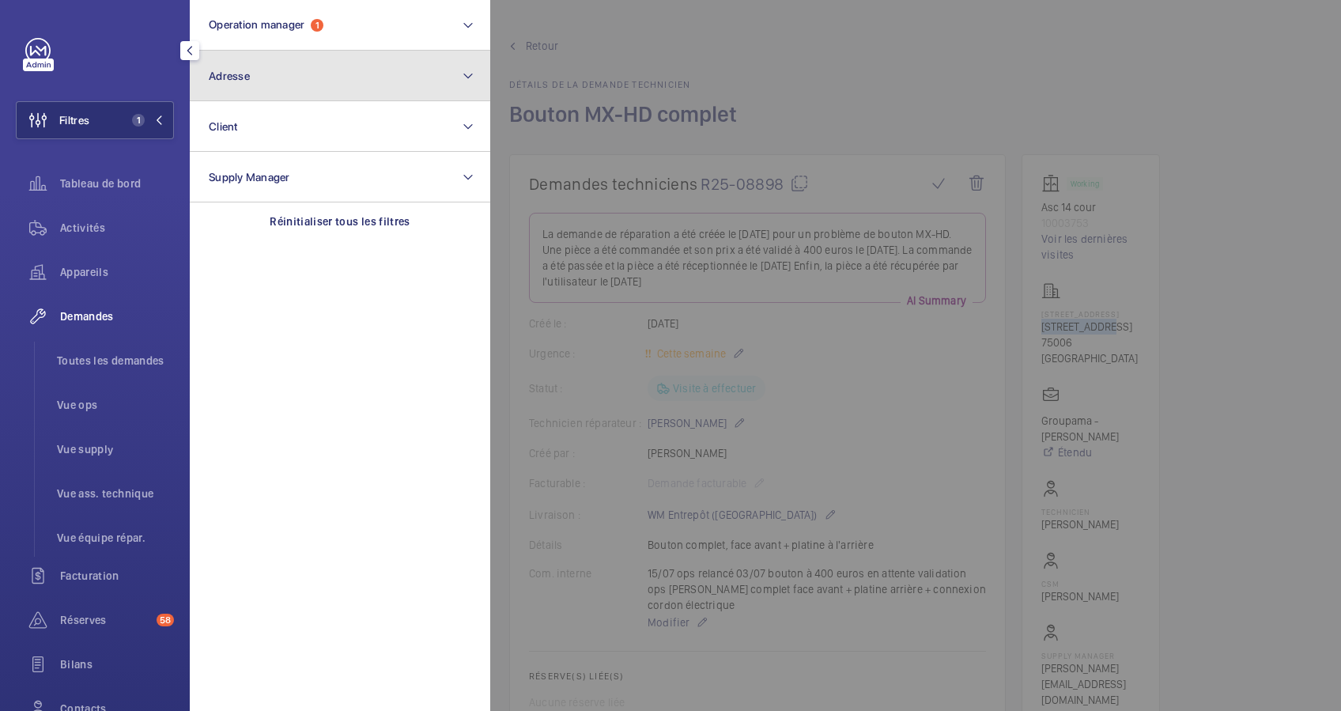
click at [323, 54] on button "Adresse" at bounding box center [340, 76] width 300 height 51
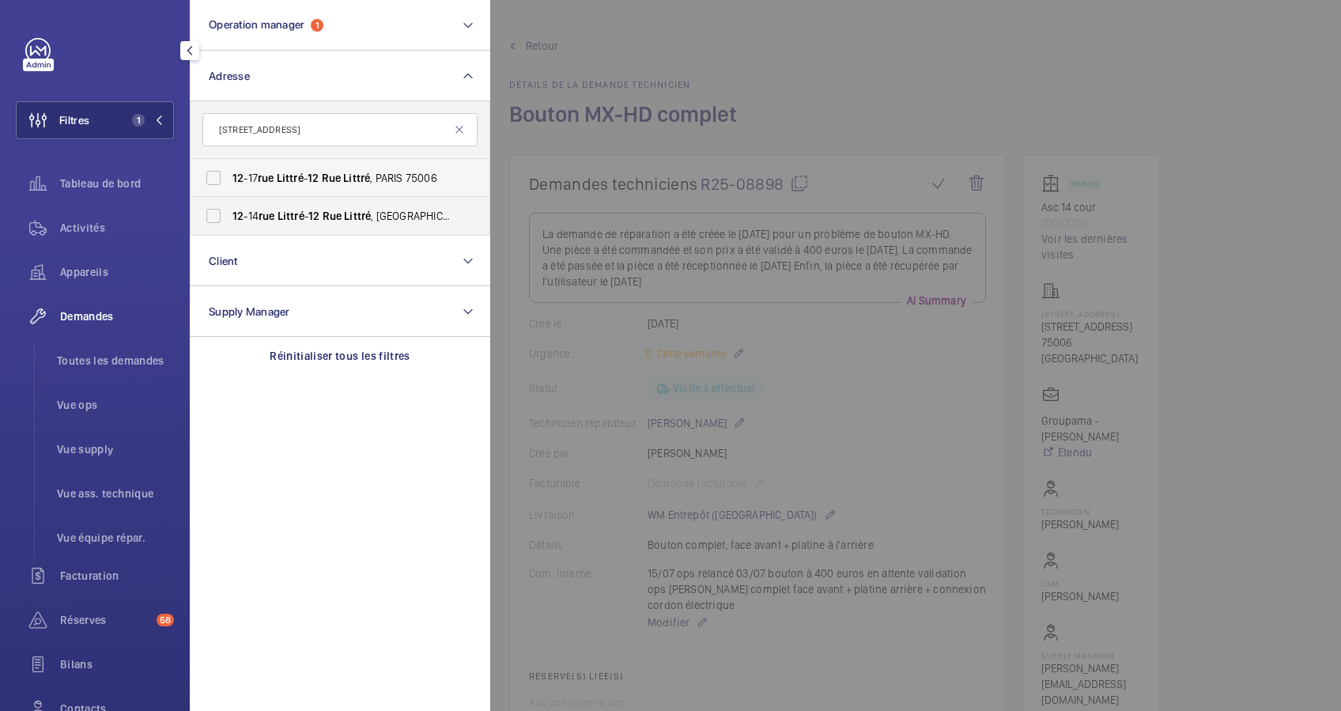
type input "[STREET_ADDRESS]"
click at [312, 178] on span "[STREET_ADDRESS][GEOGRAPHIC_DATA][STREET_ADDRESS]" at bounding box center [340, 178] width 217 height 16
click at [229, 178] on input "[STREET_ADDRESS][GEOGRAPHIC_DATA][STREET_ADDRESS]" at bounding box center [214, 178] width 32 height 32
checkbox input "true"
click at [303, 211] on span "Littré" at bounding box center [291, 216] width 27 height 13
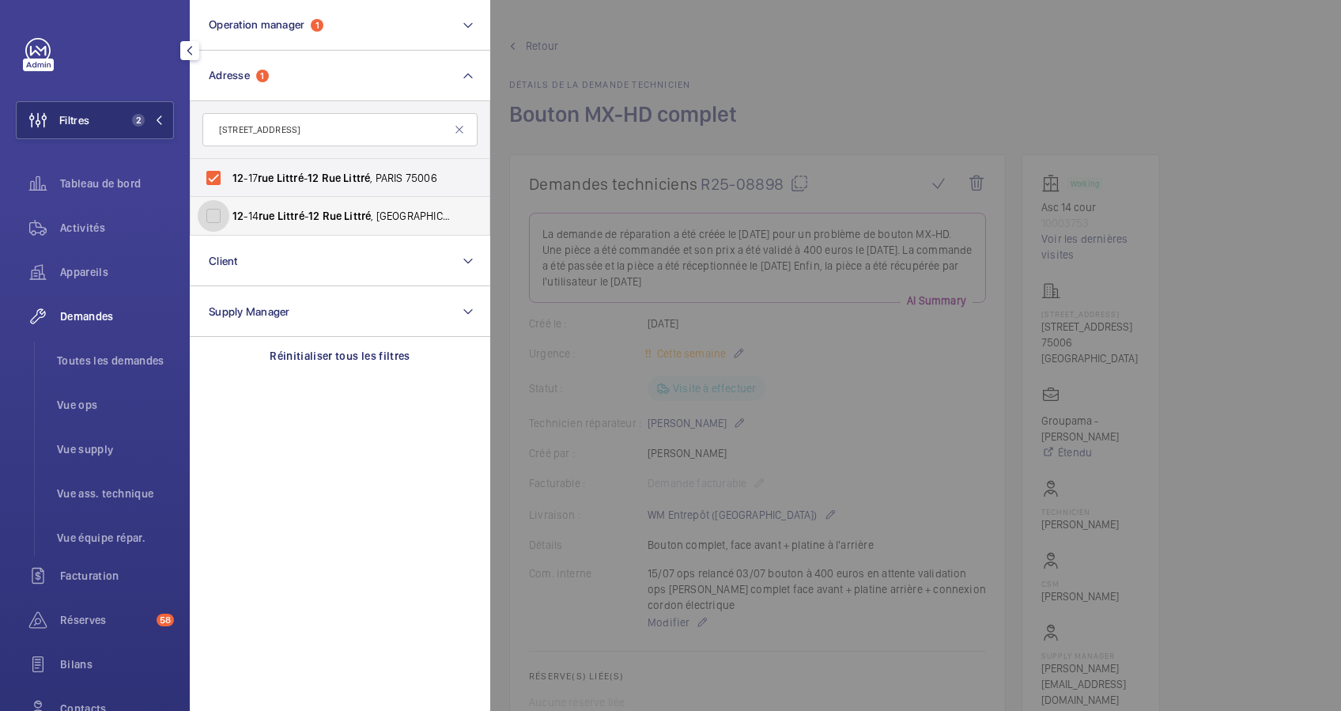
click at [229, 211] on input "[GEOGRAPHIC_DATA][STREET_ADDRESS]" at bounding box center [214, 216] width 32 height 32
checkbox input "true"
click at [110, 241] on div "Activités" at bounding box center [95, 228] width 158 height 38
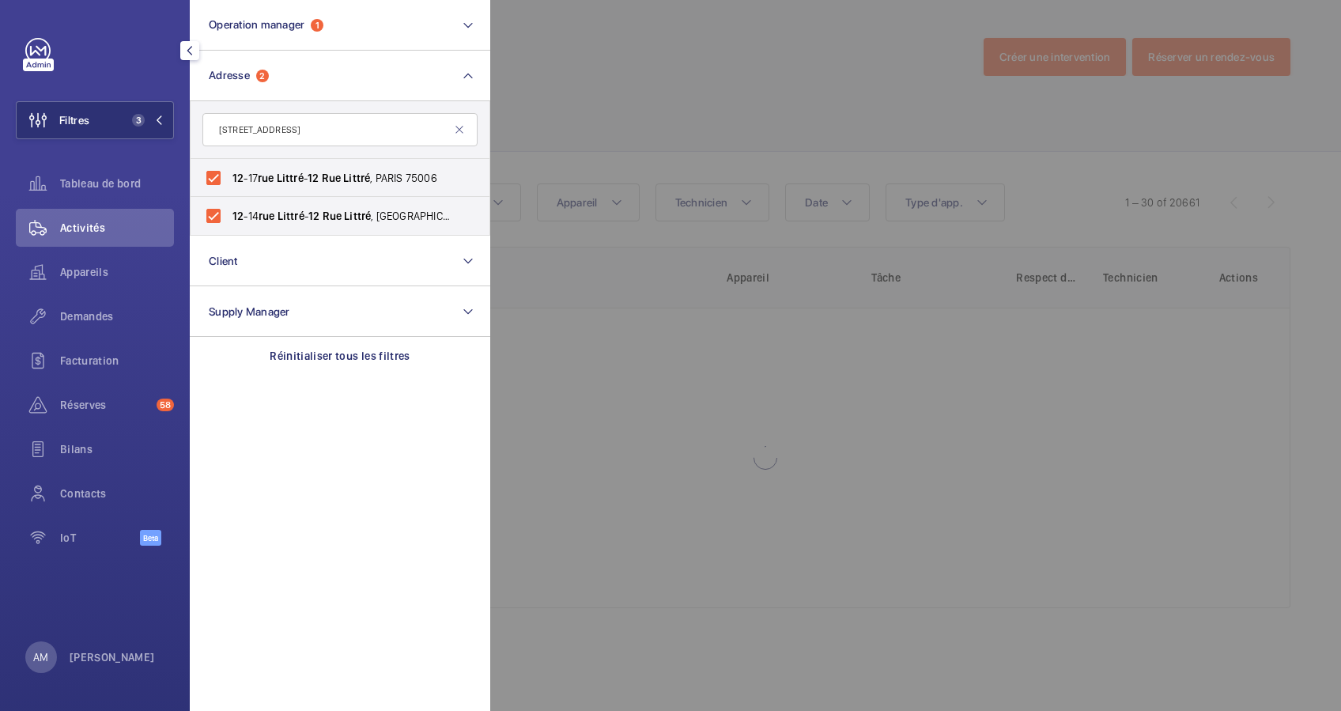
click at [699, 115] on div at bounding box center [1160, 355] width 1341 height 711
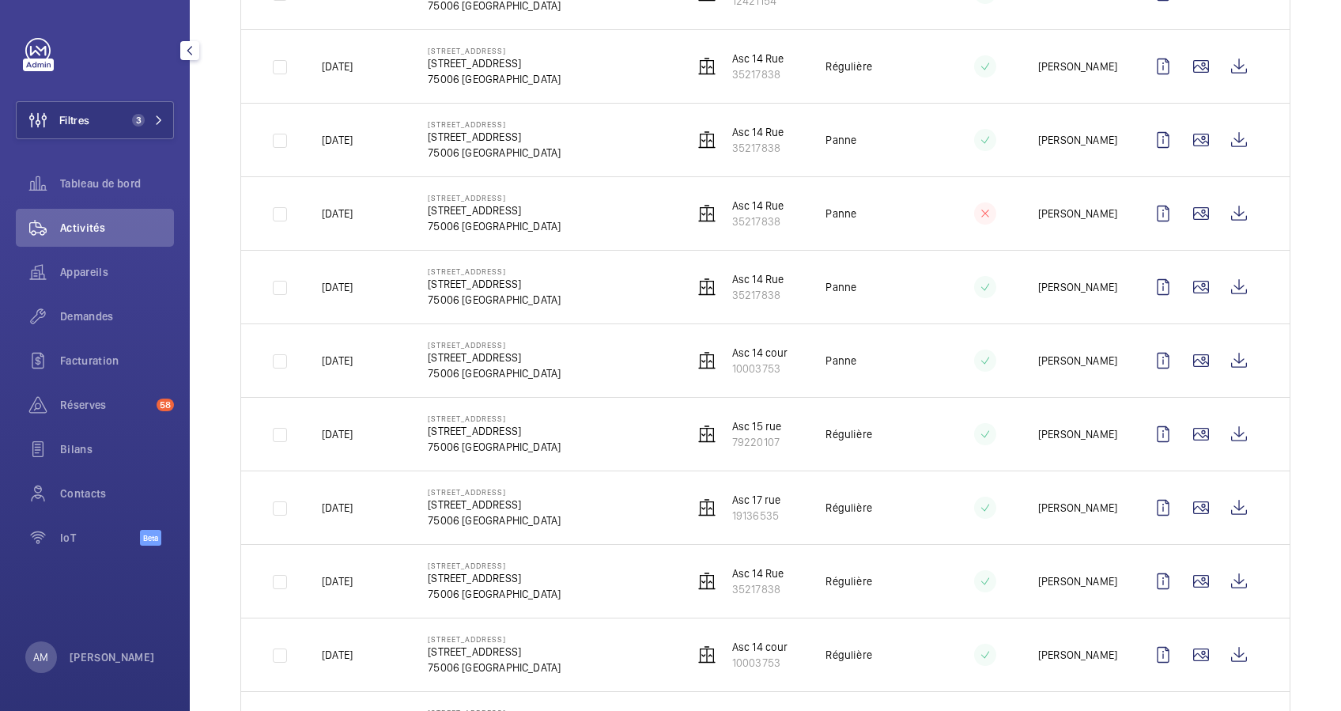
scroll to position [1054, 0]
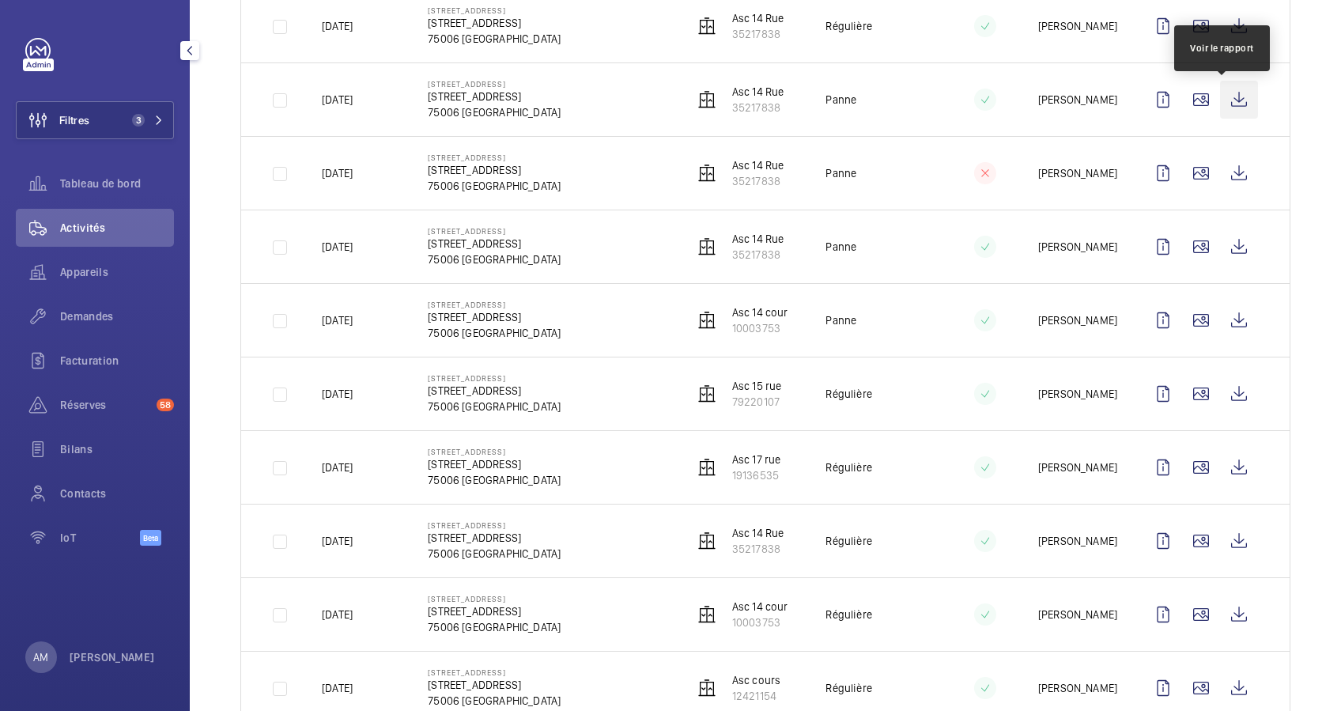
click at [1220, 103] on wm-front-icon-button at bounding box center [1239, 100] width 38 height 38
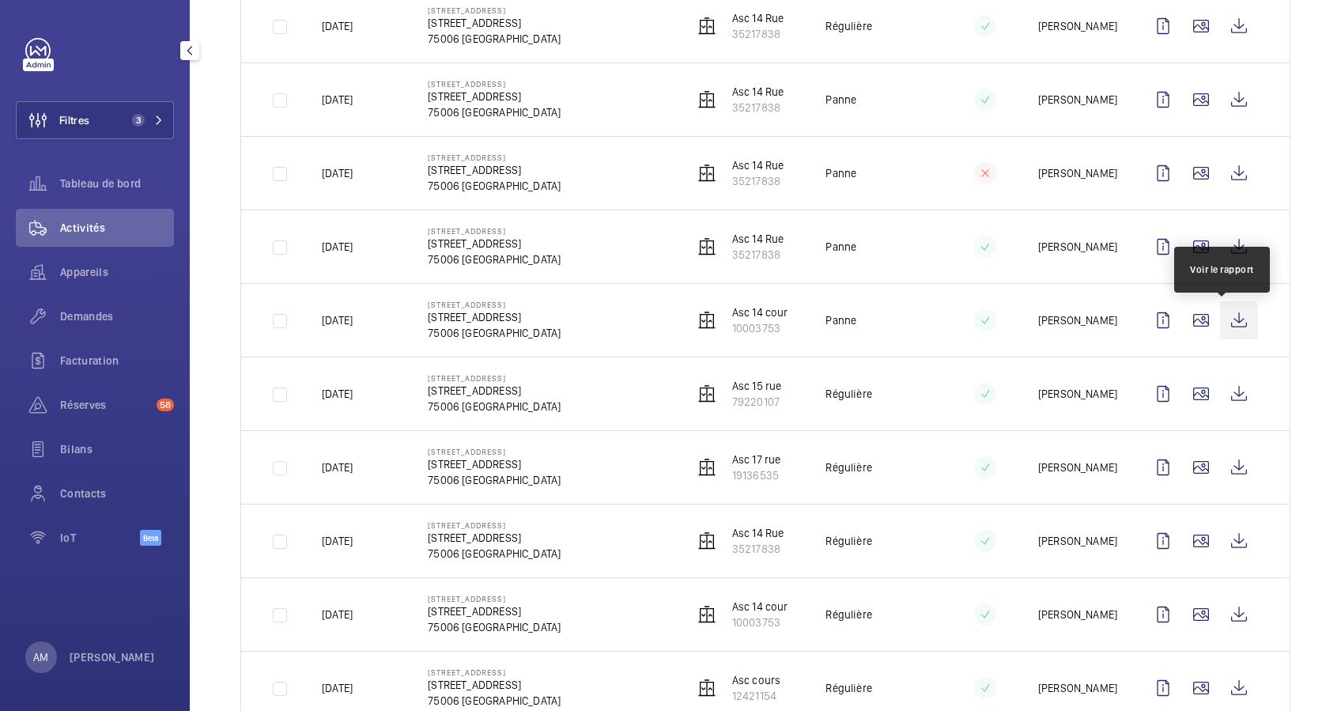
click at [1222, 322] on wm-front-icon-button at bounding box center [1239, 320] width 38 height 38
